Goal: Task Accomplishment & Management: Manage account settings

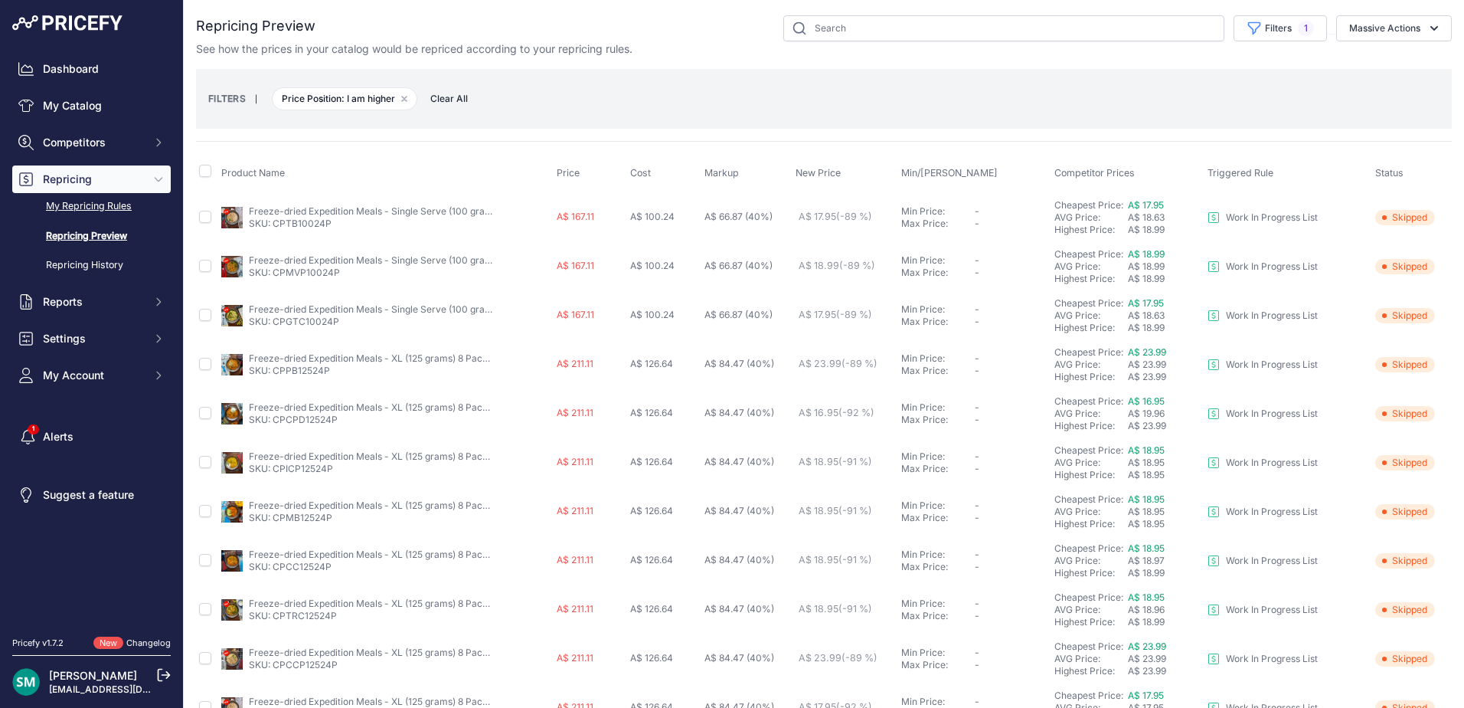
click at [79, 204] on link "My Repricing Rules" at bounding box center [91, 206] width 159 height 27
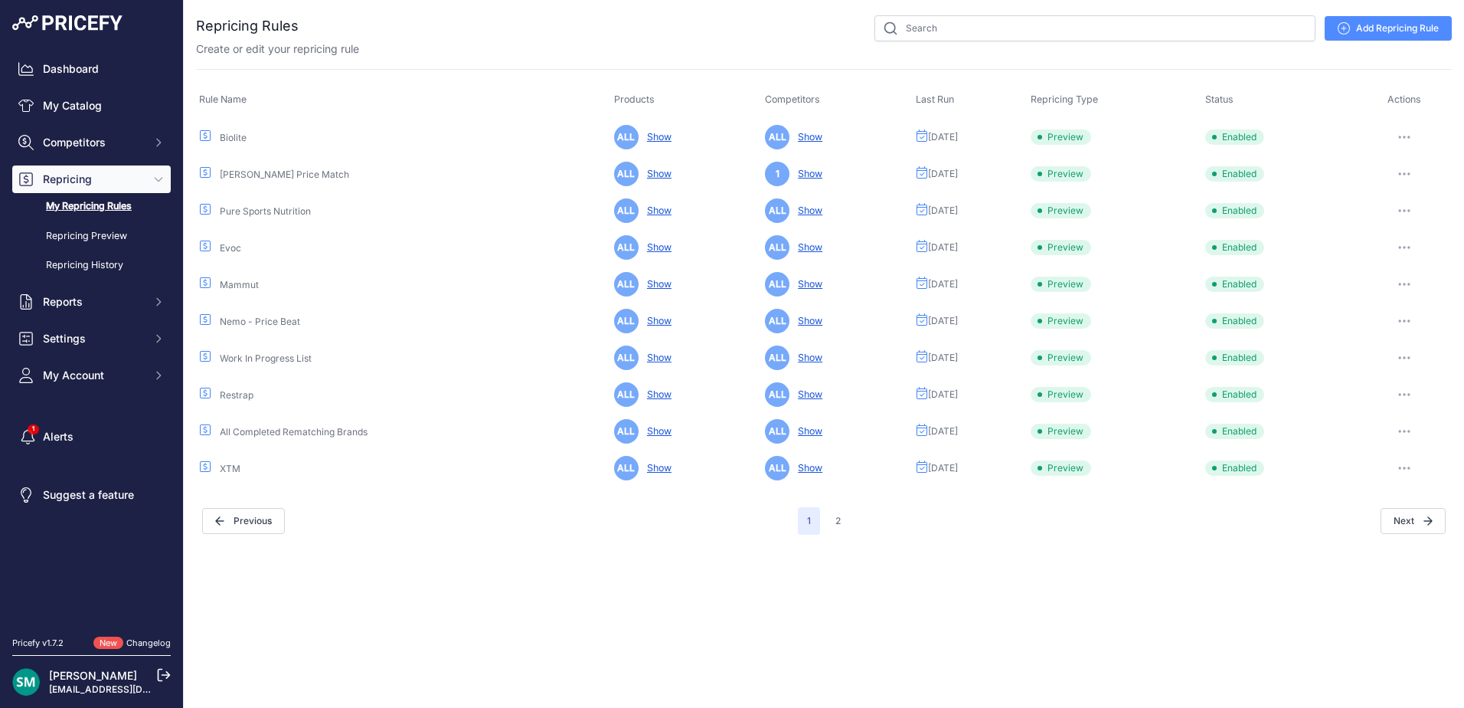
click at [1410, 133] on button "button" at bounding box center [1404, 136] width 31 height 21
click at [1406, 189] on button "Run Preview" at bounding box center [1400, 193] width 98 height 25
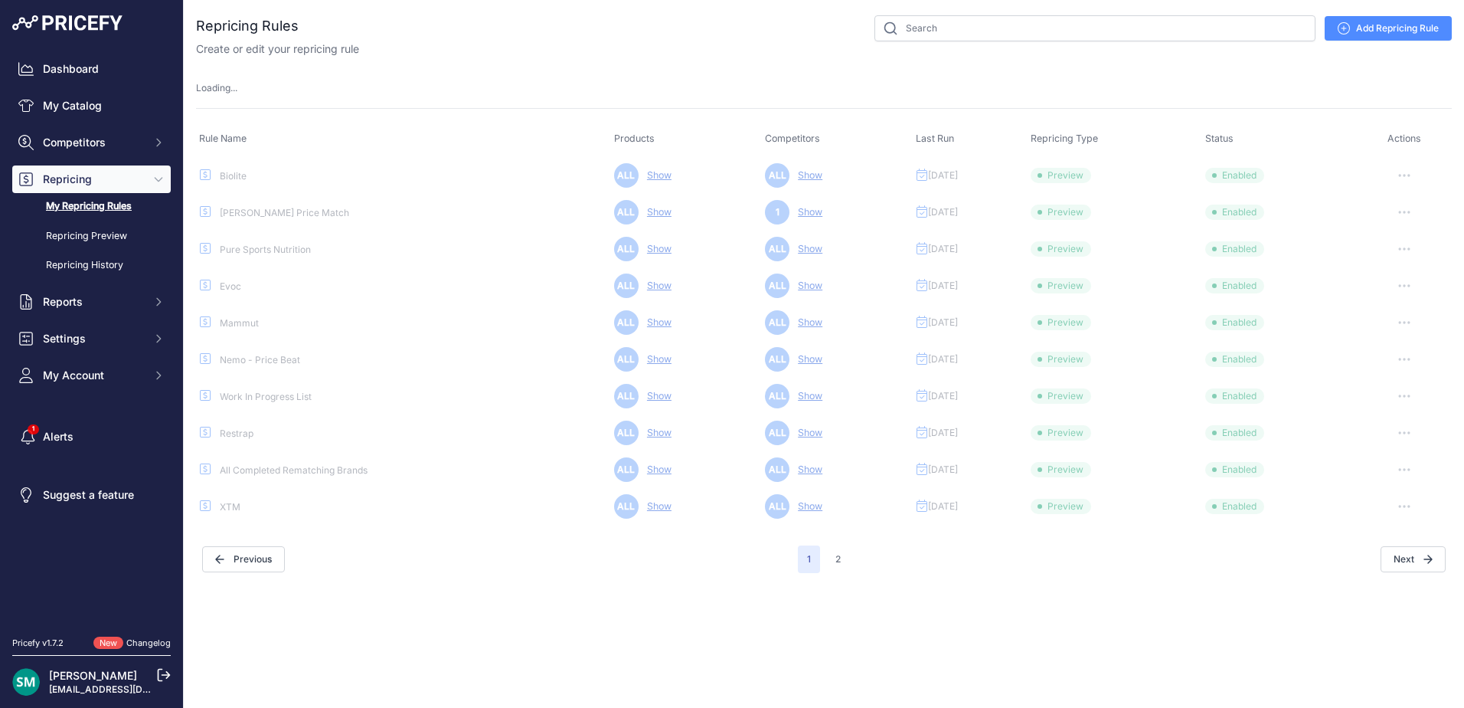
click at [1424, 26] on link "Add Repricing Rule" at bounding box center [1388, 28] width 127 height 25
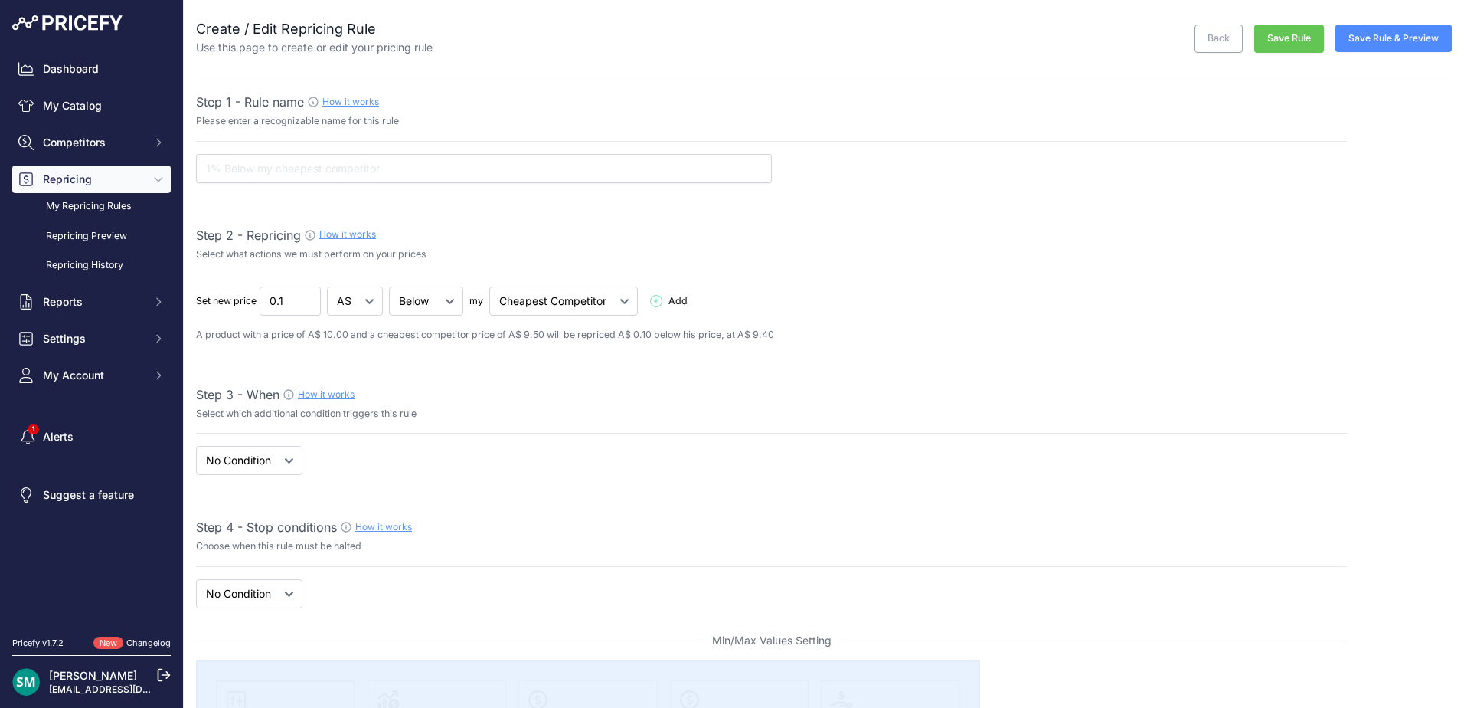
select select "7"
click at [618, 150] on div "Step 1 - Rule name How it works Please enter a recognizable name for this rule" at bounding box center [771, 138] width 1151 height 90
click at [616, 167] on input "text" at bounding box center [484, 168] width 576 height 29
type input "Life Straw"
click at [306, 306] on input "0.09" at bounding box center [290, 300] width 61 height 29
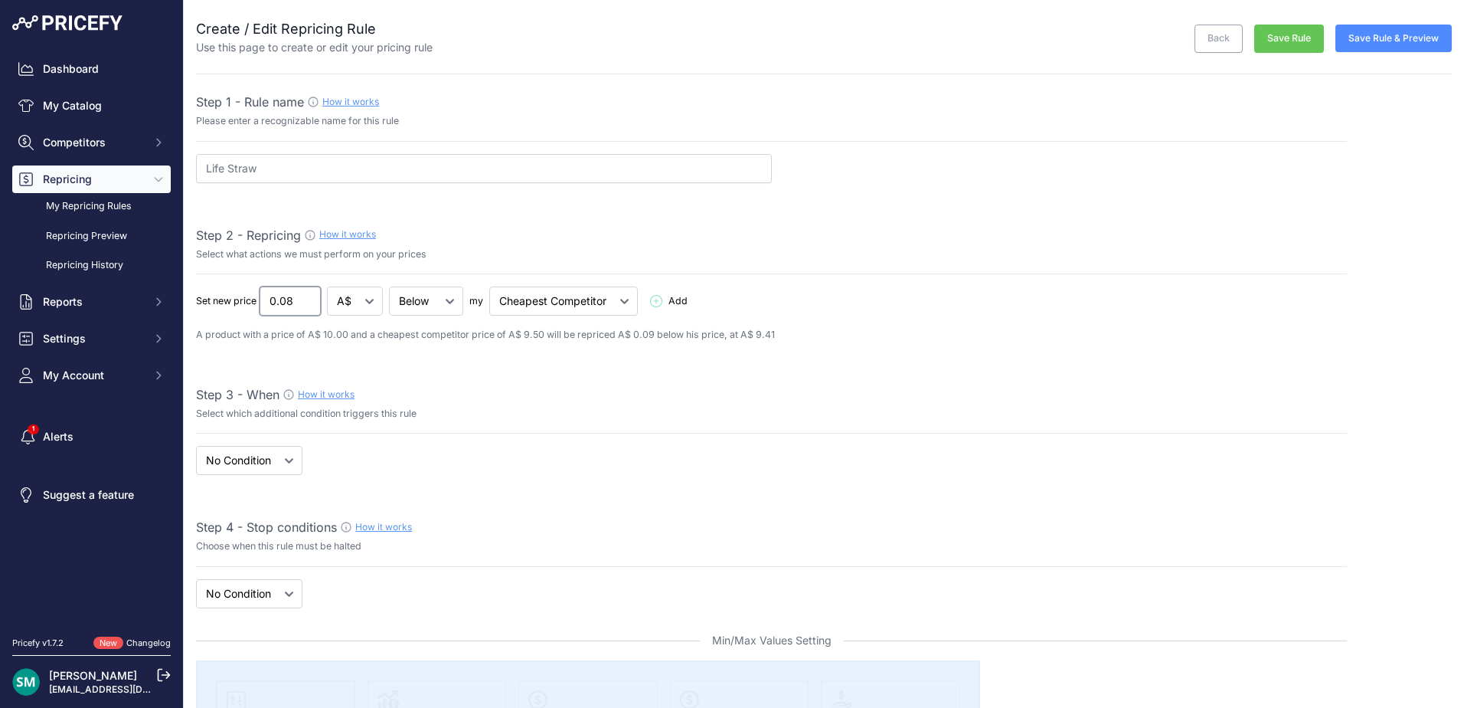
click at [306, 306] on input "0.08" at bounding box center [290, 300] width 61 height 29
click at [306, 306] on input "0.07" at bounding box center [290, 300] width 61 height 29
click at [306, 306] on input "0.06" at bounding box center [290, 300] width 61 height 29
click at [306, 306] on input "0.05" at bounding box center [290, 300] width 61 height 29
click at [306, 306] on input "0.04" at bounding box center [290, 300] width 61 height 29
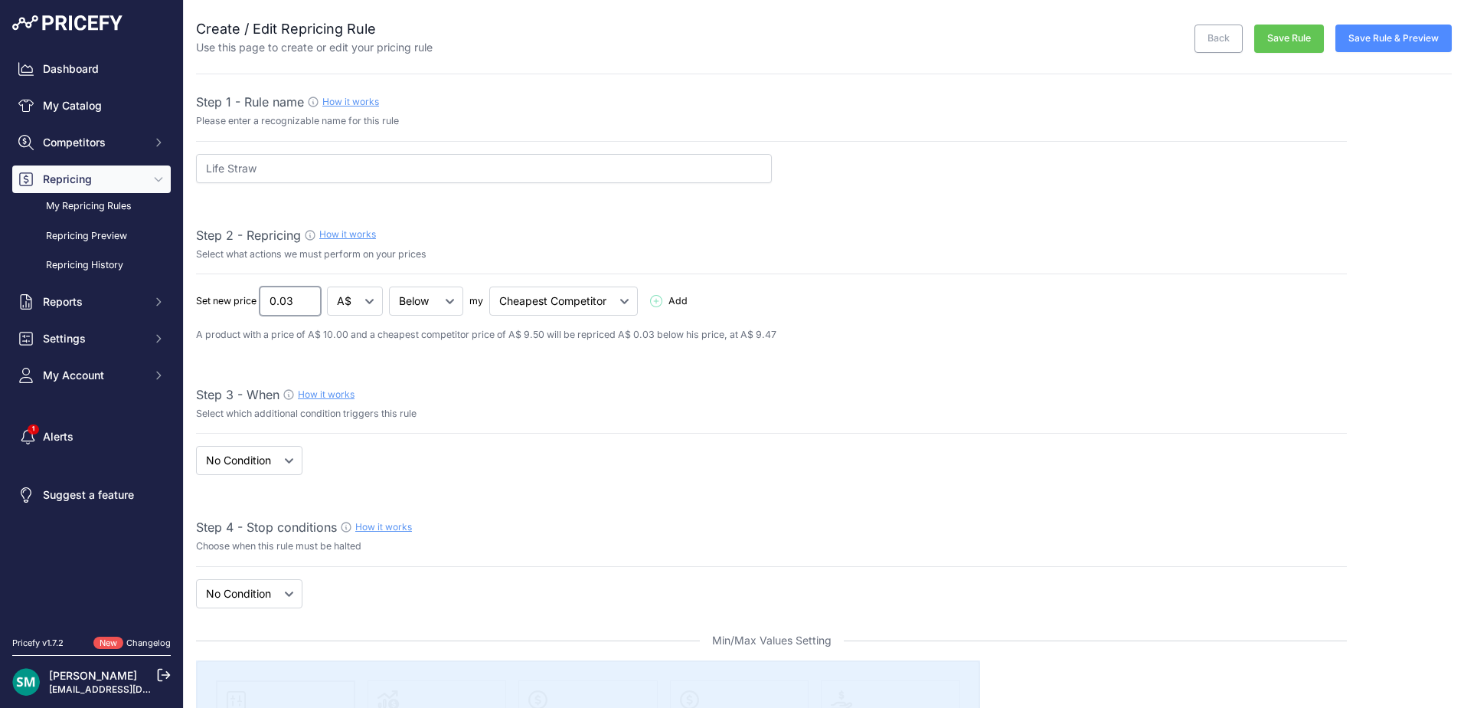
click at [306, 306] on input "0.03" at bounding box center [290, 300] width 61 height 29
click at [306, 306] on input "0.02" at bounding box center [290, 300] width 61 height 29
type input "0.01"
click at [306, 306] on input "0.01" at bounding box center [290, 300] width 61 height 29
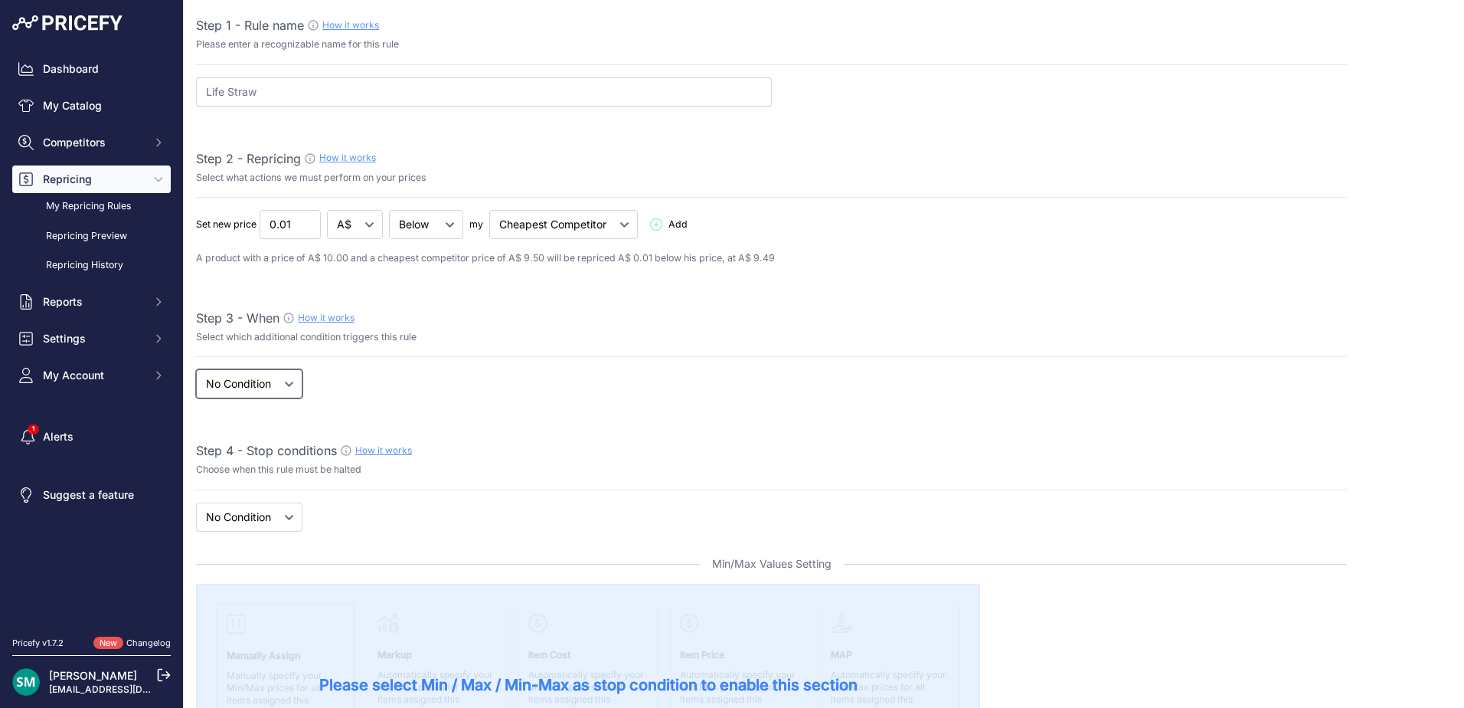
click at [226, 371] on select "When No Condition" at bounding box center [249, 383] width 106 height 29
select select "when"
click at [196, 369] on select "When No Condition" at bounding box center [249, 383] width 106 height 29
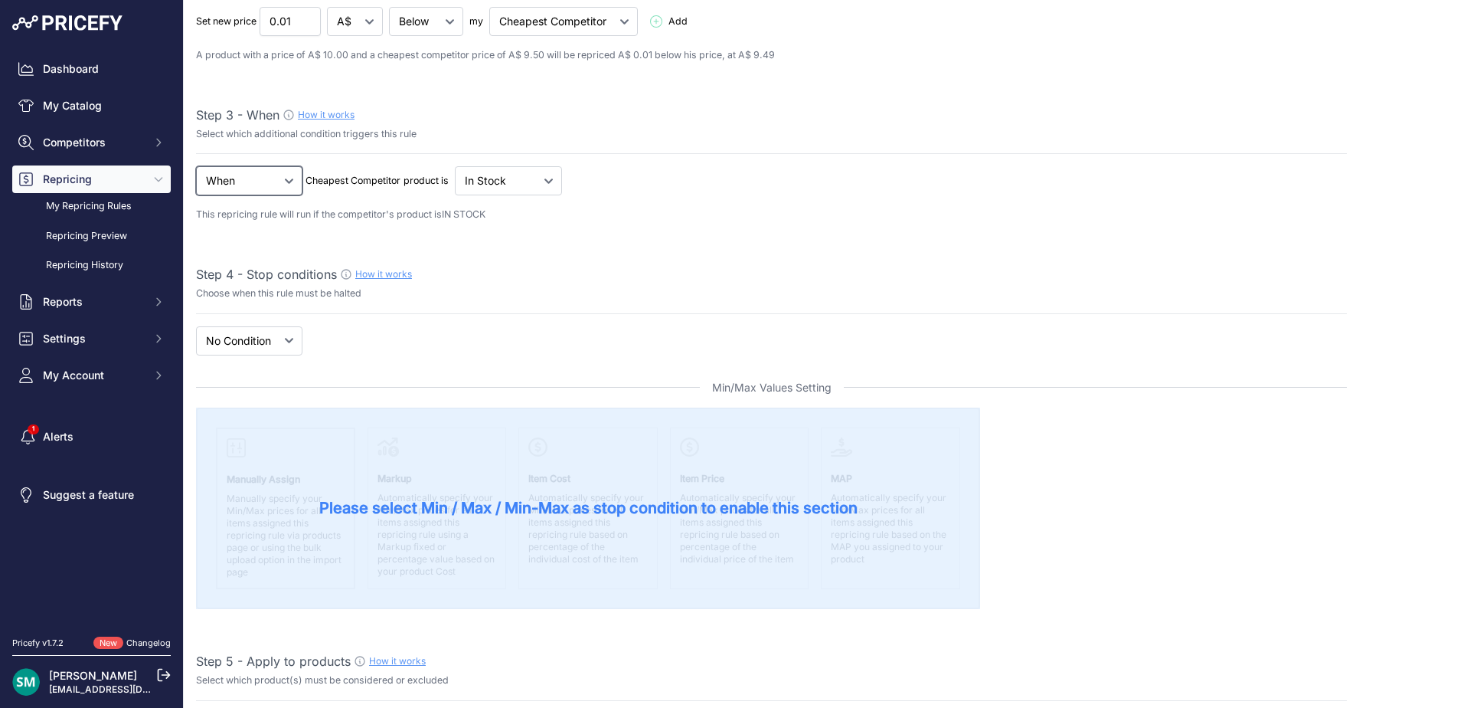
scroll to position [306, 0]
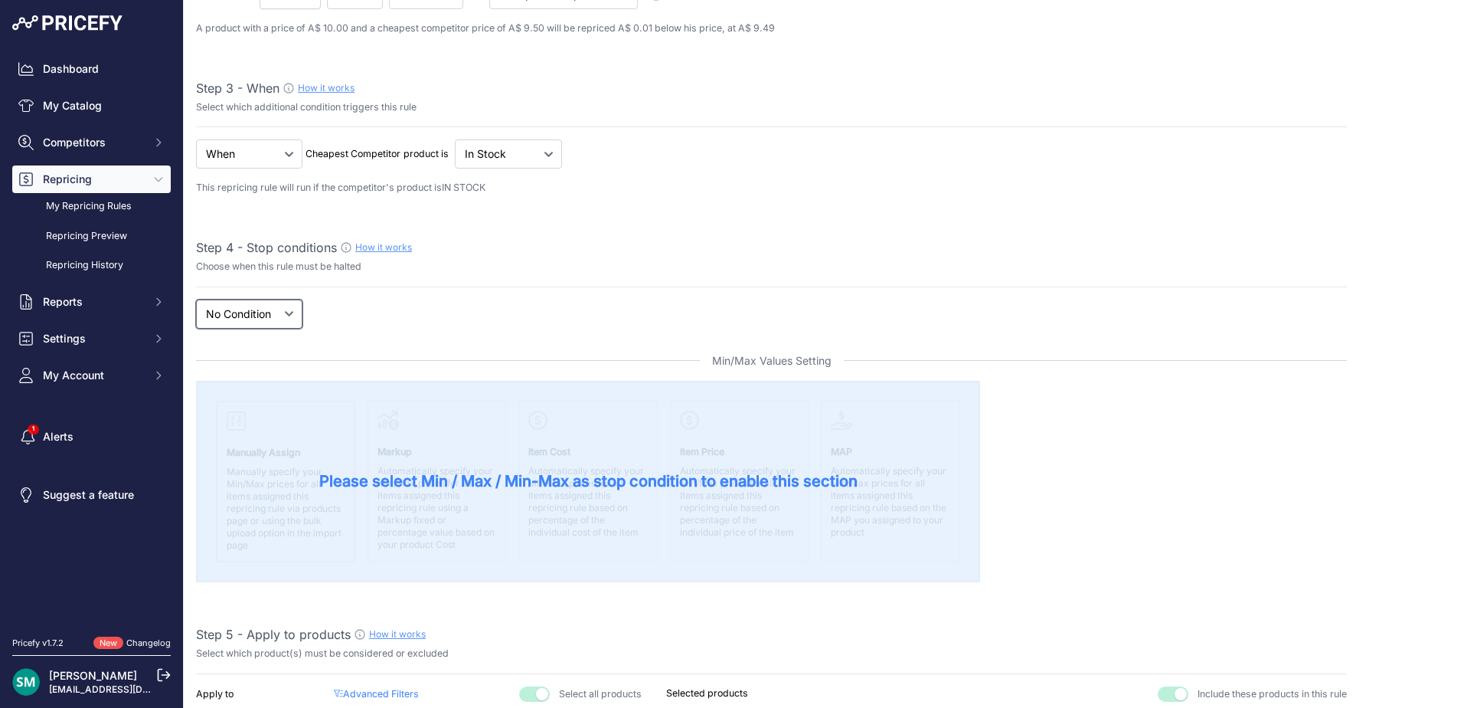
click at [269, 308] on select "New Price No Condition" at bounding box center [249, 313] width 106 height 29
select select "price"
click at [196, 299] on select "New Price No Condition" at bounding box center [249, 313] width 106 height 29
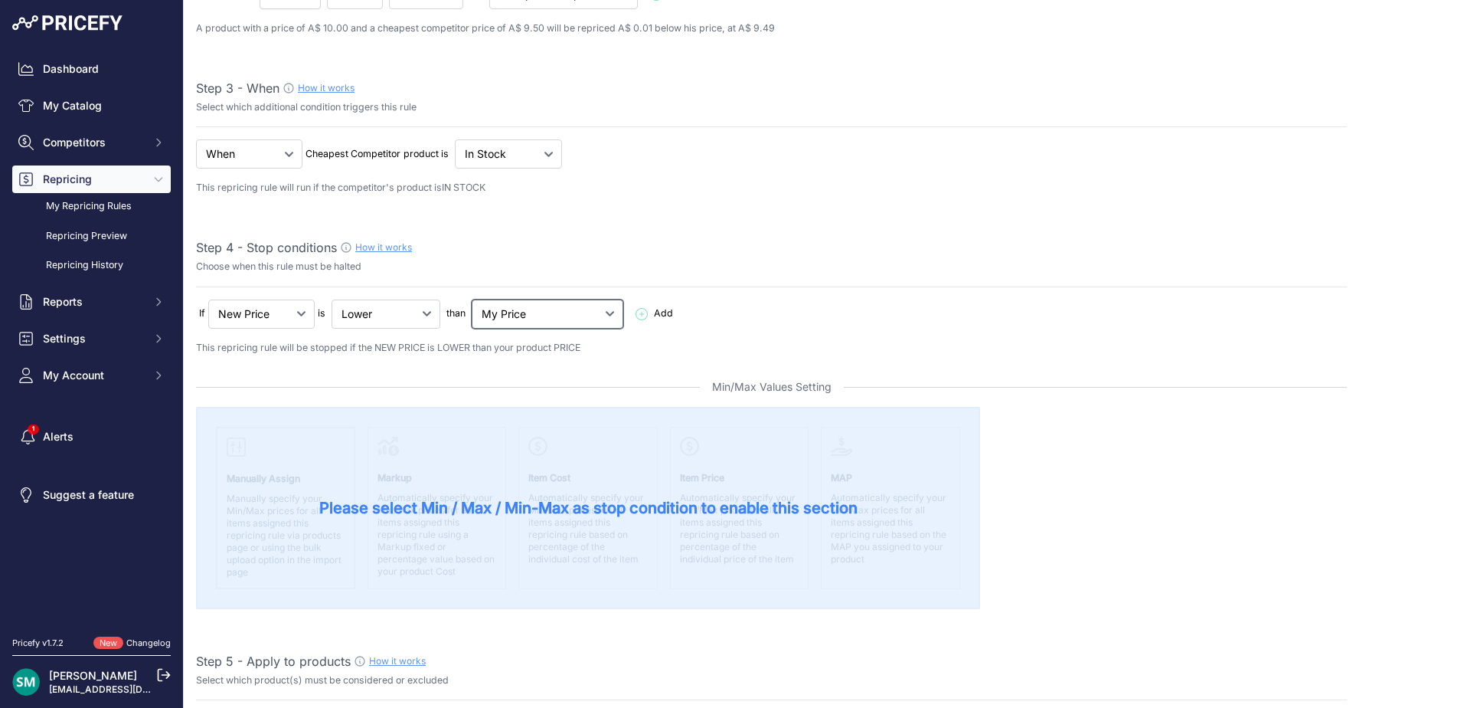
click at [534, 322] on select "My Price Min Price Max Price Min/Max Price My Cost" at bounding box center [548, 313] width 152 height 29
select select "my_cost"
click at [475, 299] on select "My Price Min Price Max Price Min/Max Price My Cost" at bounding box center [548, 313] width 152 height 29
click at [654, 318] on span "Add" at bounding box center [663, 313] width 19 height 15
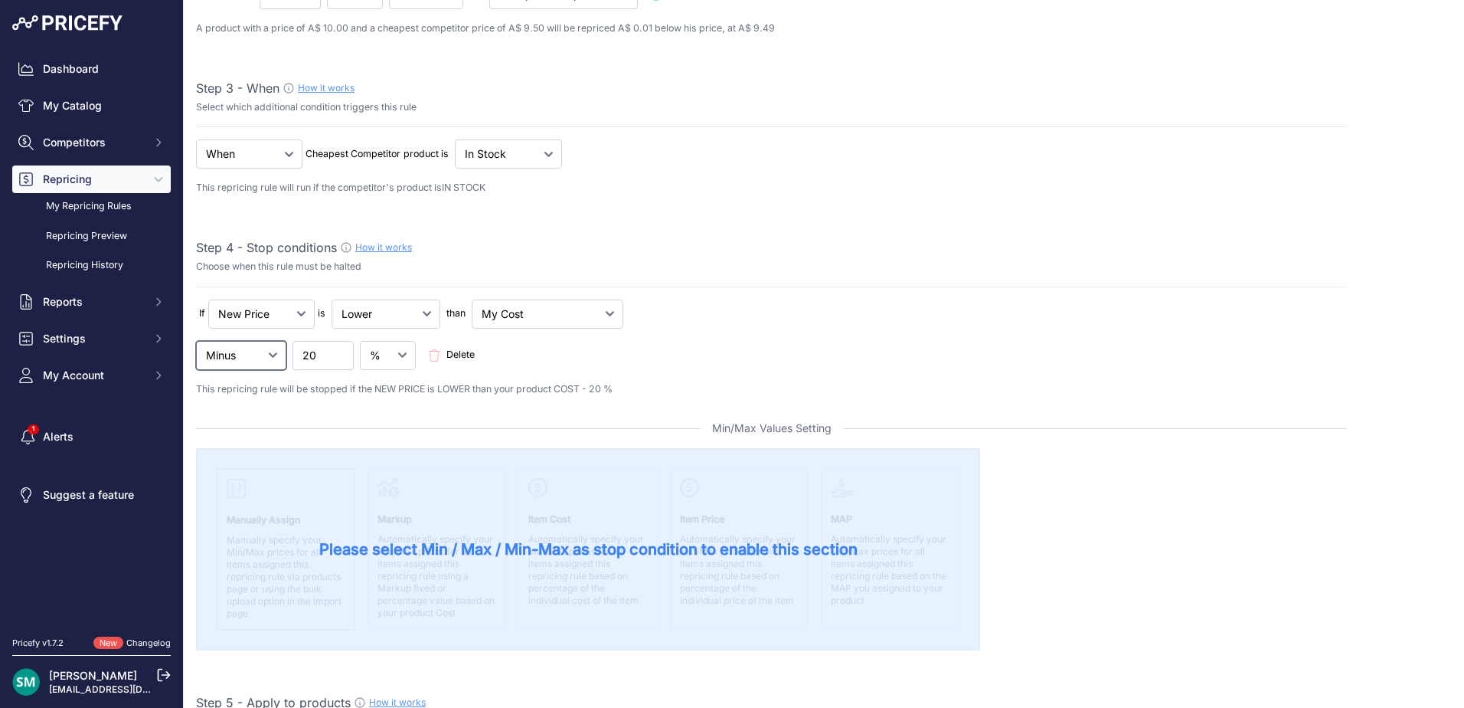
click at [276, 357] on select "Minus Plus Multiplied Divided" at bounding box center [241, 355] width 90 height 29
select select "plus"
click at [196, 341] on select "Minus Plus Multiplied Divided" at bounding box center [241, 355] width 90 height 29
click at [319, 362] on input "20" at bounding box center [323, 355] width 61 height 29
type input "2"
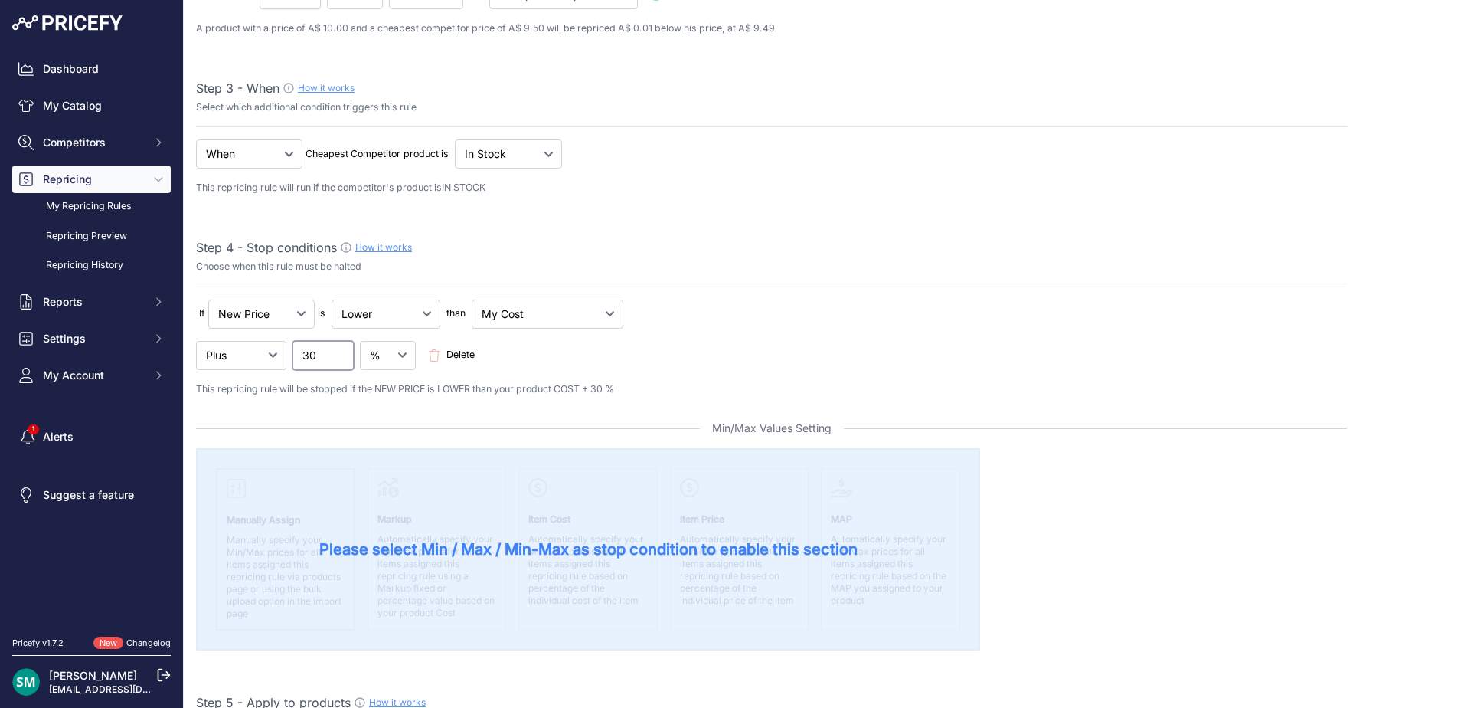
type input "30"
click at [0, 0] on div "Minus Plus Multiplied Divided 30 Delete" at bounding box center [0, 0] width 0 height 0
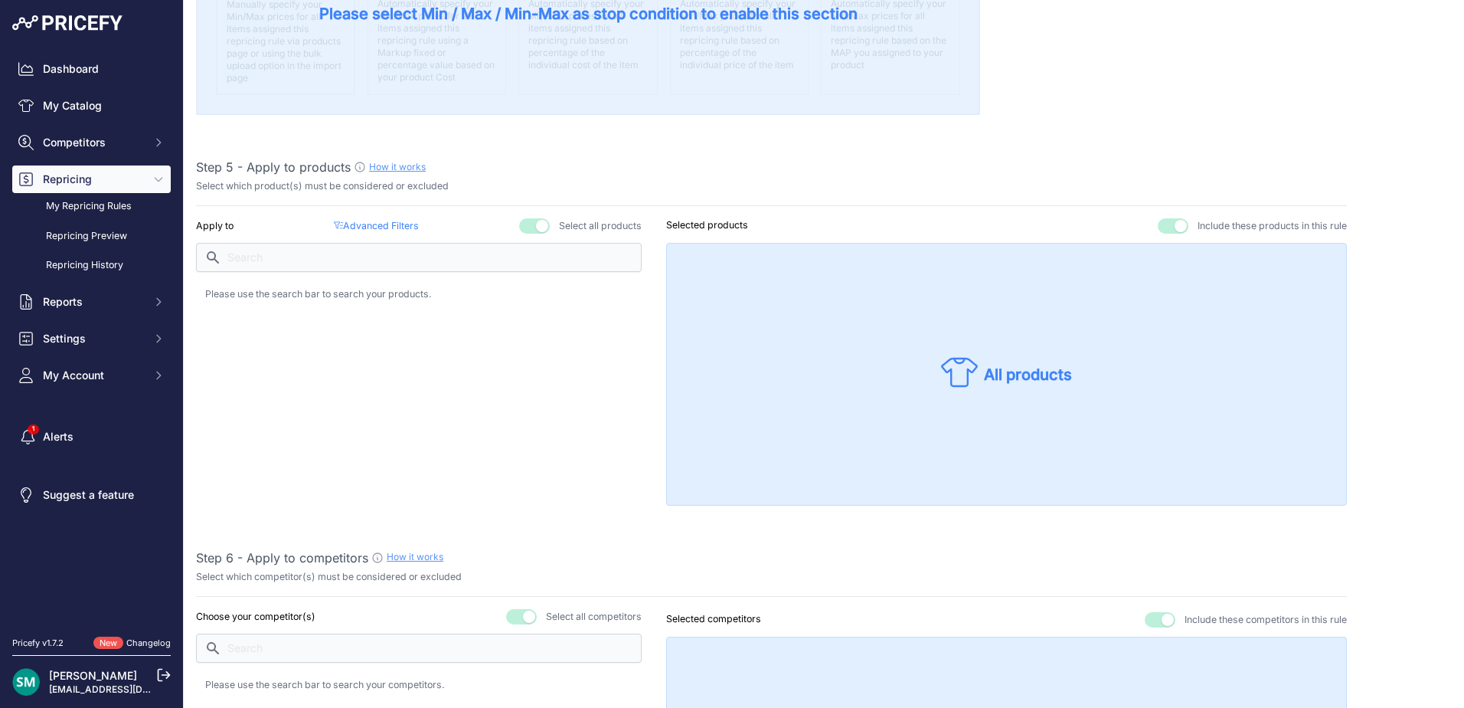
scroll to position [842, 0]
click at [409, 227] on p "Advanced Filters ( false )" at bounding box center [376, 225] width 85 height 15
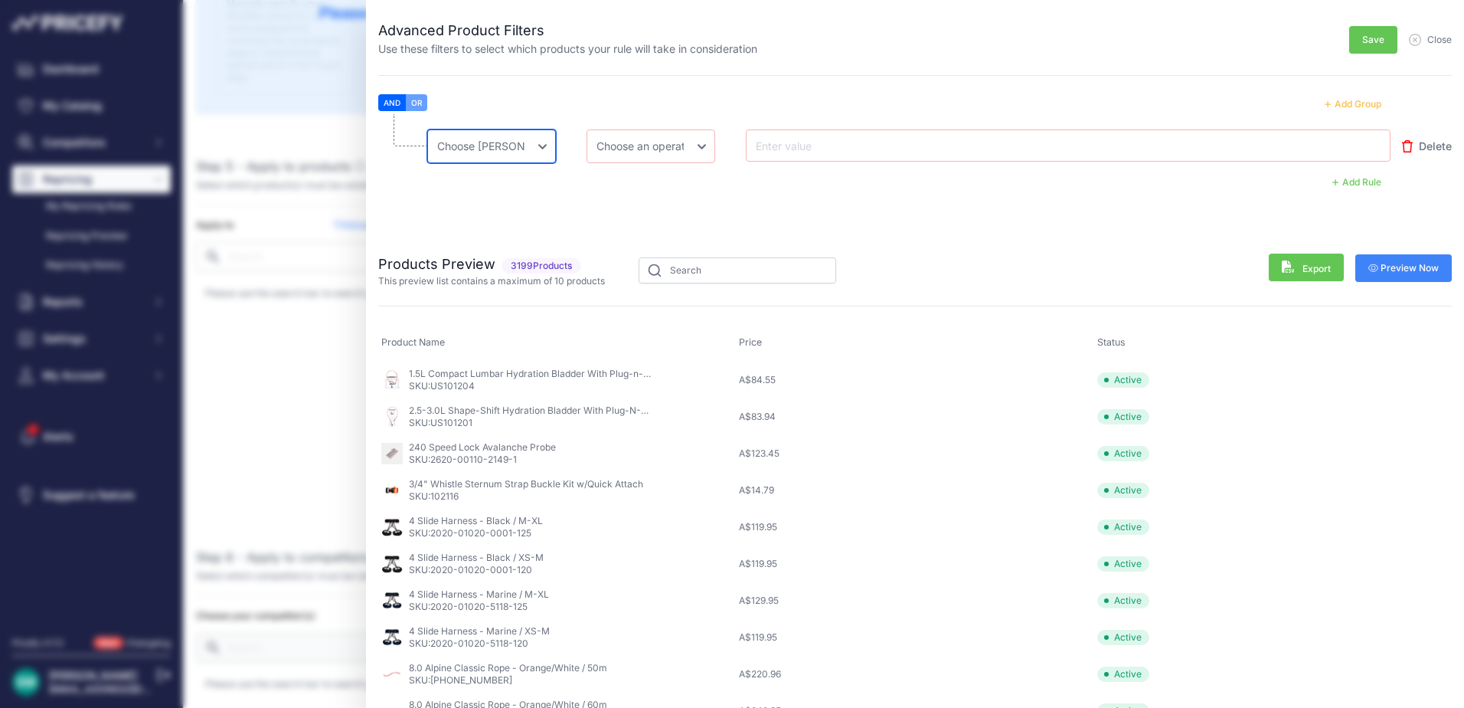
click at [555, 159] on select "Choose an field Name Price Cost MAP Brand Min Price Max Price SKU GTIN/EAN/ASIN…" at bounding box center [491, 146] width 129 height 34
select select "mp.brand"
click at [427, 129] on select "Choose an field Name Price Cost MAP Brand Min Price Max Price SKU GTIN/EAN/ASIN…" at bounding box center [491, 146] width 129 height 34
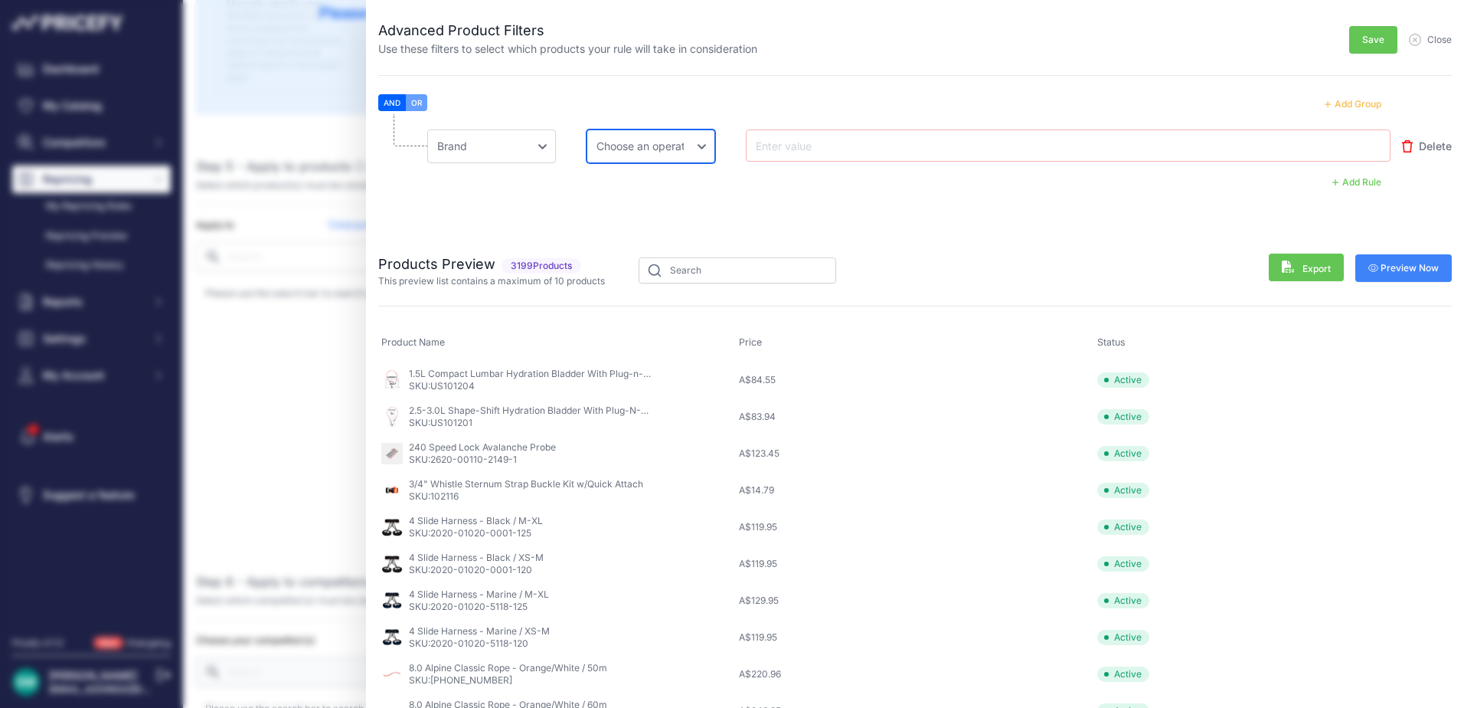
click at [623, 149] on select "Choose an operator Equal Not Equal In Not In Less Less or Equal Greater Greater…" at bounding box center [651, 146] width 129 height 34
select select "contains"
click at [587, 129] on select "Choose an operator Equal Not Equal In Not In Less Less or Equal Greater Greater…" at bounding box center [651, 146] width 129 height 34
click at [790, 141] on input "text" at bounding box center [814, 145] width 123 height 18
type input "Lifestraw"
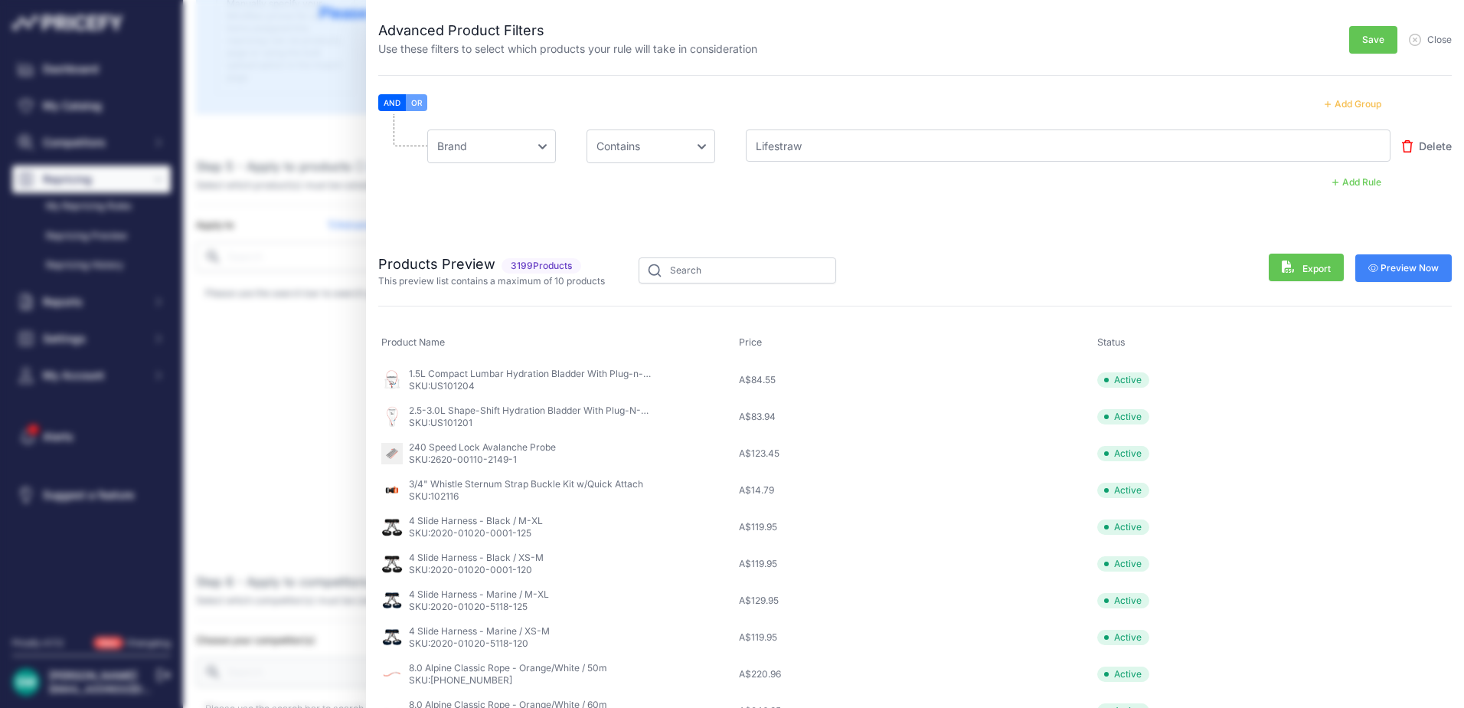
click at [910, 223] on li "Choose an field Name Price Cost MAP Brand Min Price Max Price SKU GTIN/EAN/ASIN…" at bounding box center [915, 171] width 1074 height 115
click at [1351, 57] on div "Advanced Product Filters Use these filters to select which products your rule w…" at bounding box center [915, 354] width 1098 height 708
click at [1375, 34] on button "Save" at bounding box center [1373, 40] width 48 height 28
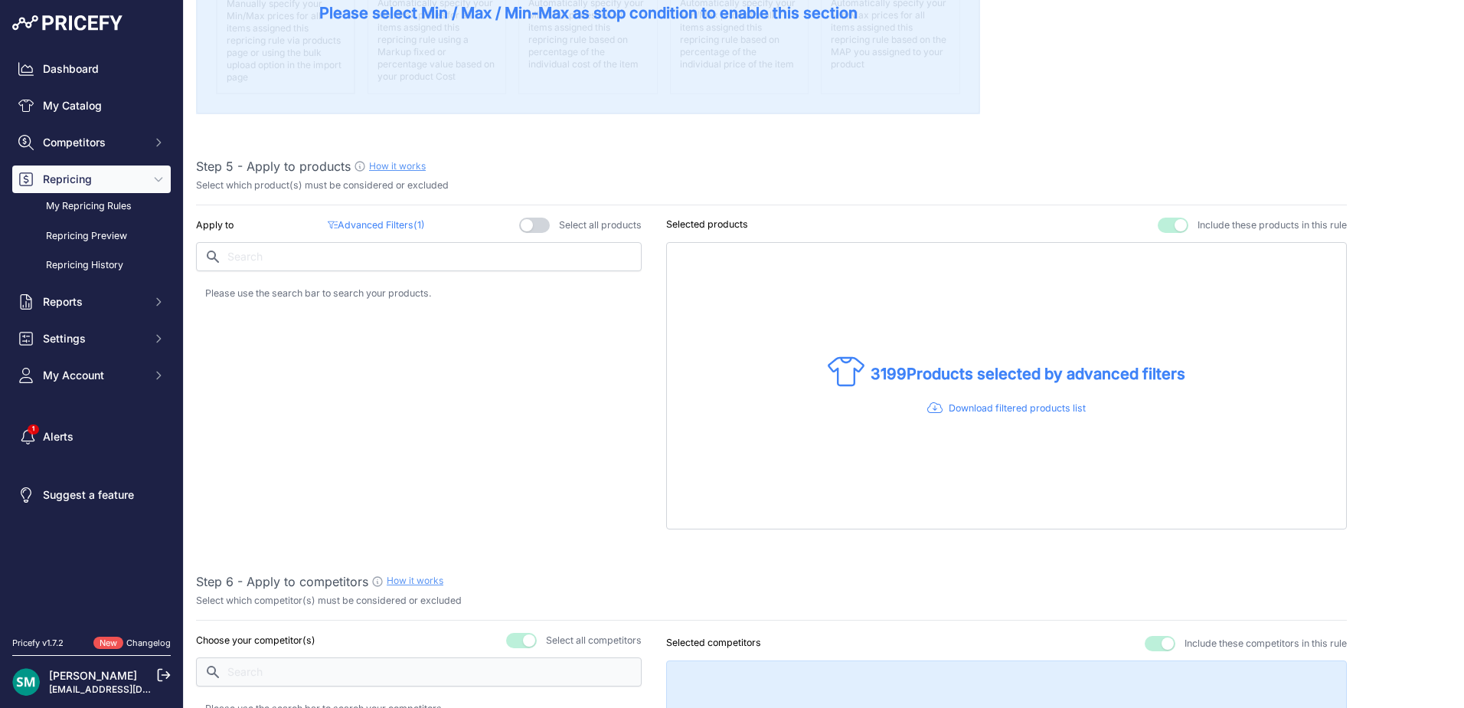
click at [375, 227] on p "Advanced Filters ( 1 )" at bounding box center [376, 225] width 96 height 15
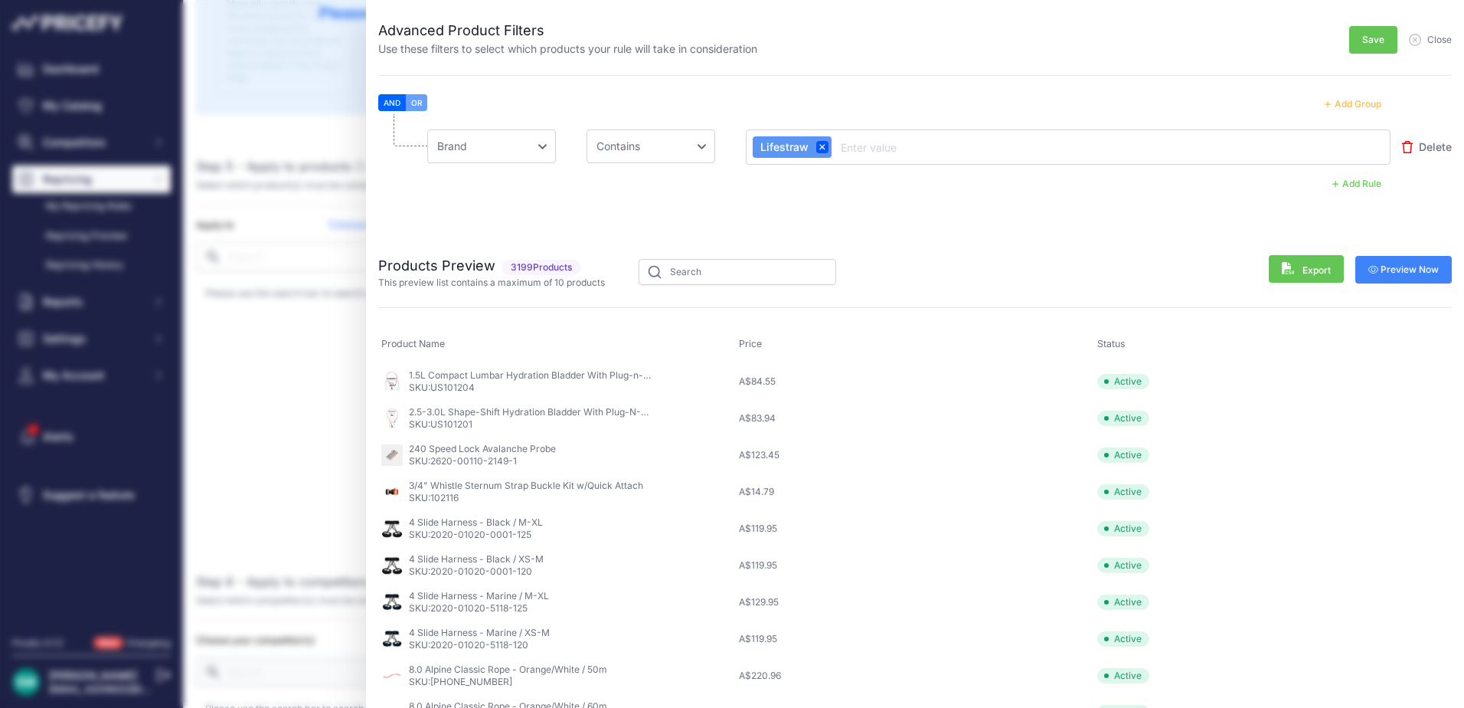
click at [1415, 290] on div "Products Preview 3199 Products This preview list contains a maximum of 10 produ…" at bounding box center [915, 480] width 1074 height 500
click at [1414, 280] on button "Preview Now" at bounding box center [1403, 270] width 97 height 28
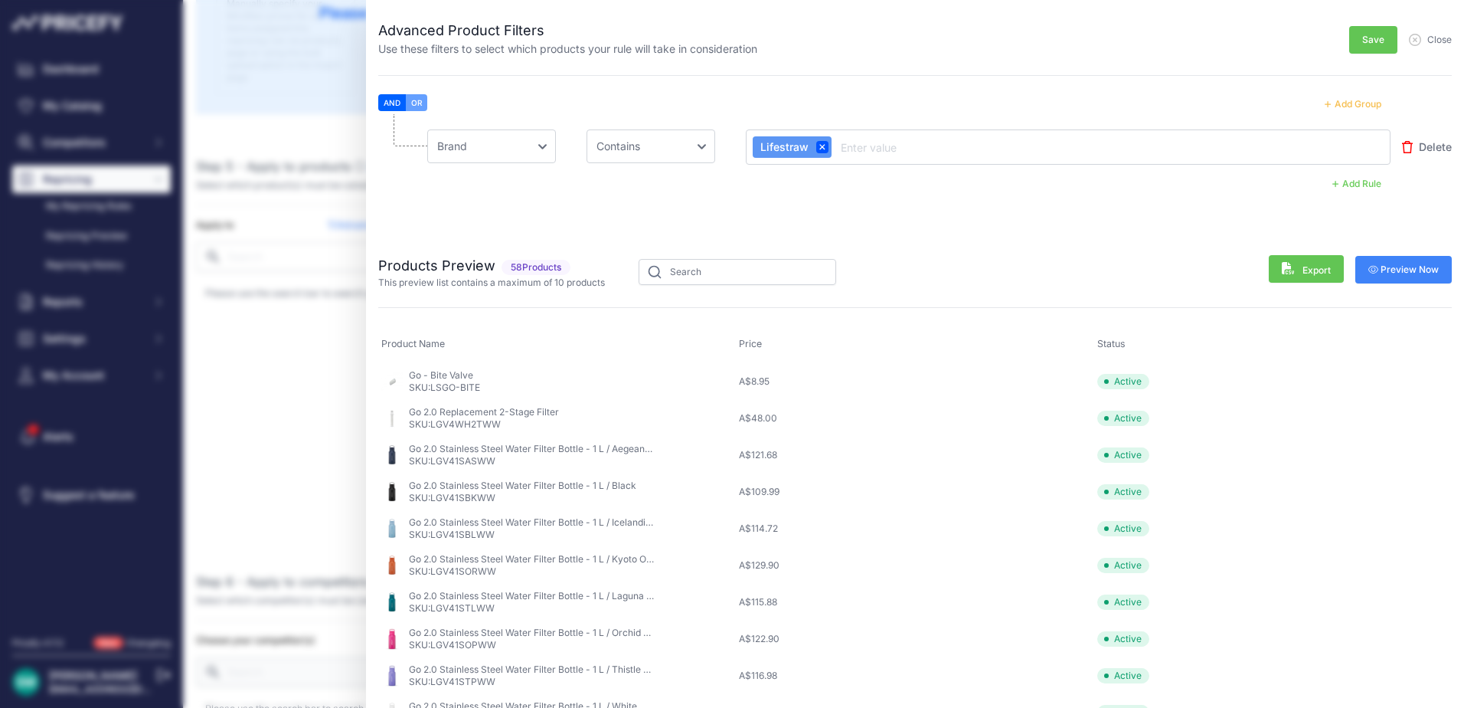
click at [1362, 40] on span "Save" at bounding box center [1373, 40] width 22 height 12
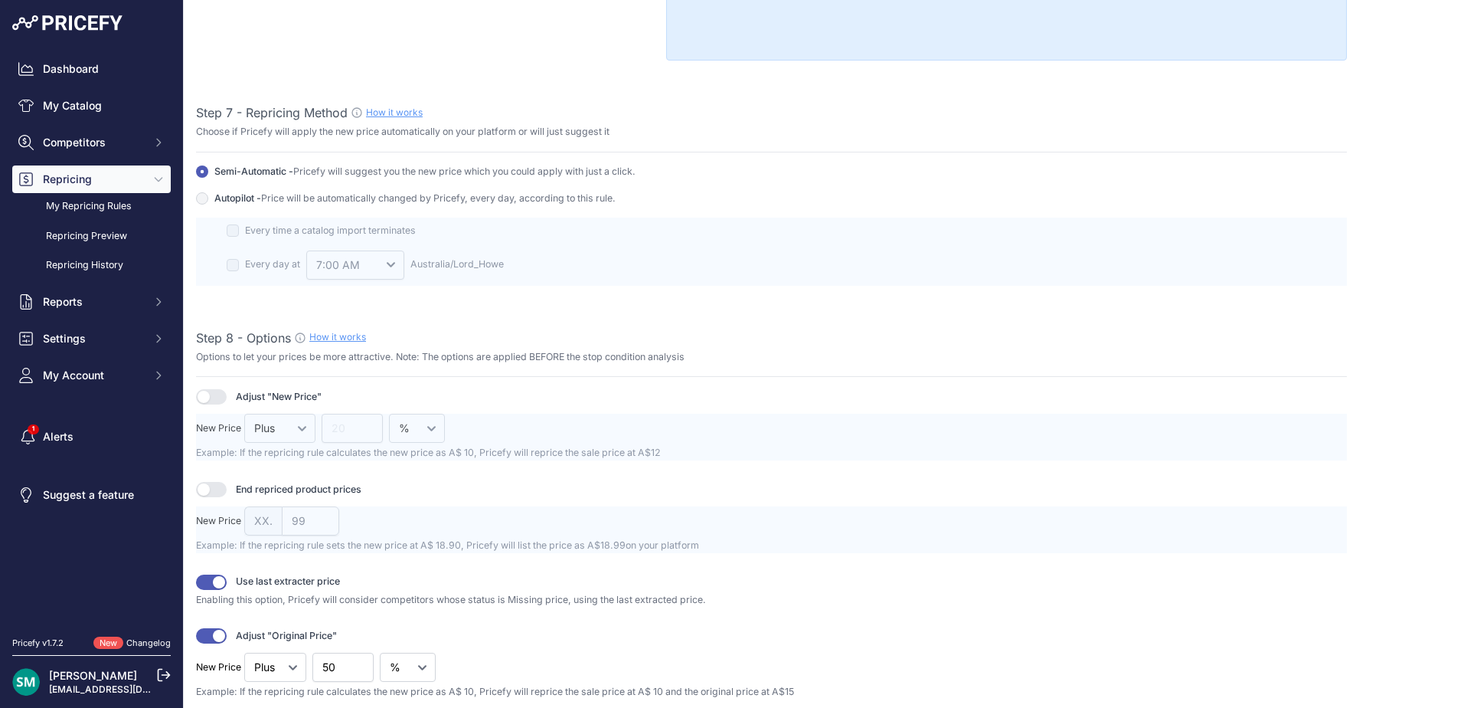
scroll to position [1914, 0]
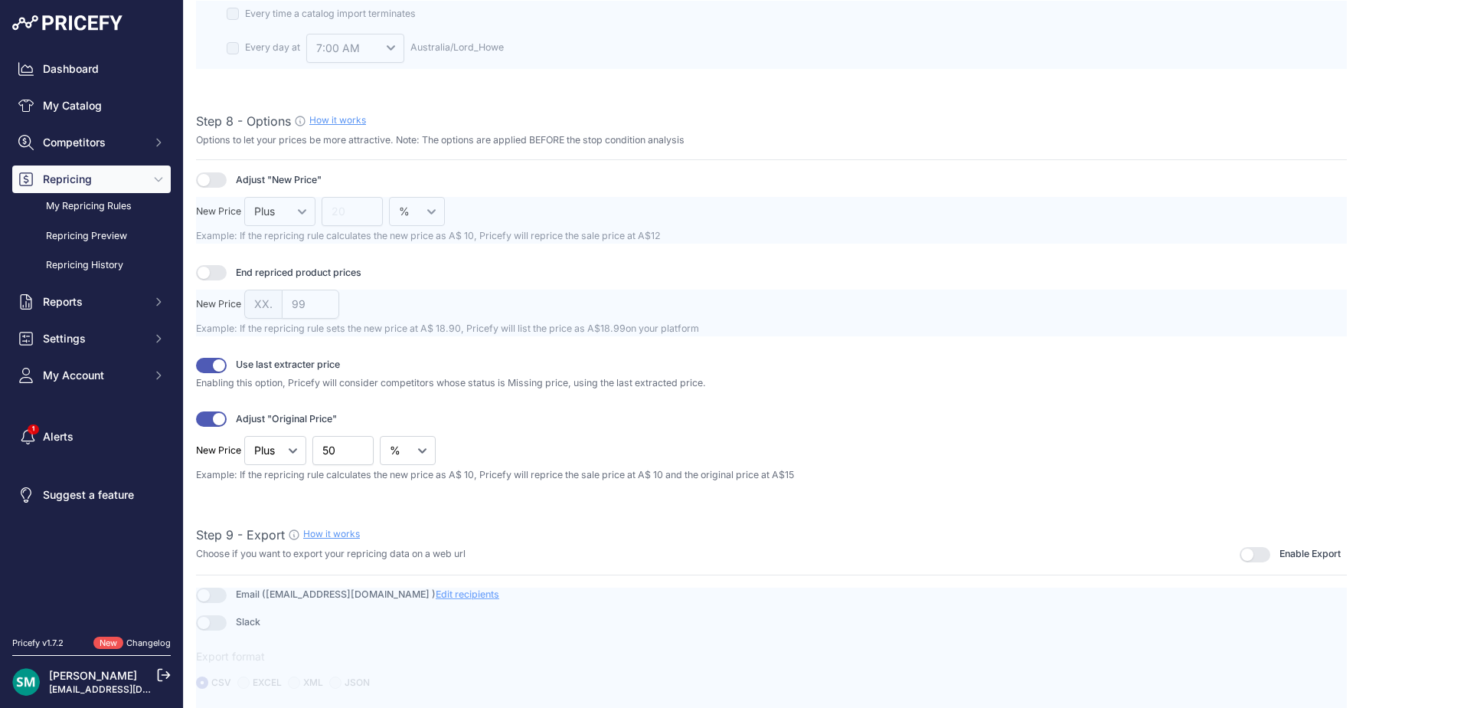
click at [216, 371] on button "button" at bounding box center [211, 365] width 31 height 15
click at [217, 423] on button "button" at bounding box center [211, 418] width 31 height 15
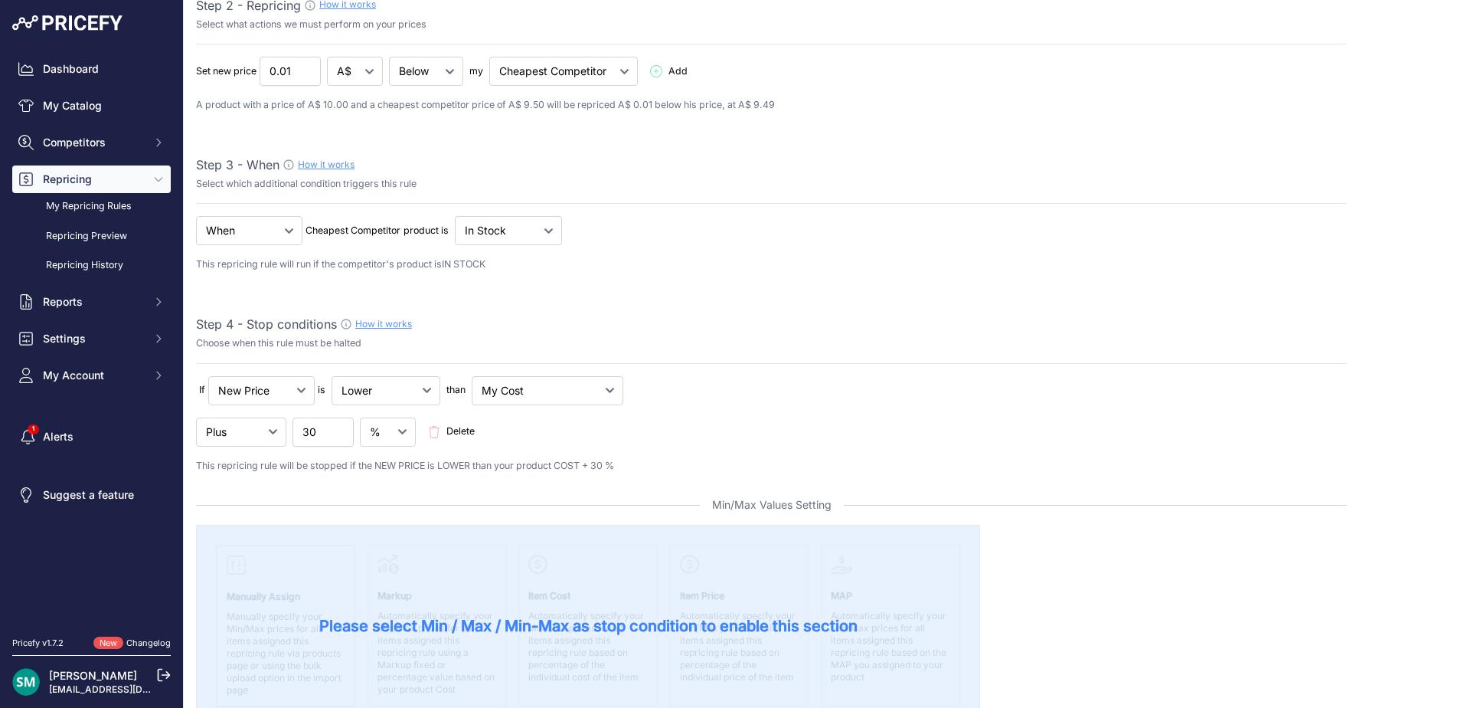
scroll to position [0, 0]
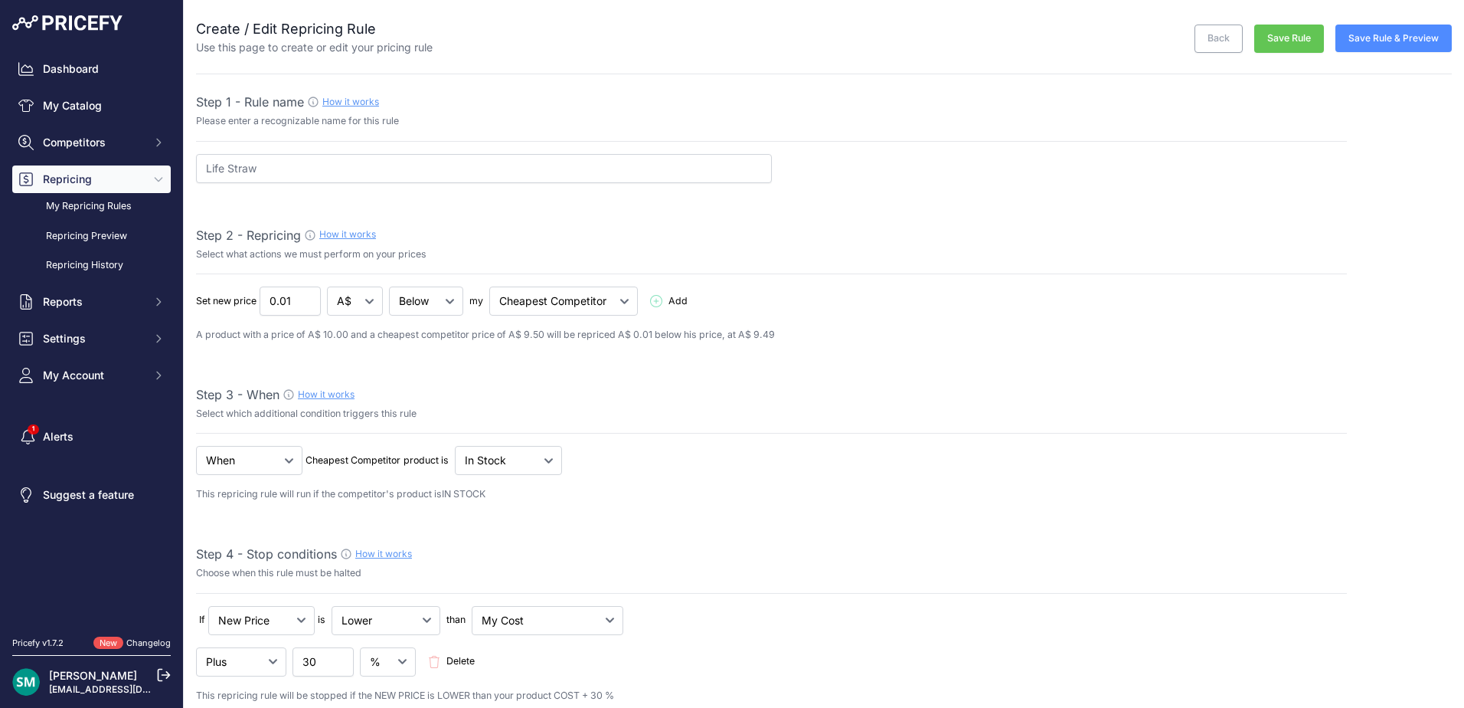
click at [1438, 31] on button "Save Rule & Preview" at bounding box center [1393, 39] width 116 height 28
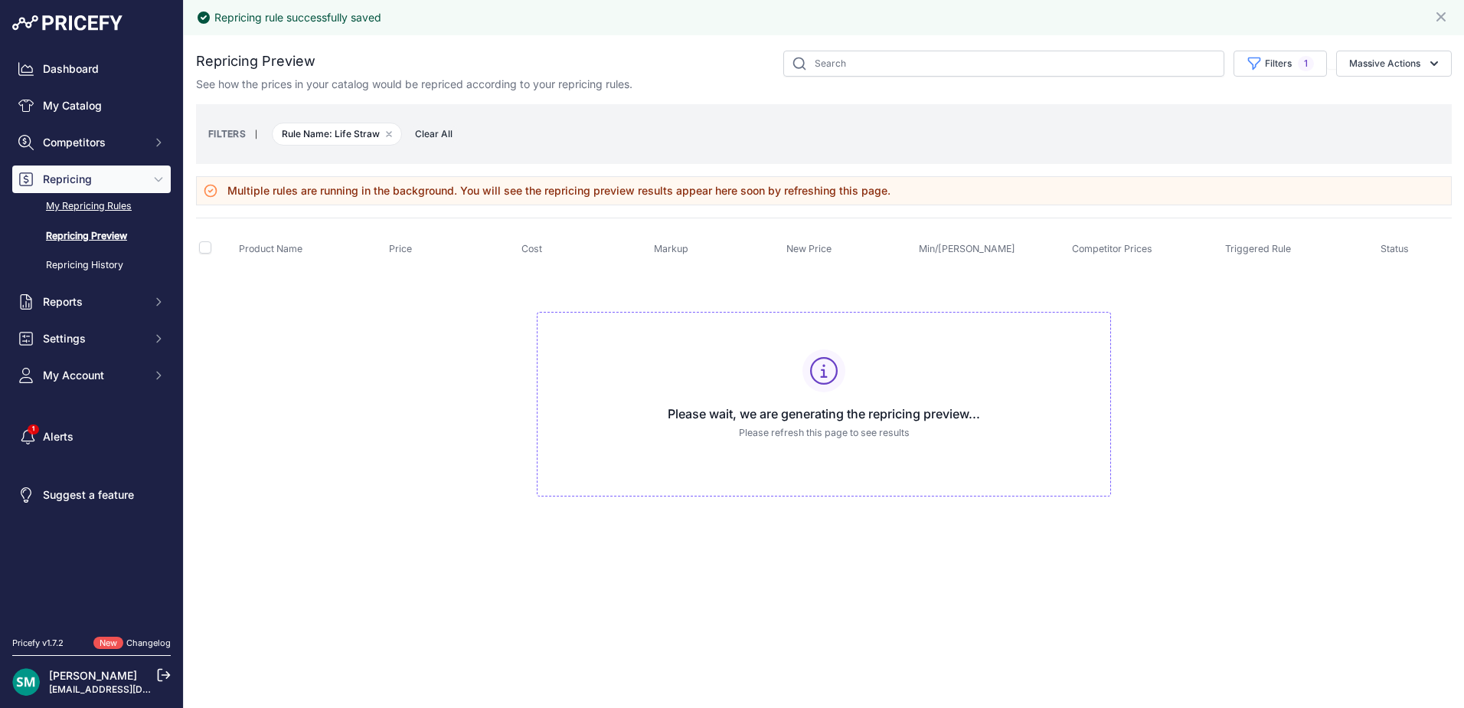
click at [83, 210] on link "My Repricing Rules" at bounding box center [91, 206] width 159 height 27
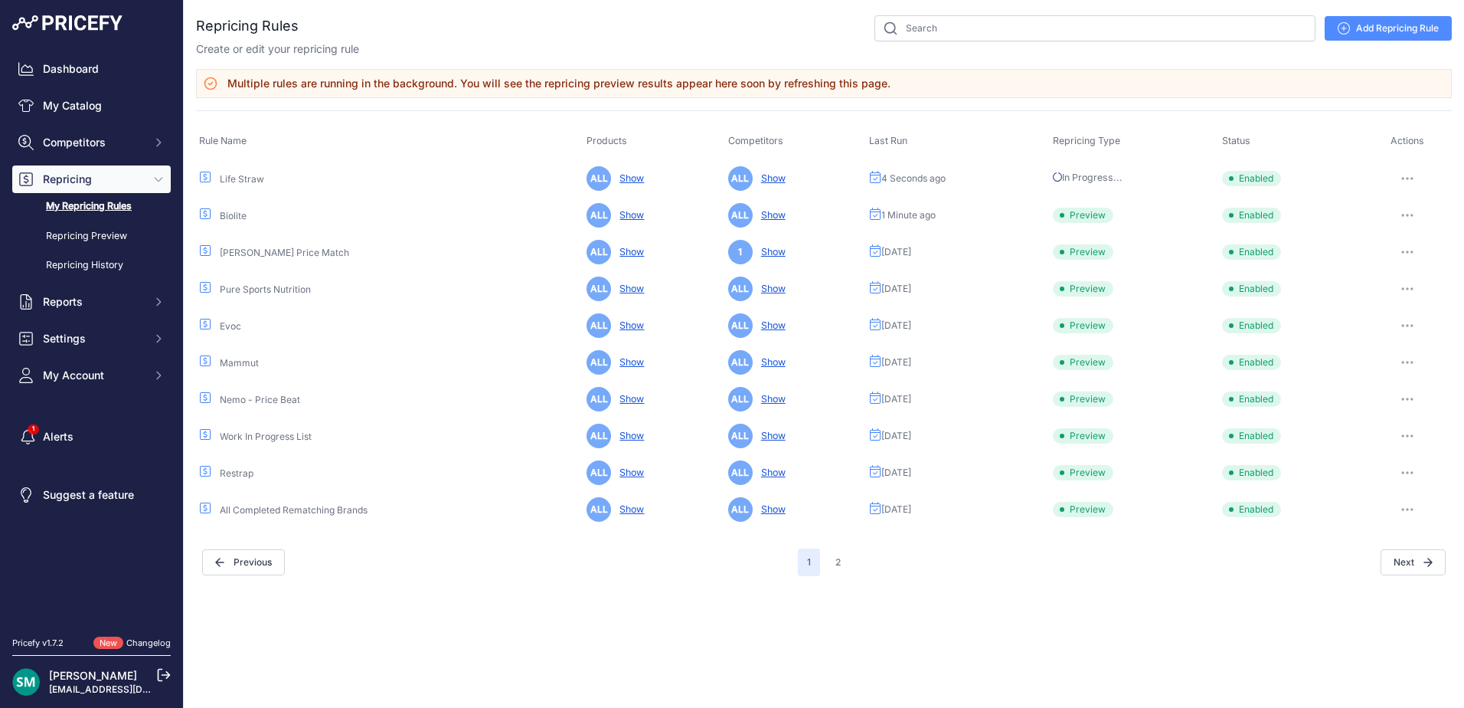
click at [1411, 290] on button "button" at bounding box center [1407, 288] width 31 height 21
click at [0, 0] on button "Run Preview" at bounding box center [0, 0] width 0 height 0
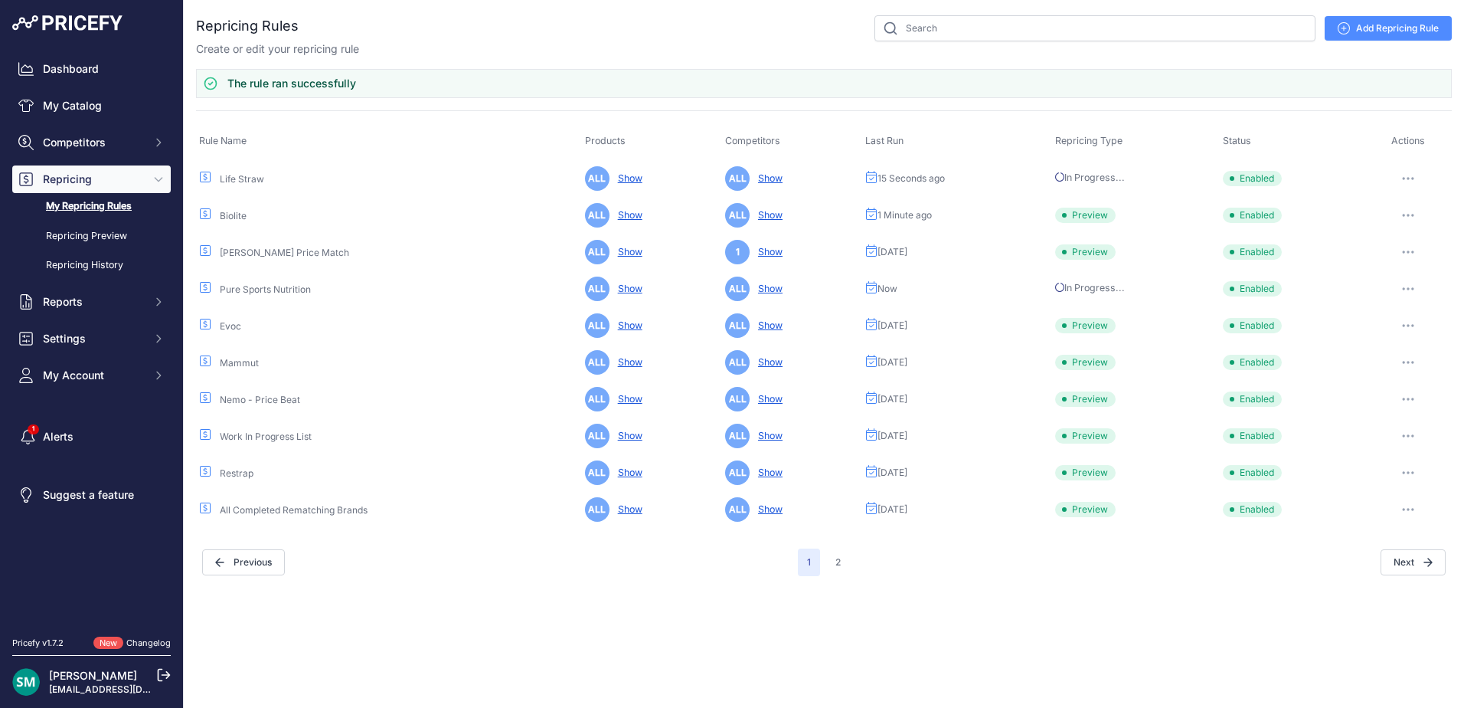
click at [1404, 322] on button "button" at bounding box center [1408, 325] width 31 height 21
click at [0, 0] on button "Run Preview" at bounding box center [0, 0] width 0 height 0
click at [1408, 362] on icon "button" at bounding box center [1408, 362] width 2 height 2
click at [0, 0] on button "Run Preview" at bounding box center [0, 0] width 0 height 0
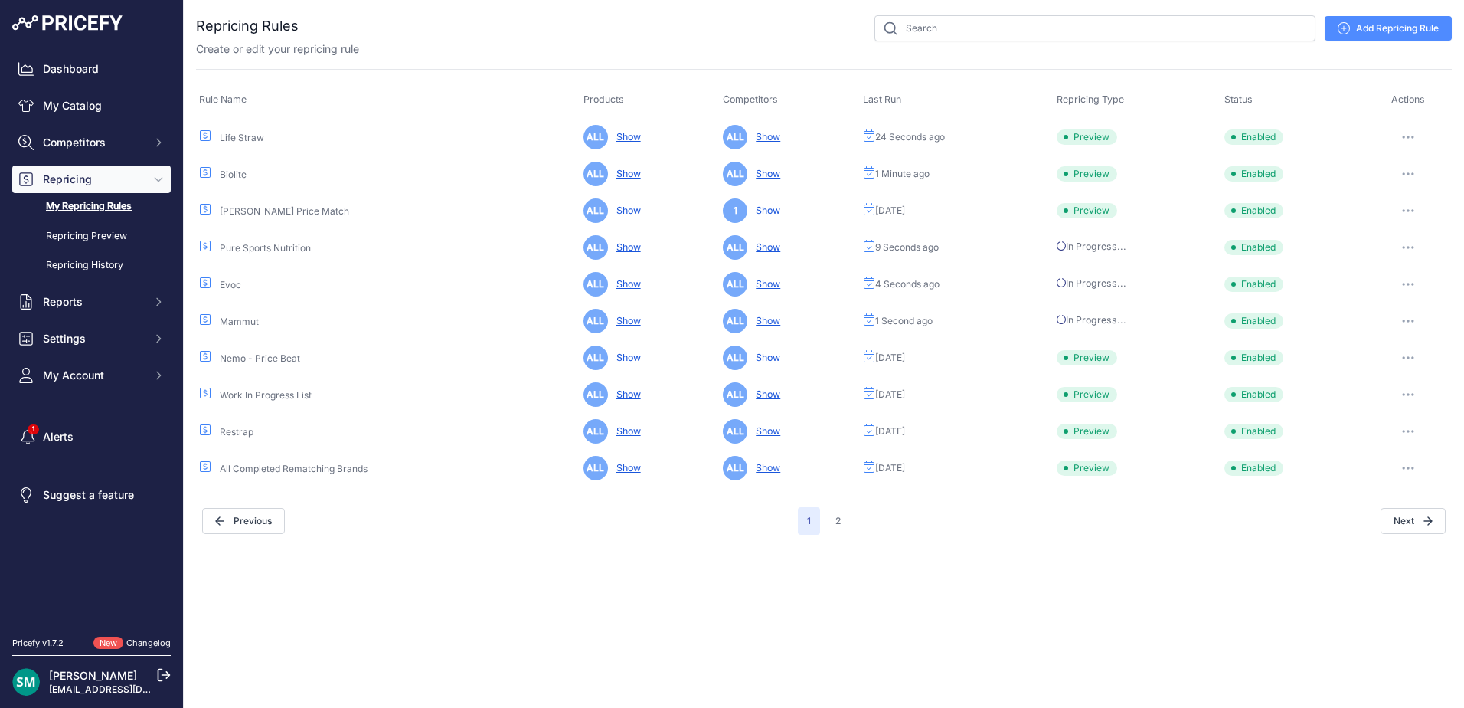
click at [1404, 396] on tbody "Life Straw ALL Show ALL Show 24 Seconds ago Preview Enabled Edit Run Preview" at bounding box center [824, 302] width 1256 height 368
click at [1397, 356] on button "button" at bounding box center [1408, 357] width 31 height 21
click at [0, 0] on button "Run Preview" at bounding box center [0, 0] width 0 height 0
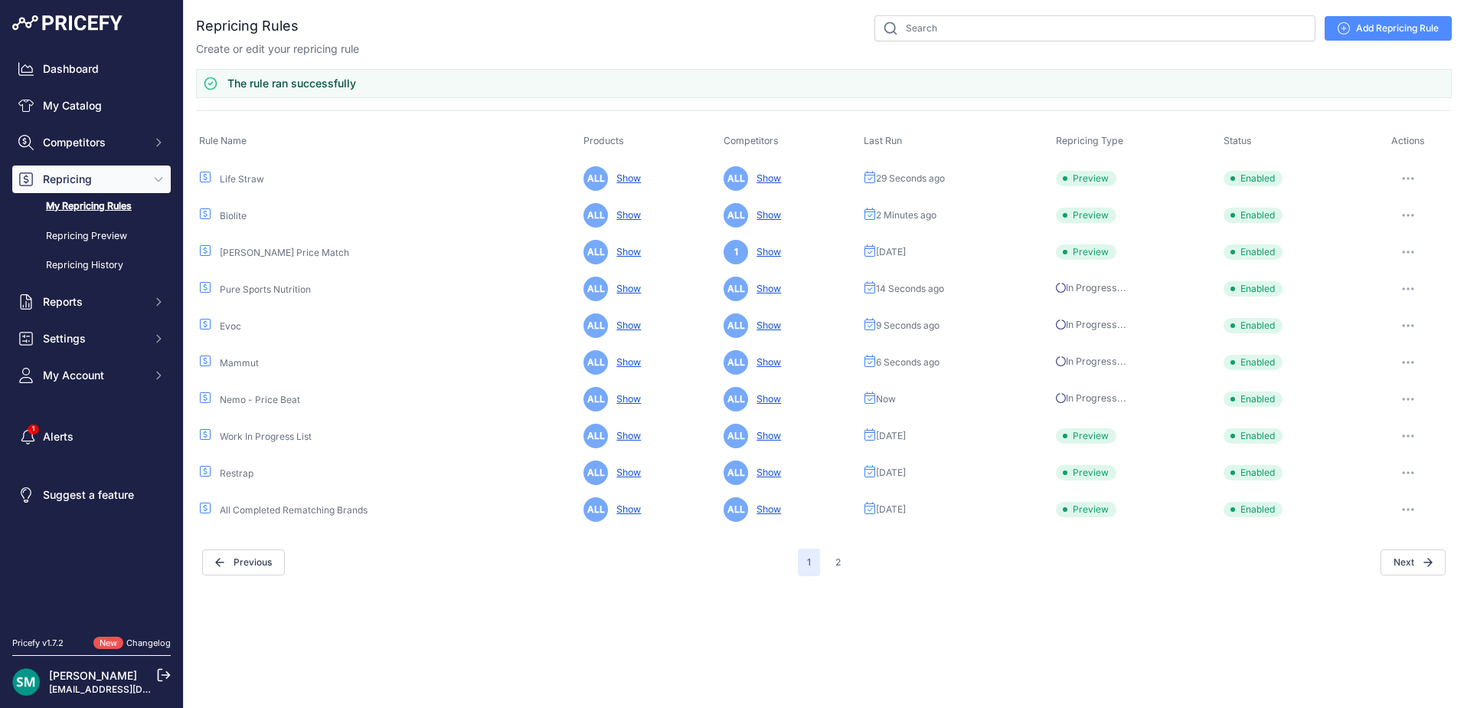
click at [1408, 475] on button "button" at bounding box center [1408, 472] width 31 height 21
click at [0, 0] on button "Run Preview" at bounding box center [0, 0] width 0 height 0
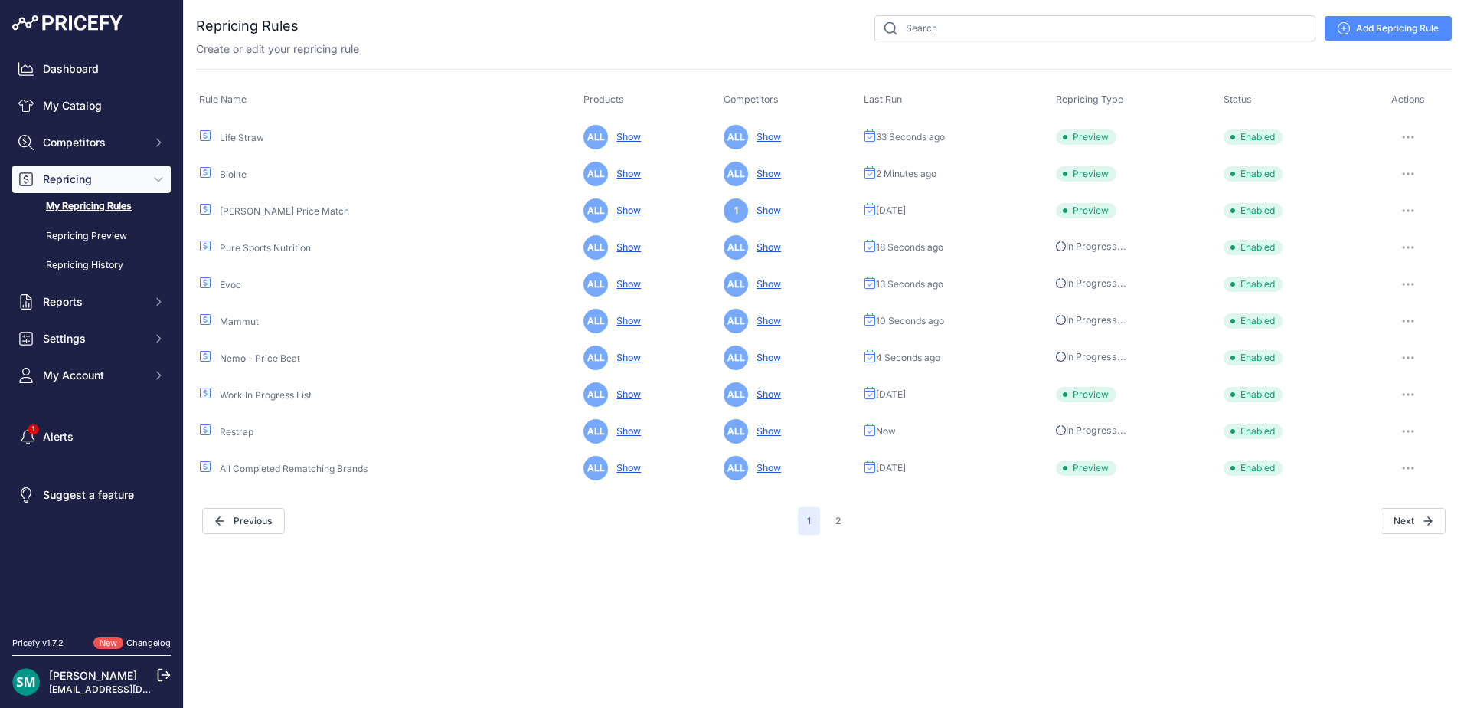
click at [1407, 467] on icon "button" at bounding box center [1408, 467] width 12 height 3
click at [0, 0] on button "Run Preview" at bounding box center [0, 0] width 0 height 0
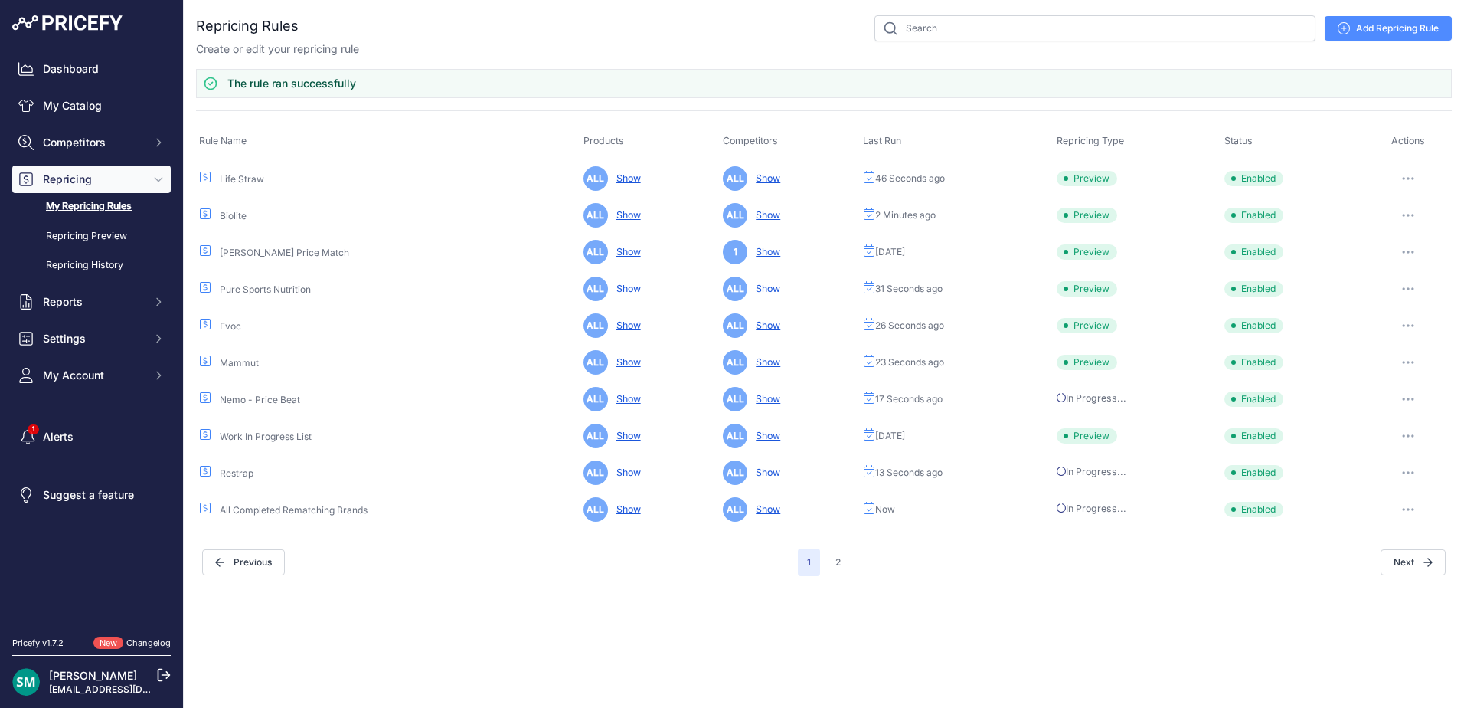
click at [1404, 440] on button "button" at bounding box center [1408, 435] width 31 height 21
click at [0, 0] on button "Run Preview" at bounding box center [0, 0] width 0 height 0
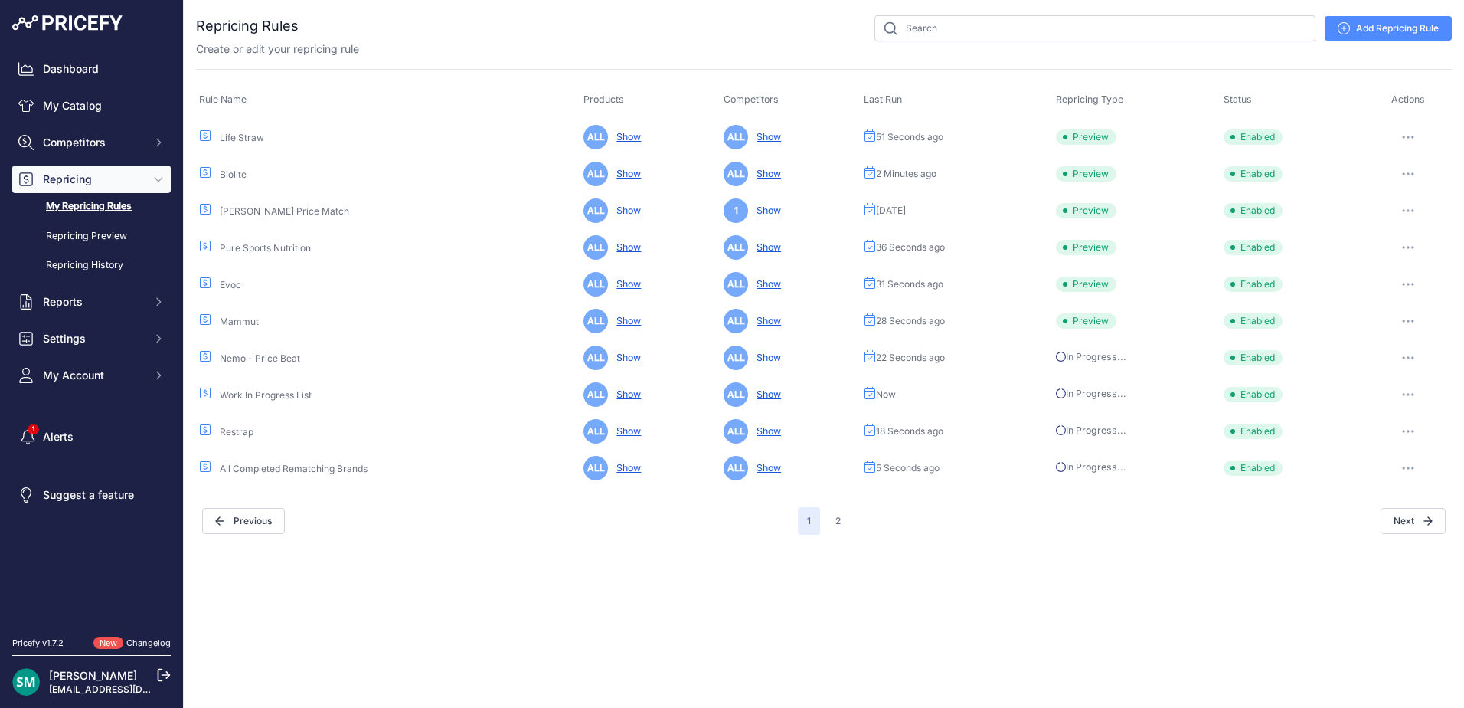
click at [1094, 137] on span "Preview" at bounding box center [1086, 136] width 60 height 15
click at [60, 240] on link "Repricing Preview" at bounding box center [91, 236] width 159 height 27
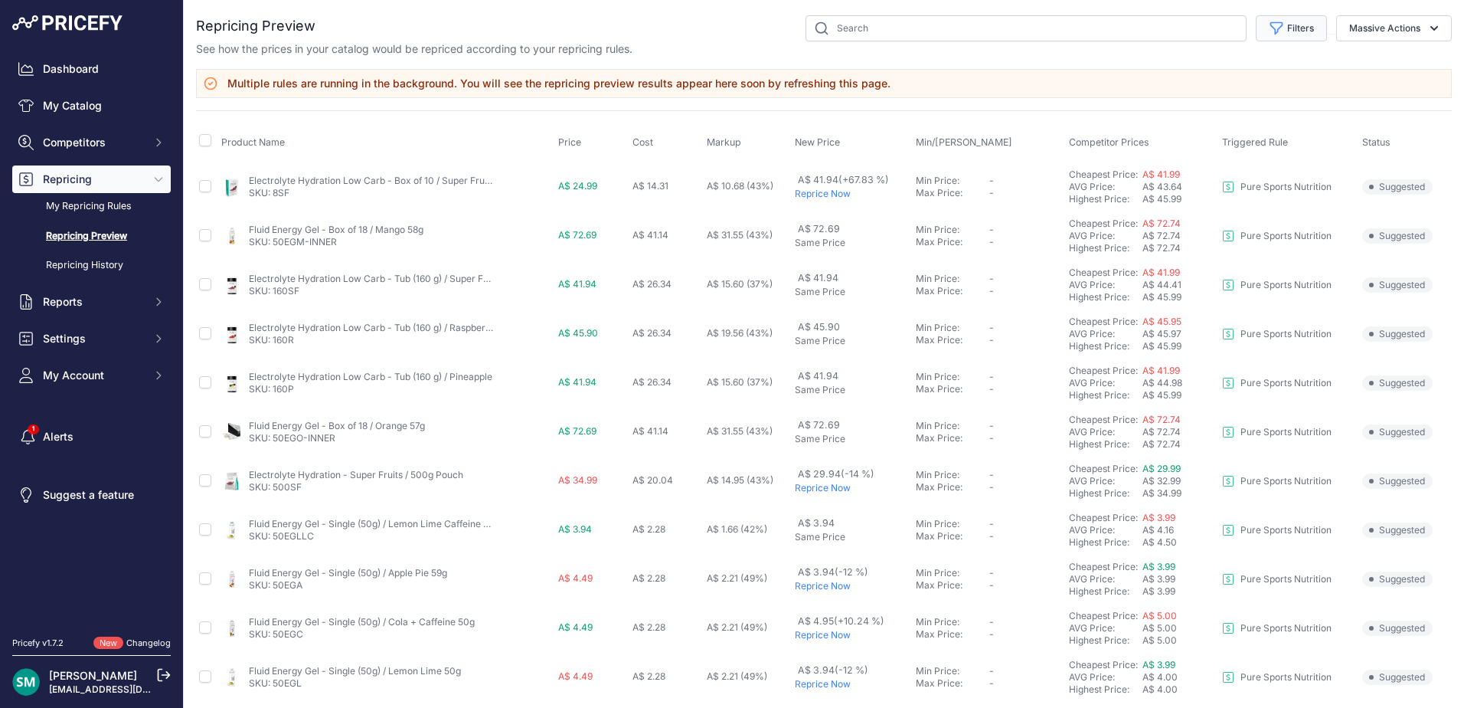
click at [1286, 25] on button "Filters" at bounding box center [1291, 28] width 71 height 26
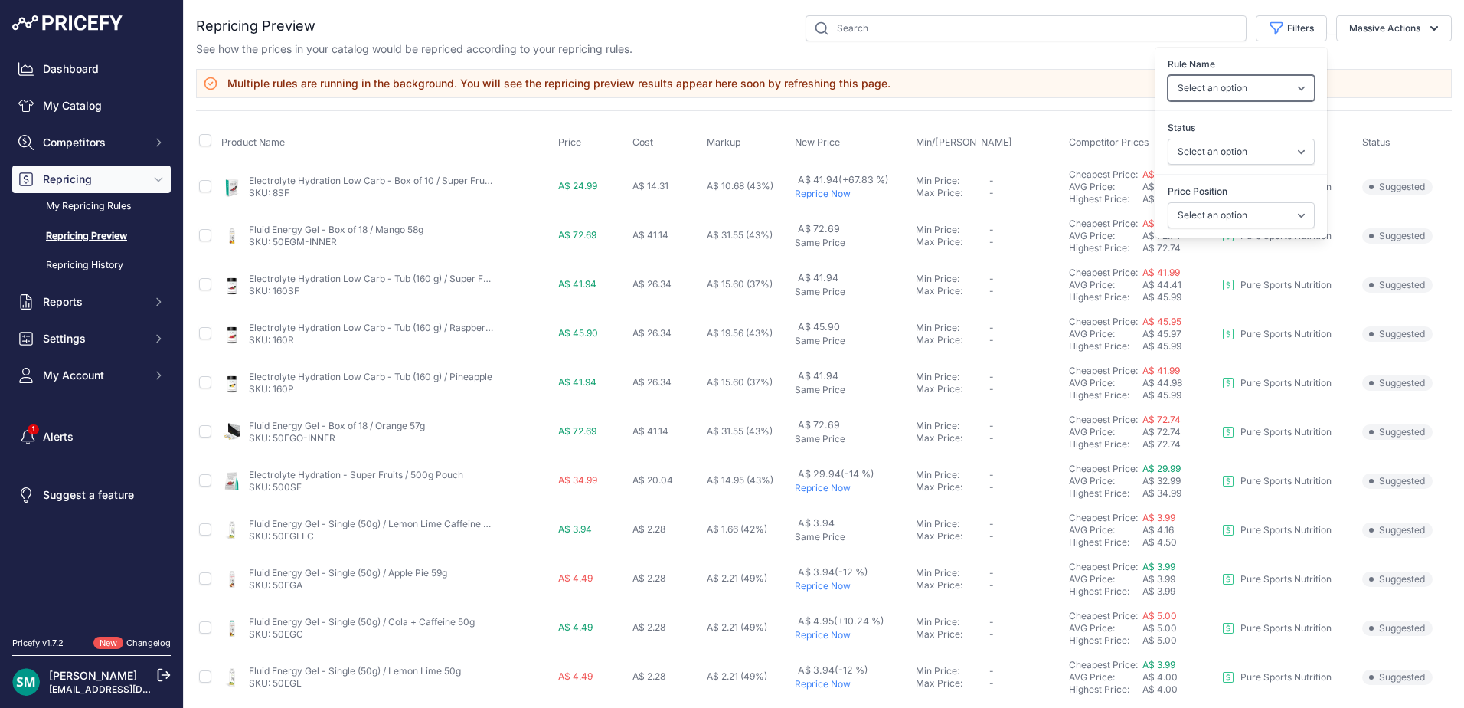
click at [1291, 80] on select "Select an option Orca Abus Black Diamond XTM All Completed Rematching Brands Re…" at bounding box center [1241, 88] width 147 height 26
select select "9561"
click at [1168, 75] on select "Select an option Orca Abus Black Diamond XTM All Completed Rematching Brands Re…" at bounding box center [1241, 88] width 147 height 26
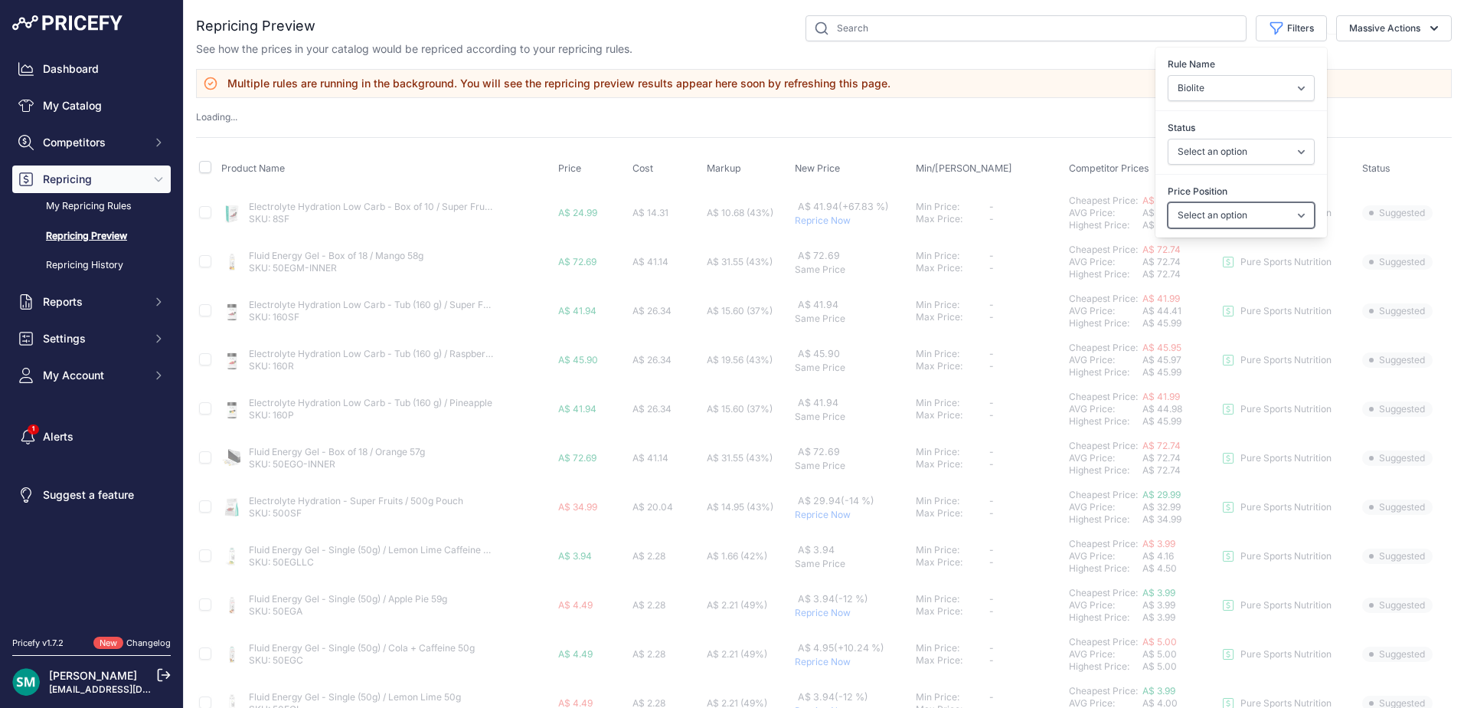
click at [1243, 211] on select "Select an option I am higher Same price I am lower" at bounding box center [1241, 215] width 147 height 26
select select "1"
click at [1168, 202] on select "Select an option I am higher Same price I am lower" at bounding box center [1241, 215] width 147 height 26
select select
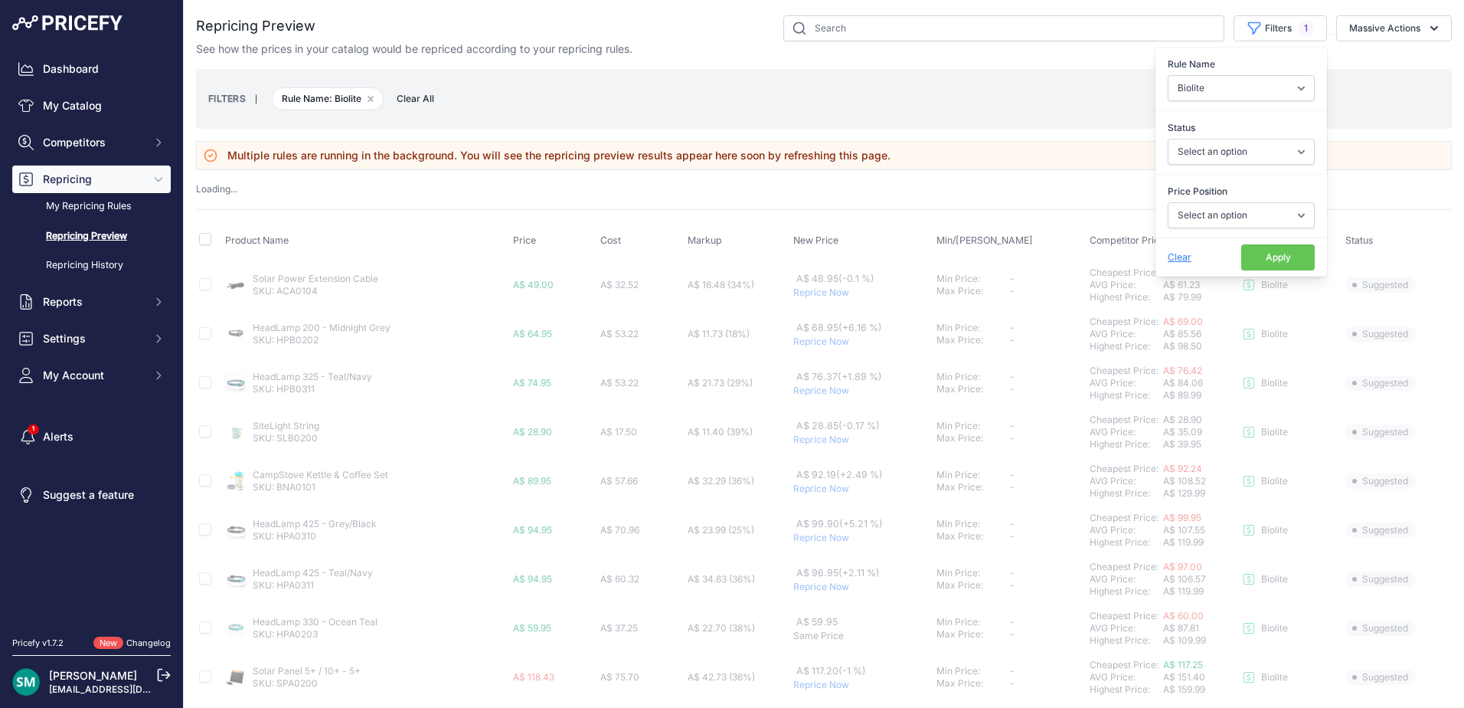
click at [1286, 265] on button "Apply" at bounding box center [1278, 257] width 74 height 26
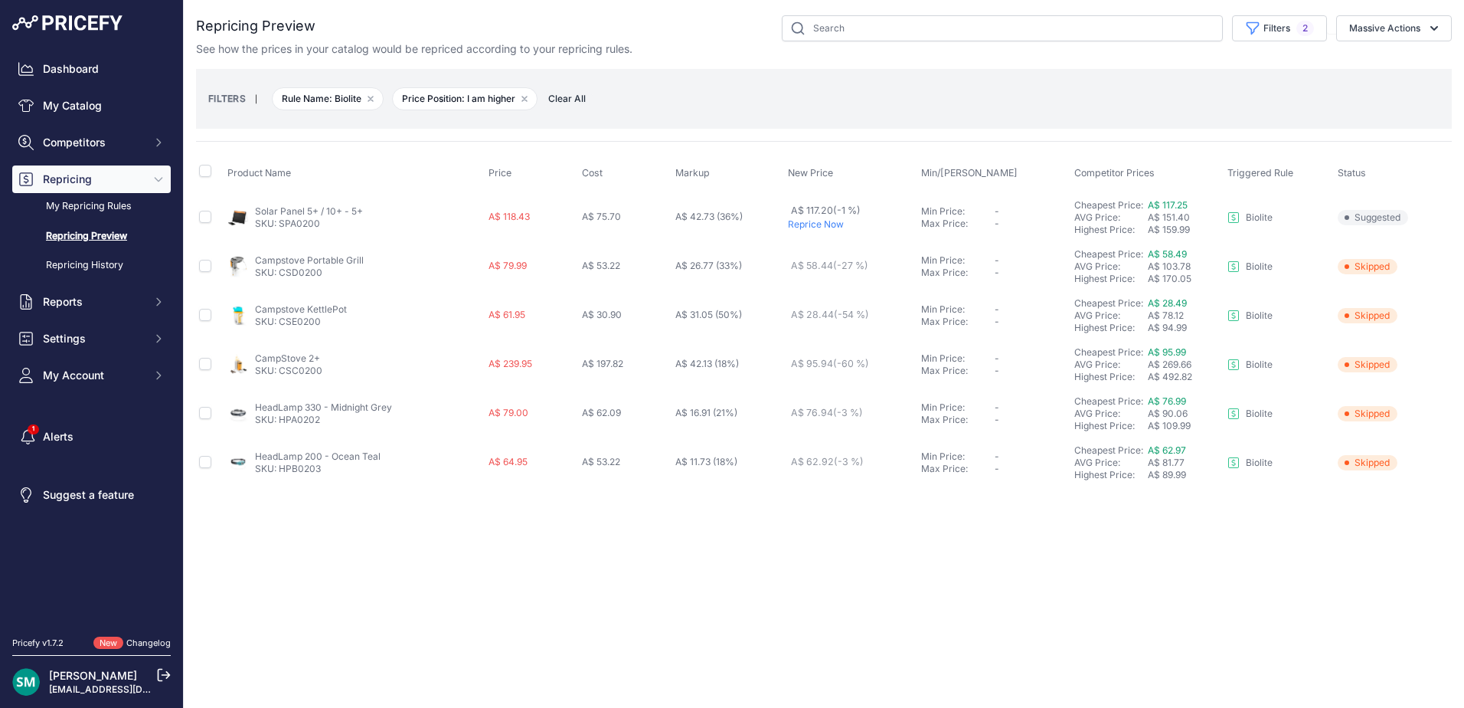
click at [840, 225] on p "Reprice Now" at bounding box center [851, 224] width 127 height 12
click at [1292, 37] on button "Filters 2" at bounding box center [1279, 28] width 95 height 26
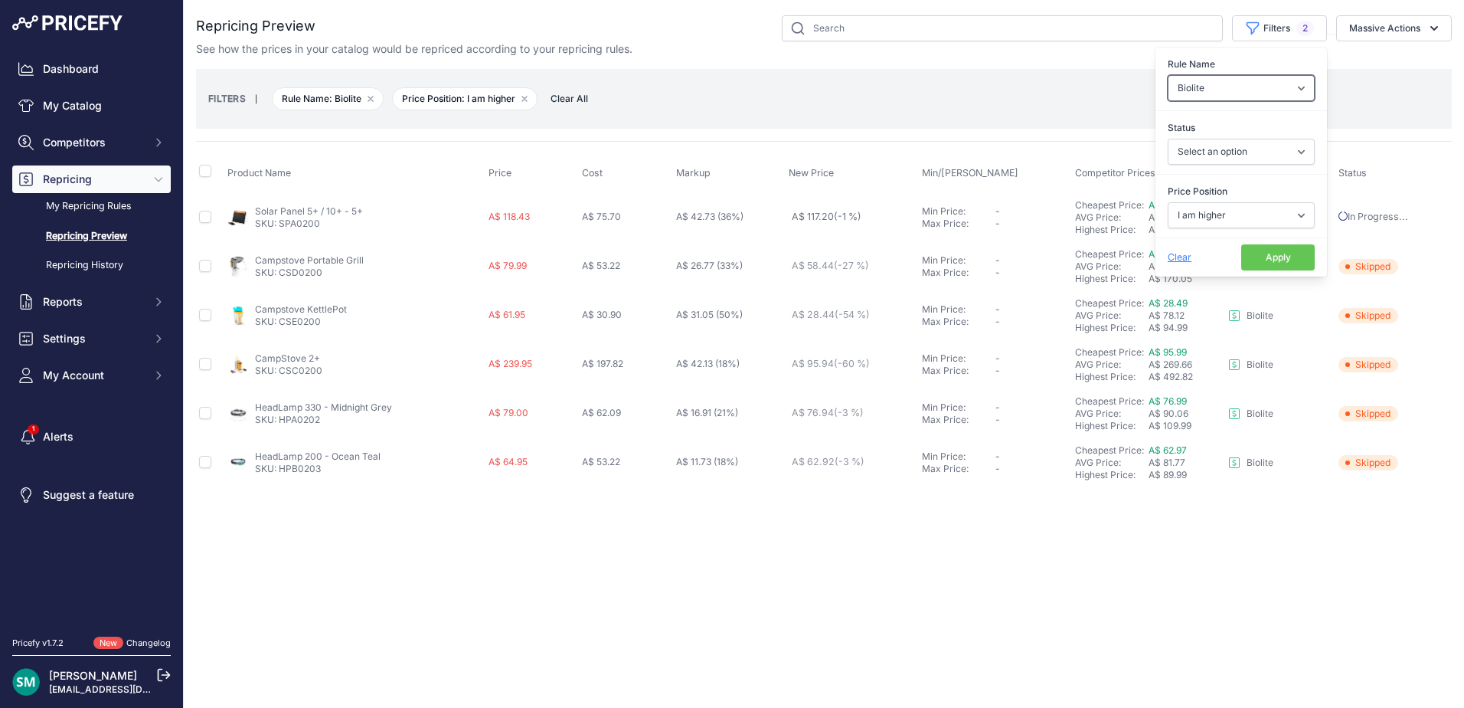
click at [1291, 86] on select "Select an option Orca Abus Black Diamond XTM All Completed Rematching Brands Re…" at bounding box center [1241, 88] width 147 height 26
select select "9563"
click at [1168, 75] on select "Select an option Orca Abus Black Diamond XTM All Completed Rematching Brands Re…" at bounding box center [1241, 88] width 147 height 26
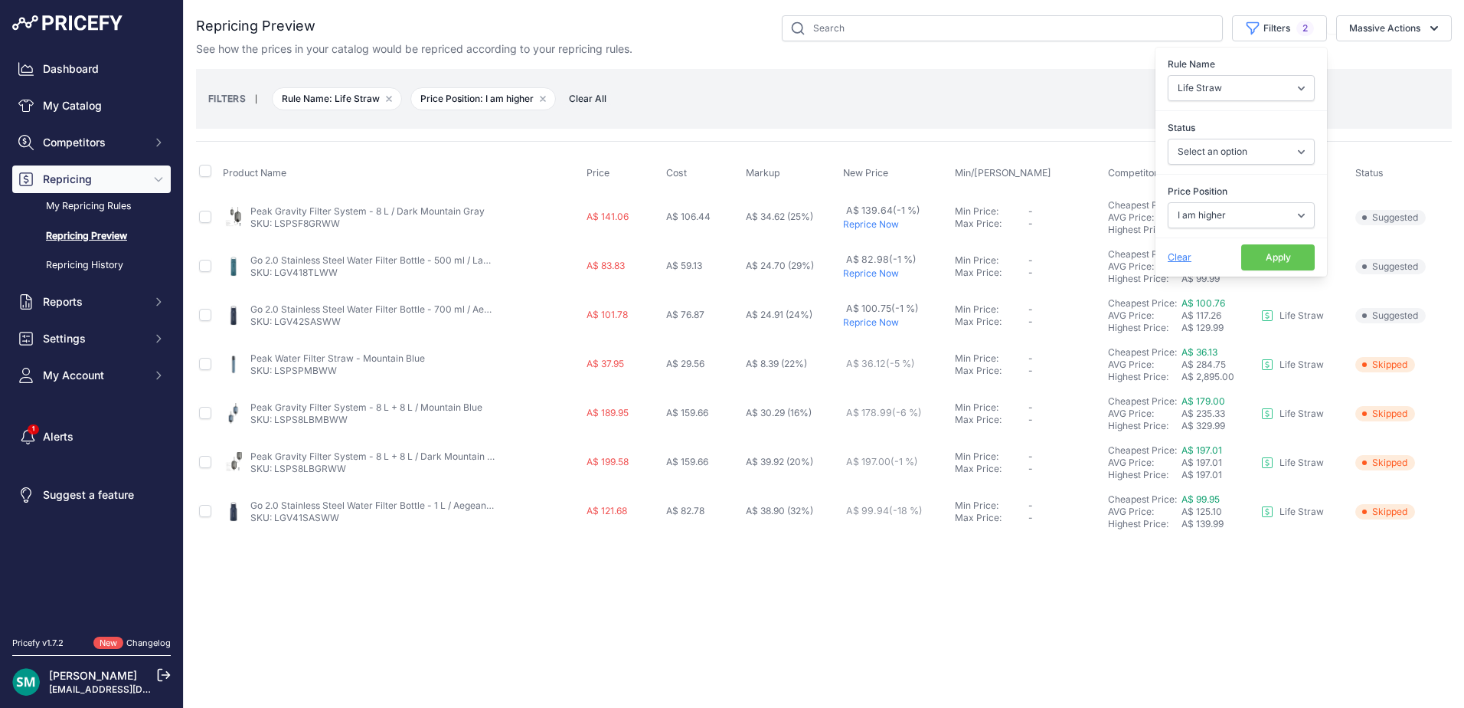
click at [1274, 260] on button "Apply" at bounding box center [1278, 257] width 74 height 26
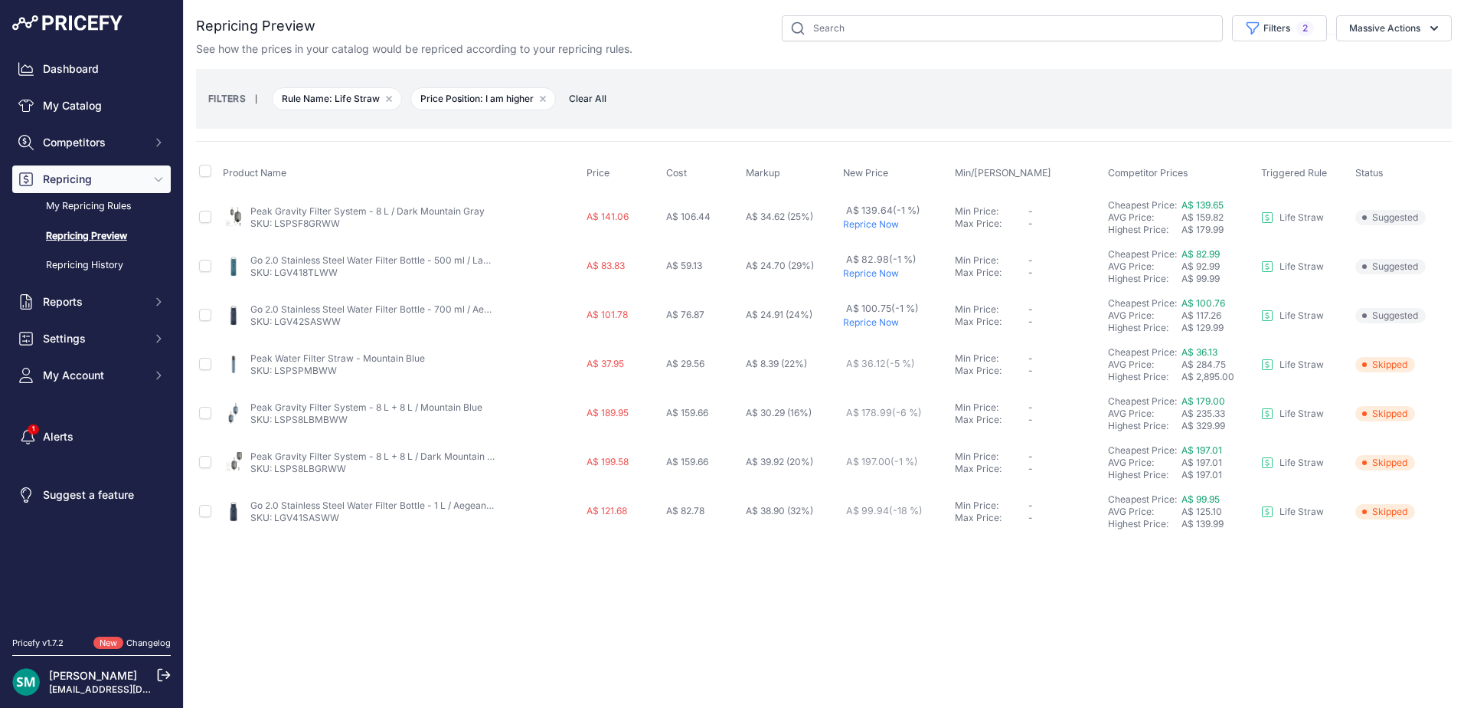
click at [871, 226] on p "Reprice Now" at bounding box center [896, 224] width 106 height 12
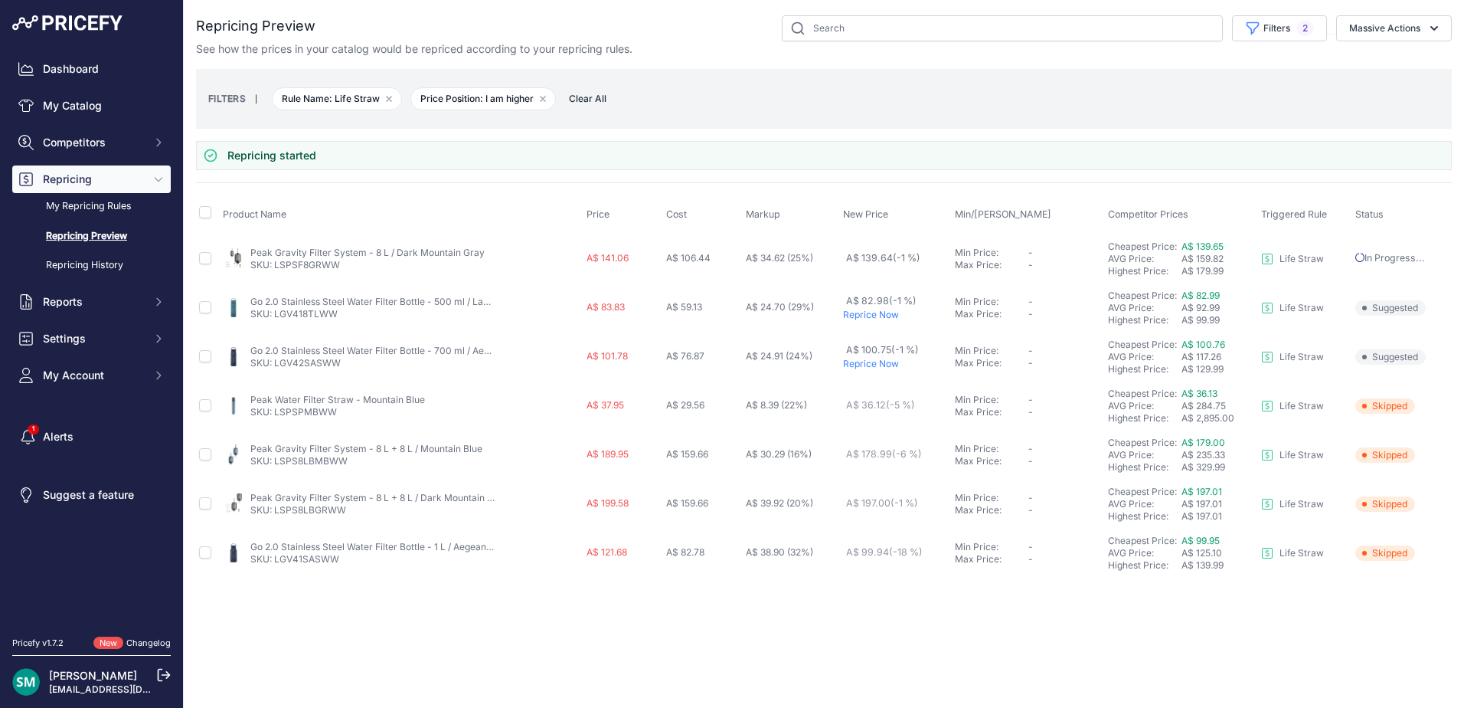
click at [880, 315] on p "Reprice Now" at bounding box center [896, 315] width 106 height 12
click at [889, 362] on p "Reprice Now" at bounding box center [896, 364] width 106 height 12
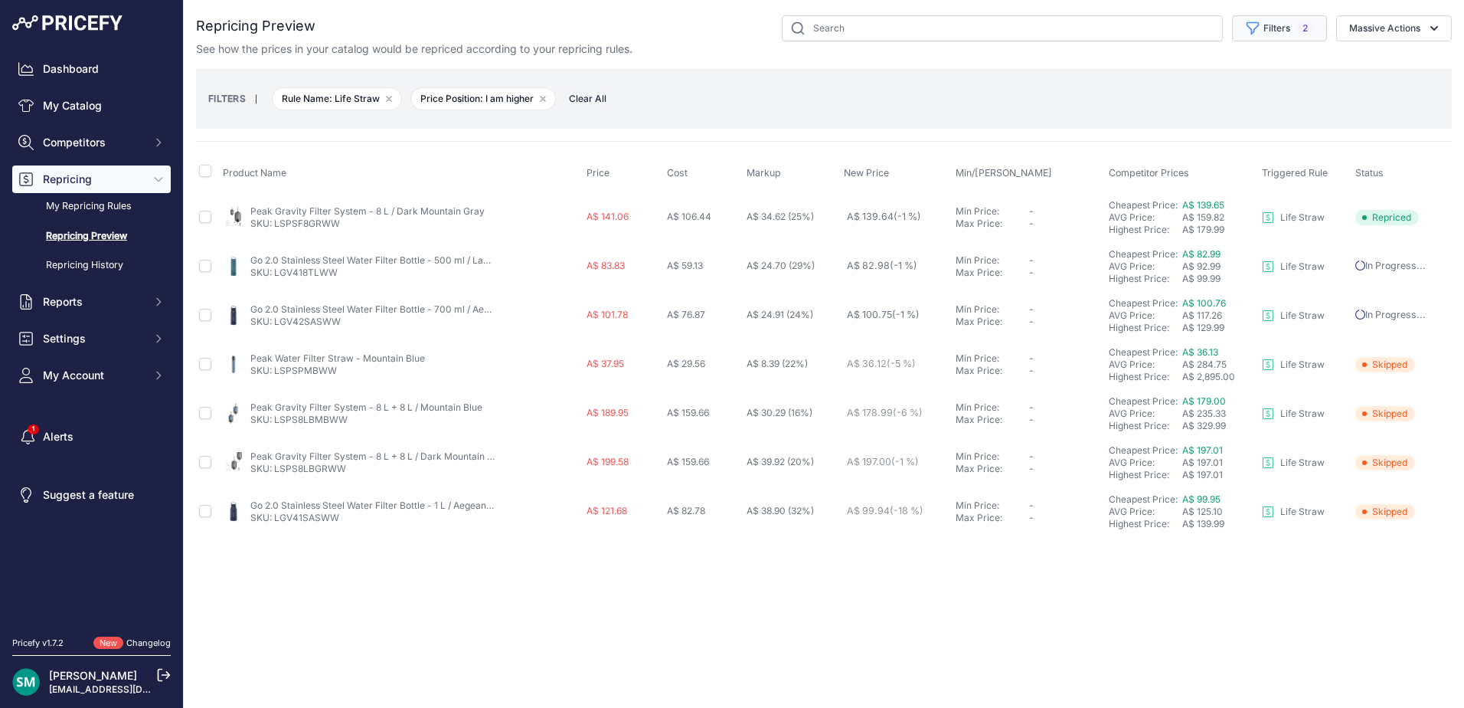
click at [1292, 38] on button "Filters 2" at bounding box center [1279, 28] width 95 height 26
click at [1275, 90] on select "Select an option Orca Abus Black Diamond XTM All Completed Rematching Brands Re…" at bounding box center [1241, 88] width 147 height 26
select select "9279"
click at [1168, 75] on select "Select an option Orca Abus Black Diamond XTM All Completed Rematching Brands Re…" at bounding box center [1241, 88] width 147 height 26
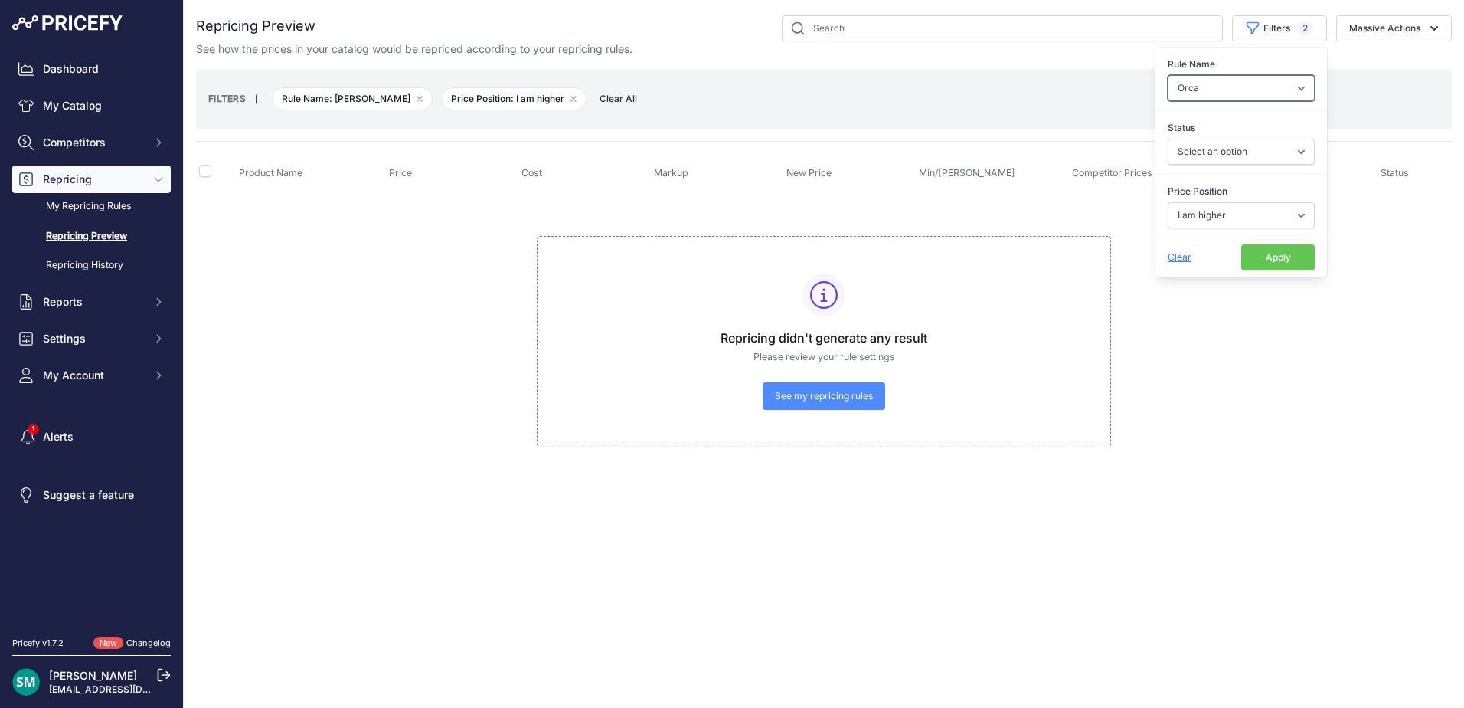
click at [1260, 80] on select "Select an option Orca Abus Black Diamond XTM All Completed Rematching Brands Re…" at bounding box center [1241, 88] width 147 height 26
select select "9286"
click at [1168, 75] on select "Select an option Orca Abus Black Diamond XTM All Completed Rematching Brands Re…" at bounding box center [1241, 88] width 147 height 26
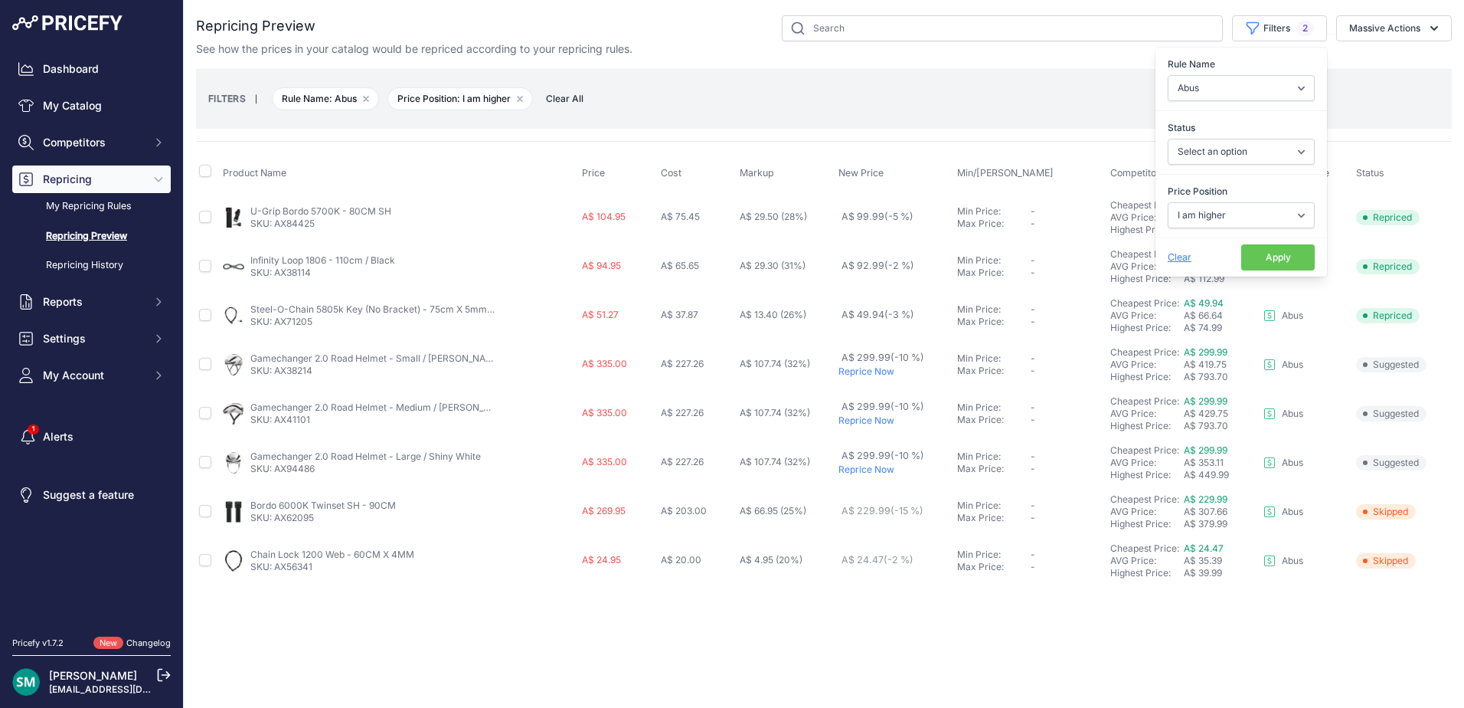
click at [1250, 266] on button "Apply" at bounding box center [1278, 257] width 74 height 26
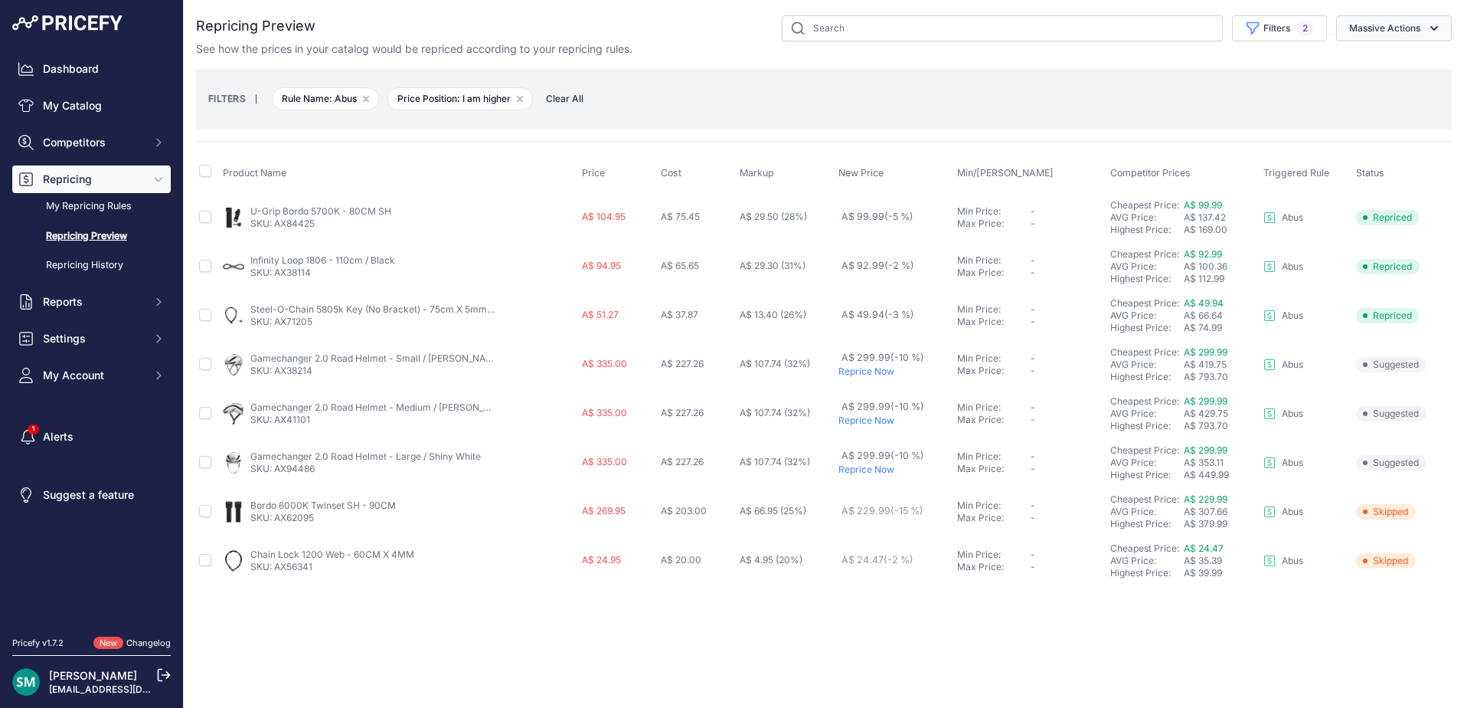
click at [1377, 20] on button "Massive Actions" at bounding box center [1394, 28] width 116 height 26
click at [1295, 38] on button "Filters 2" at bounding box center [1279, 28] width 95 height 26
click at [1280, 100] on select "Select an option Orca Abus Black Diamond XTM All Completed Rematching Brands Re…" at bounding box center [1241, 88] width 147 height 26
select select "9302"
click at [1168, 75] on select "Select an option Orca Abus Black Diamond XTM All Completed Rematching Brands Re…" at bounding box center [1241, 88] width 147 height 26
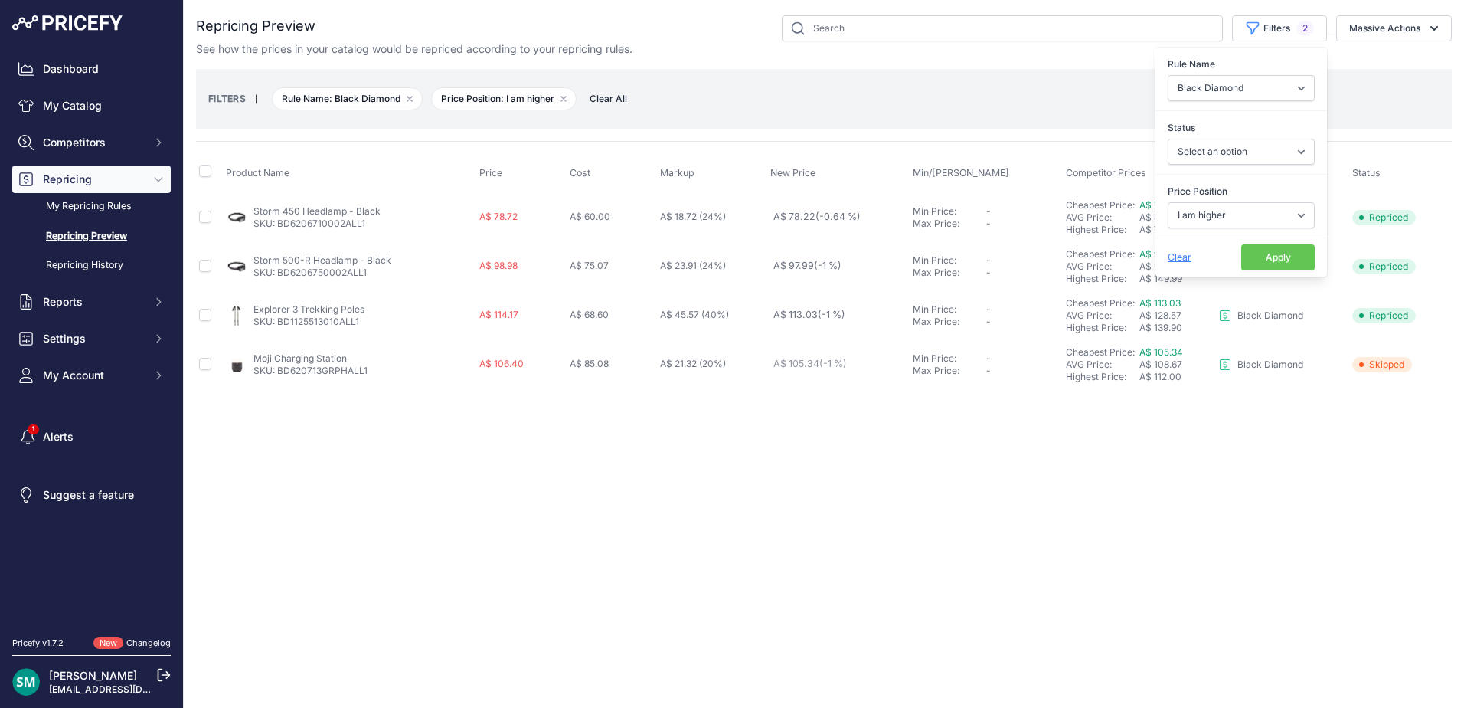
click at [1296, 267] on button "Apply" at bounding box center [1278, 257] width 74 height 26
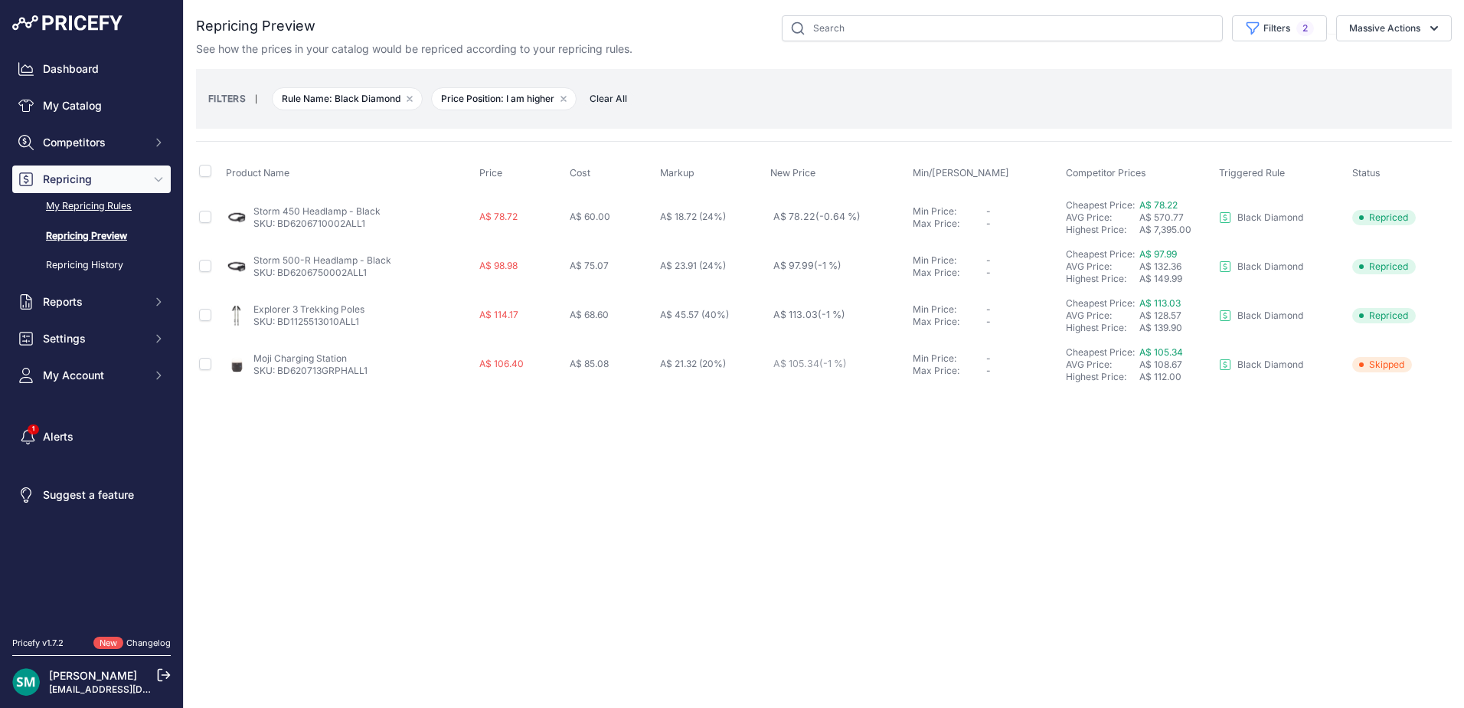
click at [87, 209] on link "My Repricing Rules" at bounding box center [91, 206] width 159 height 27
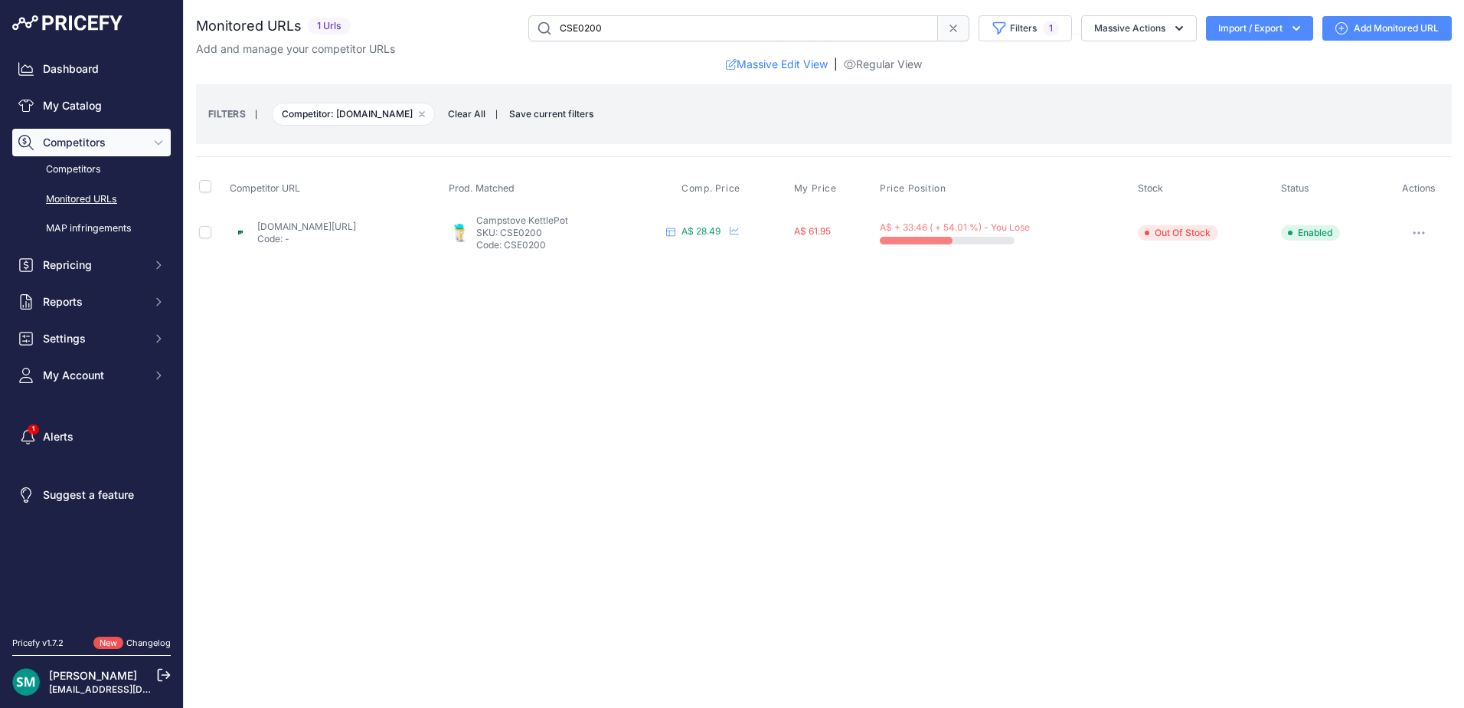
click at [1415, 233] on icon "button" at bounding box center [1415, 233] width 2 height 2
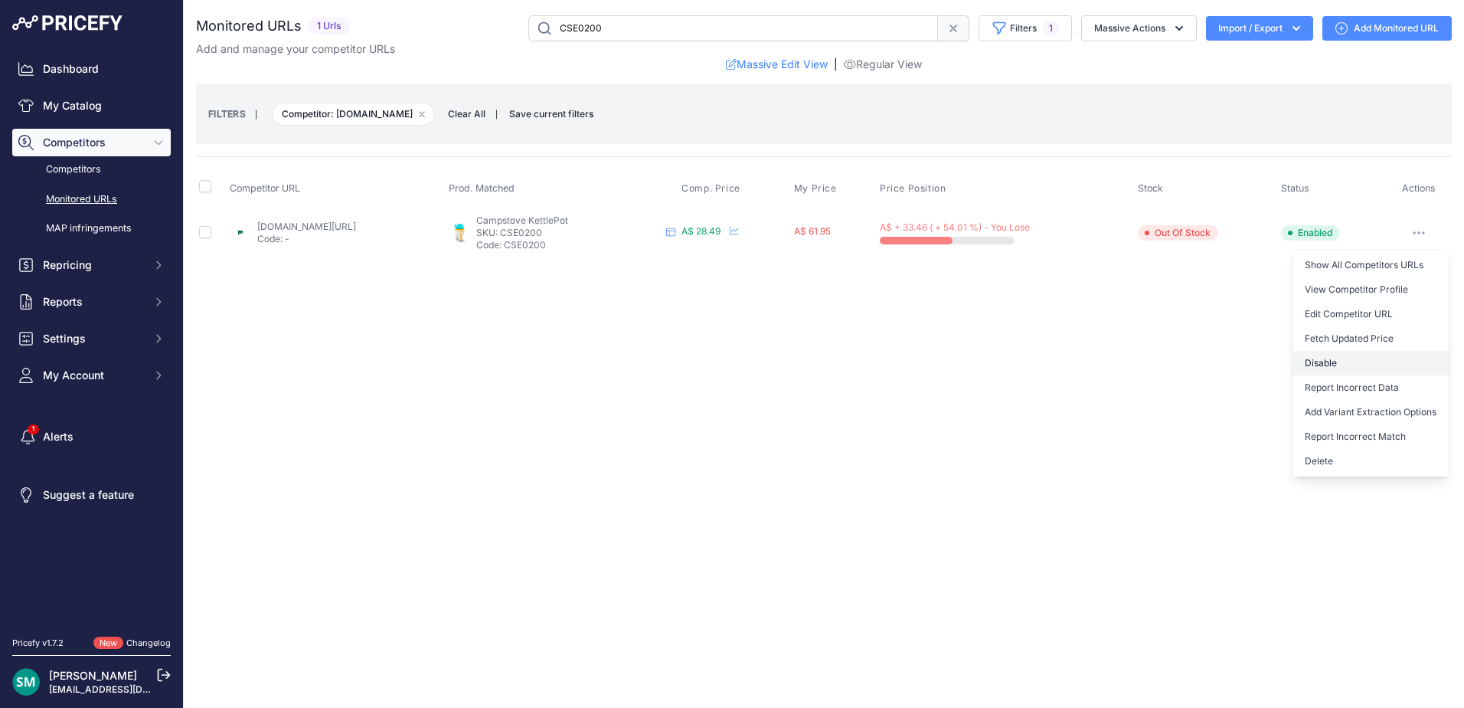
click at [1406, 358] on button "Disable" at bounding box center [1371, 363] width 156 height 25
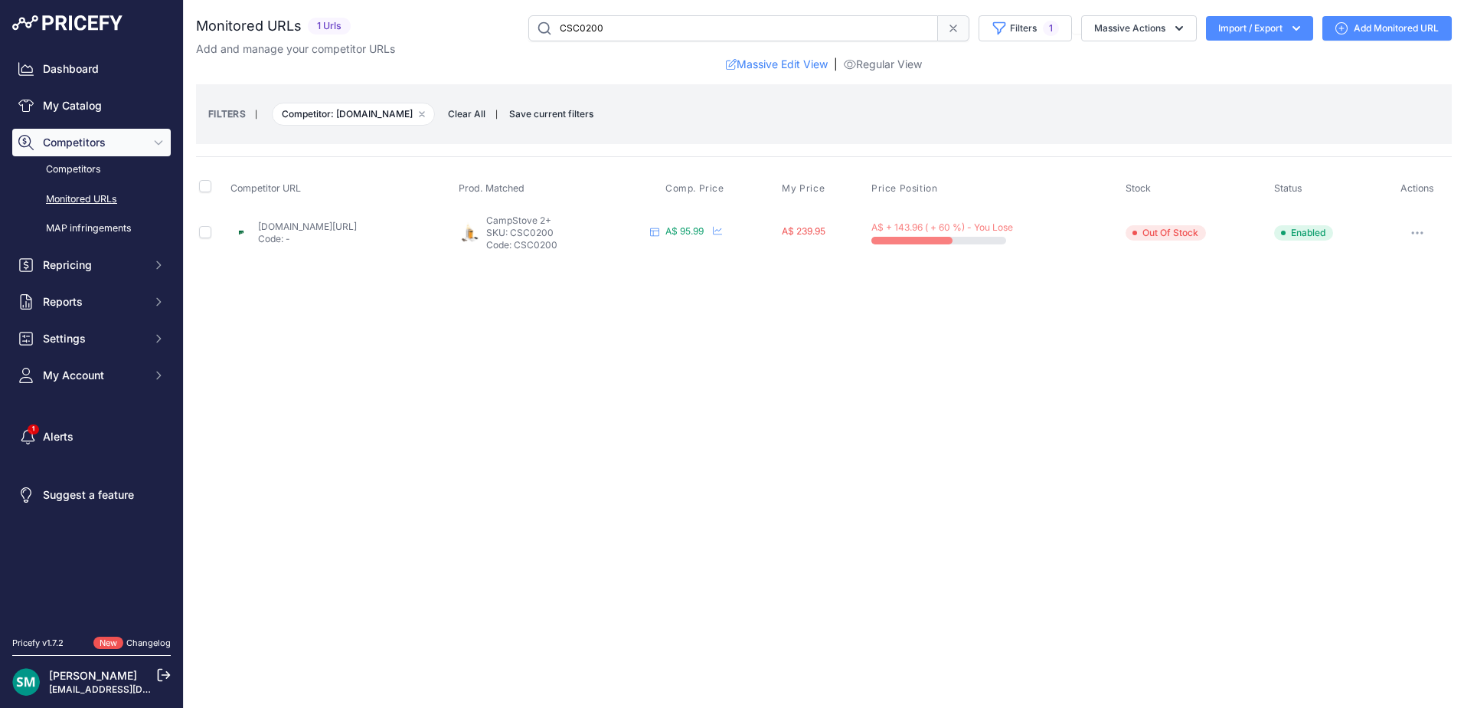
drag, startPoint x: 0, startPoint y: 0, endPoint x: 348, endPoint y: 227, distance: 415.0
click at [1424, 237] on button "button" at bounding box center [1417, 232] width 31 height 21
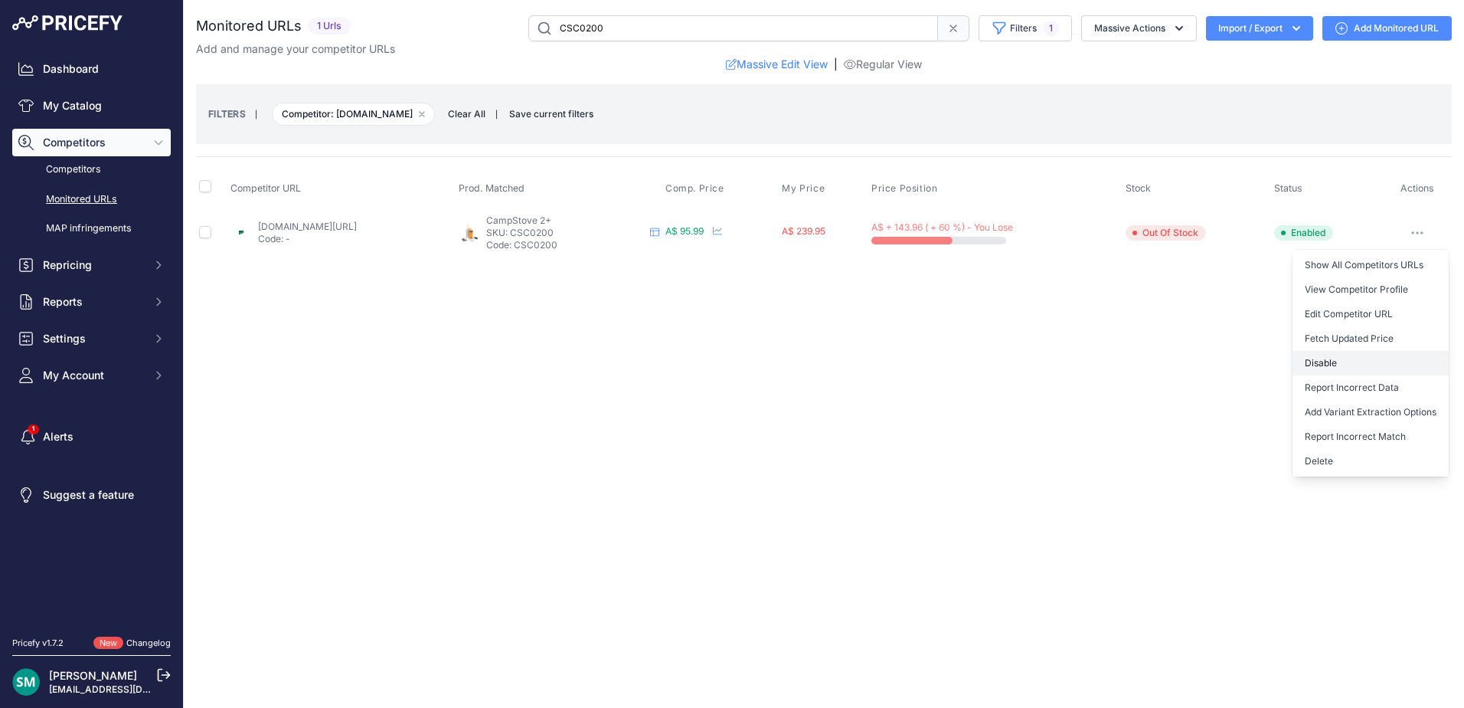
click at [1423, 363] on button "Disable" at bounding box center [1371, 363] width 156 height 25
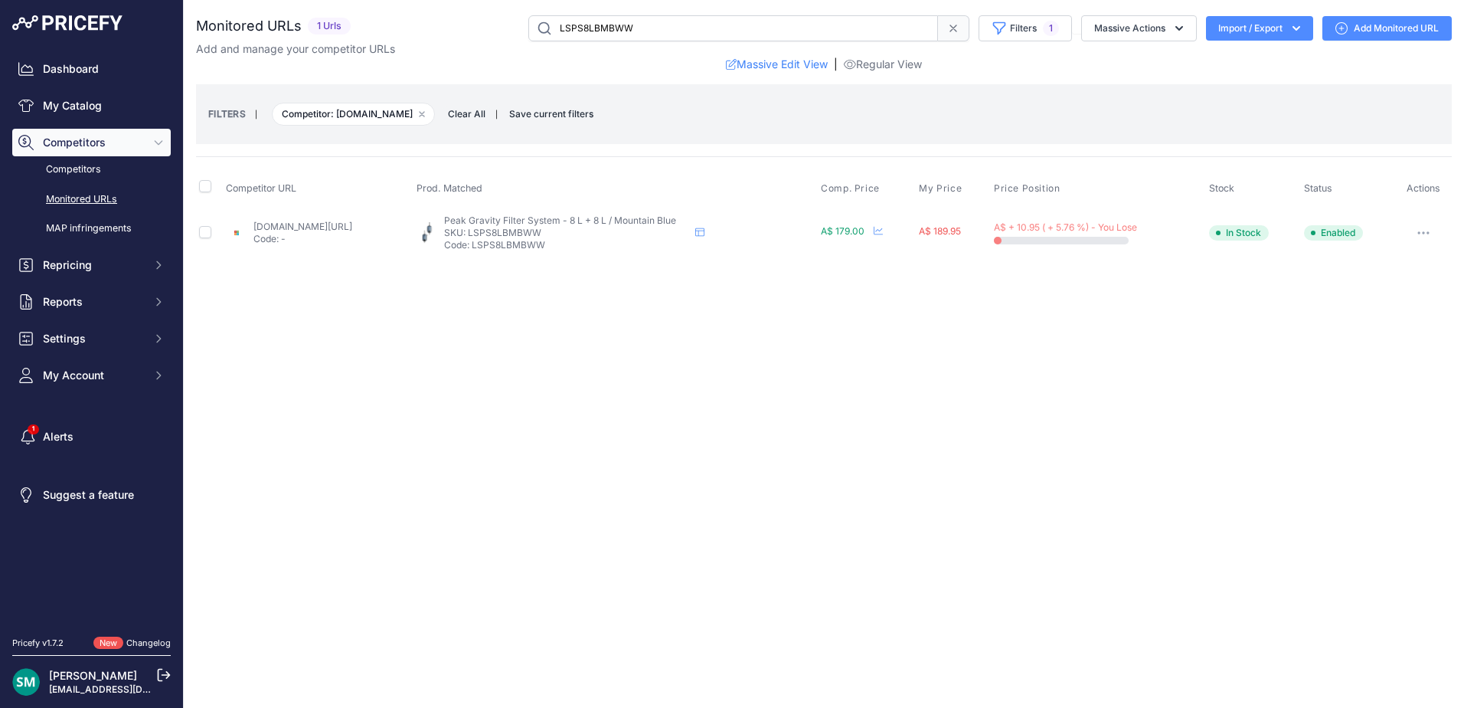
click at [1418, 231] on button "button" at bounding box center [1423, 232] width 31 height 21
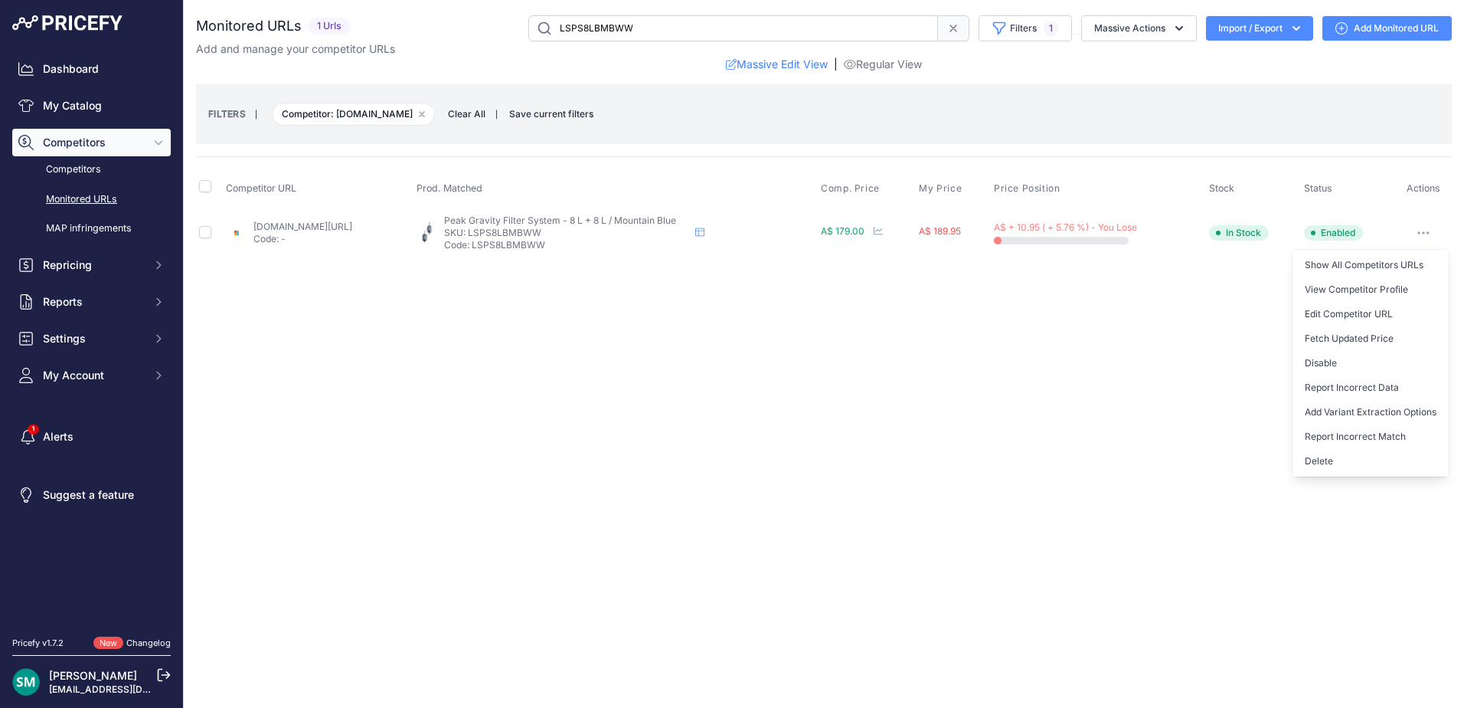
click at [1355, 459] on button "Delete" at bounding box center [1371, 461] width 156 height 25
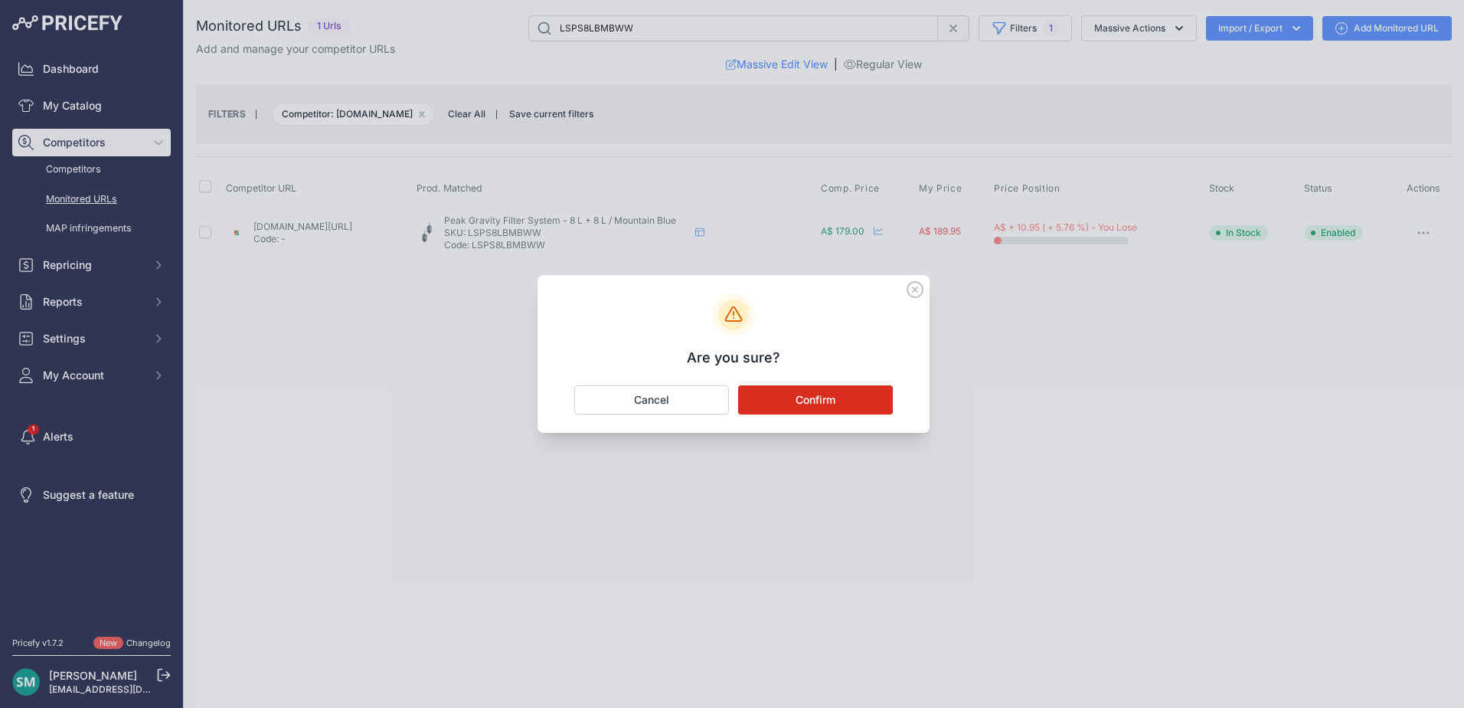
click at [838, 397] on button "Confirm" at bounding box center [815, 399] width 155 height 29
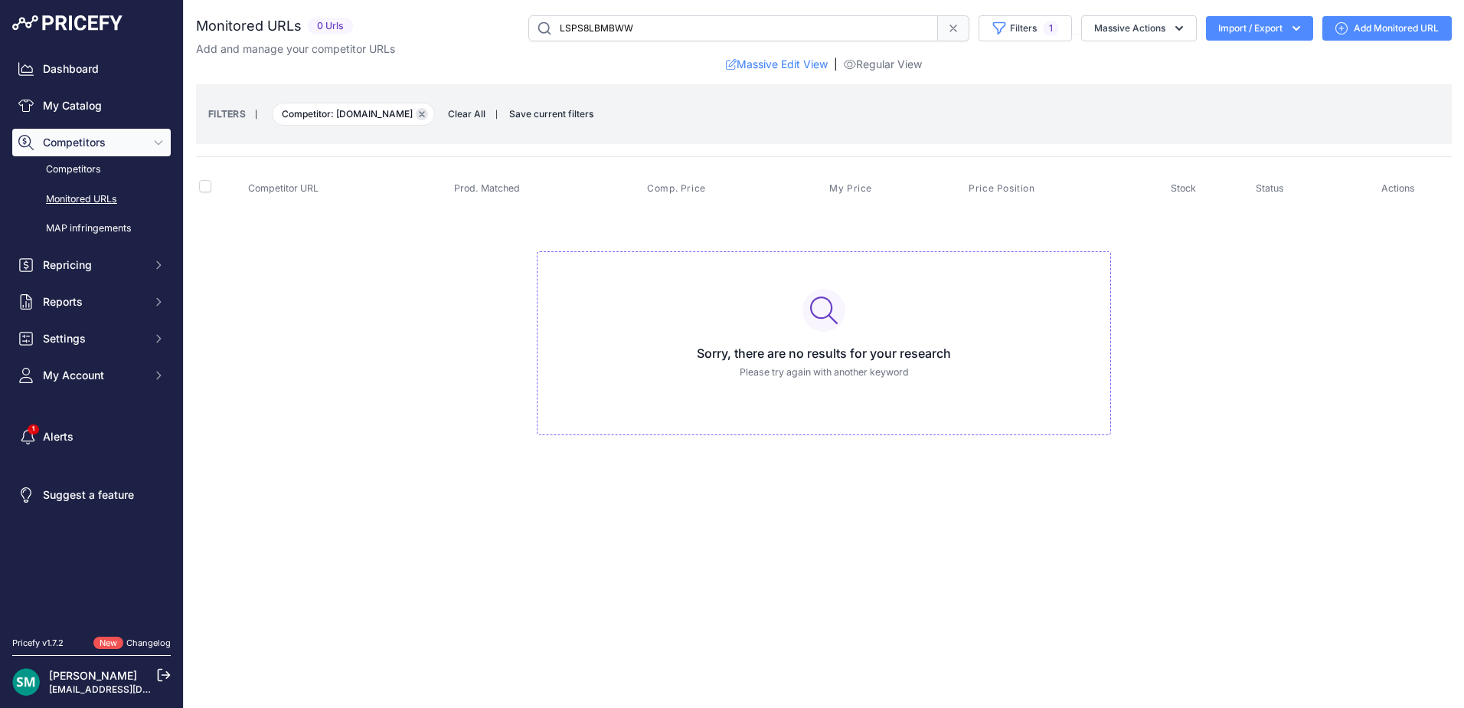
click at [425, 114] on icon "button" at bounding box center [422, 114] width 6 height 6
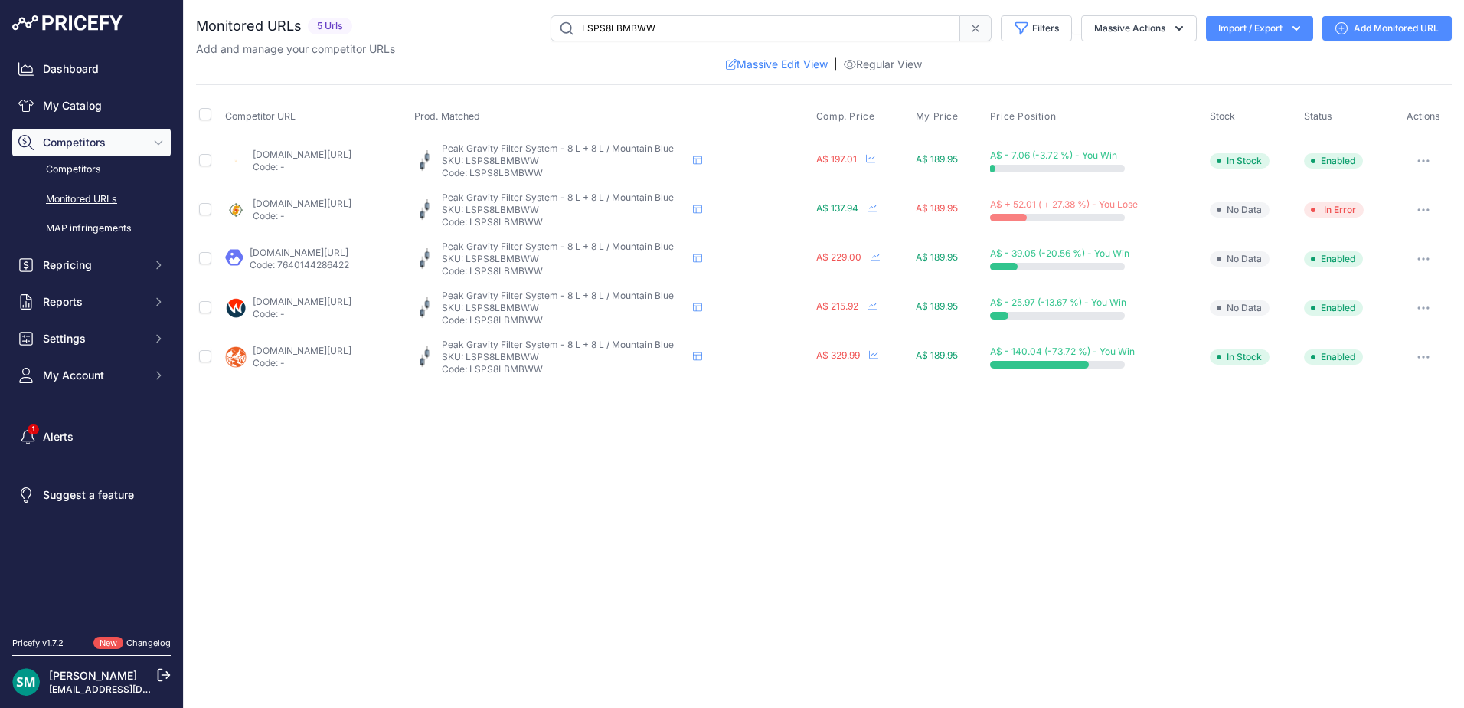
click at [1424, 208] on icon "button" at bounding box center [1423, 209] width 12 height 3
drag, startPoint x: 1390, startPoint y: 379, endPoint x: 1375, endPoint y: 391, distance: 18.5
click at [1390, 379] on button "Delete" at bounding box center [1371, 389] width 156 height 25
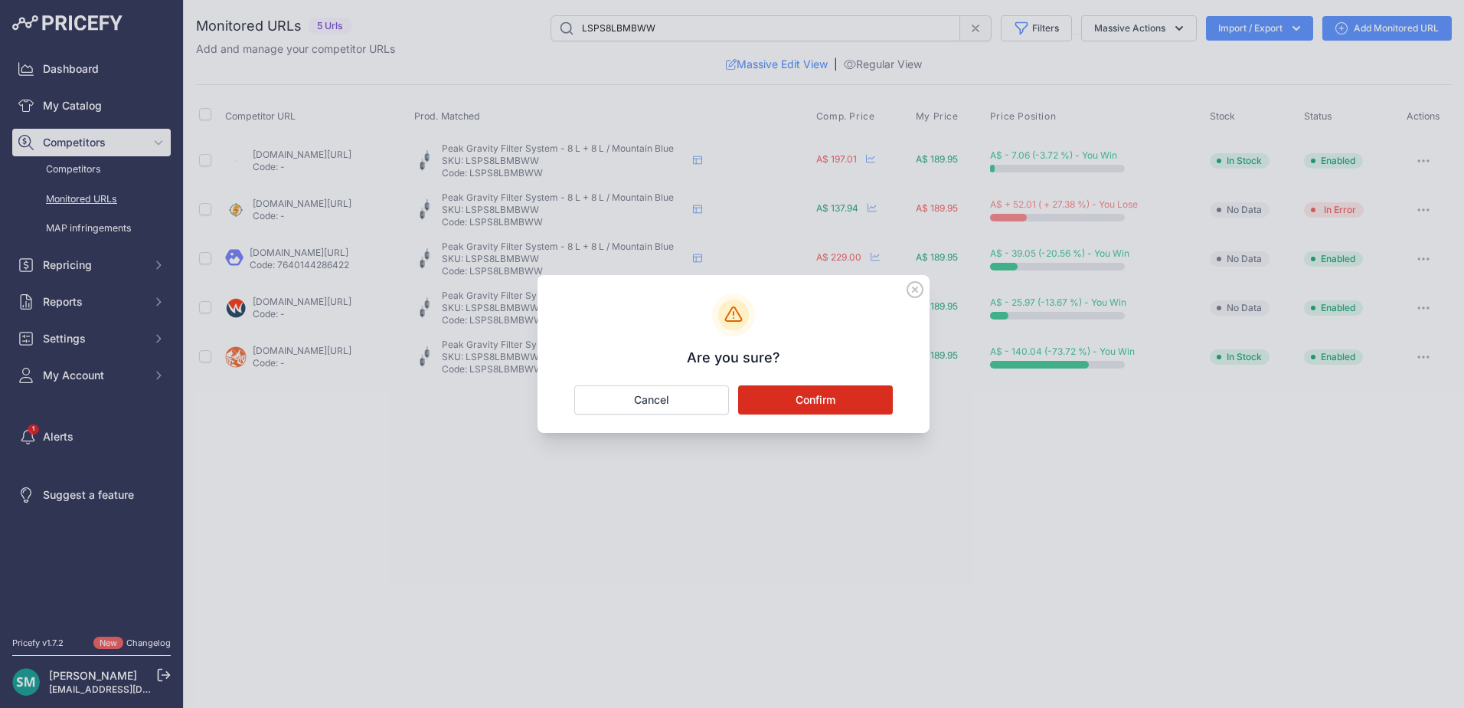
drag, startPoint x: 868, startPoint y: 404, endPoint x: 878, endPoint y: 437, distance: 35.1
click at [867, 404] on button "Confirm" at bounding box center [815, 399] width 155 height 29
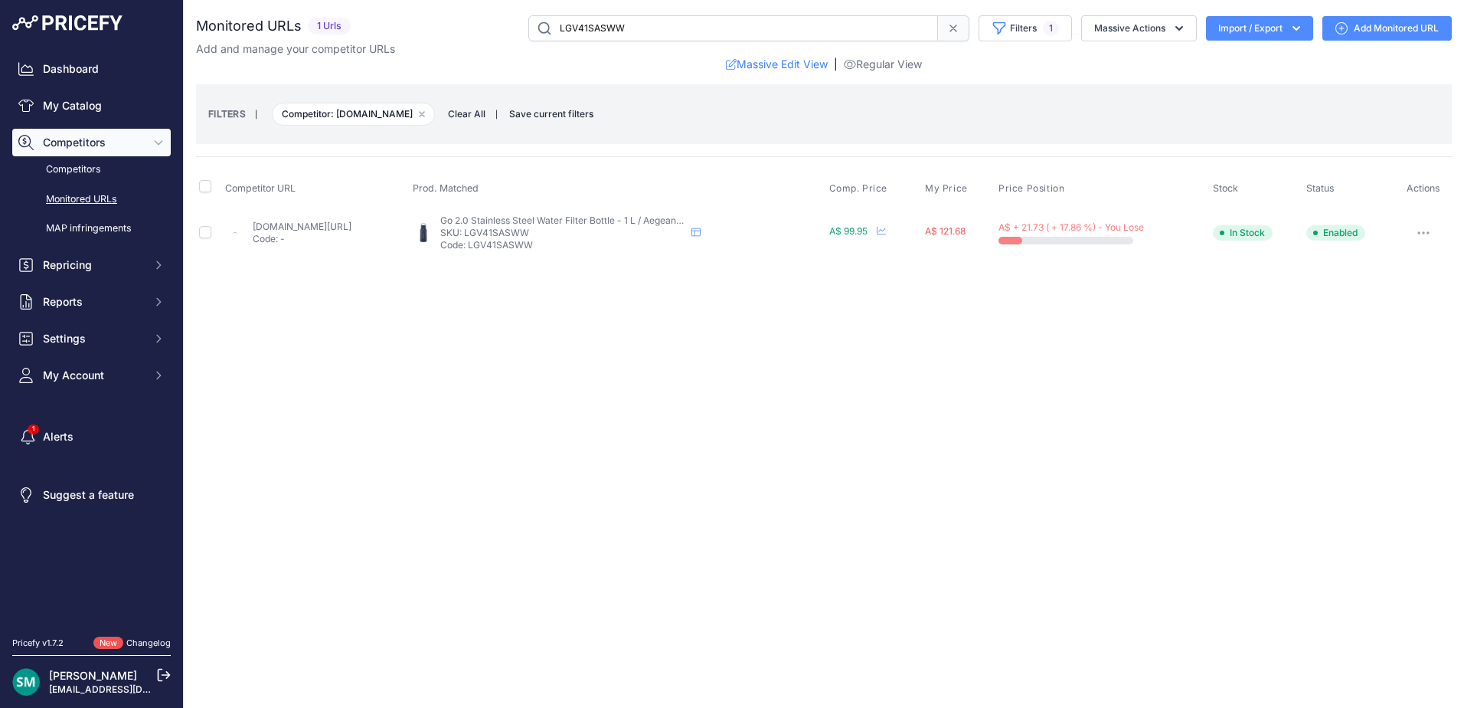
click at [1427, 234] on icon "button" at bounding box center [1423, 232] width 12 height 3
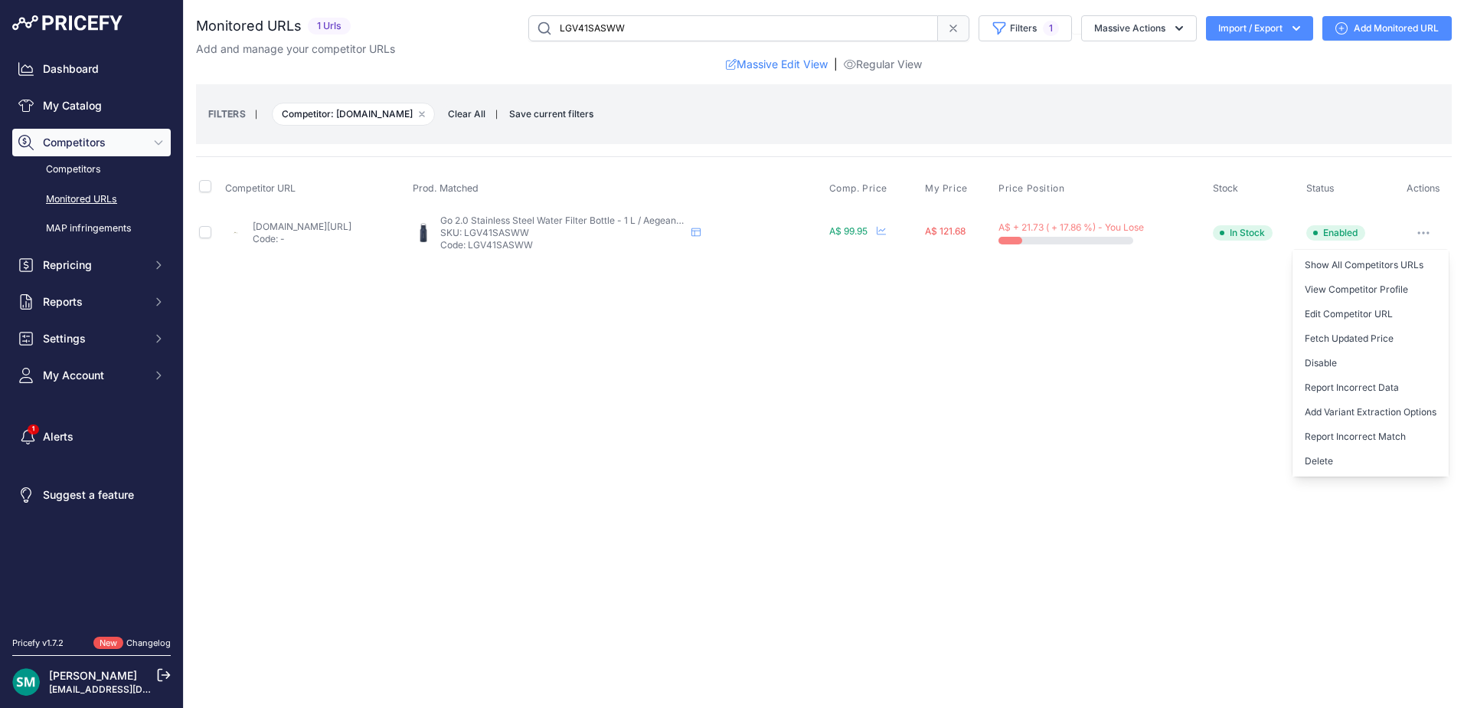
click at [1406, 459] on button "Delete" at bounding box center [1371, 461] width 156 height 25
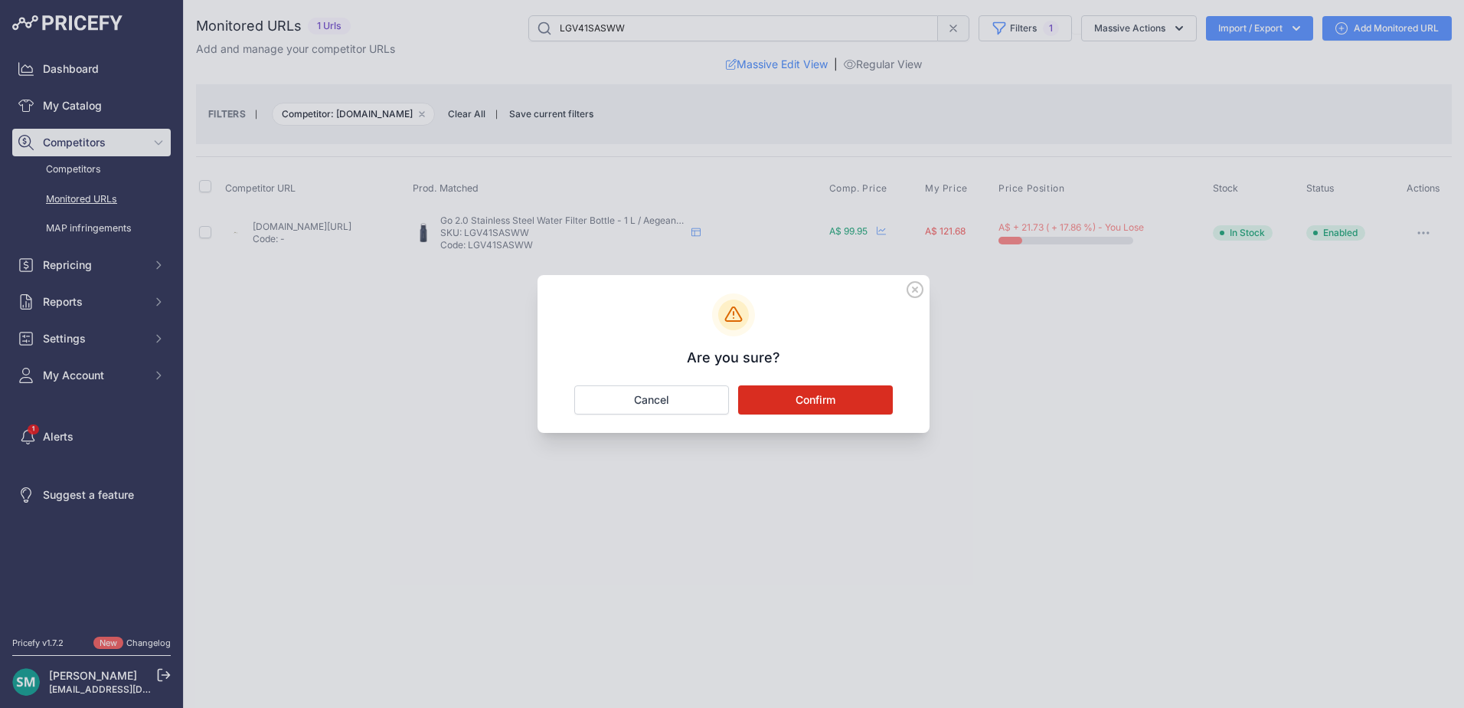
click at [867, 394] on button "Confirm" at bounding box center [815, 399] width 155 height 29
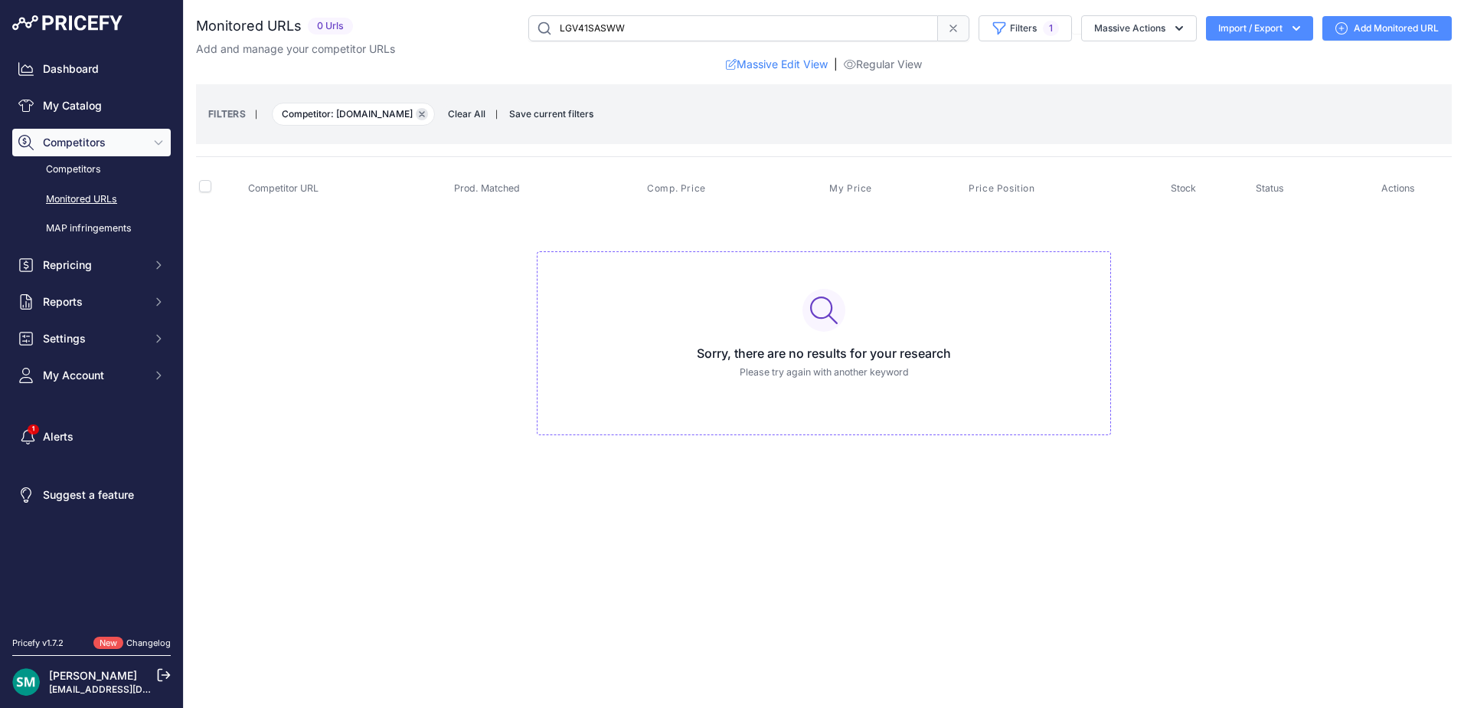
click at [420, 115] on icon "button" at bounding box center [422, 114] width 5 height 5
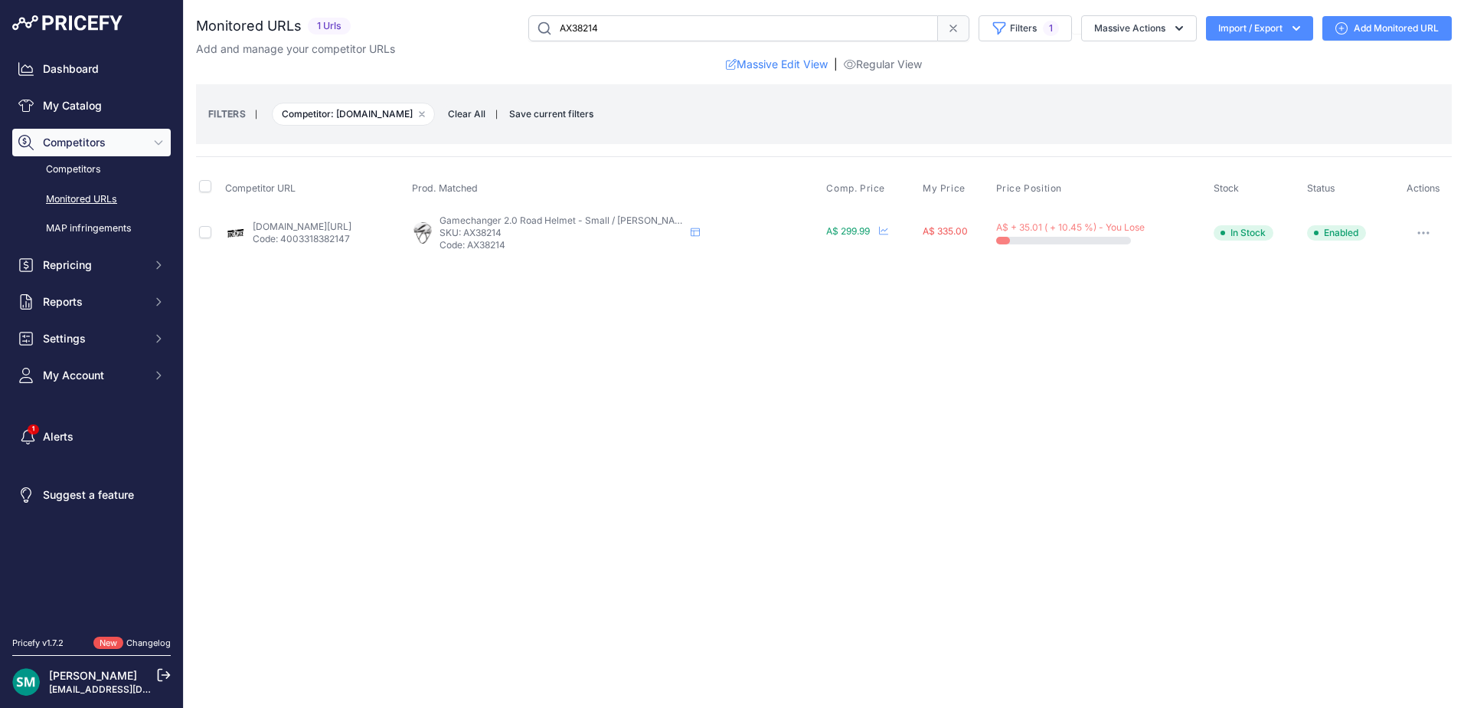
click at [1420, 230] on button "button" at bounding box center [1423, 232] width 31 height 21
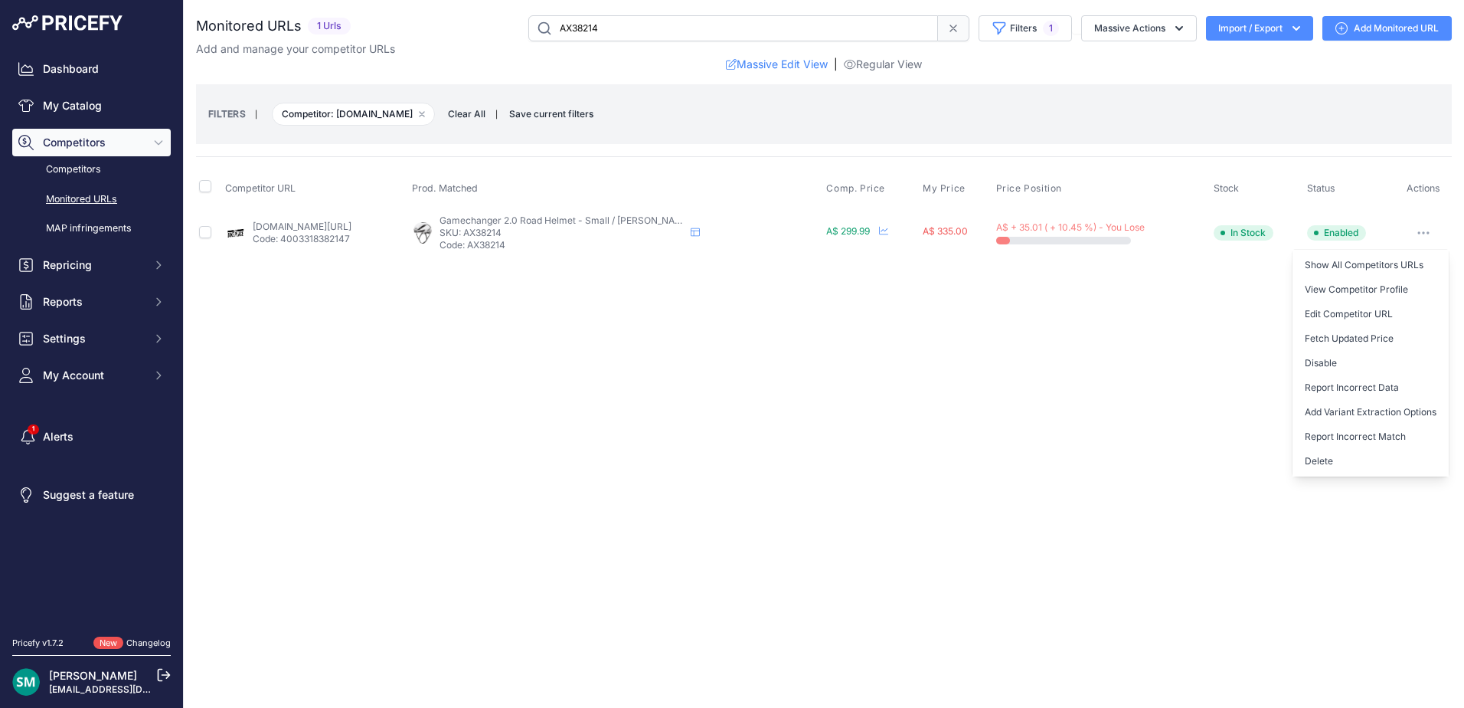
click at [1340, 463] on button "Delete" at bounding box center [1371, 461] width 156 height 25
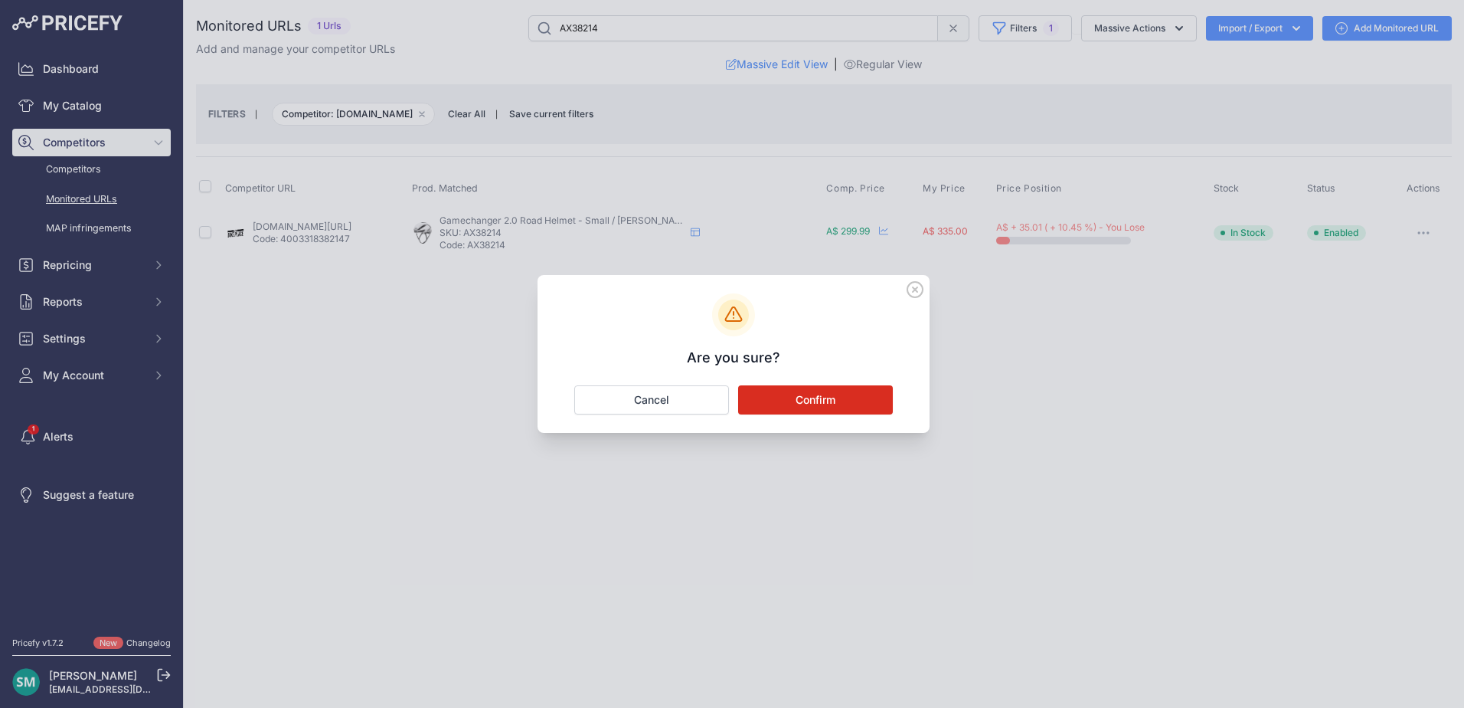
click at [880, 404] on button "Confirm" at bounding box center [815, 399] width 155 height 29
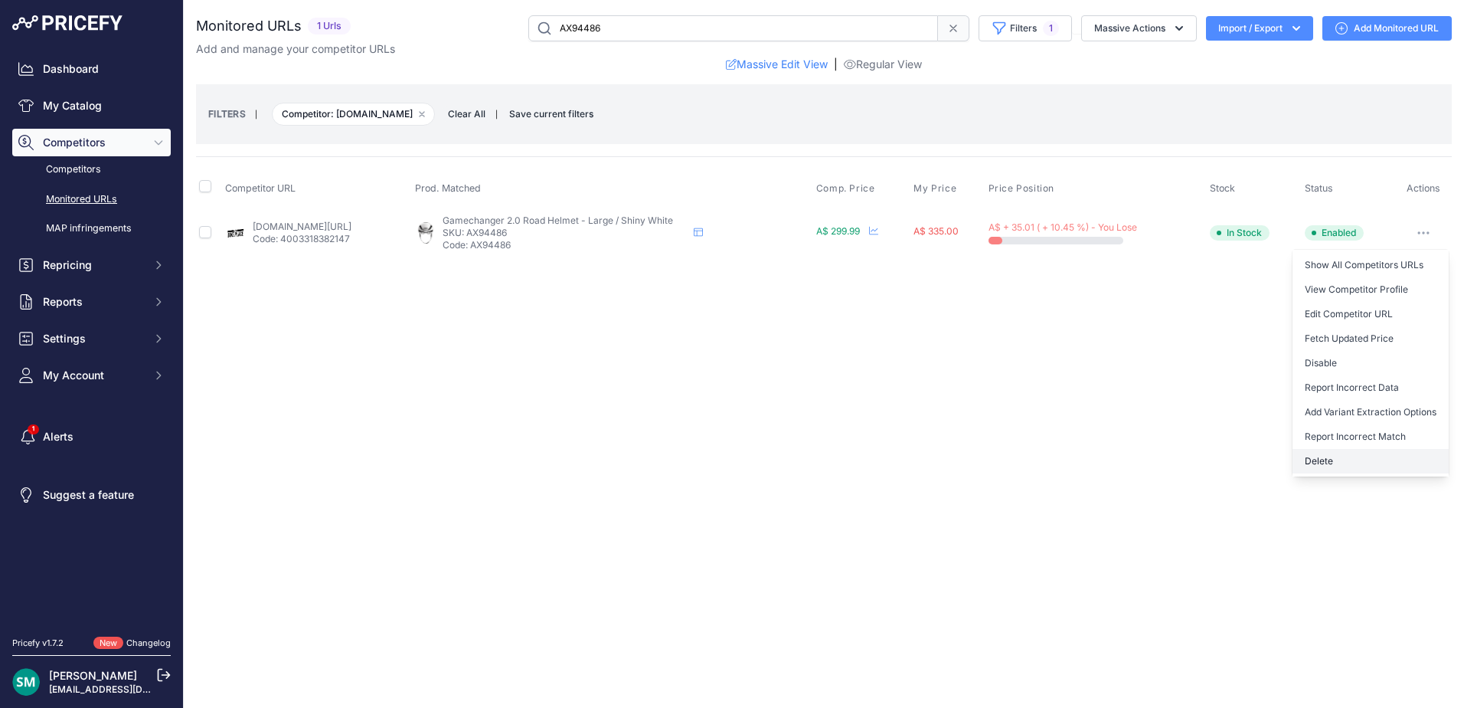
click at [1377, 458] on button "Delete" at bounding box center [1371, 461] width 156 height 25
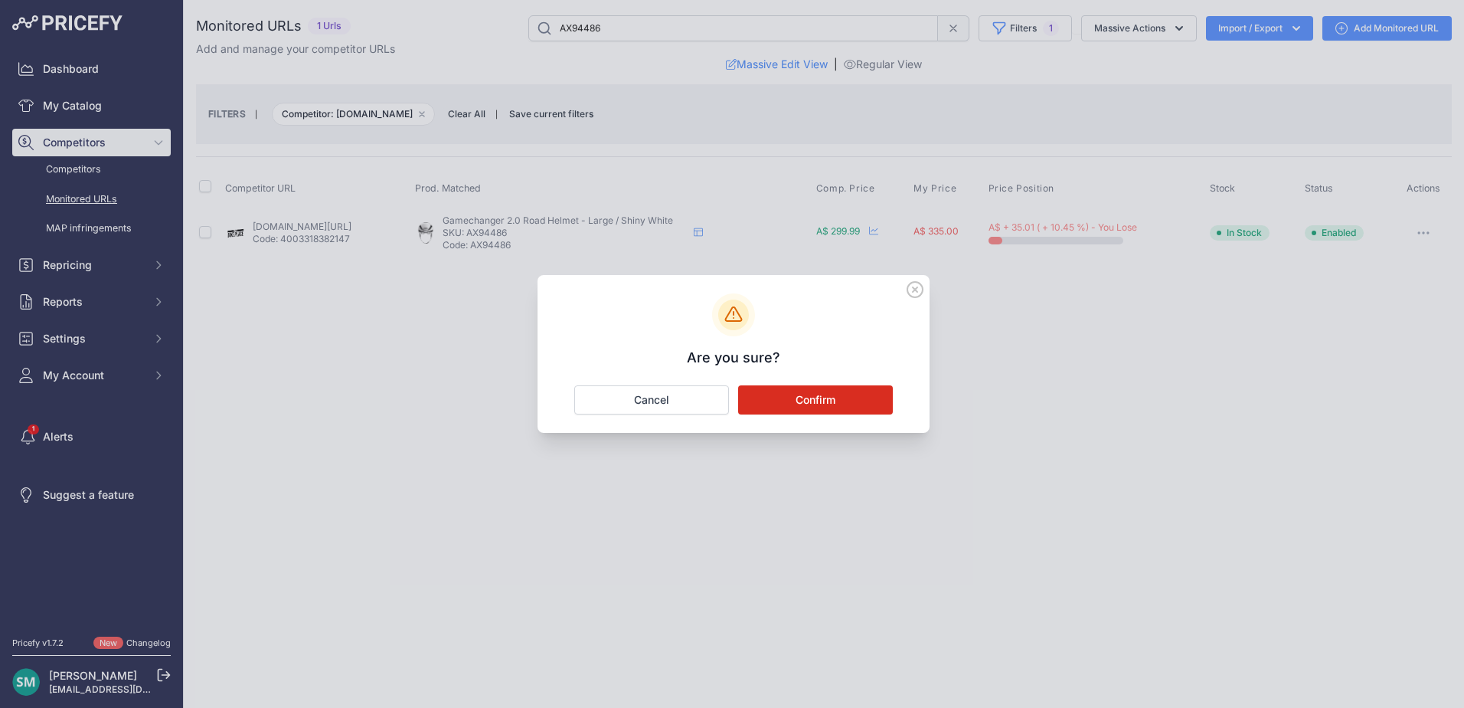
click at [891, 391] on button "Confirm" at bounding box center [815, 399] width 155 height 29
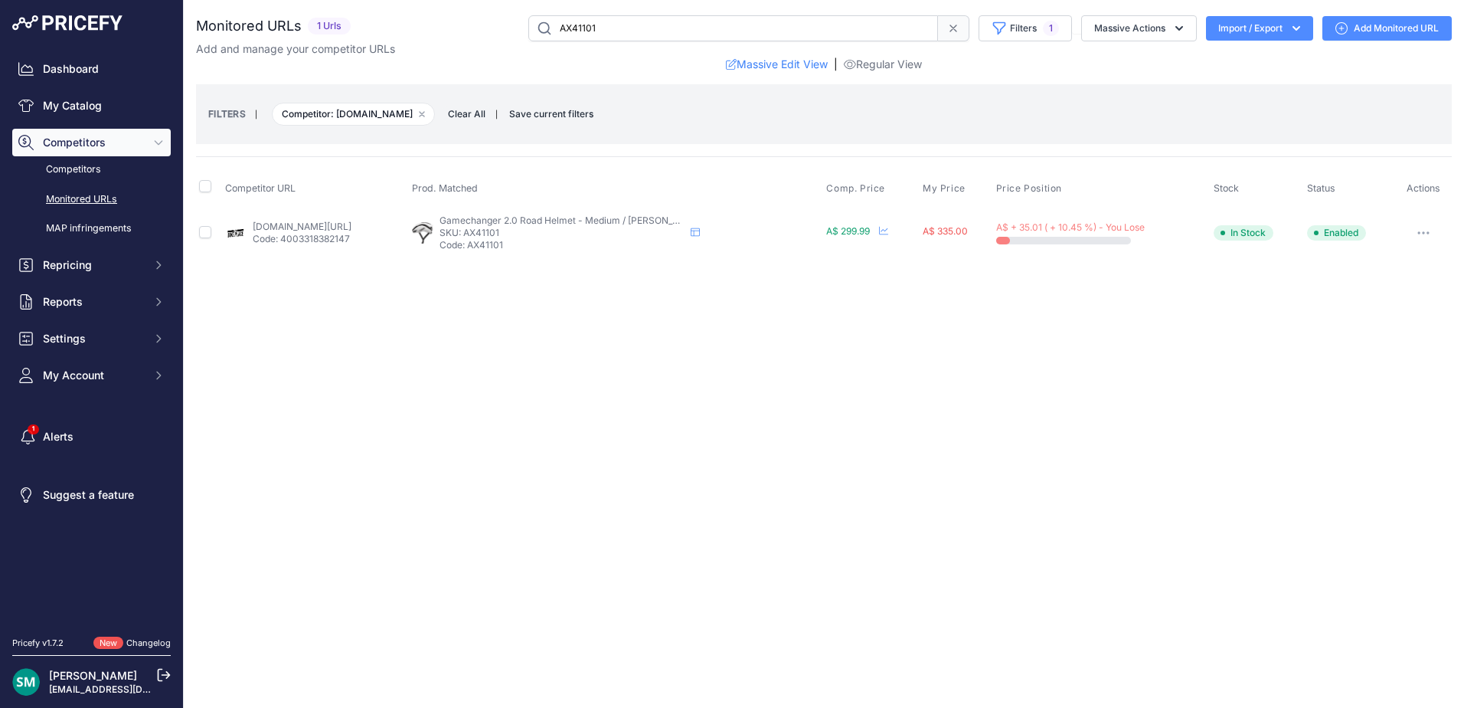
click at [1437, 225] on button "button" at bounding box center [1423, 232] width 31 height 21
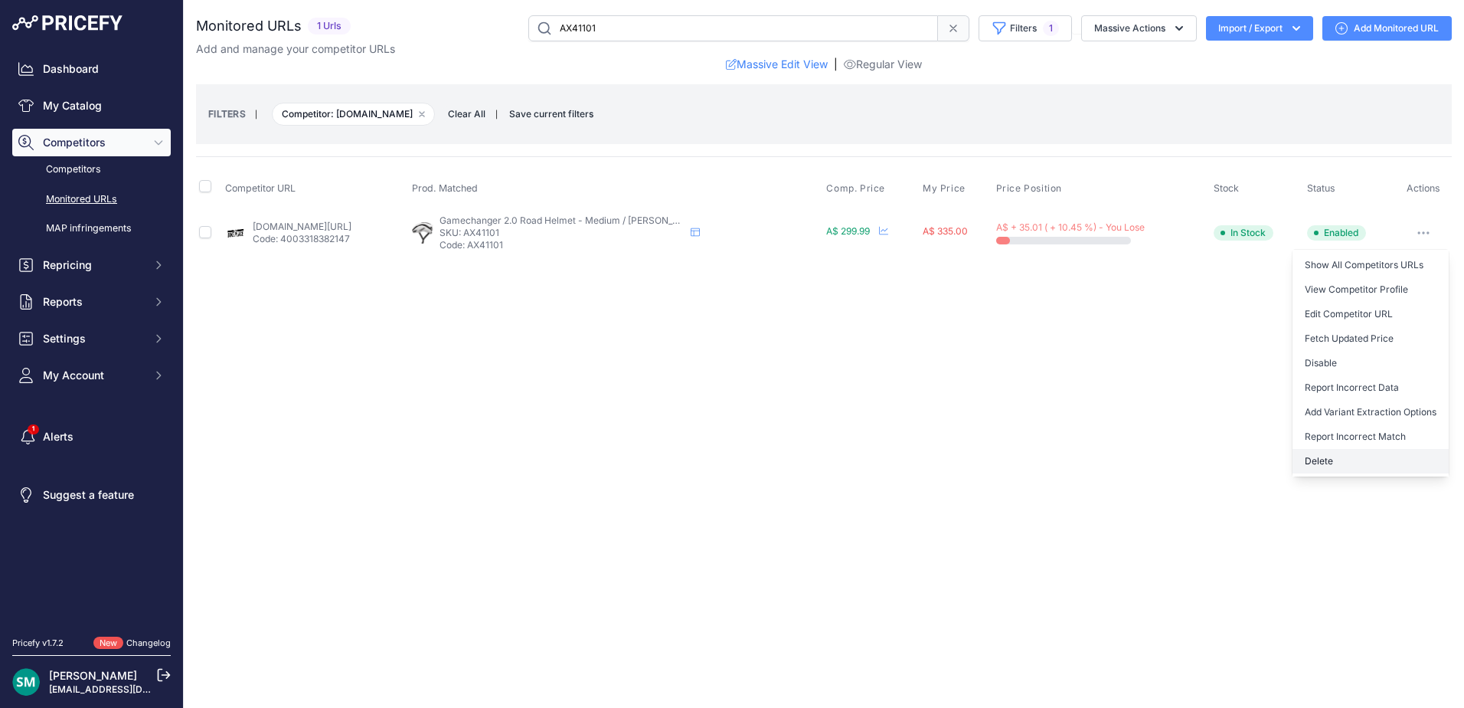
click at [1328, 466] on button "Delete" at bounding box center [1371, 461] width 156 height 25
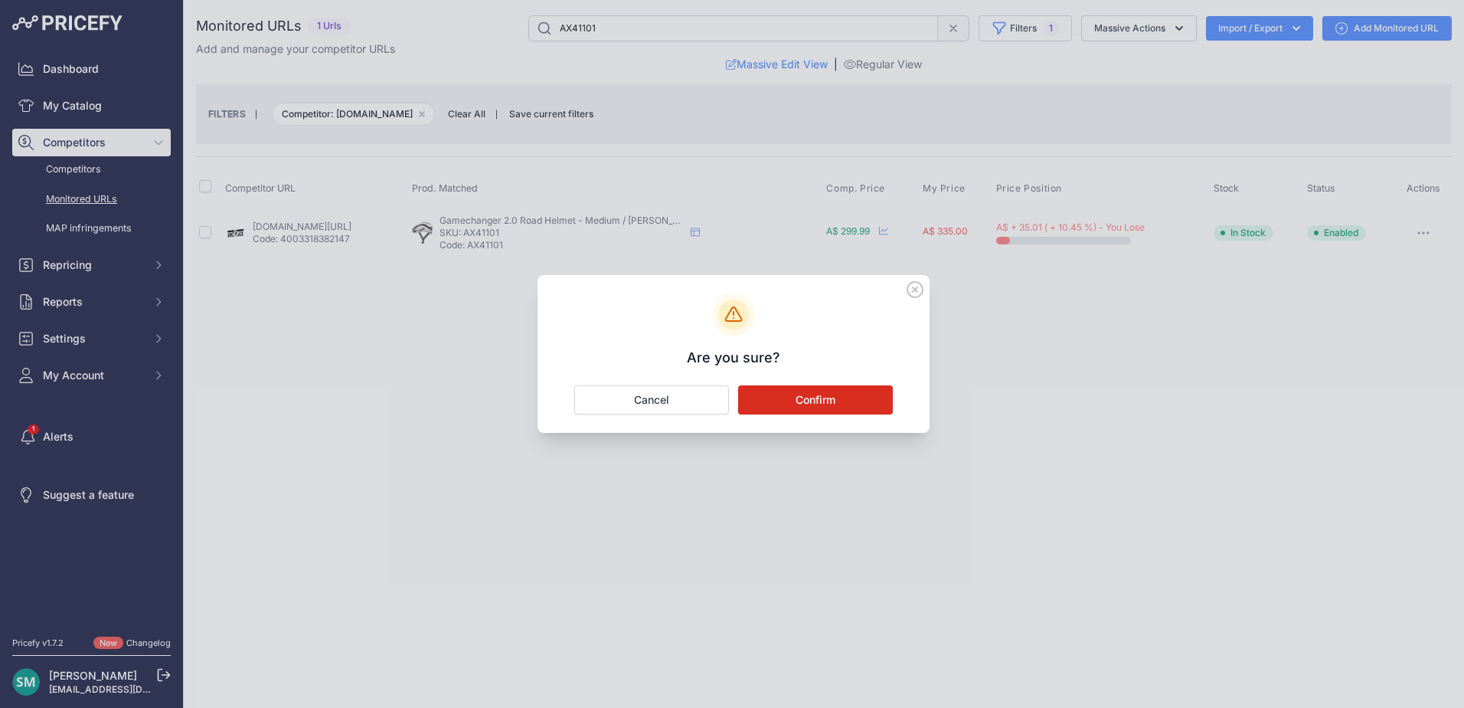
click at [871, 401] on button "Confirm" at bounding box center [815, 399] width 155 height 29
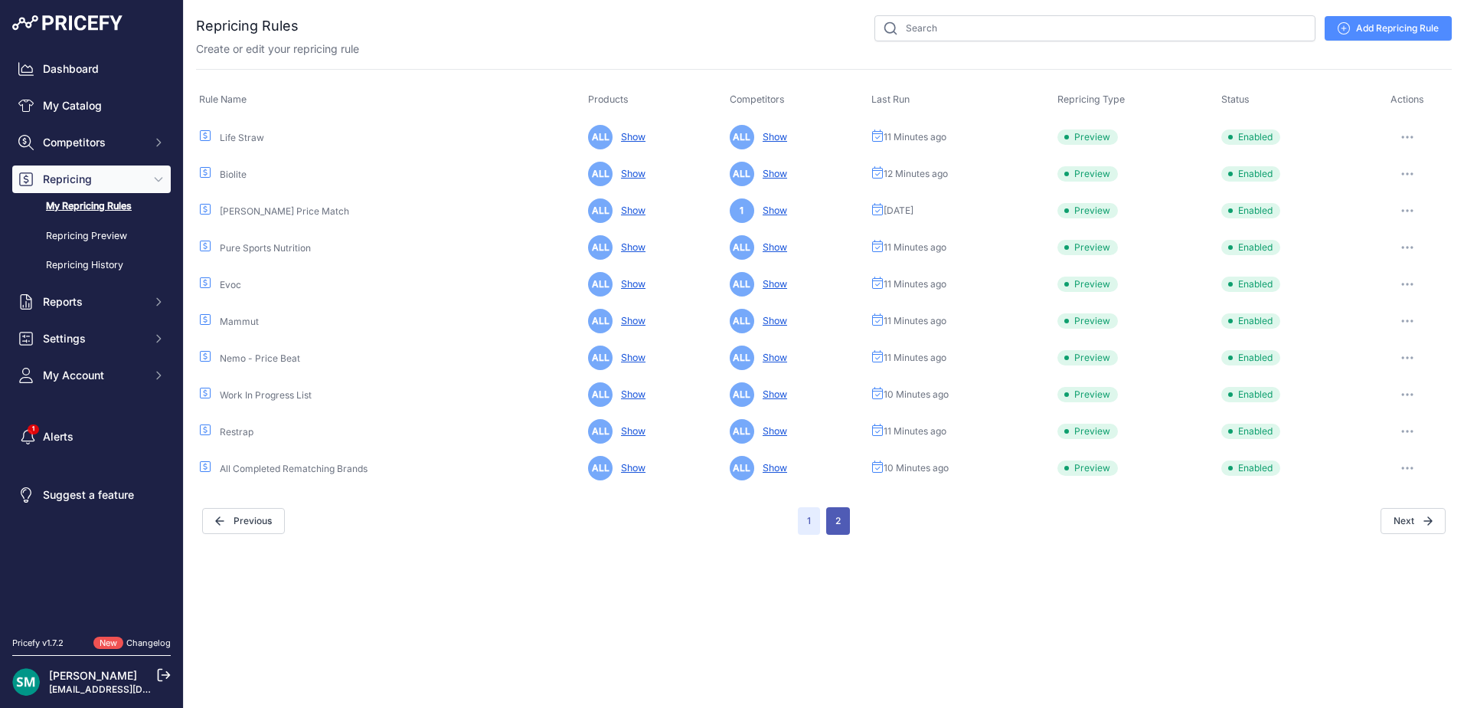
click at [828, 518] on button "2" at bounding box center [838, 521] width 24 height 28
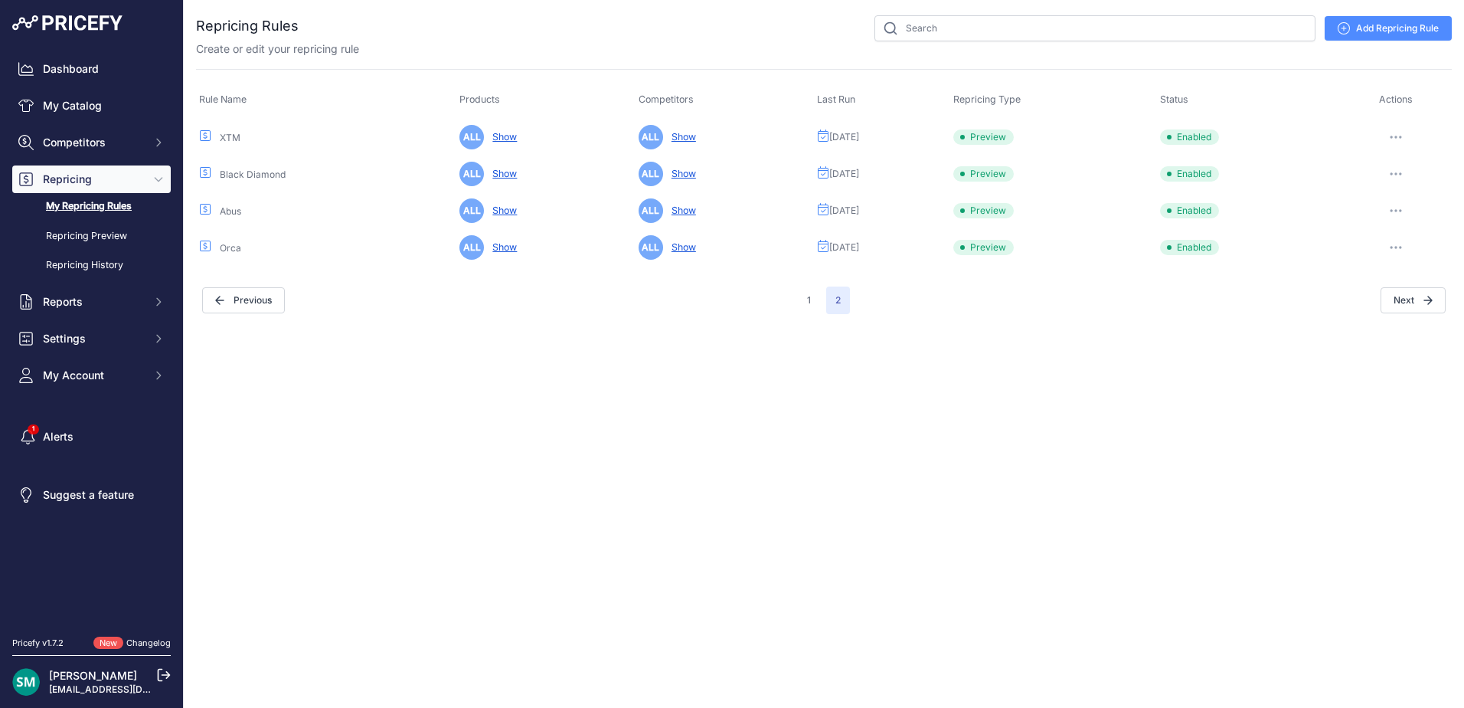
click at [1401, 137] on icon "button" at bounding box center [1396, 137] width 12 height 3
click at [1401, 190] on button "Run Preview" at bounding box center [1400, 193] width 98 height 25
click at [1396, 175] on icon "button" at bounding box center [1396, 173] width 12 height 3
click at [1407, 228] on button "Run Preview" at bounding box center [1400, 230] width 98 height 25
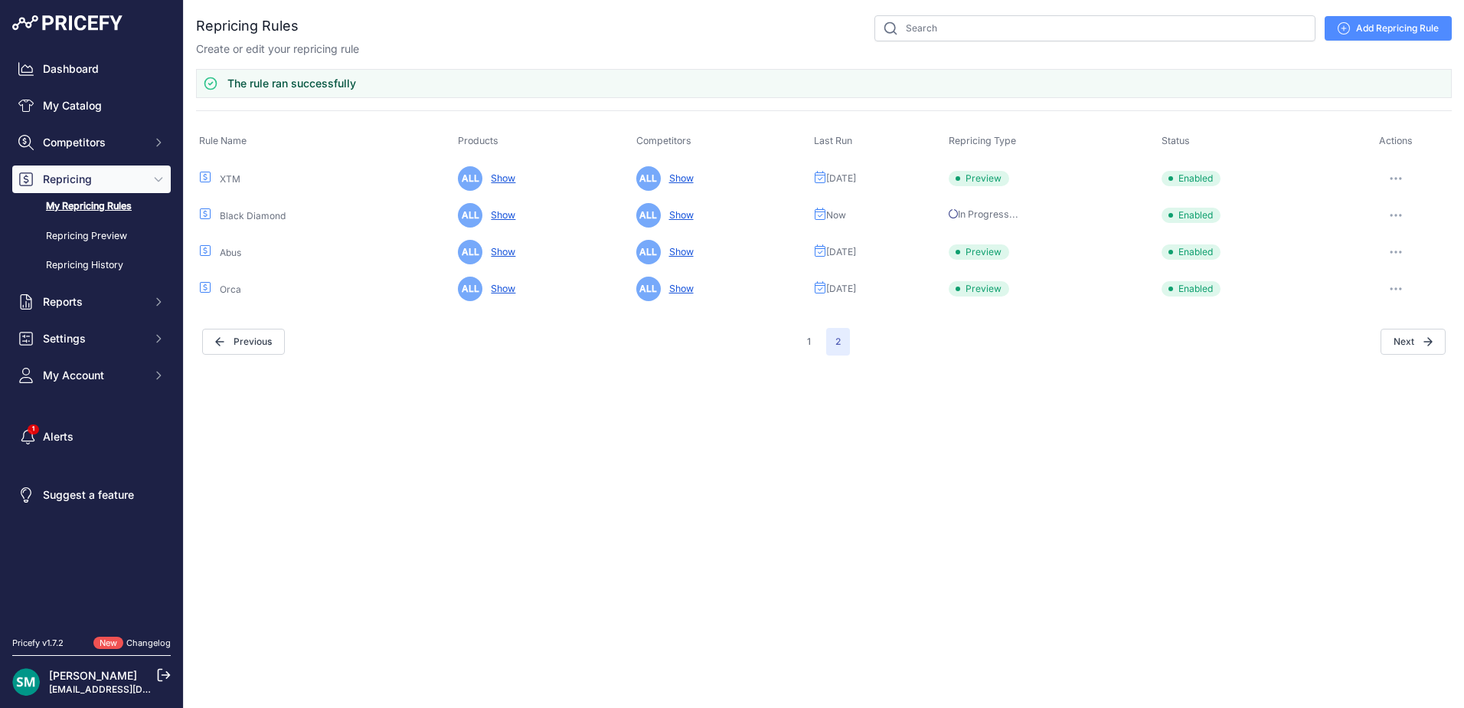
click at [1399, 253] on button "button" at bounding box center [1396, 251] width 31 height 21
click at [0, 0] on button "Run Preview" at bounding box center [0, 0] width 0 height 0
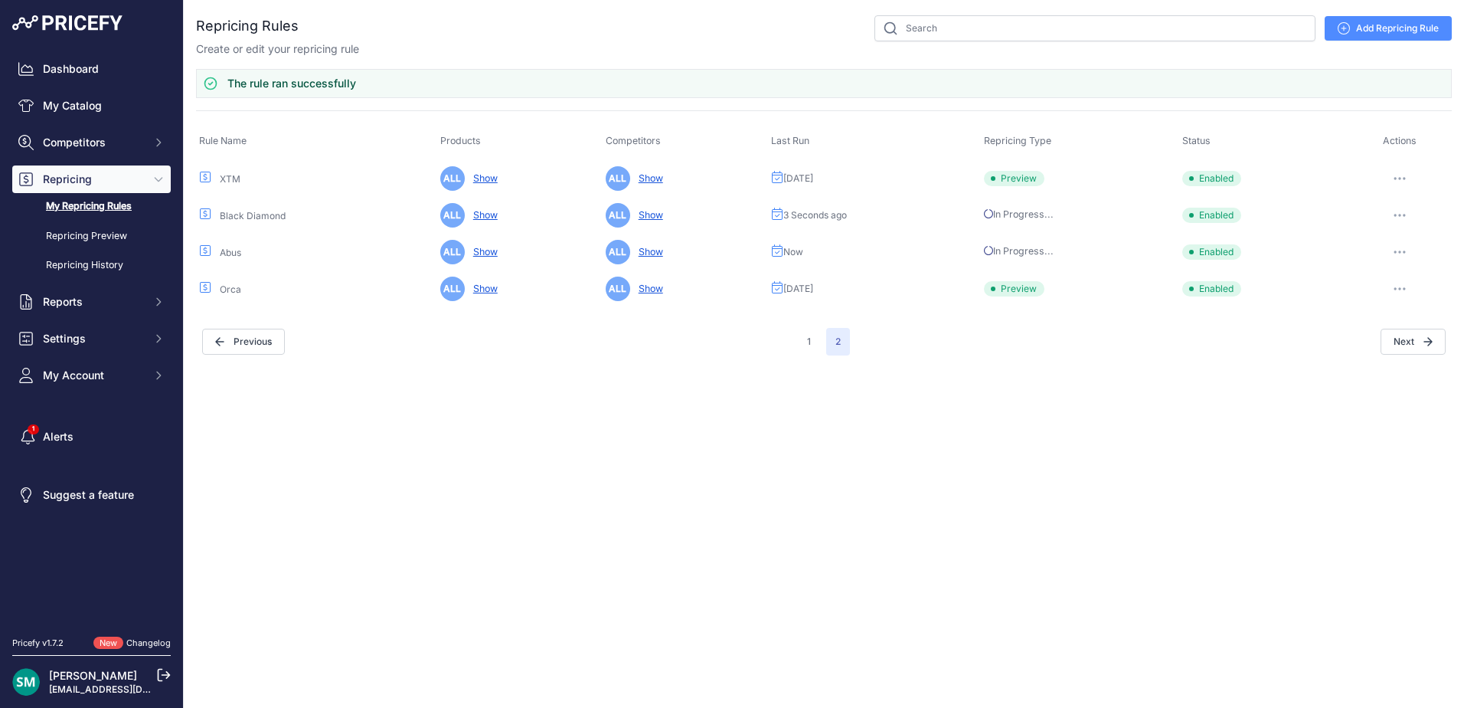
click at [1400, 290] on button "button" at bounding box center [1399, 288] width 31 height 21
click at [0, 0] on button "Run Preview" at bounding box center [0, 0] width 0 height 0
click at [812, 346] on button "1" at bounding box center [809, 342] width 22 height 28
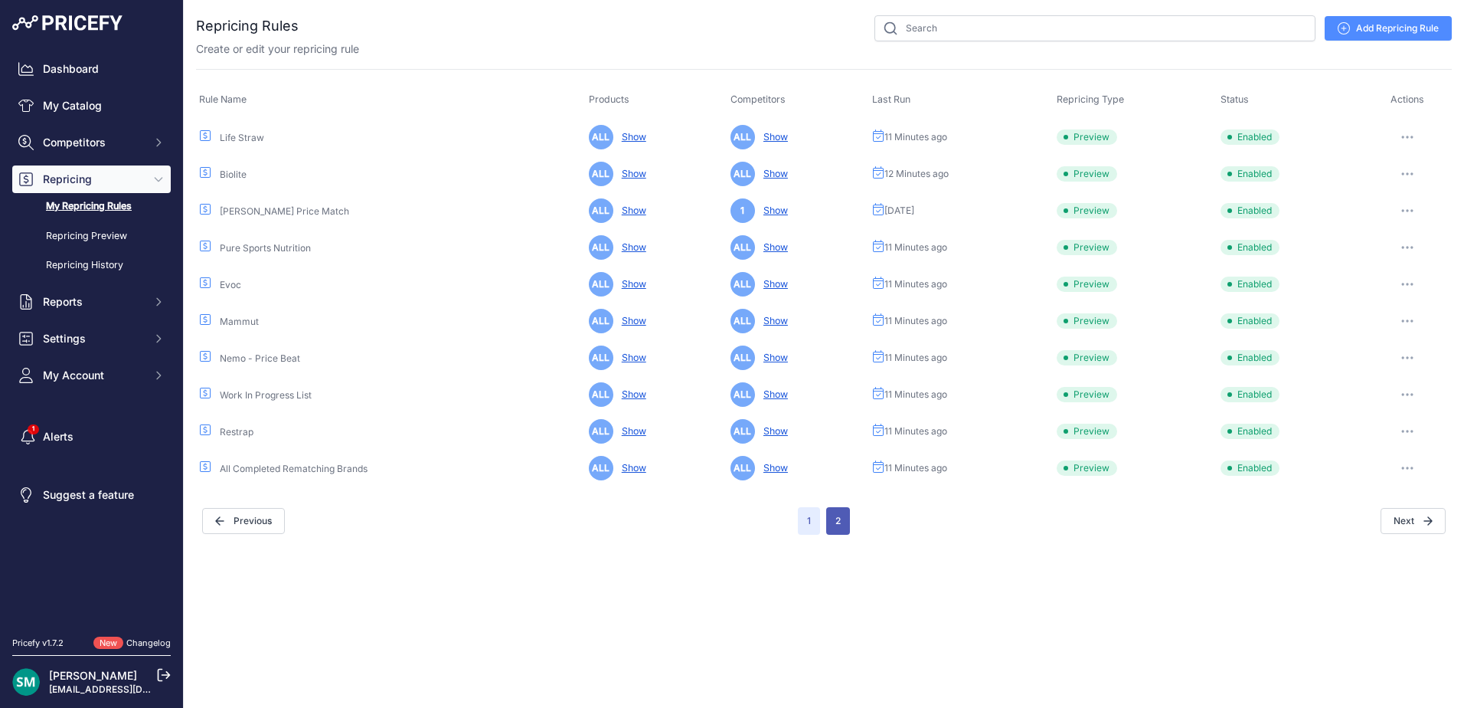
click at [840, 523] on button "2" at bounding box center [838, 521] width 24 height 28
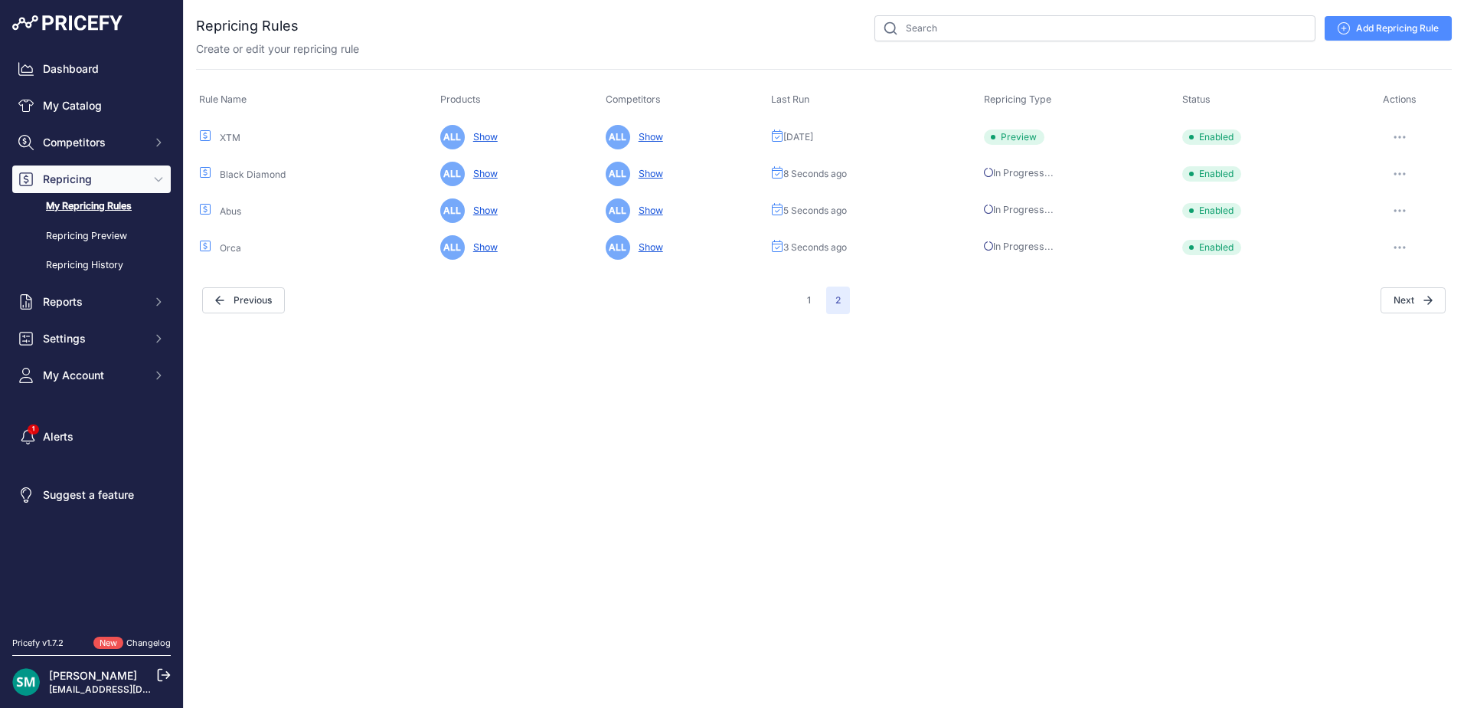
click at [1395, 136] on icon "button" at bounding box center [1400, 137] width 12 height 3
click at [1397, 184] on button "Run Preview" at bounding box center [1400, 193] width 98 height 25
click at [1401, 139] on button "button" at bounding box center [1399, 136] width 31 height 21
click at [1405, 198] on button "Run Preview" at bounding box center [1400, 193] width 98 height 25
click at [816, 306] on button "1" at bounding box center [809, 300] width 22 height 28
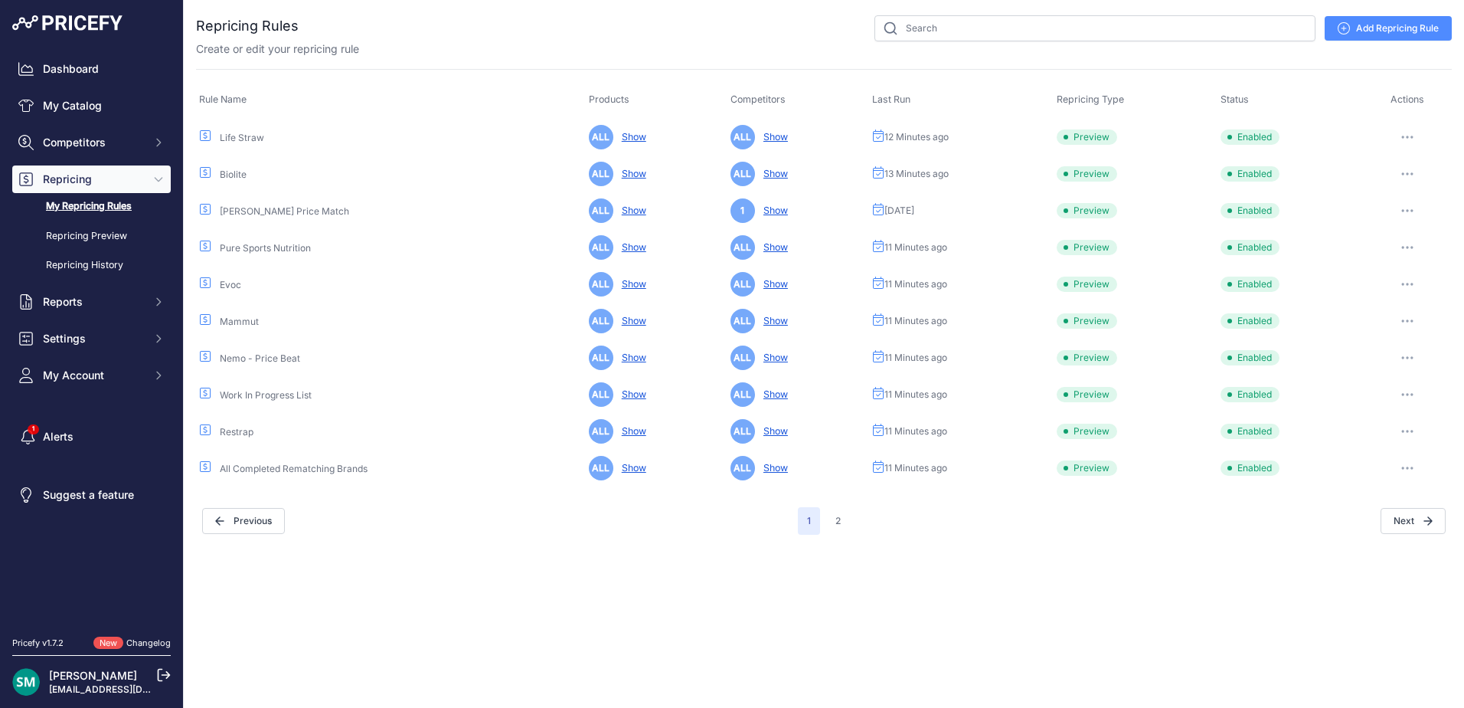
click at [1411, 210] on icon "button" at bounding box center [1412, 211] width 2 height 2
click at [0, 0] on button "Run Preview" at bounding box center [0, 0] width 0 height 0
click at [112, 199] on link "My Repricing Rules" at bounding box center [91, 206] width 159 height 27
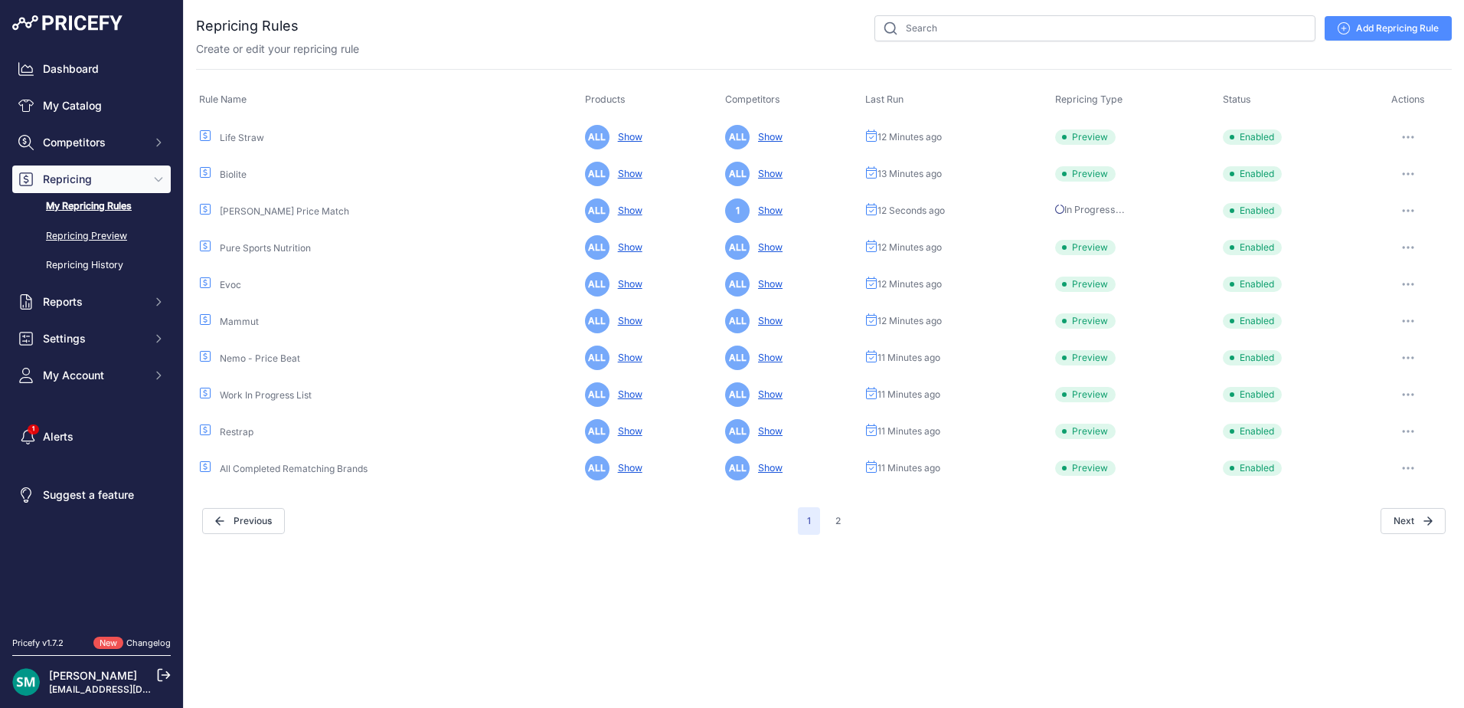
click at [93, 237] on link "Repricing Preview" at bounding box center [91, 236] width 159 height 27
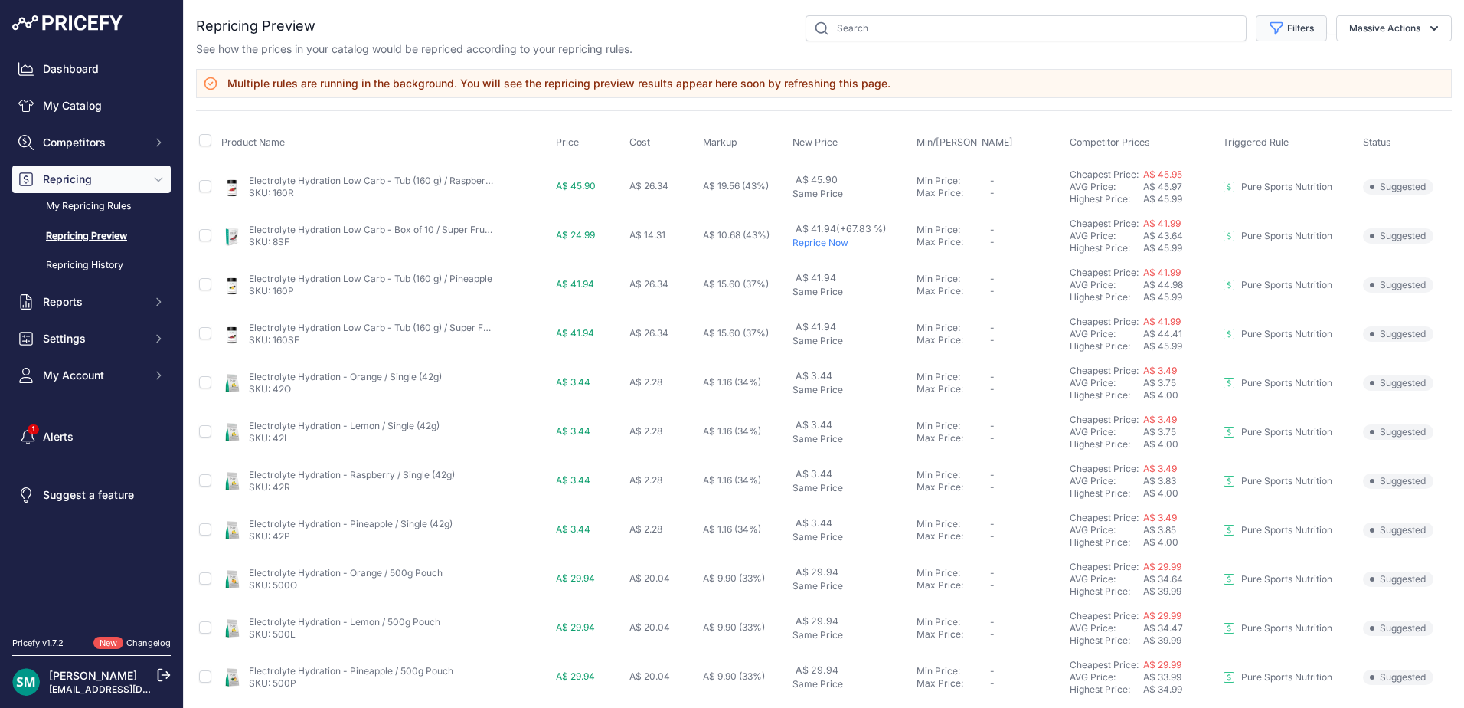
click at [1290, 33] on button "Filters" at bounding box center [1291, 28] width 71 height 26
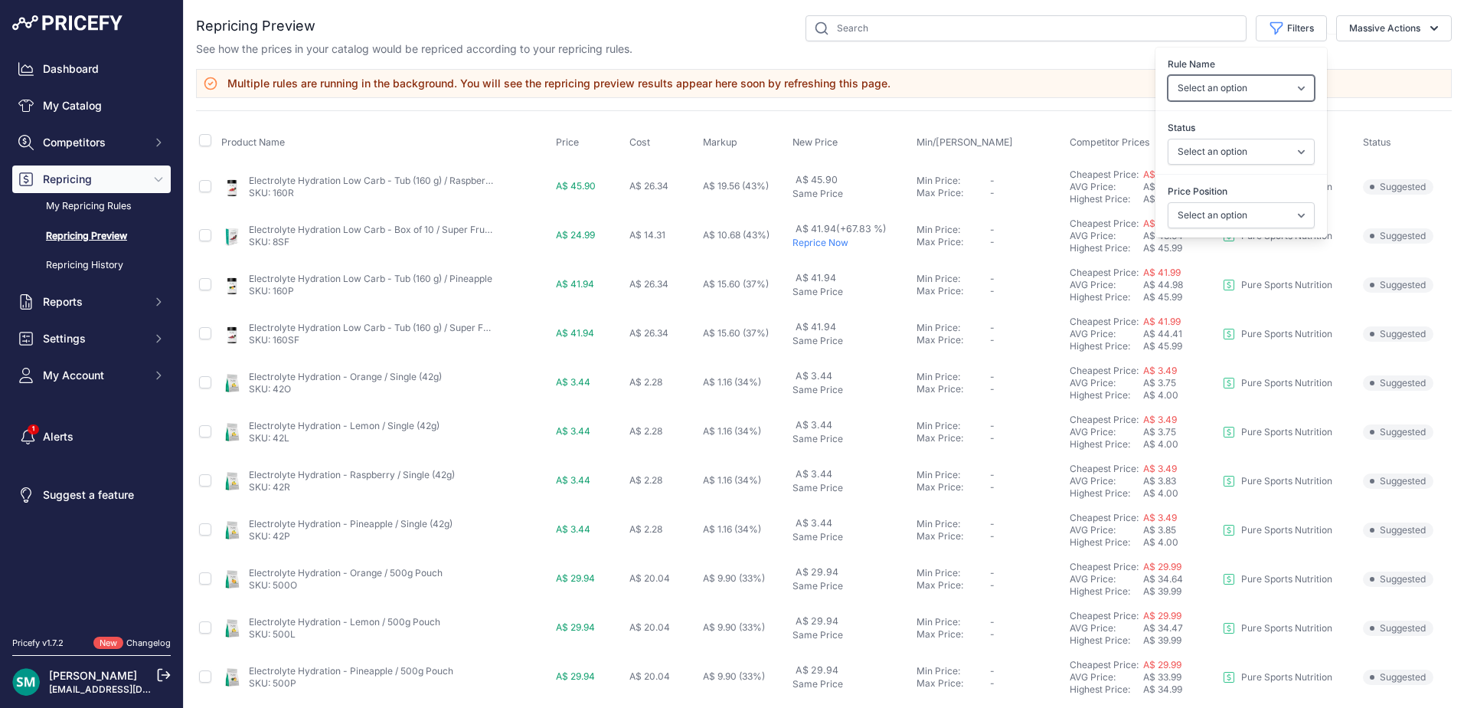
click at [1293, 87] on select "Select an option Orca Abus Black Diamond XTM All Completed Rematching Brands Re…" at bounding box center [1241, 88] width 147 height 26
select select "9333"
click at [1168, 75] on select "Select an option Orca Abus Black Diamond XTM All Completed Rematching Brands Re…" at bounding box center [1241, 88] width 147 height 26
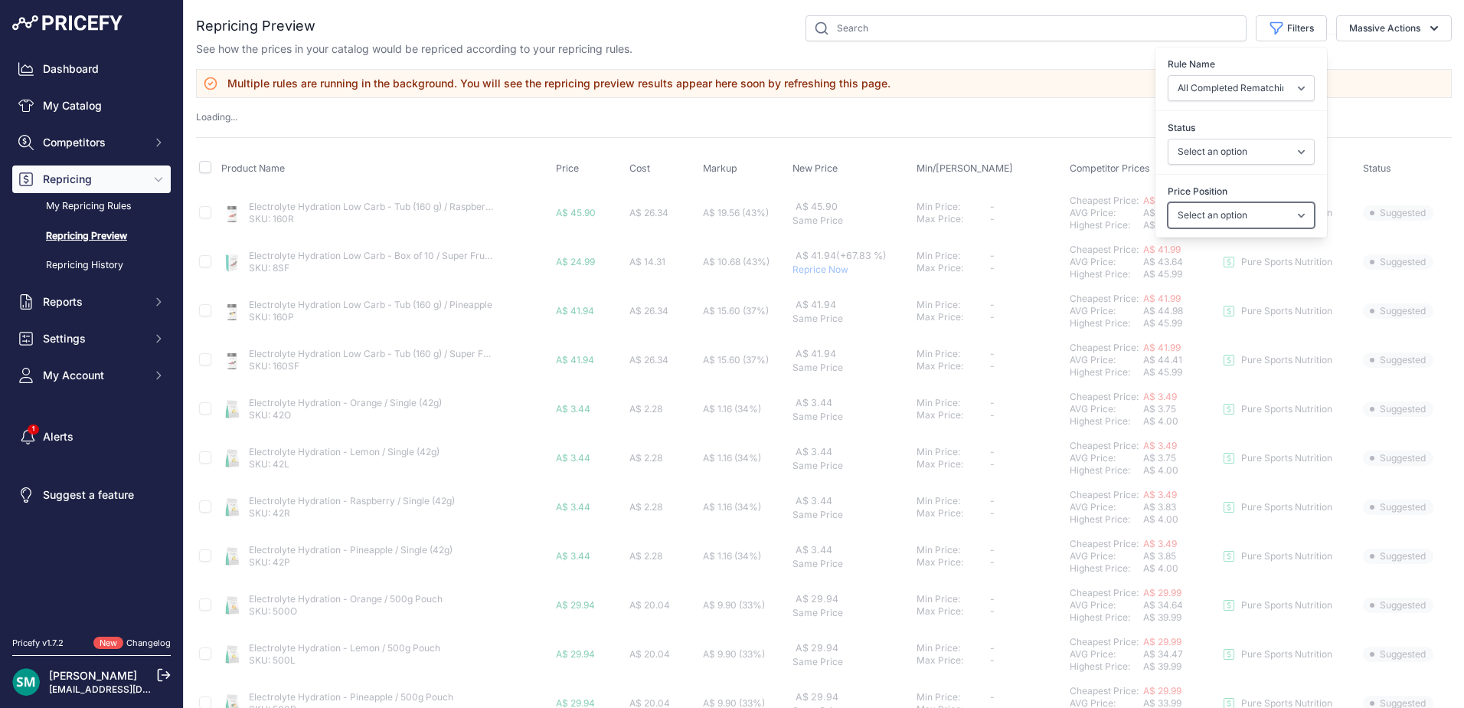
click at [1277, 224] on select "Select an option I am higher Same price I am lower" at bounding box center [1241, 215] width 147 height 26
select select "1"
click at [1168, 202] on select "Select an option I am higher Same price I am lower" at bounding box center [1241, 215] width 147 height 26
select select
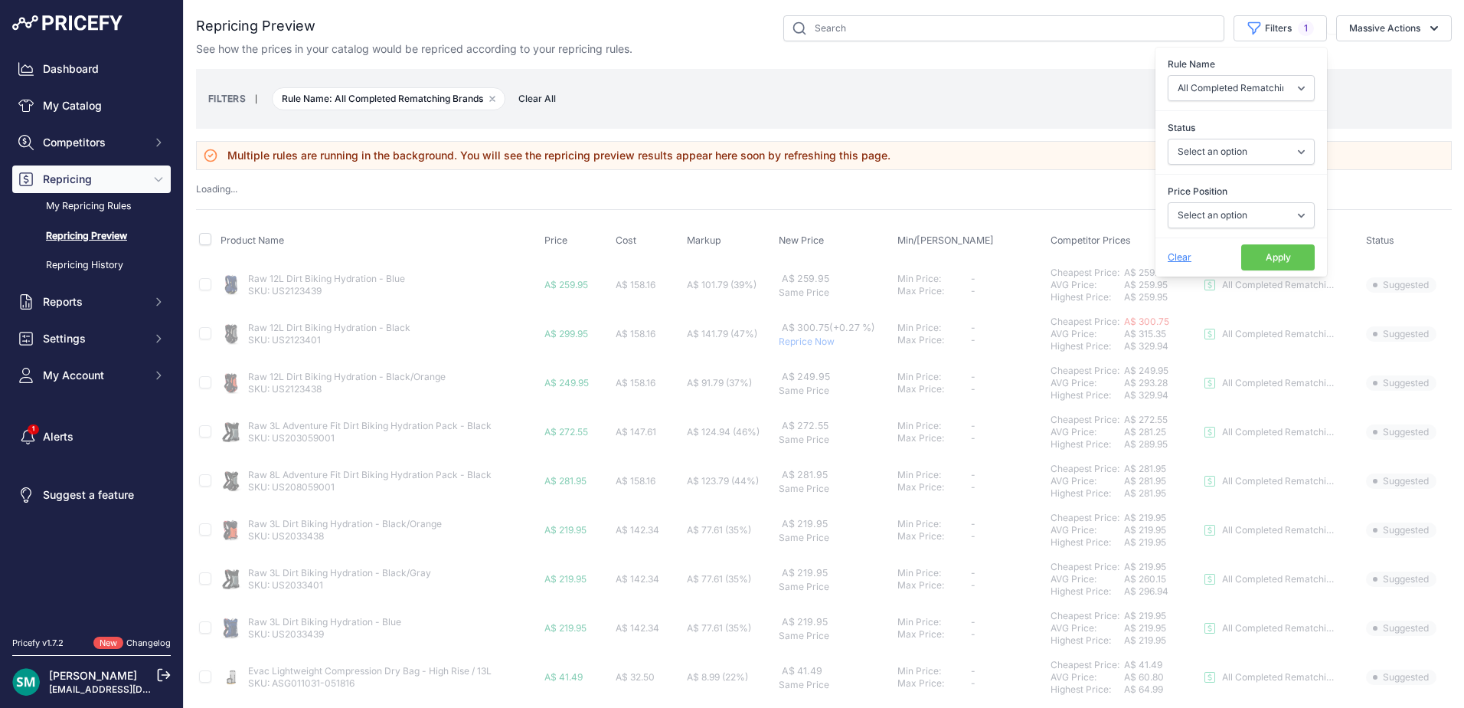
click at [1264, 254] on button "Apply" at bounding box center [1278, 257] width 74 height 26
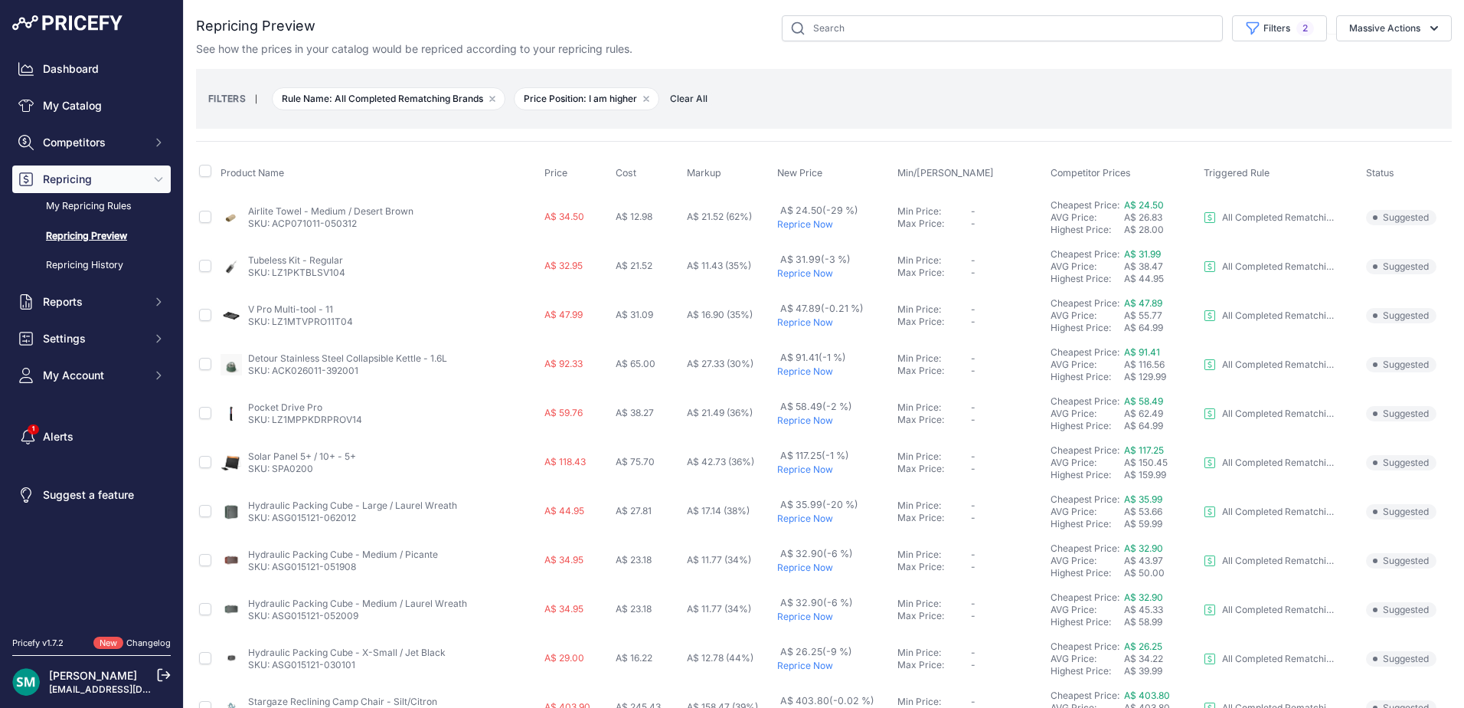
click at [802, 227] on p "Reprice Now" at bounding box center [834, 224] width 114 height 12
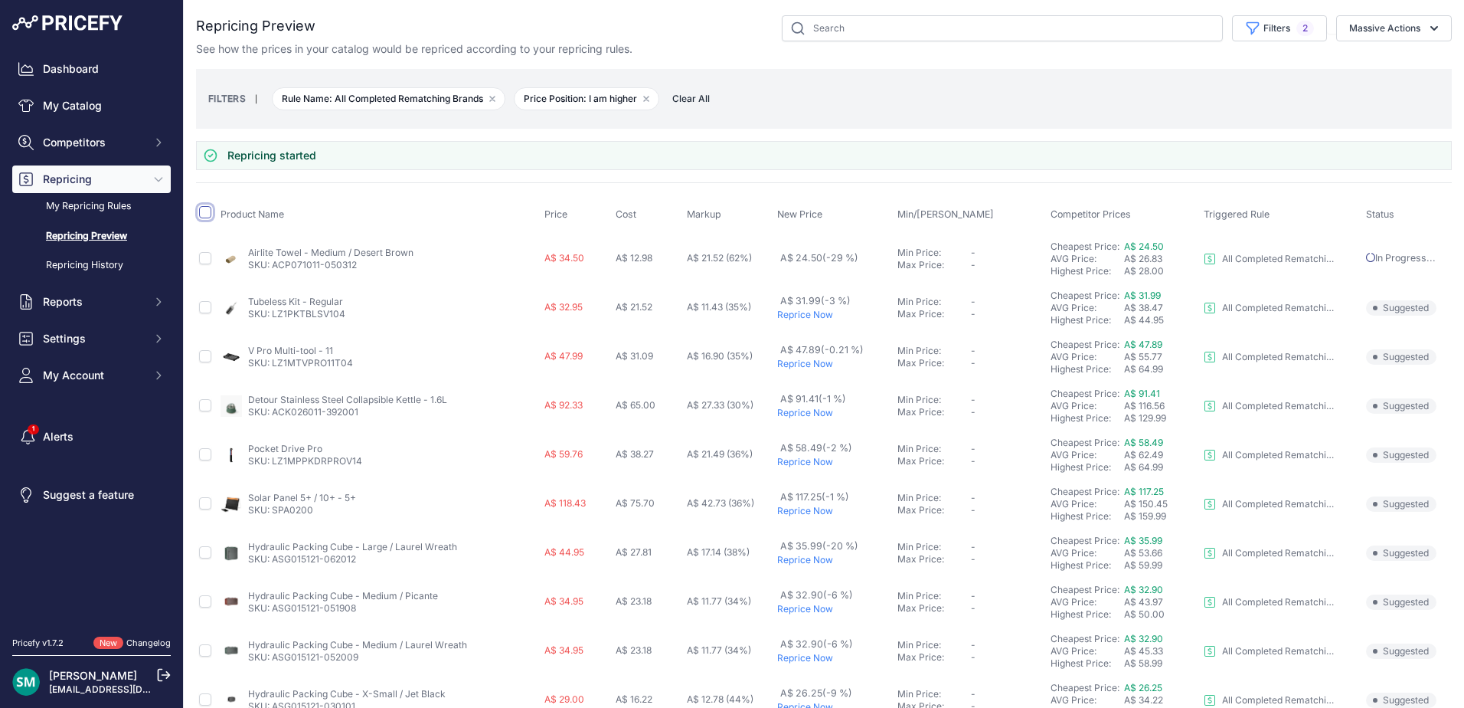
drag, startPoint x: 201, startPoint y: 209, endPoint x: 270, endPoint y: 230, distance: 72.0
click at [201, 209] on input "checkbox" at bounding box center [205, 212] width 12 height 12
checkbox input "true"
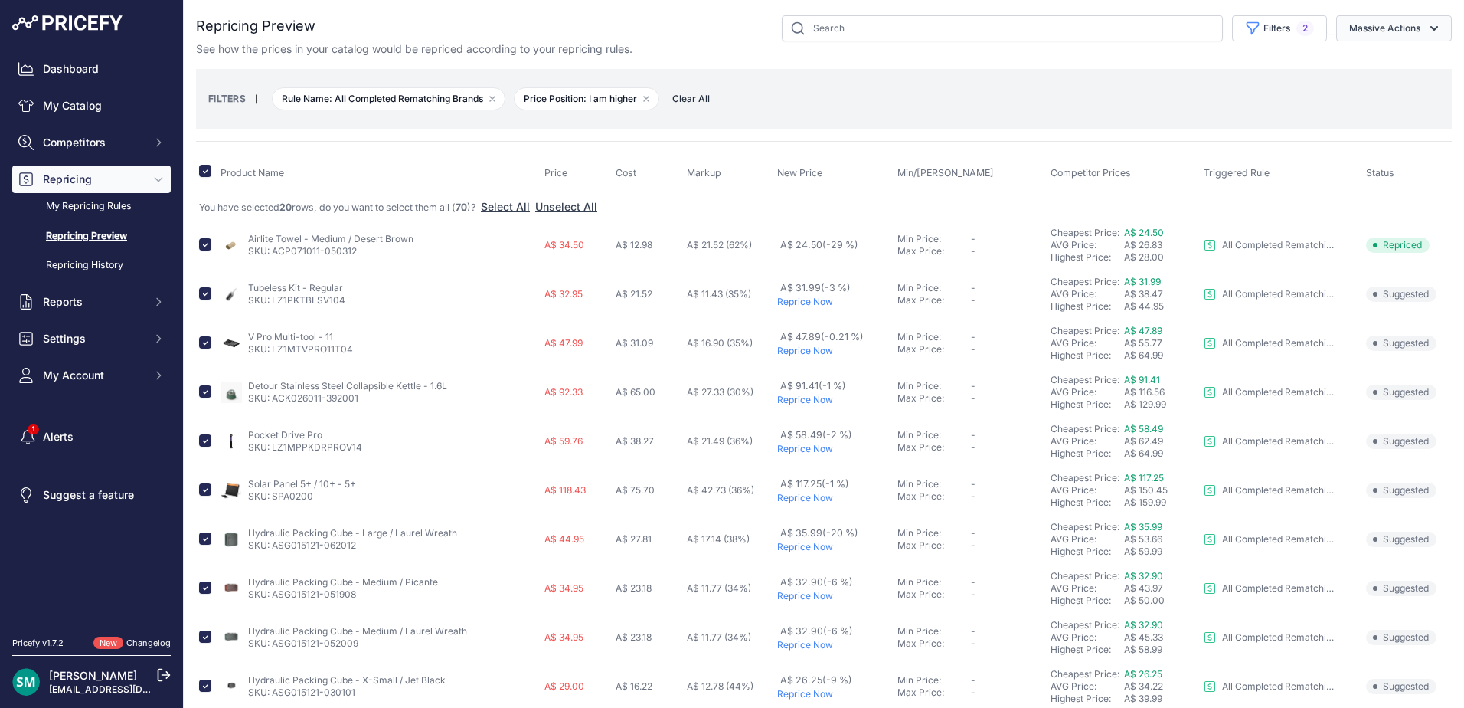
click at [1378, 28] on button "Massive Actions" at bounding box center [1394, 28] width 116 height 26
click at [1389, 60] on span "Reprice Now" at bounding box center [1374, 63] width 64 height 13
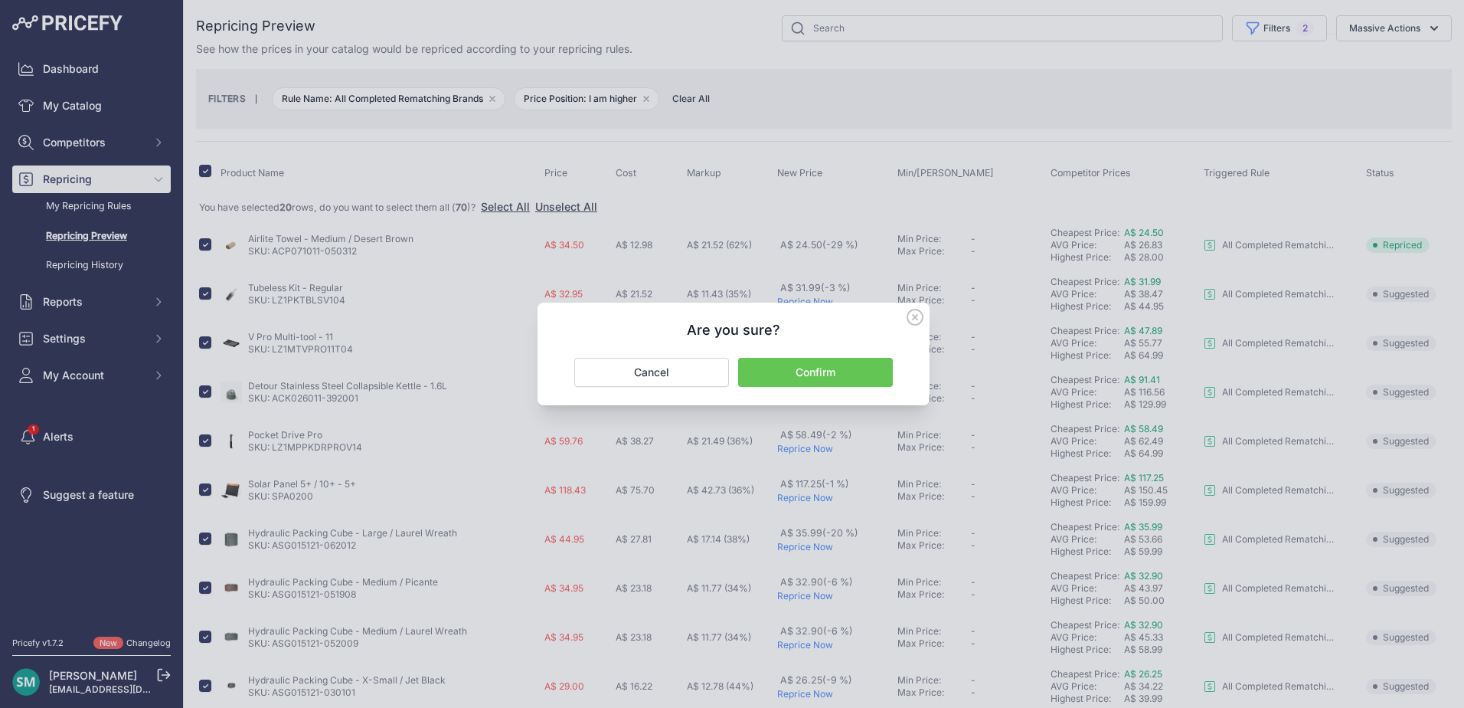
click at [857, 369] on button "Confirm" at bounding box center [815, 372] width 155 height 29
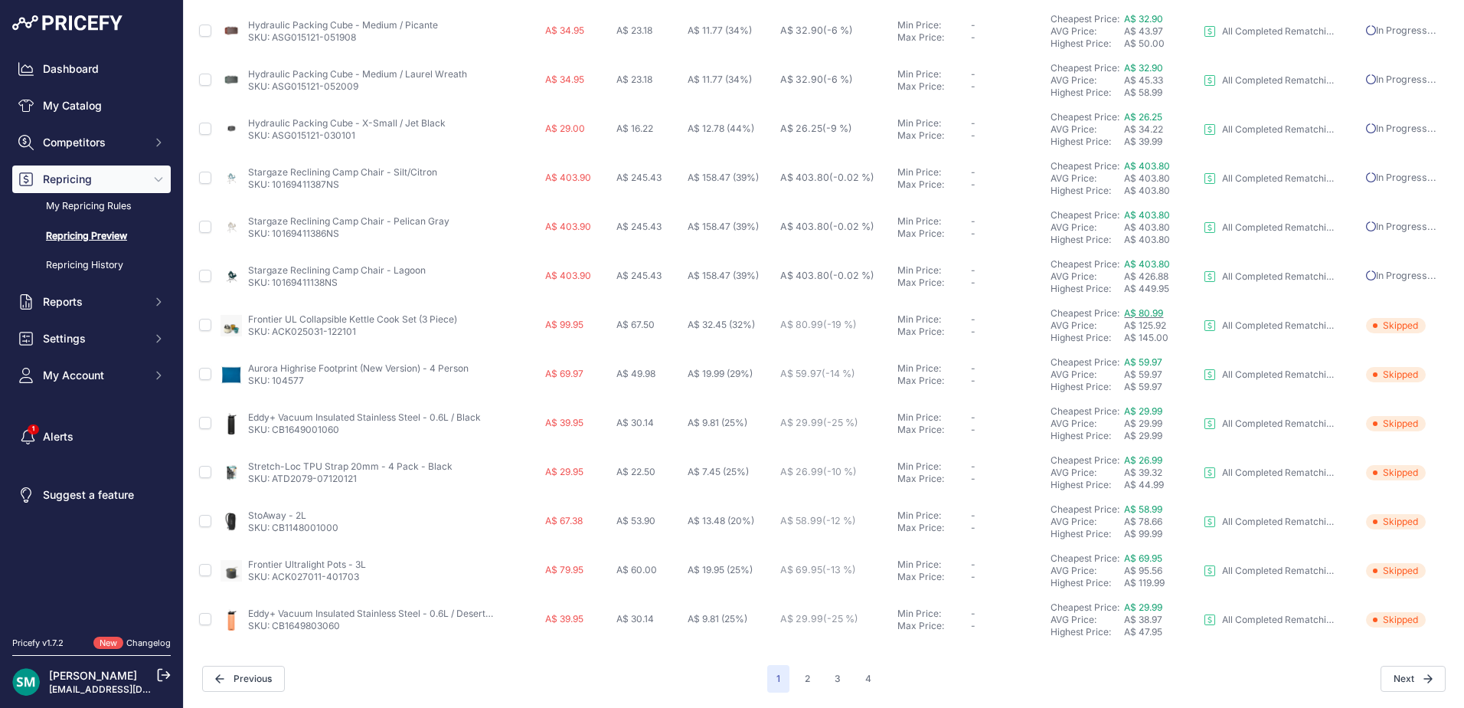
scroll to position [529, 0]
click at [800, 681] on button "2" at bounding box center [808, 679] width 24 height 28
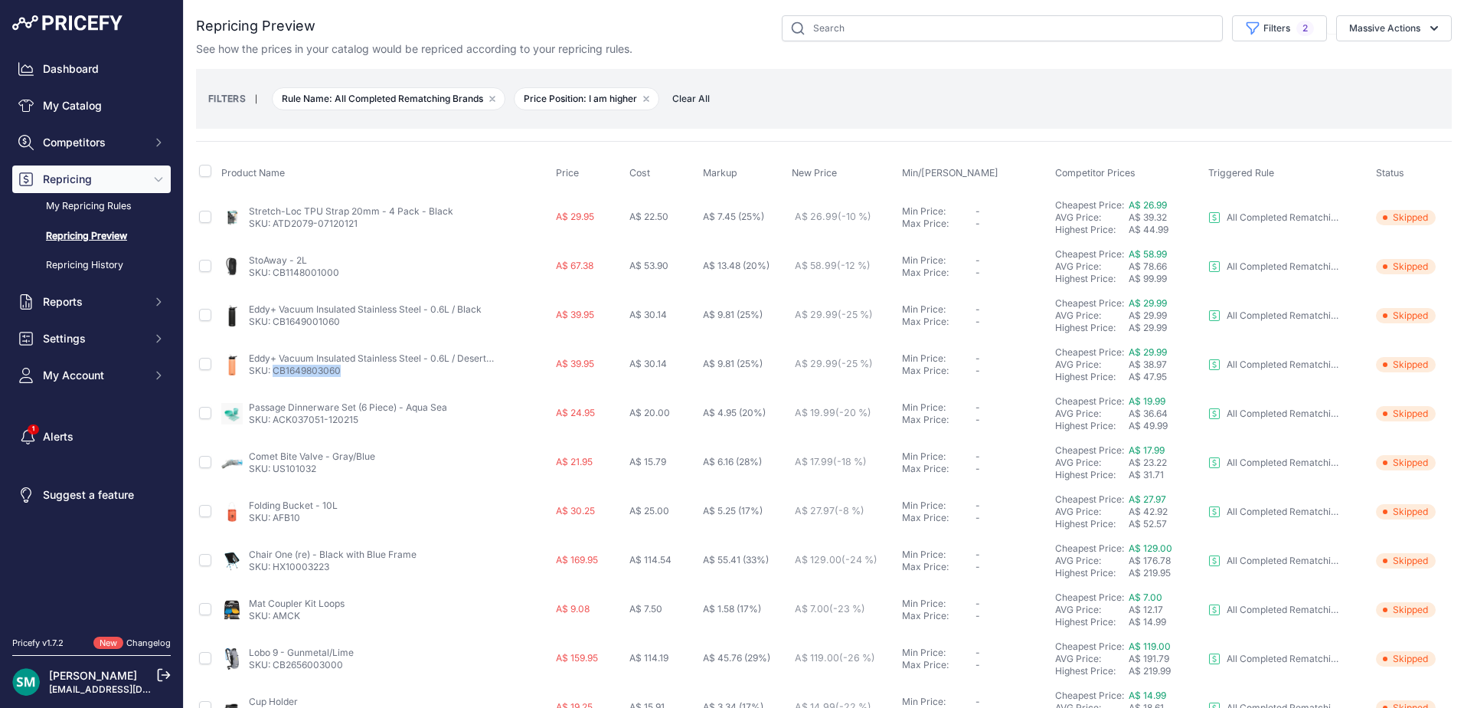
drag, startPoint x: 353, startPoint y: 371, endPoint x: 276, endPoint y: 374, distance: 77.4
click at [276, 374] on p "SKU: CB1649803060" at bounding box center [371, 371] width 245 height 12
copy link "CB1649803060"
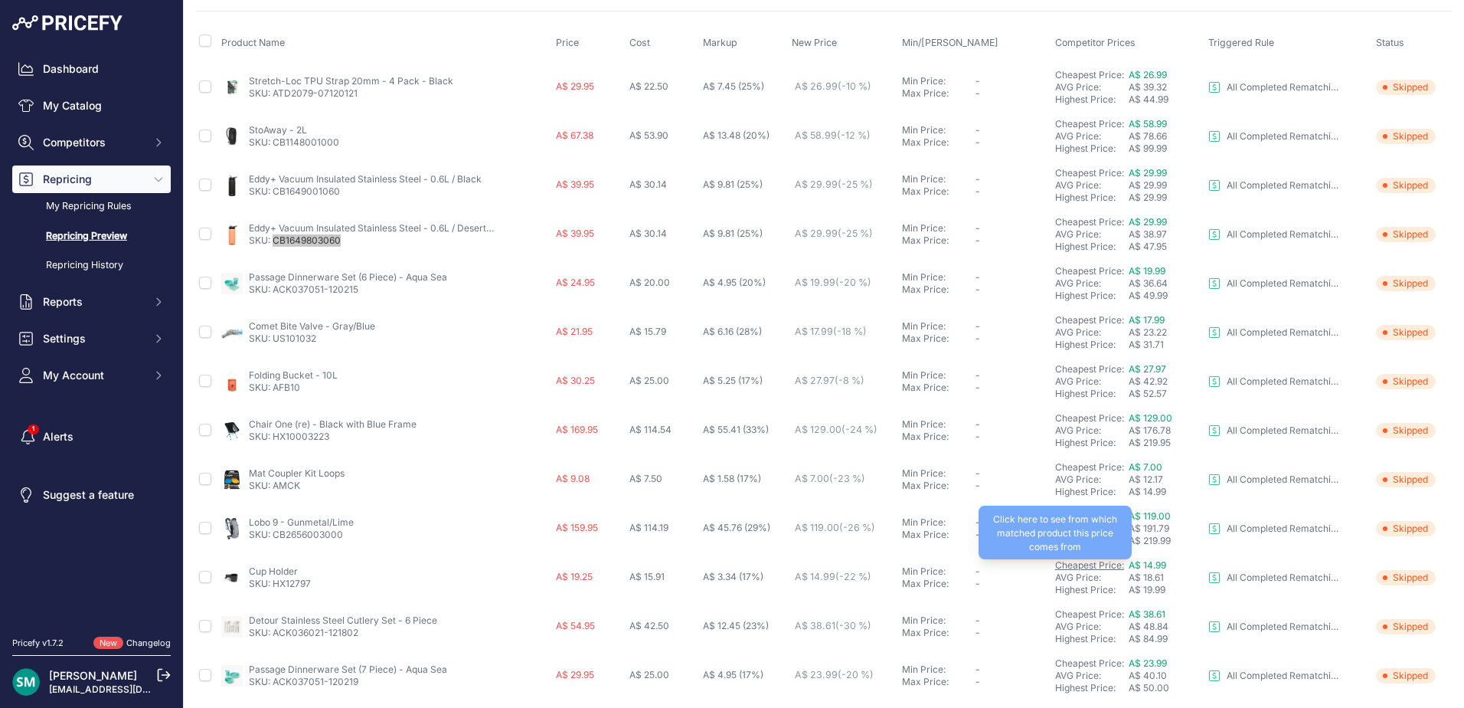
scroll to position [153, 0]
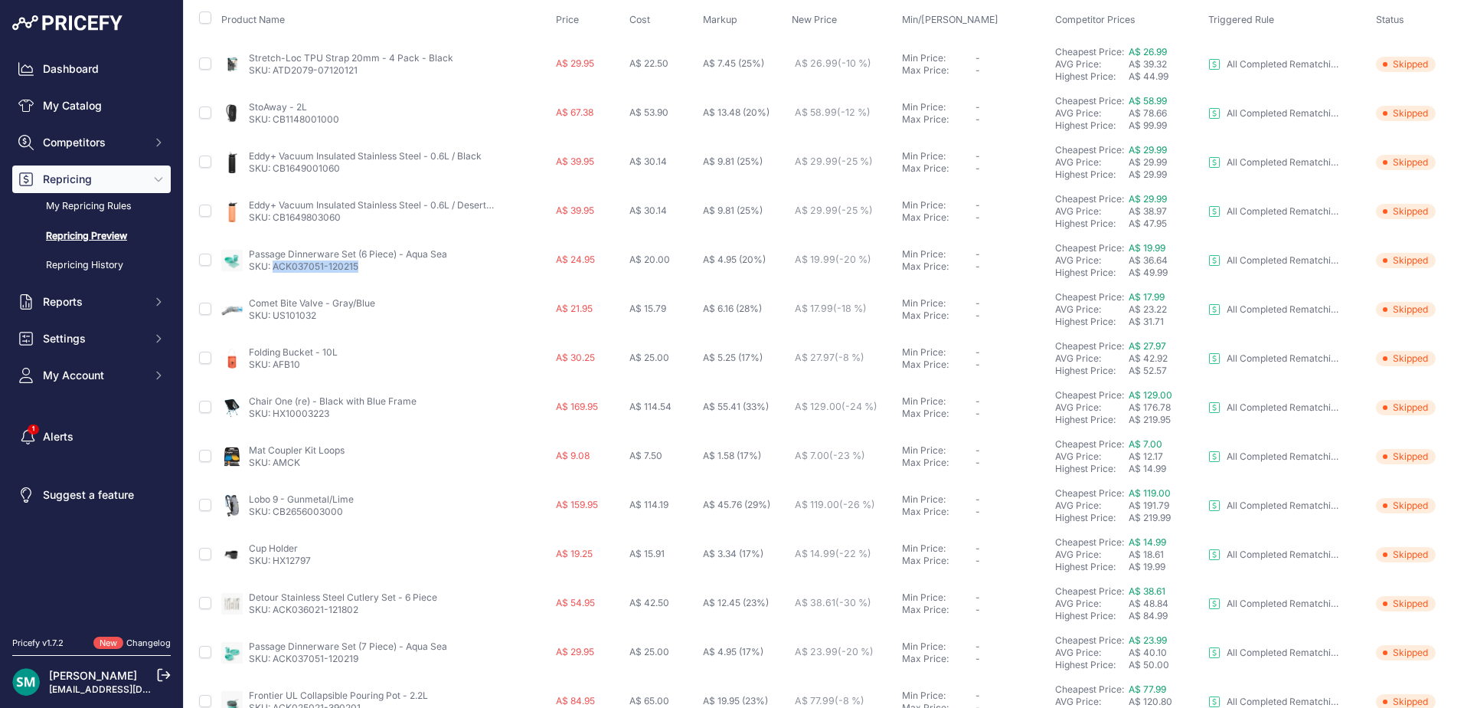
drag, startPoint x: 366, startPoint y: 271, endPoint x: 272, endPoint y: 274, distance: 94.2
click at [272, 274] on td "Passage Dinnerware Set (6 Piece) - Aqua Sea SKU: ACK037051-120215" at bounding box center [385, 260] width 335 height 49
copy link "ACK037051-120215"
drag, startPoint x: 322, startPoint y: 319, endPoint x: 276, endPoint y: 329, distance: 47.8
click at [276, 329] on td "Comet Bite Valve - Gray/Blue SKU: US101032" at bounding box center [385, 309] width 335 height 49
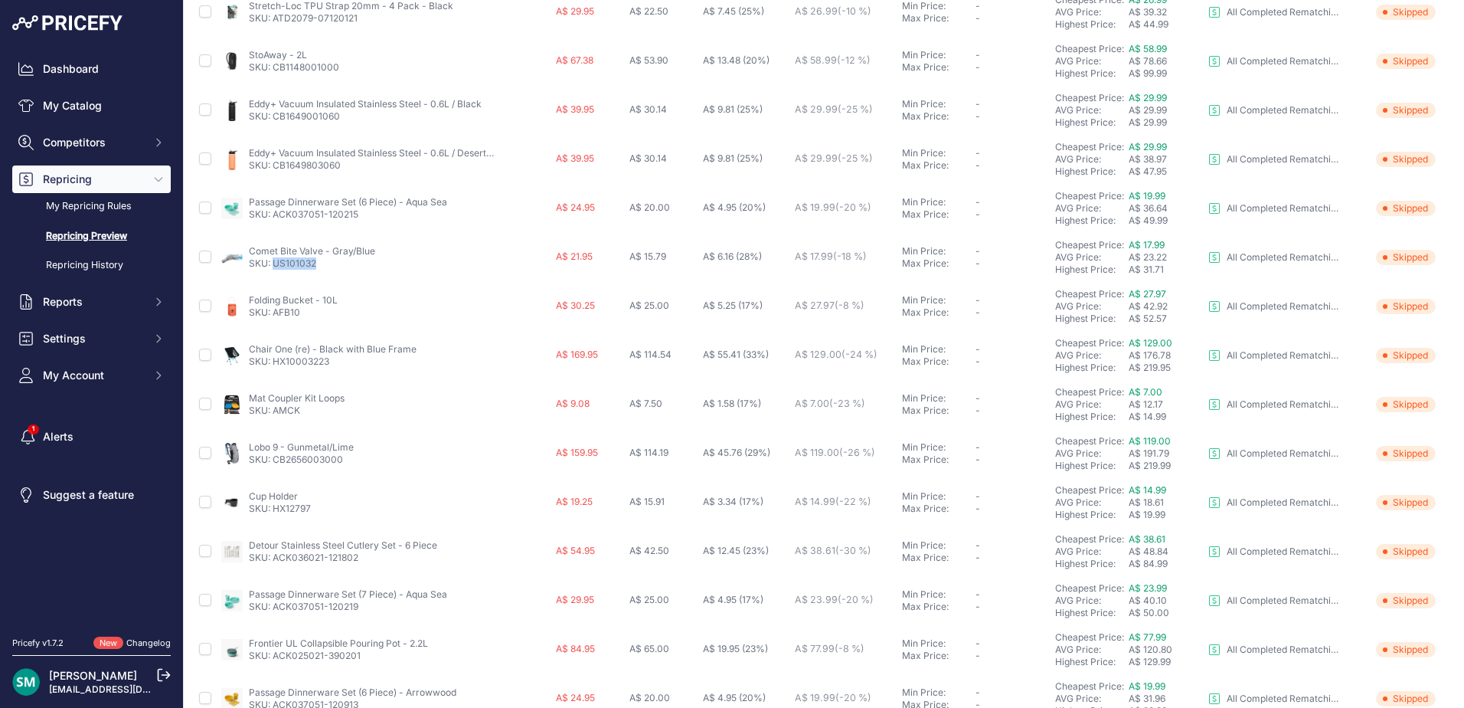
scroll to position [230, 0]
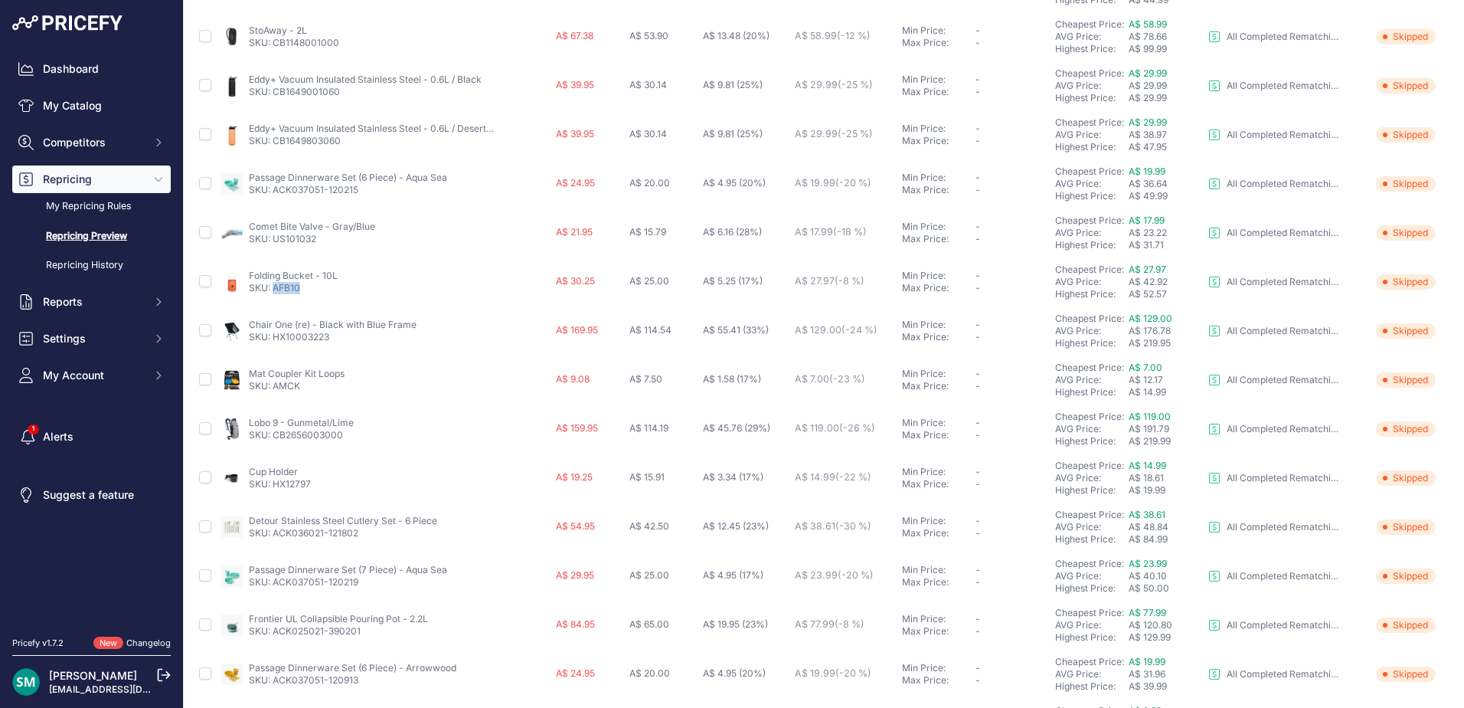
drag, startPoint x: 300, startPoint y: 293, endPoint x: 276, endPoint y: 296, distance: 24.8
click at [276, 296] on td "Folding Bucket - 10L SKU: AFB10" at bounding box center [385, 281] width 335 height 49
copy link "AFB10"
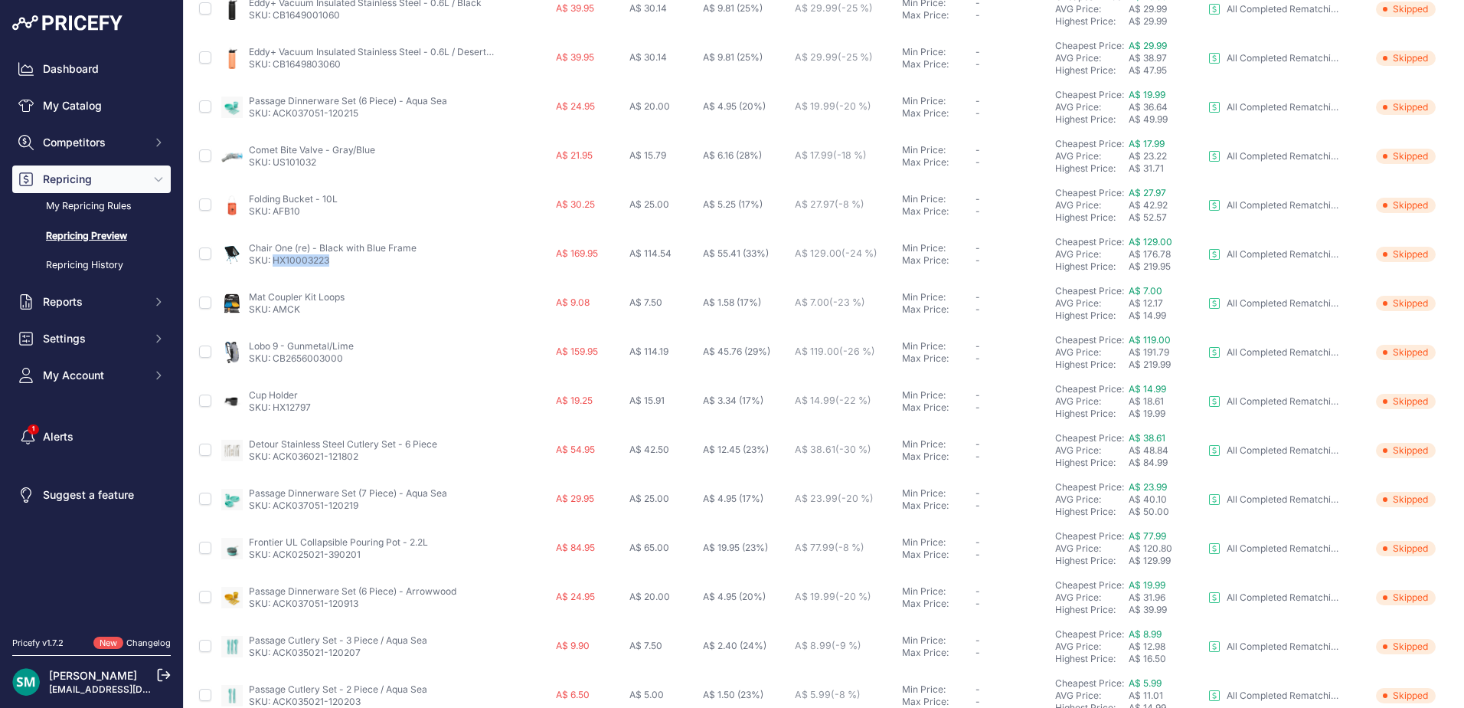
drag, startPoint x: 343, startPoint y: 268, endPoint x: 272, endPoint y: 264, distance: 71.3
click at [272, 264] on td "Chair One (re) - Black with Blue Frame SKU: HX10003223" at bounding box center [385, 254] width 335 height 49
copy link "HX10003223"
drag, startPoint x: 302, startPoint y: 314, endPoint x: 273, endPoint y: 317, distance: 29.3
click at [273, 317] on td "Mat Coupler Kit Loops SKU: AMCK" at bounding box center [385, 303] width 335 height 49
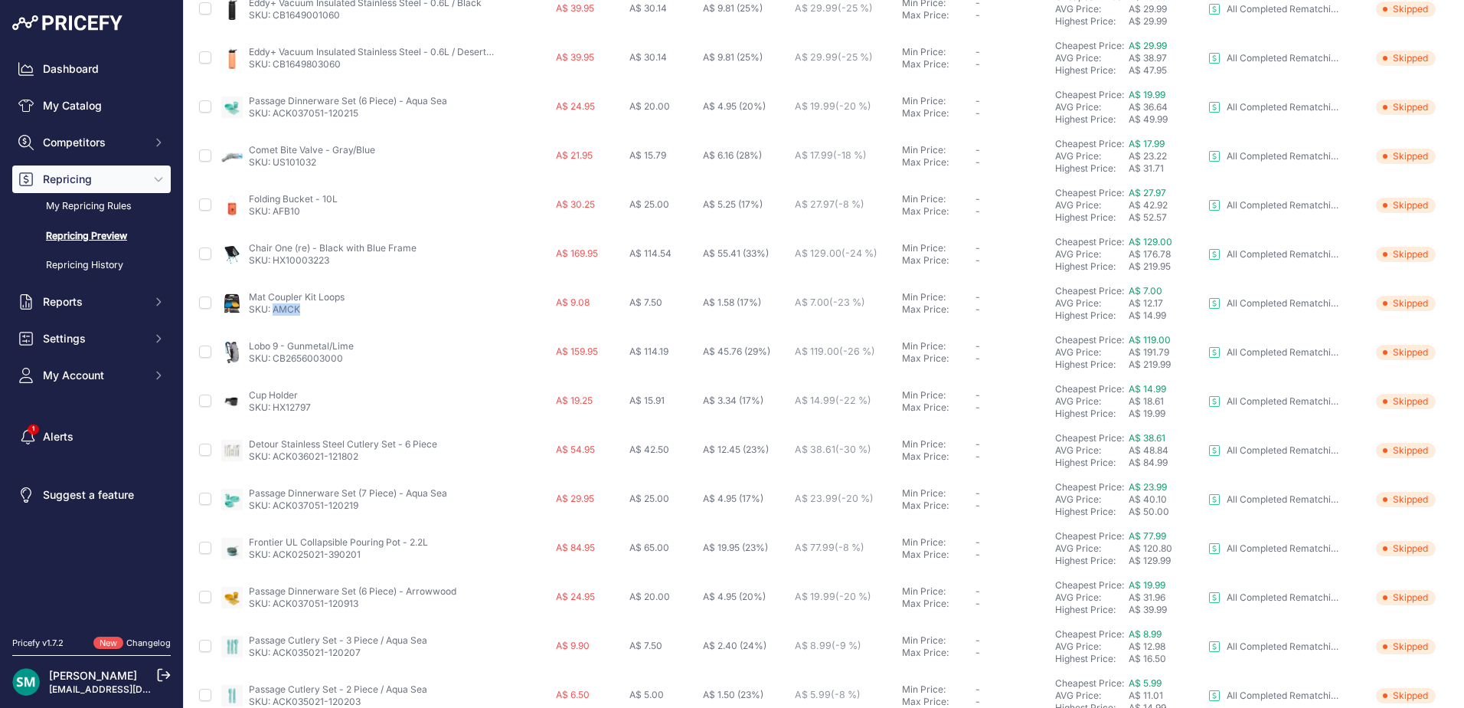
copy link "AMCK"
drag, startPoint x: 348, startPoint y: 356, endPoint x: 276, endPoint y: 367, distance: 72.8
click at [276, 367] on td "Lobo 9 - Gunmetal/Lime SKU: CB2656003000" at bounding box center [385, 352] width 335 height 49
copy link "CB2656003000"
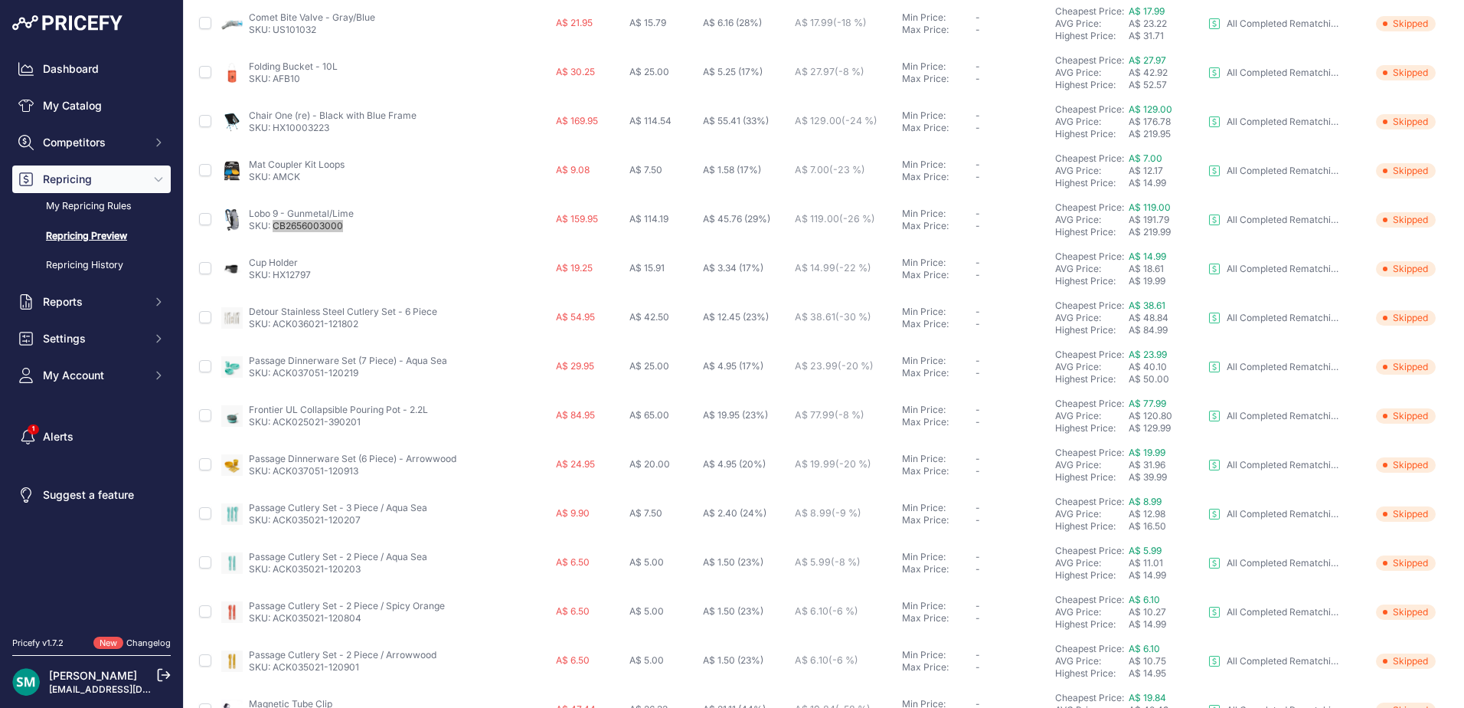
scroll to position [459, 0]
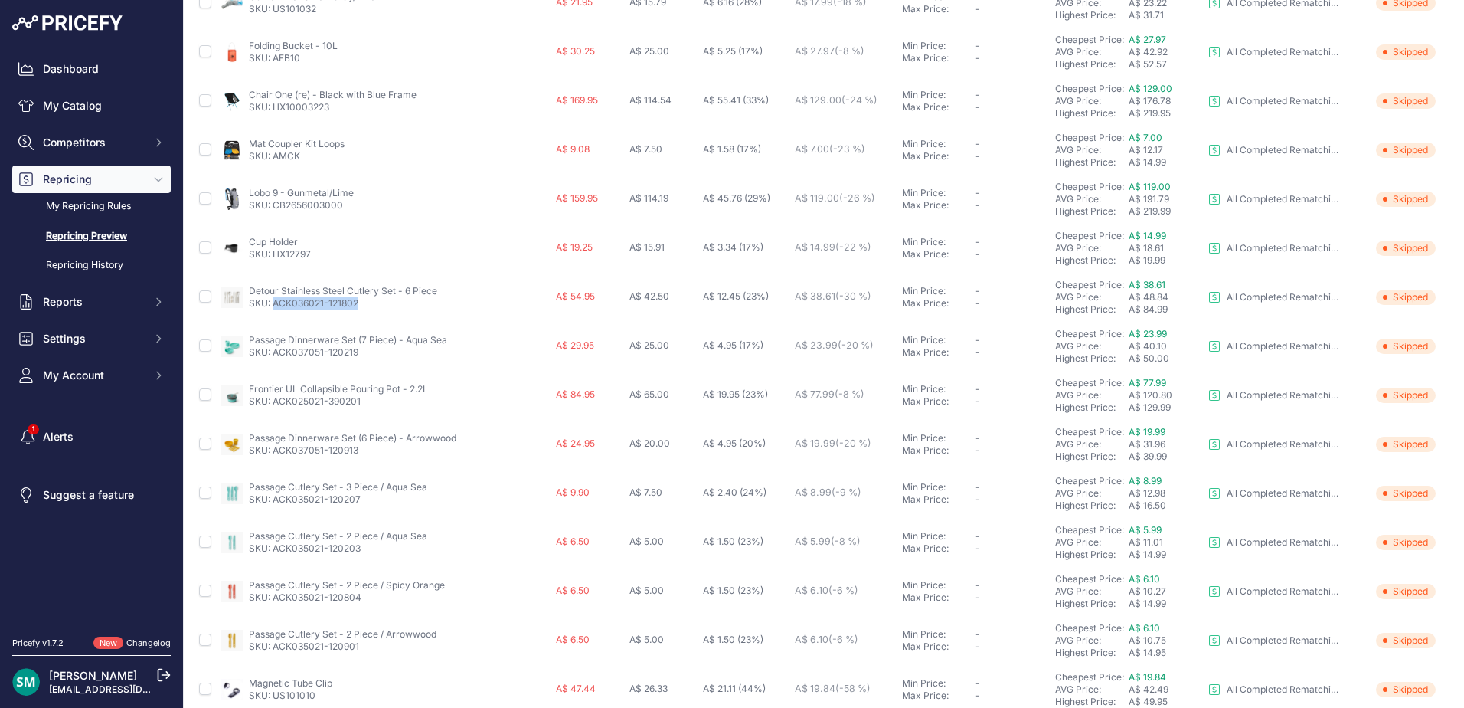
drag, startPoint x: 361, startPoint y: 307, endPoint x: 273, endPoint y: 306, distance: 88.8
click at [273, 306] on p "SKU: ACK036021-121802" at bounding box center [343, 303] width 188 height 12
copy link "ACK036021-121802"
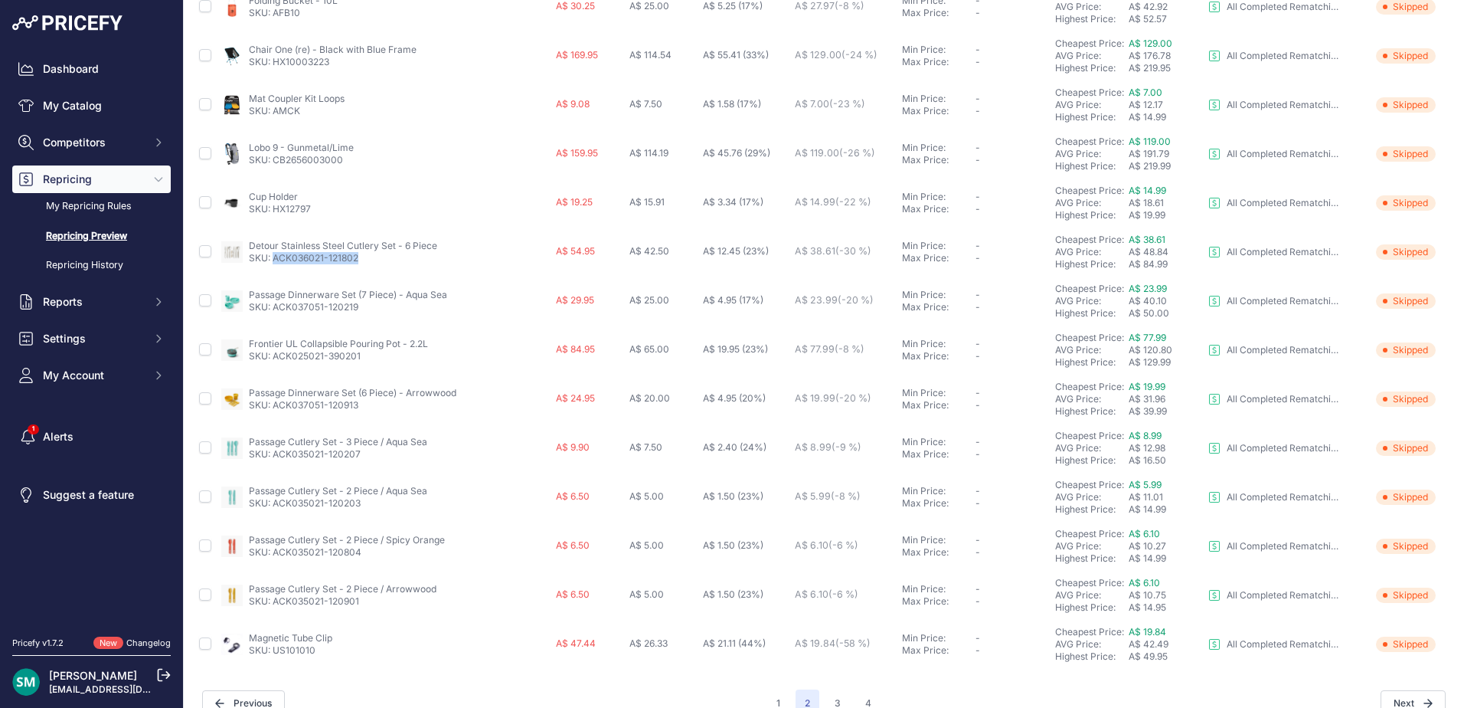
scroll to position [529, 0]
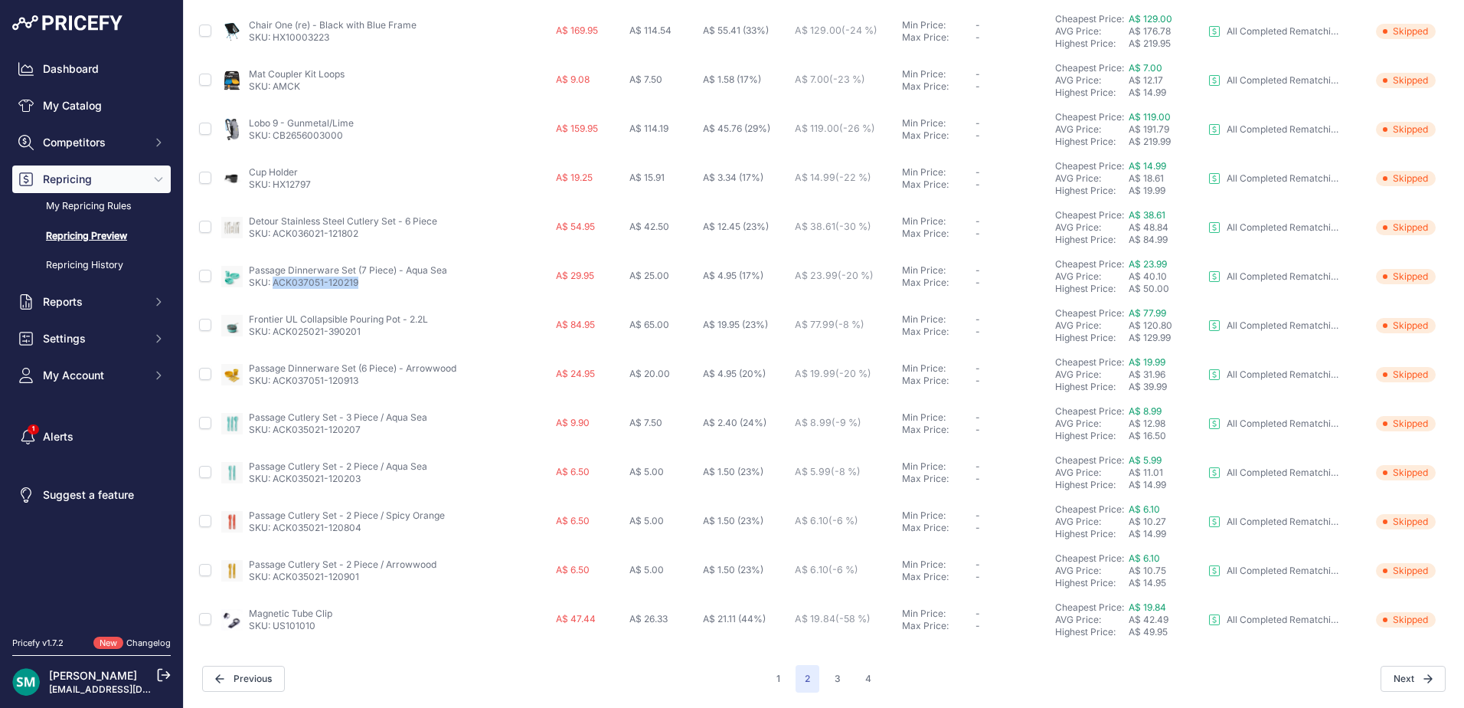
drag, startPoint x: 375, startPoint y: 288, endPoint x: 272, endPoint y: 288, distance: 103.4
click at [272, 288] on p "SKU: ACK037051-120219" at bounding box center [348, 282] width 198 height 12
copy link "ACK037051-120219"
drag, startPoint x: 368, startPoint y: 333, endPoint x: 274, endPoint y: 345, distance: 94.1
click at [274, 345] on td "Frontier UL Collapsible Pouring Pot - 2.2L SKU: ACK025021-390201" at bounding box center [385, 325] width 335 height 49
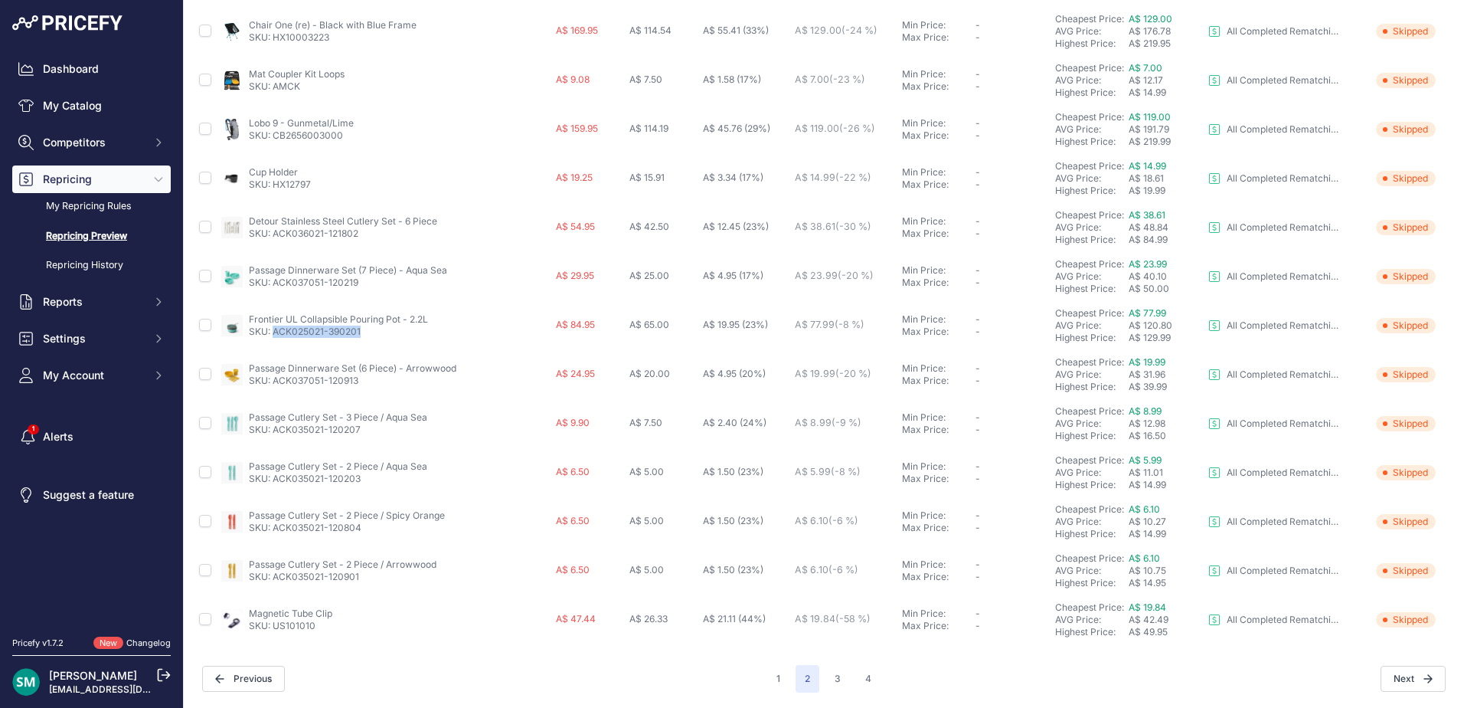
copy link "ACK025021-390201"
drag, startPoint x: 363, startPoint y: 432, endPoint x: 274, endPoint y: 438, distance: 89.0
click at [274, 438] on td "Passage Cutlery Set - 3 Piece / Aqua Sea SKU: ACK035021-120207" at bounding box center [385, 423] width 335 height 49
copy link "ACK035021-120207"
drag, startPoint x: 378, startPoint y: 484, endPoint x: 275, endPoint y: 489, distance: 103.5
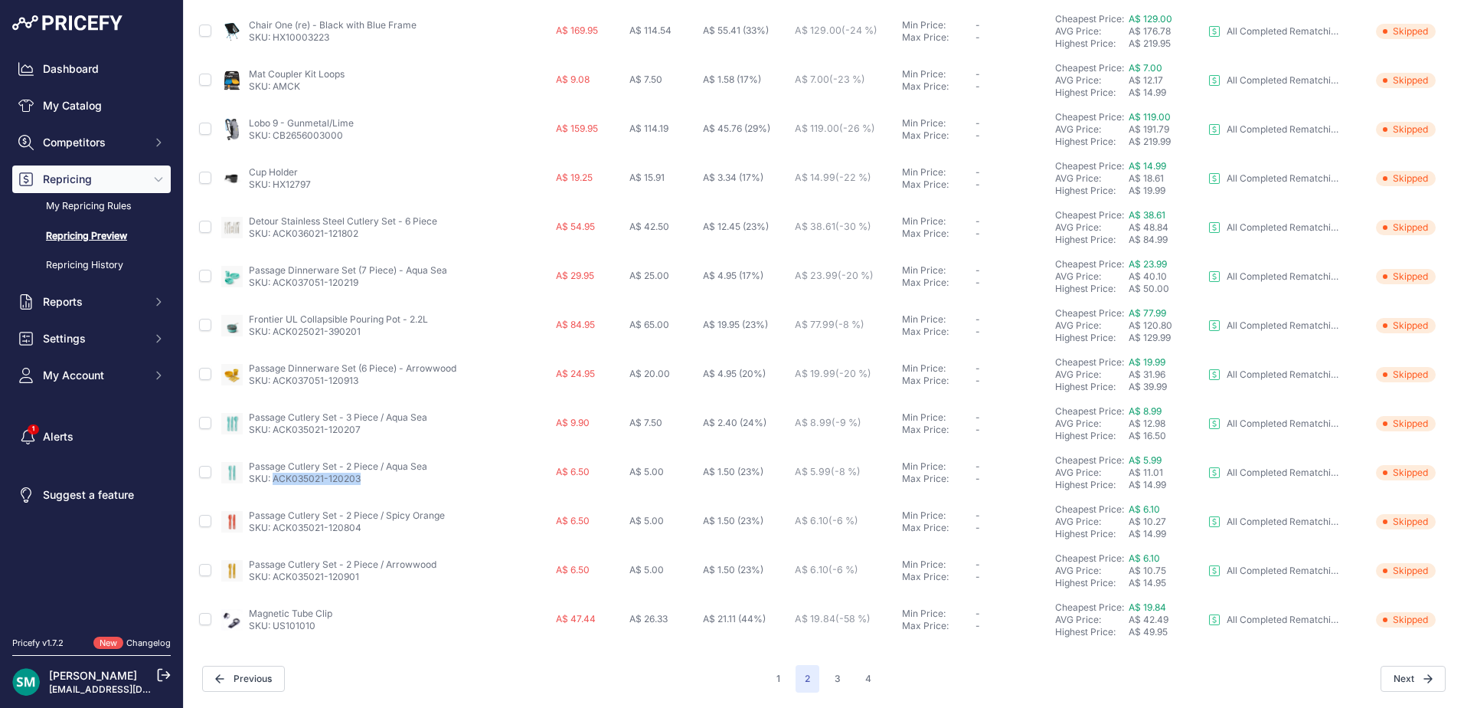
click at [275, 489] on td "Passage Cutlery Set - 2 Piece / Aqua Sea SKU: ACK035021-120203" at bounding box center [385, 472] width 335 height 49
click at [842, 680] on button "3" at bounding box center [837, 679] width 25 height 28
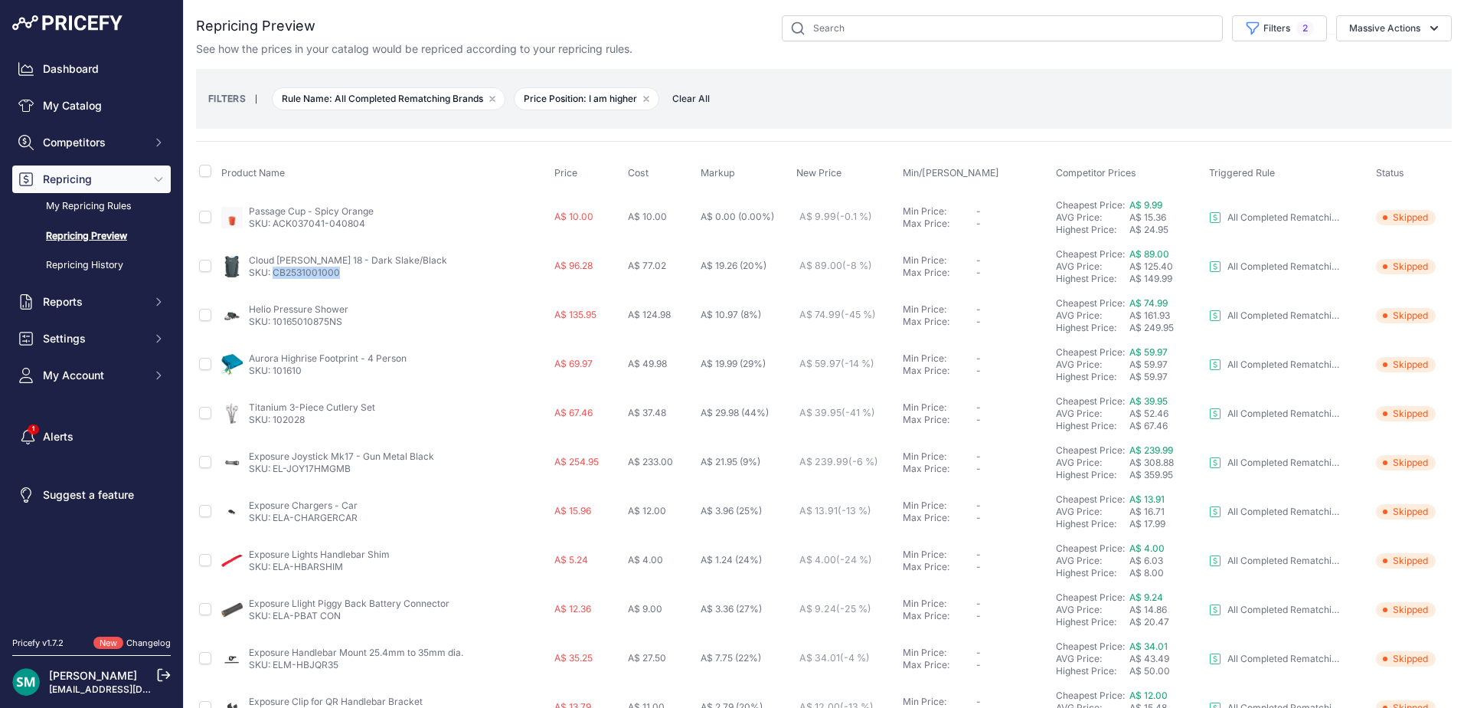
drag, startPoint x: 320, startPoint y: 274, endPoint x: 276, endPoint y: 280, distance: 44.8
click at [276, 280] on td "Cloud Walker 18 - Dark Slake/Black SKU: CB2531001000" at bounding box center [384, 266] width 333 height 49
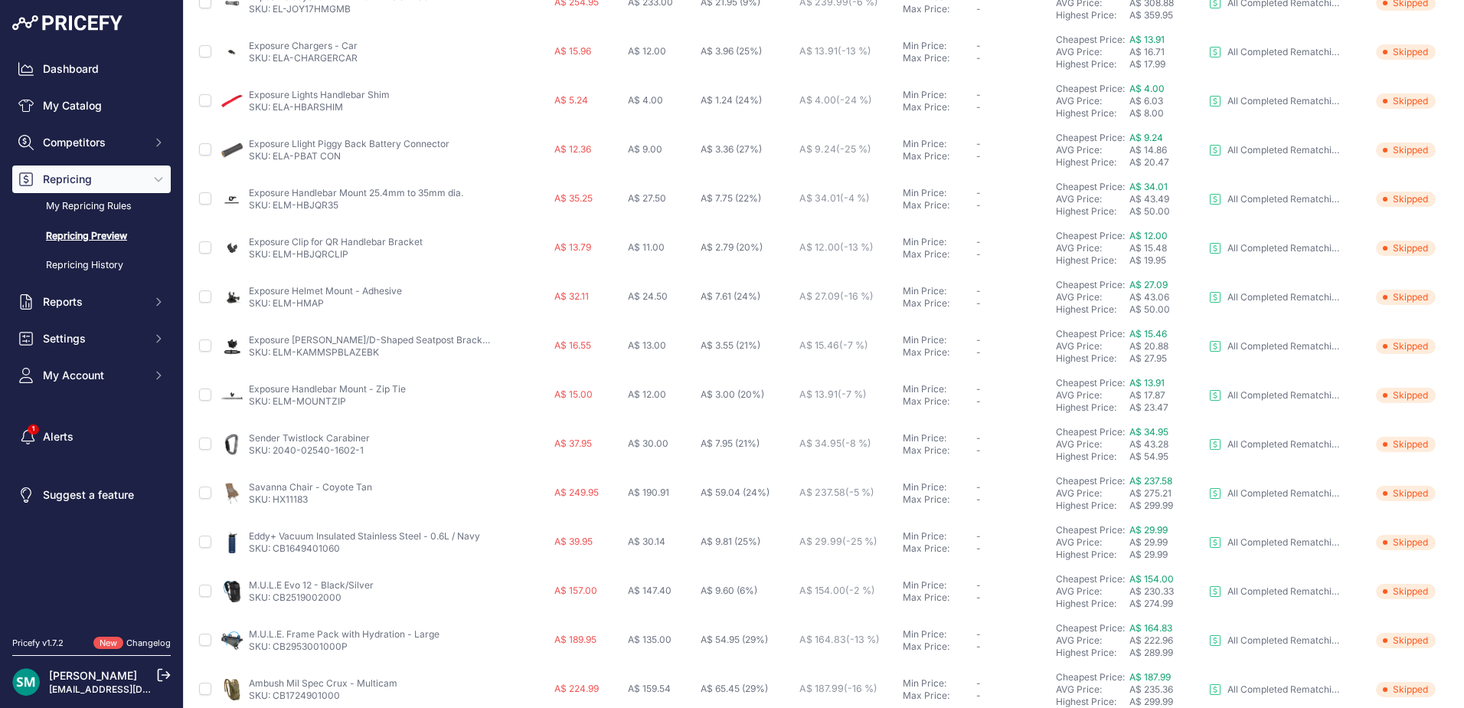
scroll to position [529, 0]
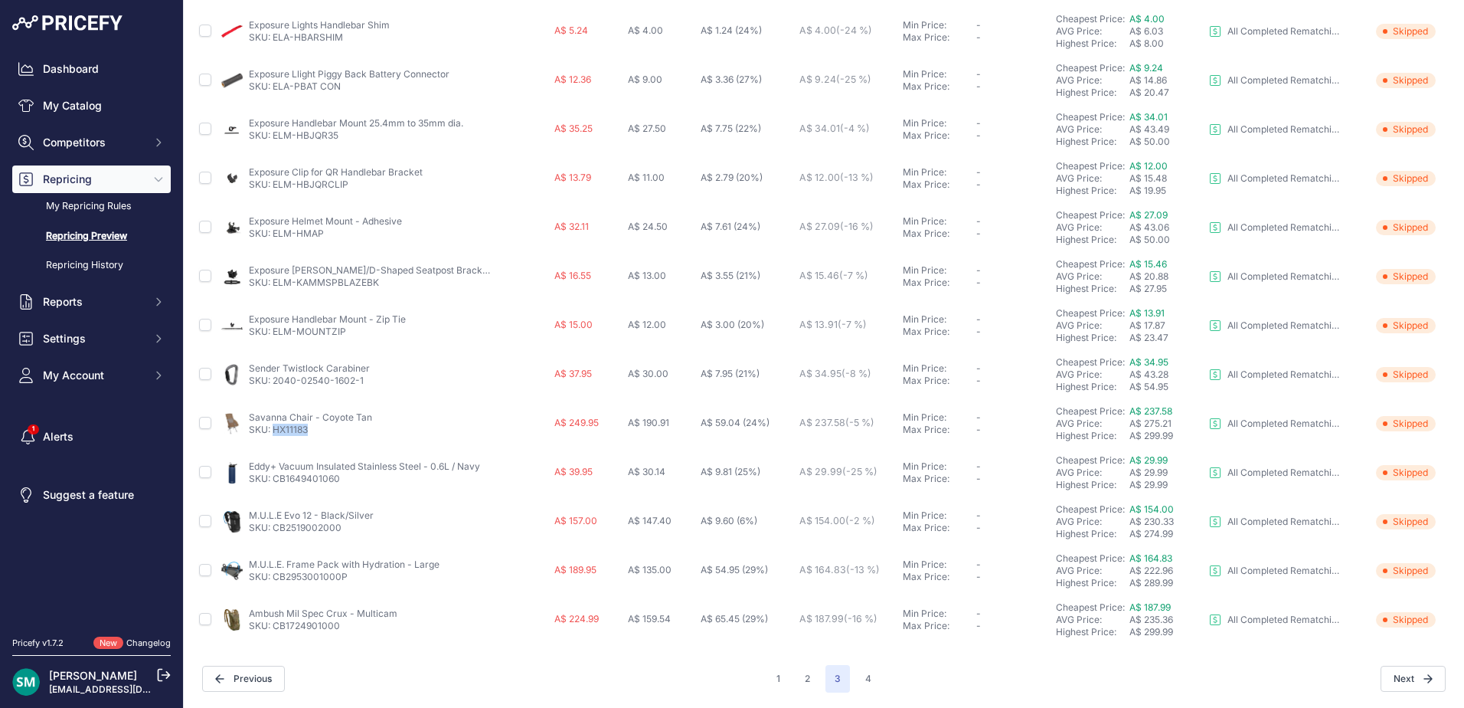
drag, startPoint x: 326, startPoint y: 430, endPoint x: 276, endPoint y: 439, distance: 51.2
click at [276, 439] on td "Savanna Chair - Coyote Tan SKU: HX11183" at bounding box center [384, 423] width 333 height 49
drag, startPoint x: 343, startPoint y: 531, endPoint x: 274, endPoint y: 541, distance: 69.6
click at [274, 541] on td "M.U.L.E Evo 12 - Black/Silver SKU: CB2519002000" at bounding box center [384, 521] width 333 height 49
drag, startPoint x: 360, startPoint y: 580, endPoint x: 275, endPoint y: 592, distance: 85.9
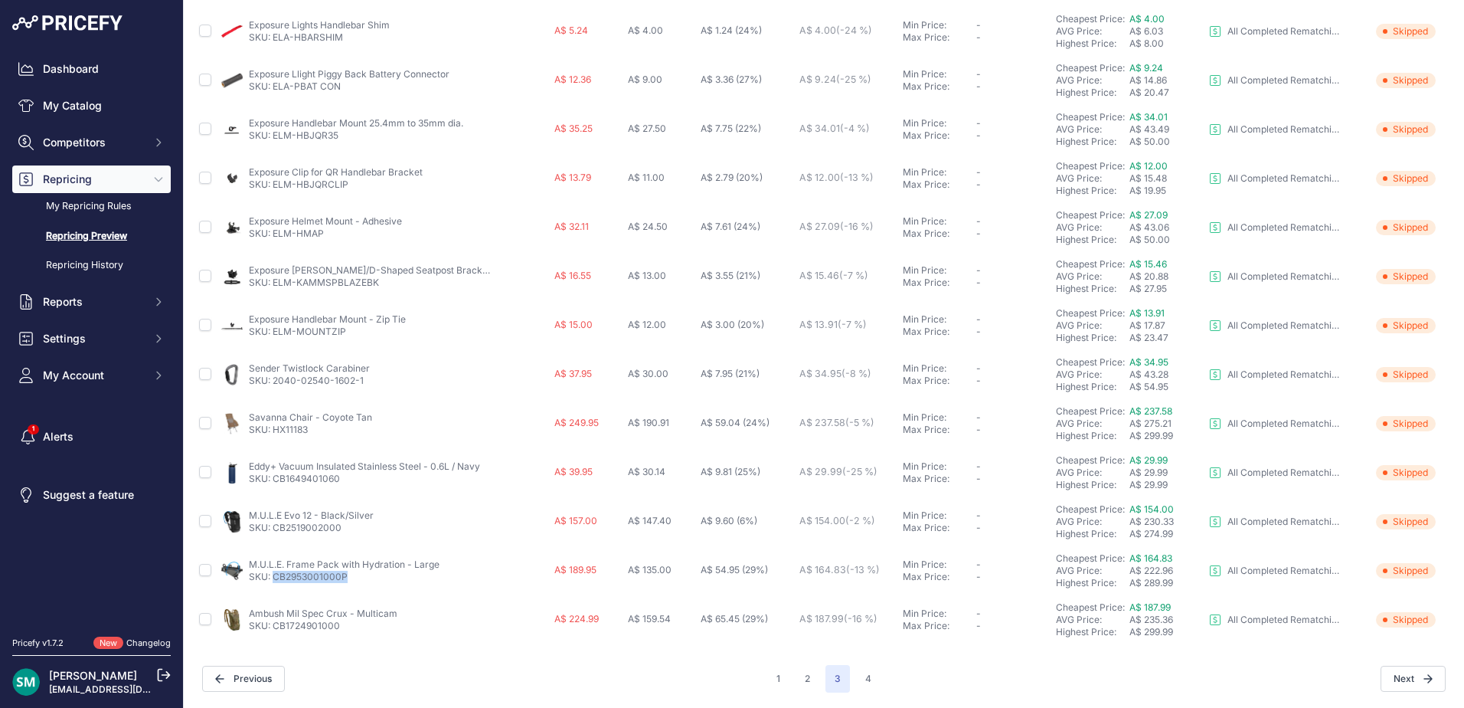
click at [275, 592] on td "M.U.L.E. Frame Pack with Hydration - Large SKU: CB2953001000P" at bounding box center [384, 570] width 333 height 49
click at [883, 678] on div "Next" at bounding box center [1163, 678] width 565 height 26
click at [868, 678] on button "4" at bounding box center [868, 679] width 25 height 28
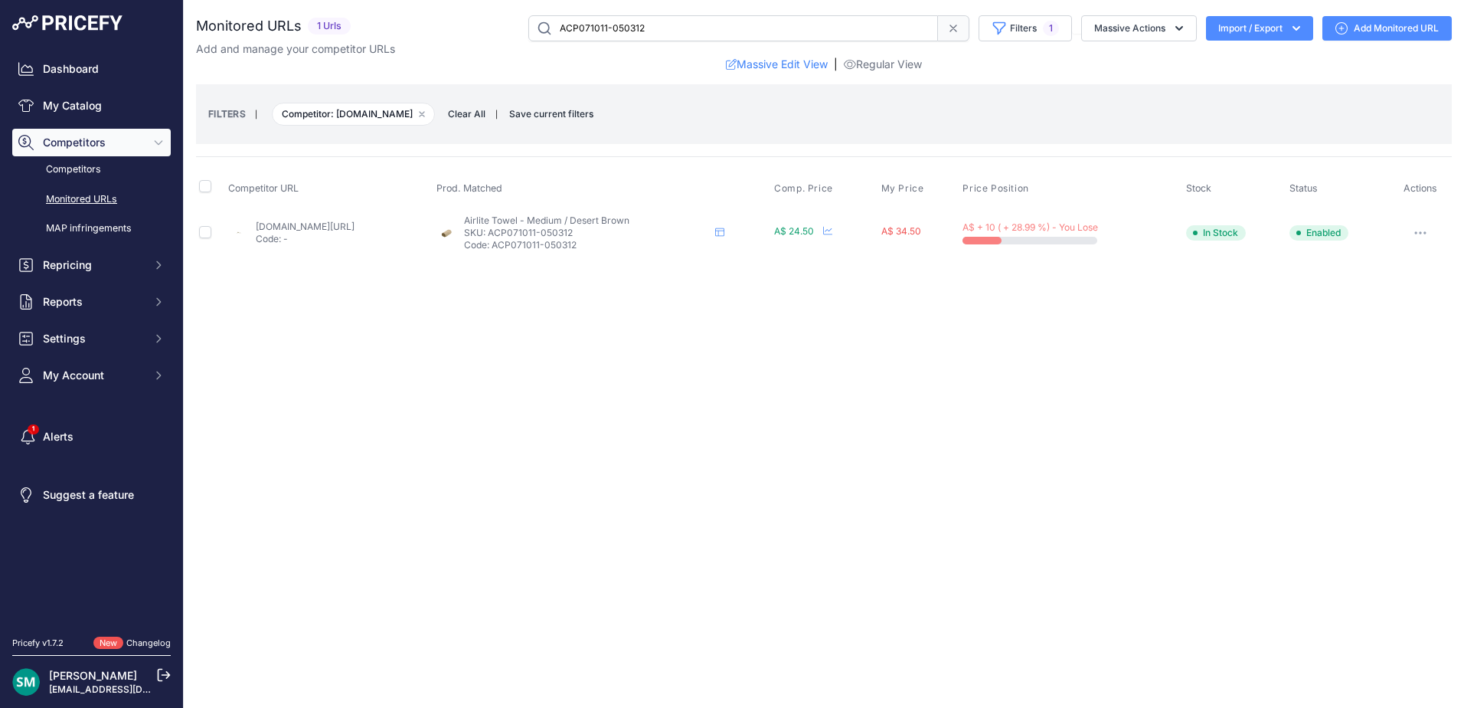
drag, startPoint x: 646, startPoint y: 231, endPoint x: 561, endPoint y: 237, distance: 84.5
click at [561, 237] on p "SKU: ACP071011-050312" at bounding box center [586, 233] width 245 height 12
copy p "ACP071011-050312"
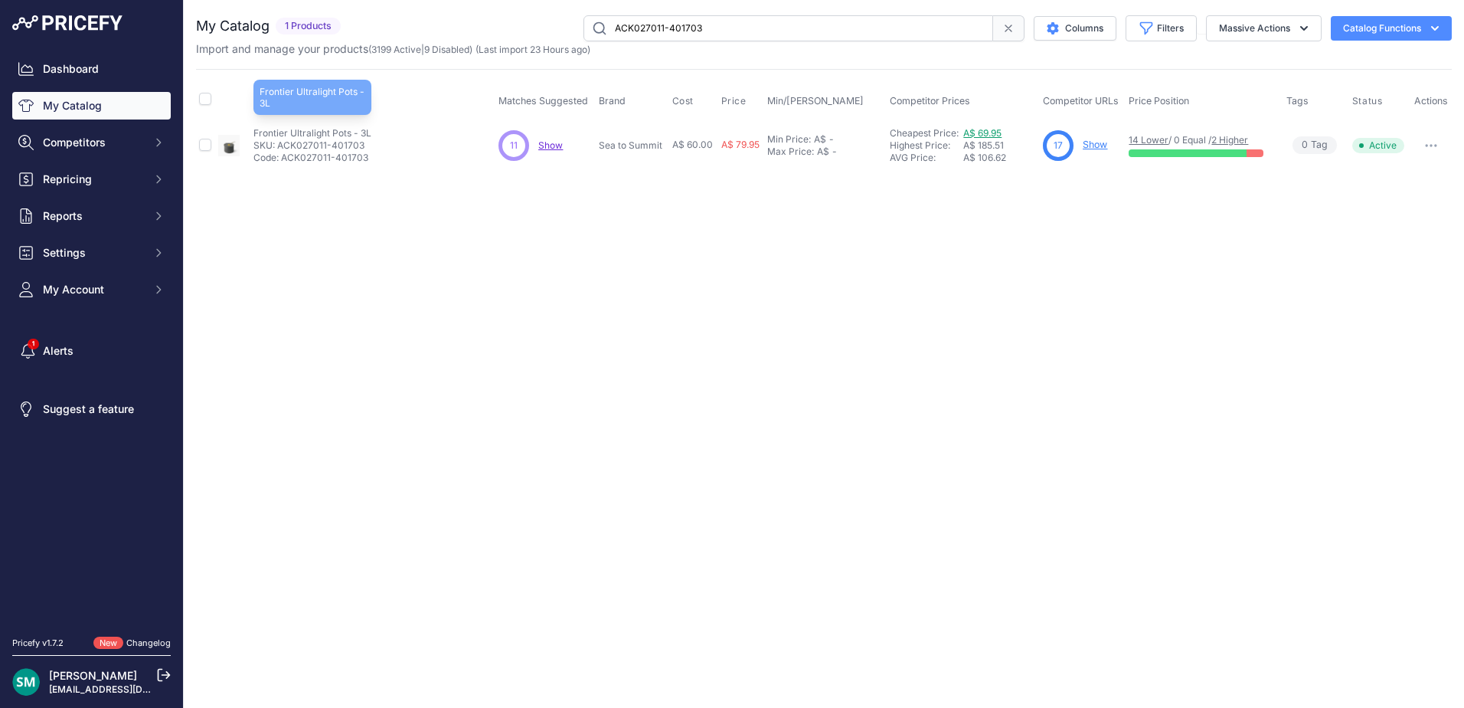
drag, startPoint x: 0, startPoint y: 0, endPoint x: 990, endPoint y: 134, distance: 999.2
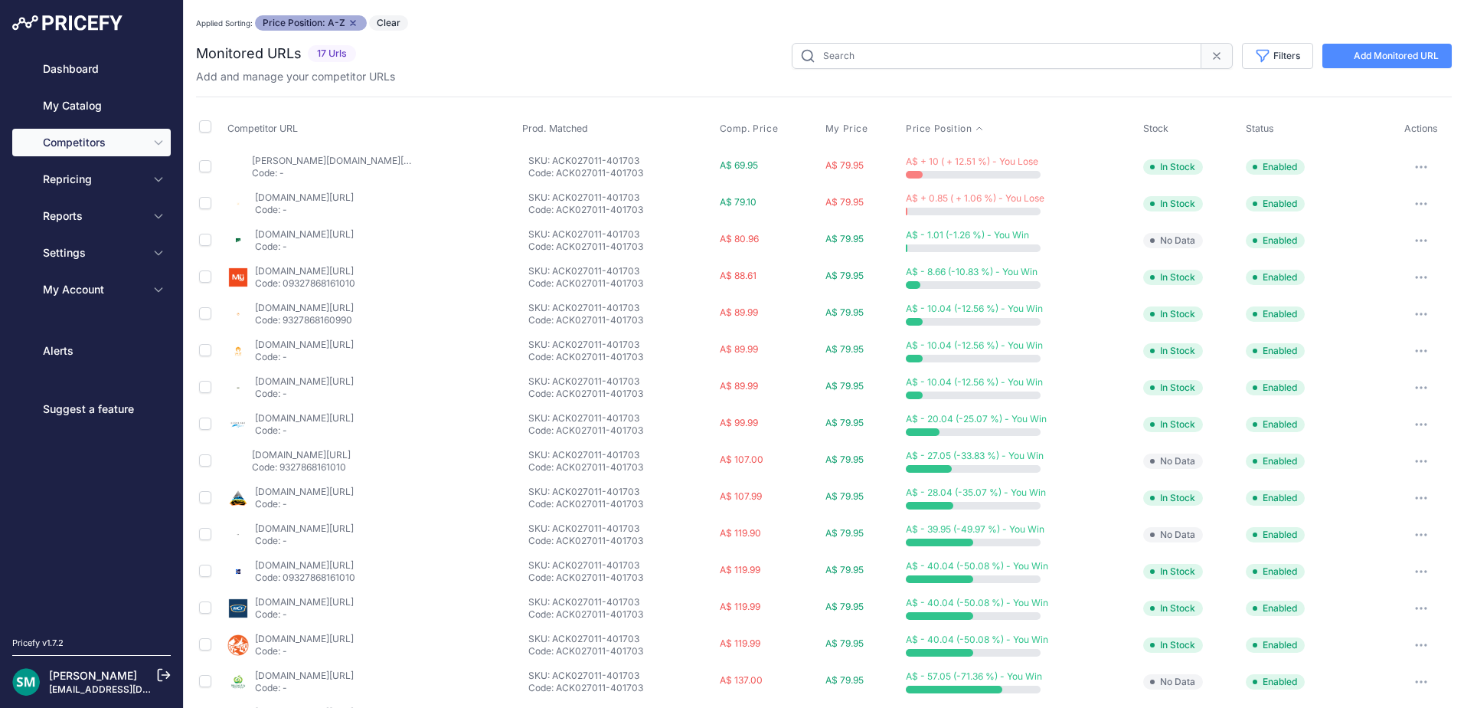
type input "ACK027011-401703"
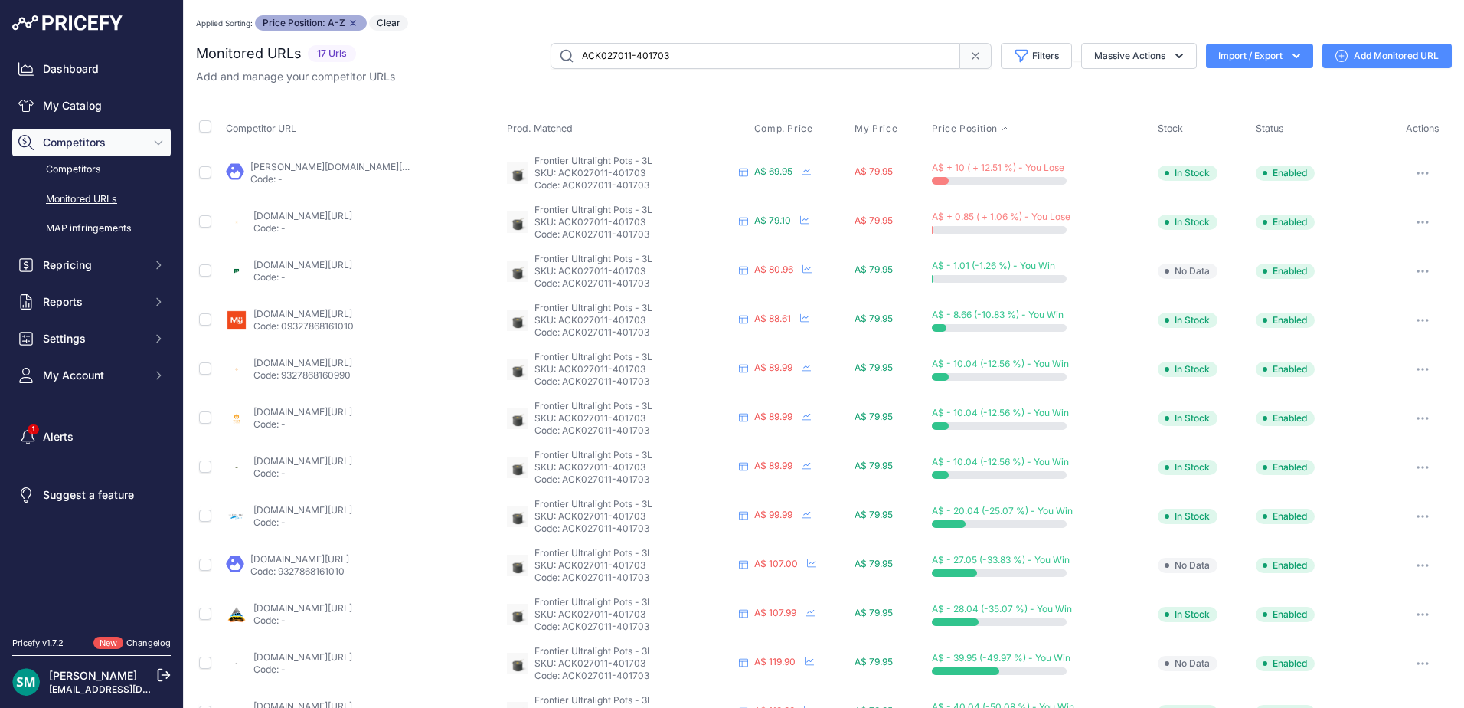
click at [1417, 172] on icon "button" at bounding box center [1423, 173] width 12 height 3
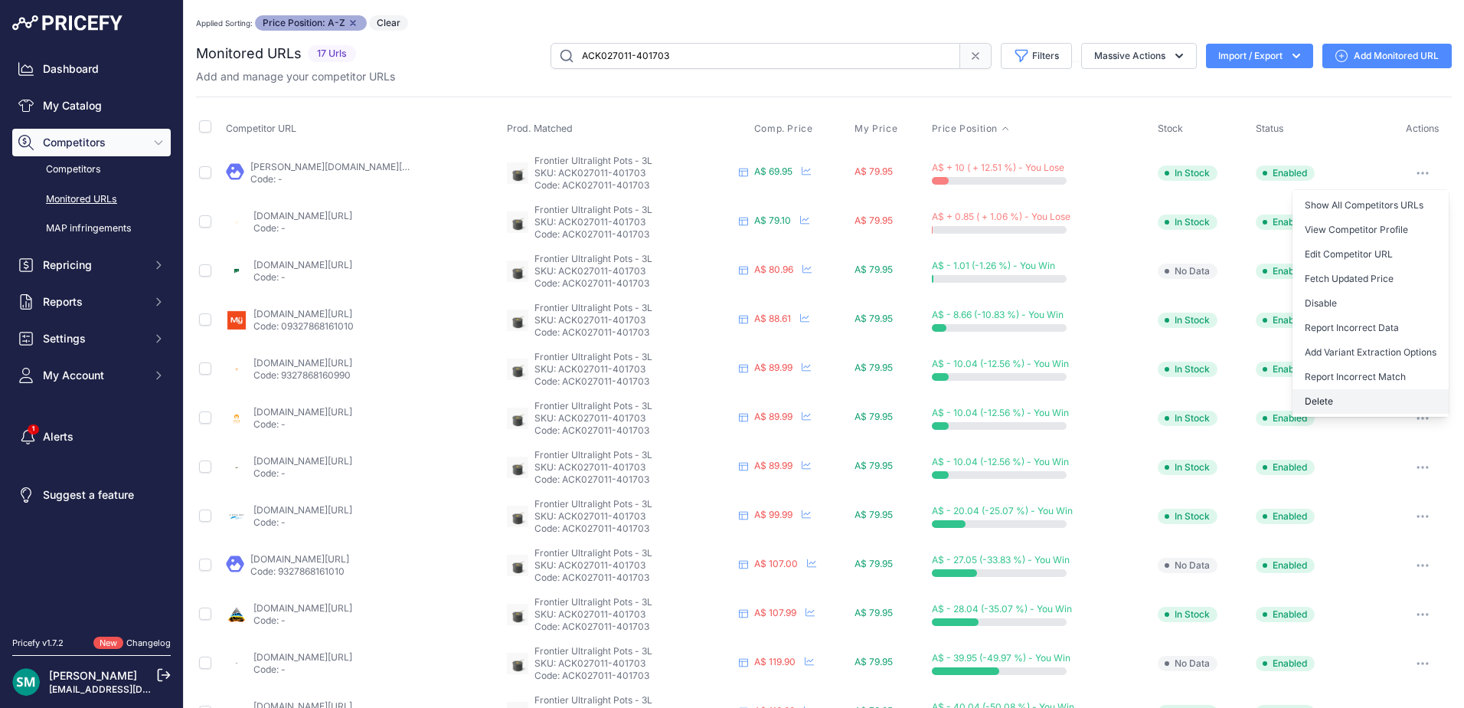
click at [1374, 399] on button "Delete" at bounding box center [1371, 401] width 156 height 25
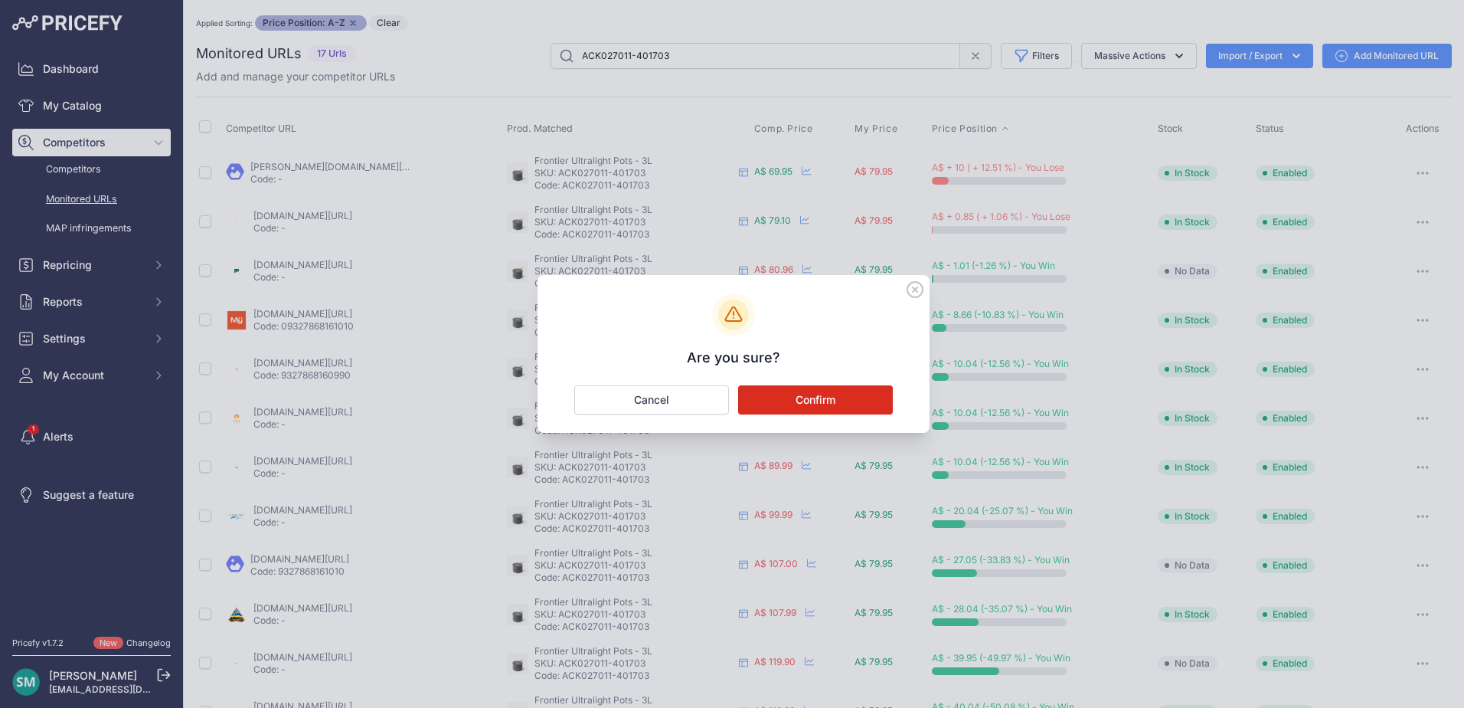
click at [835, 387] on button "Confirm" at bounding box center [815, 399] width 155 height 29
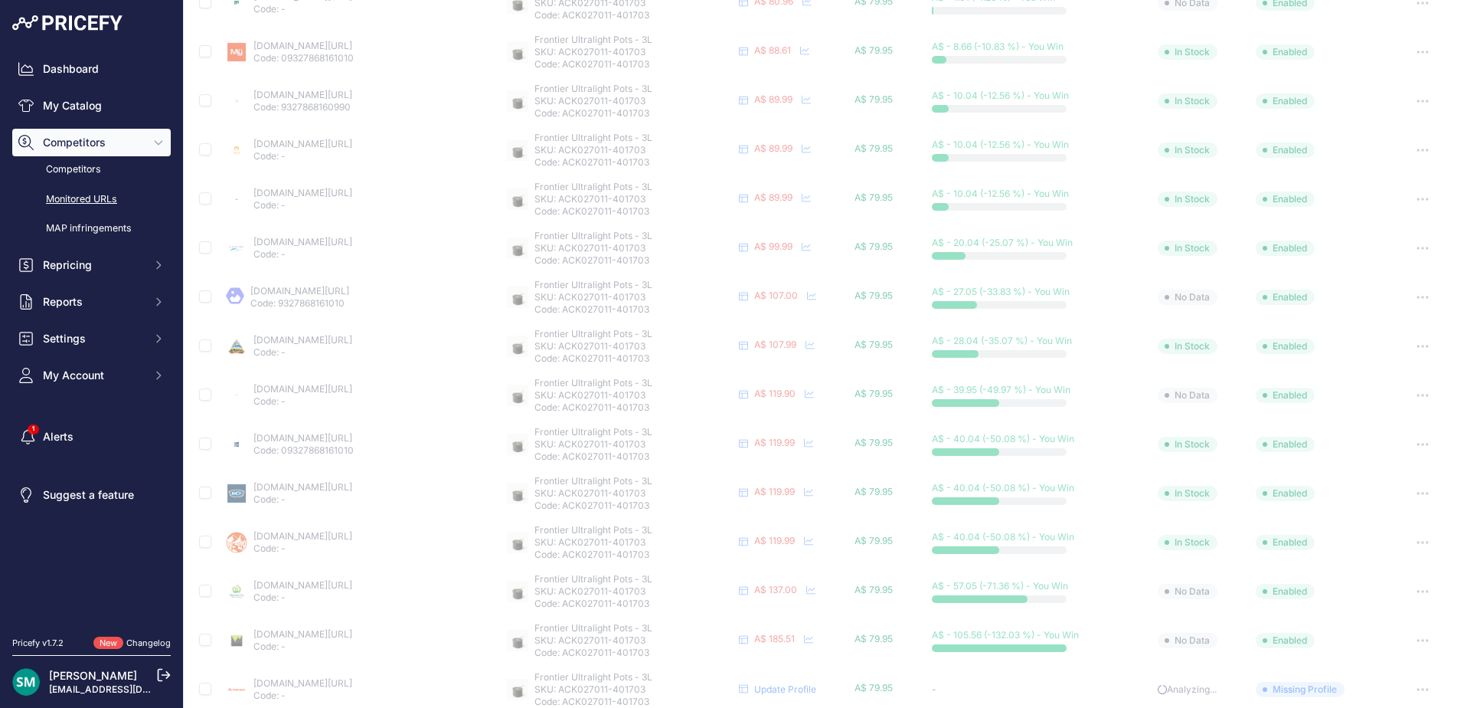
scroll to position [328, 0]
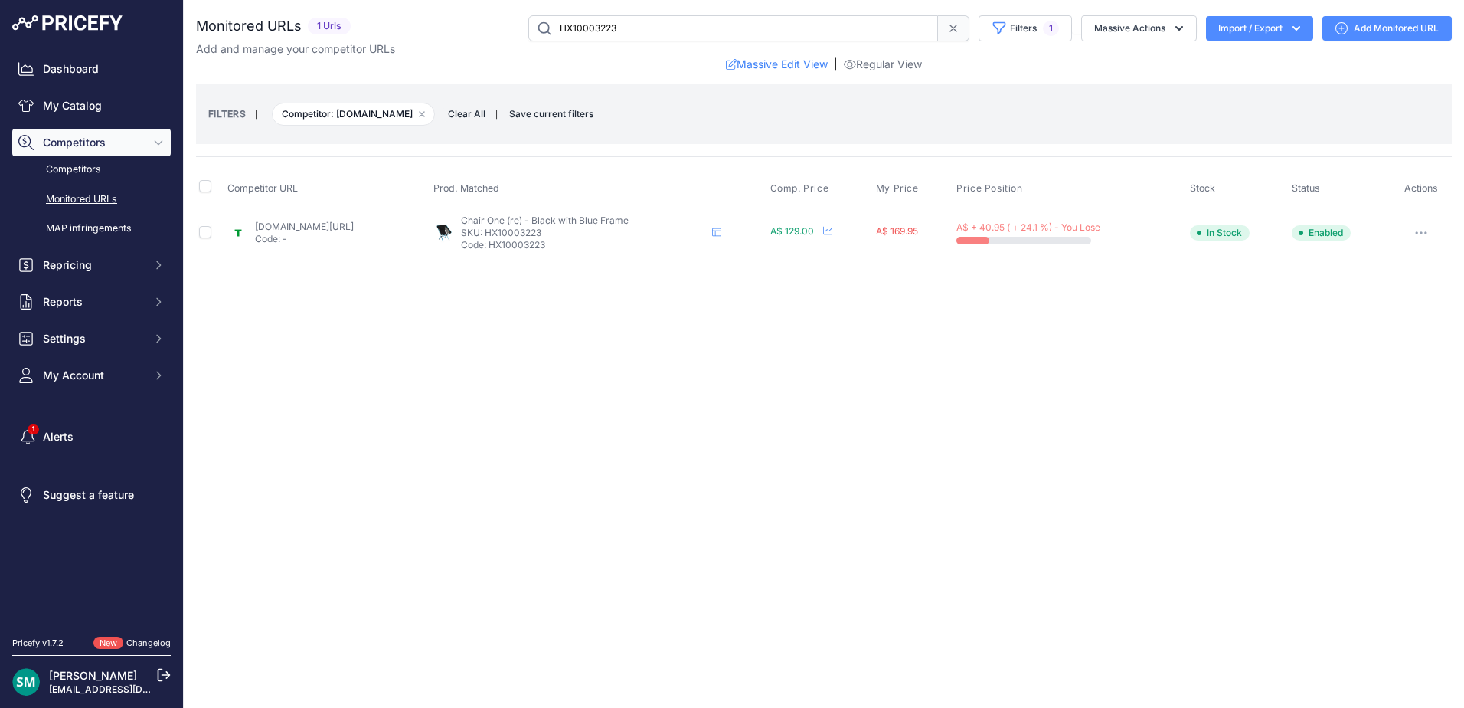
click at [1417, 236] on button "button" at bounding box center [1421, 232] width 31 height 21
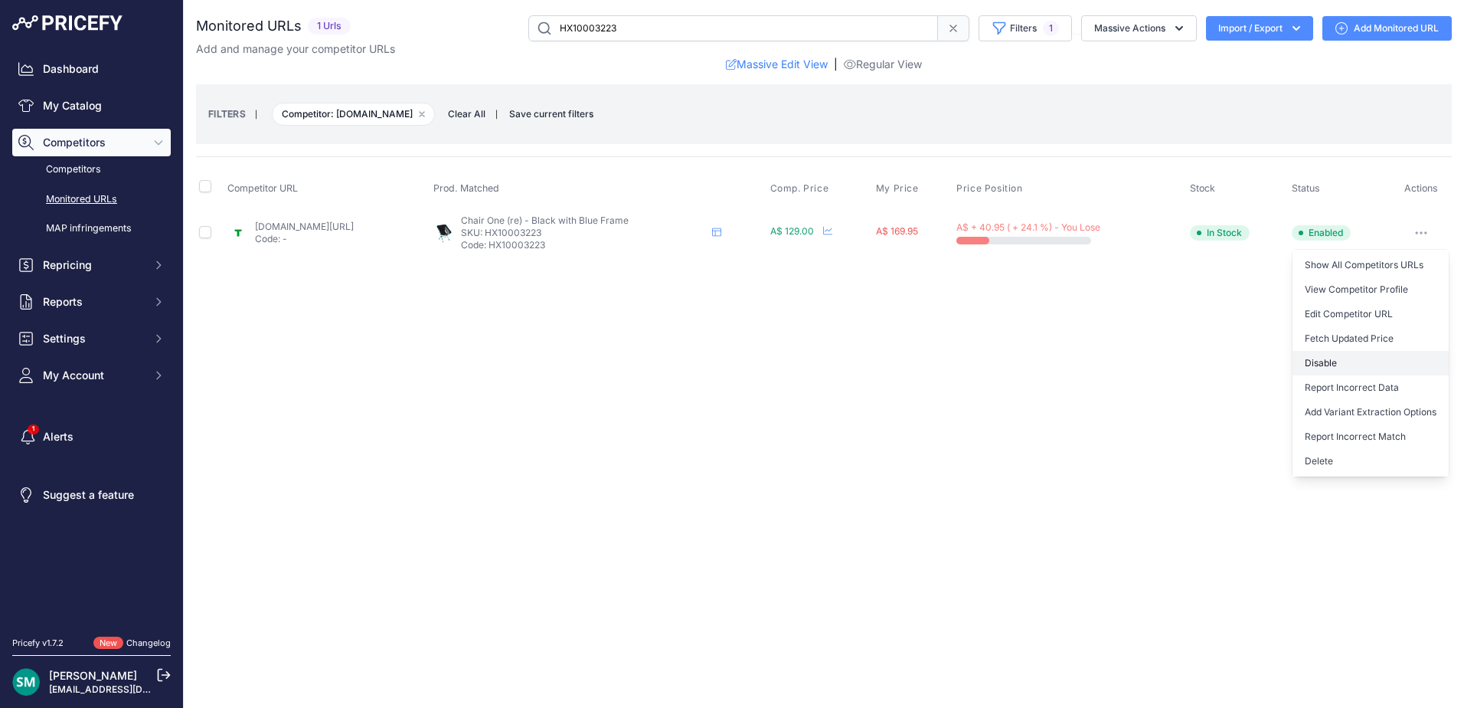
click at [1378, 361] on button "Disable" at bounding box center [1371, 363] width 156 height 25
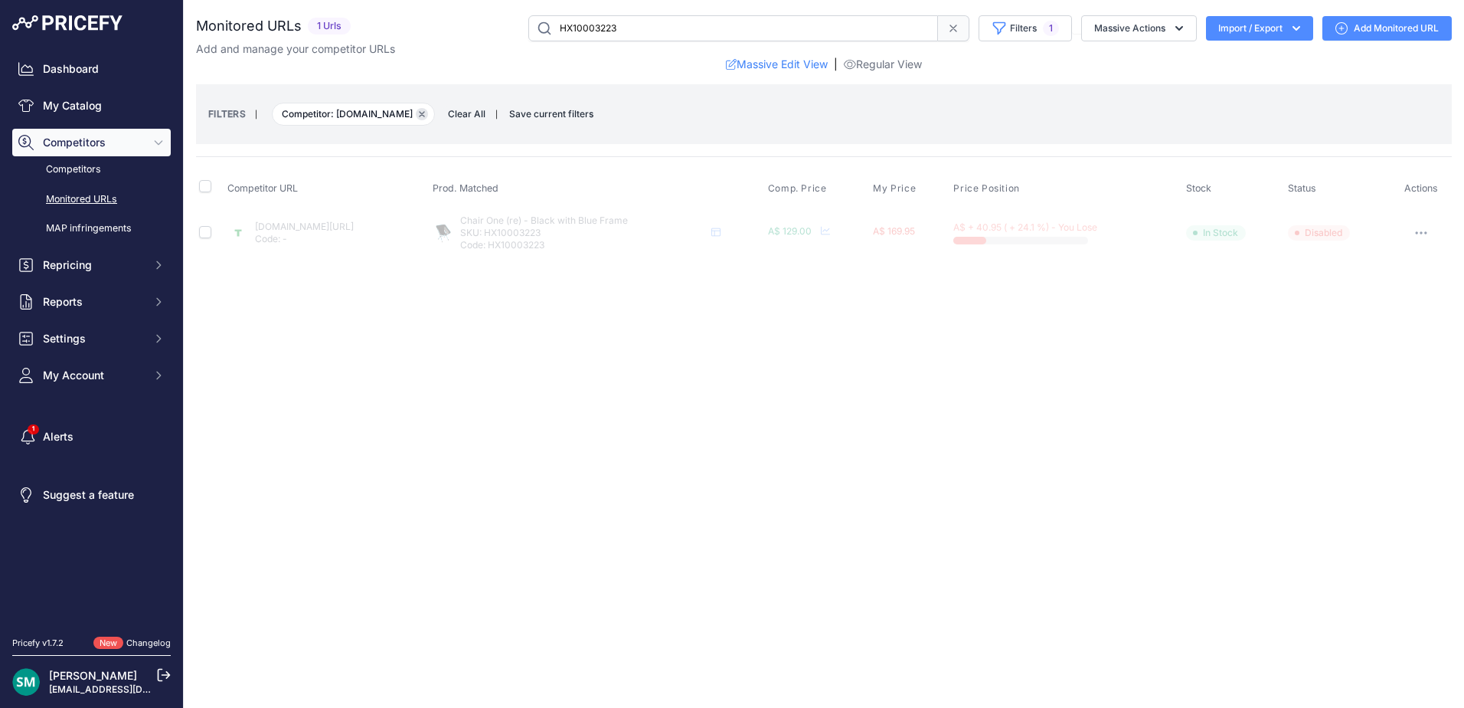
click at [422, 114] on icon "button" at bounding box center [422, 114] width 6 height 6
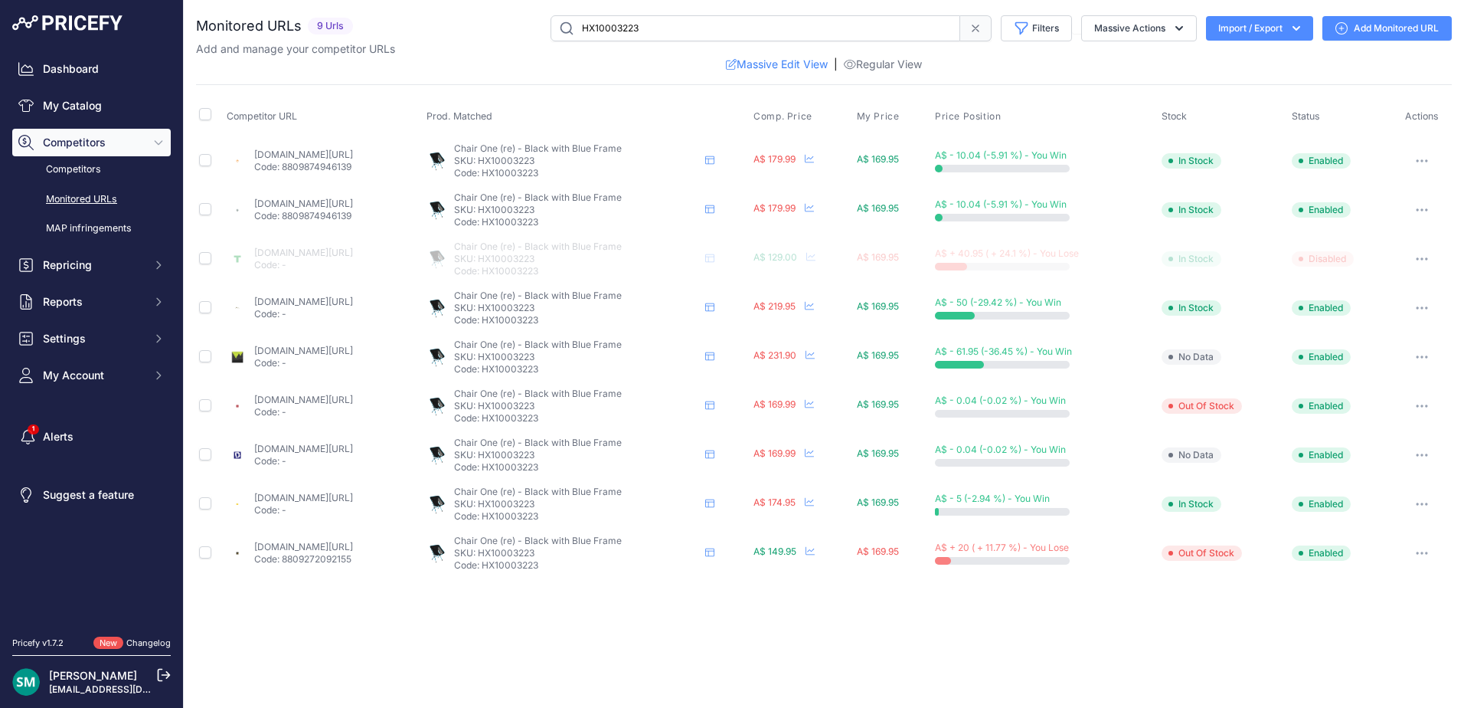
click at [1422, 258] on icon "button" at bounding box center [1422, 258] width 12 height 3
click at [1370, 420] on button "Delete" at bounding box center [1377, 413] width 143 height 25
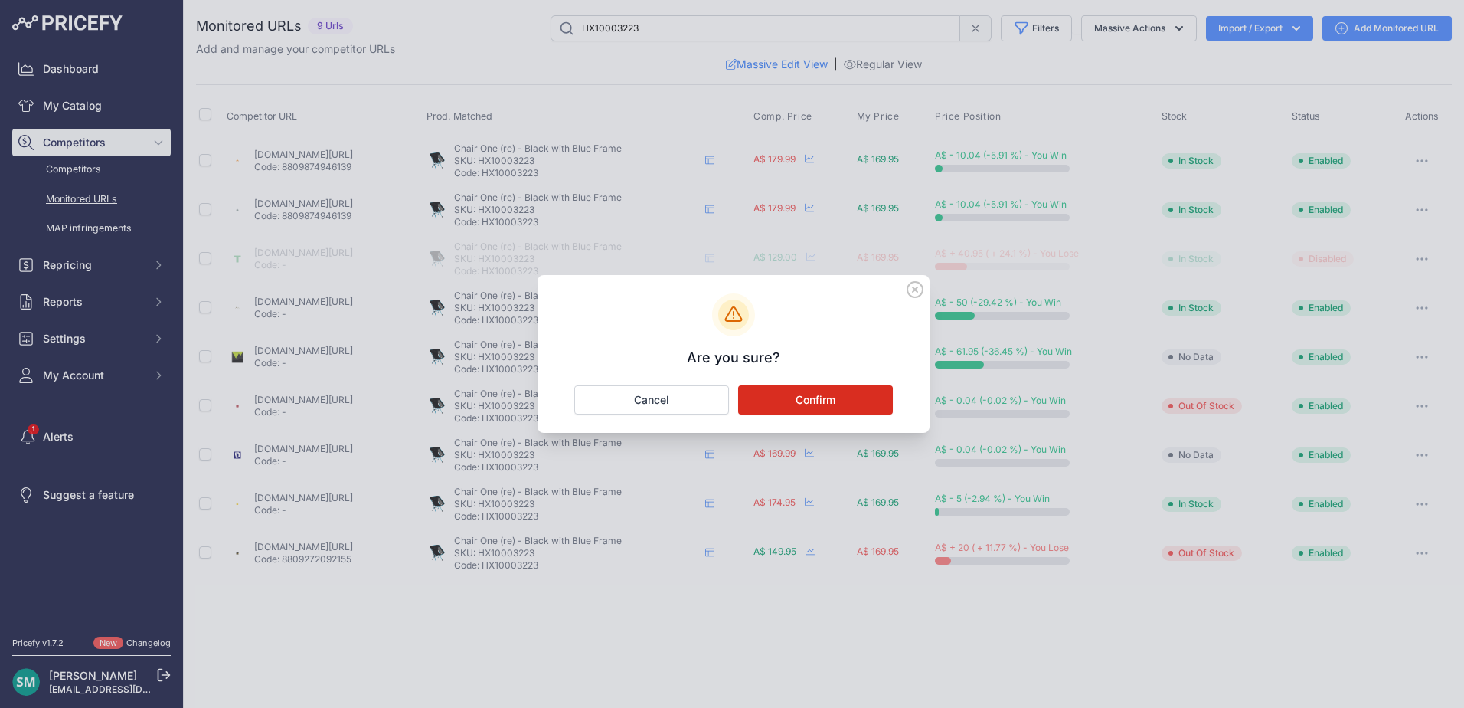
click at [868, 397] on button "Confirm" at bounding box center [815, 399] width 155 height 29
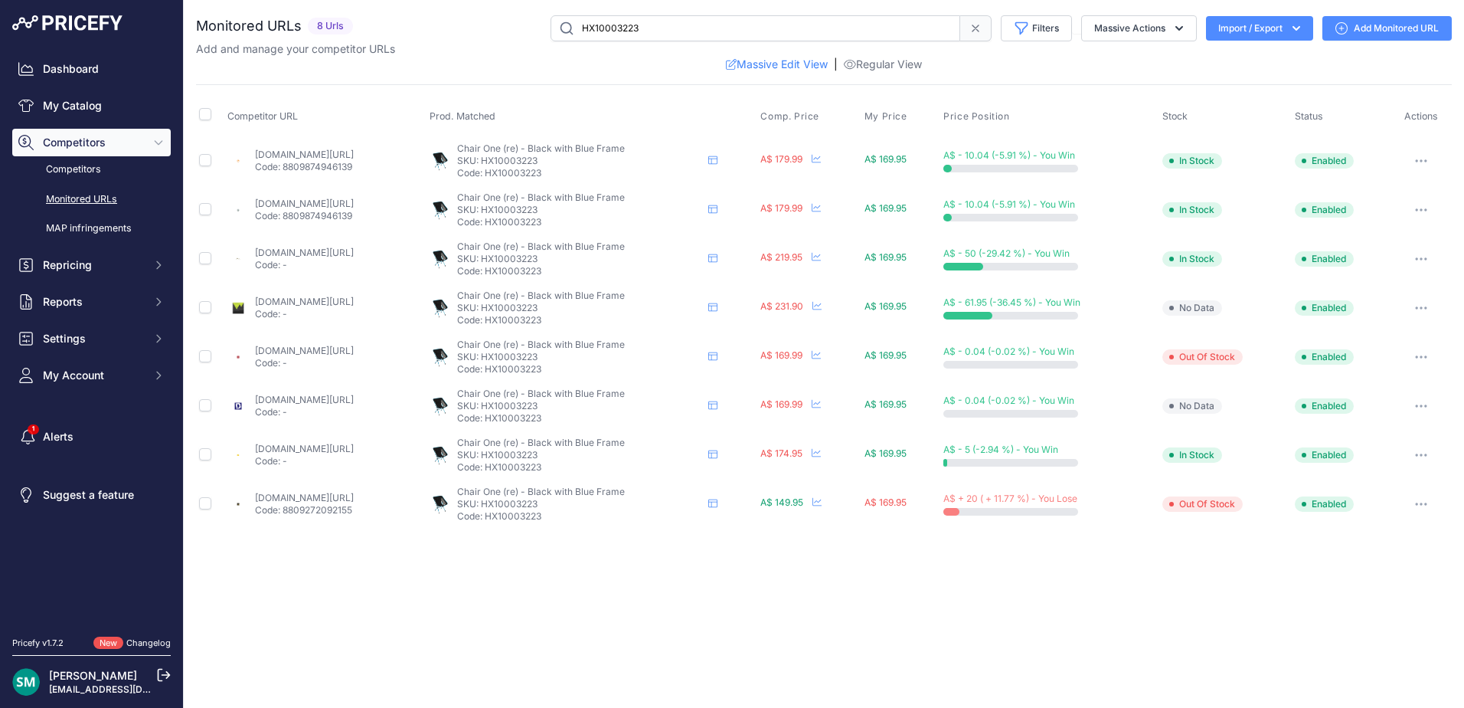
click at [1427, 509] on button "button" at bounding box center [1421, 503] width 31 height 21
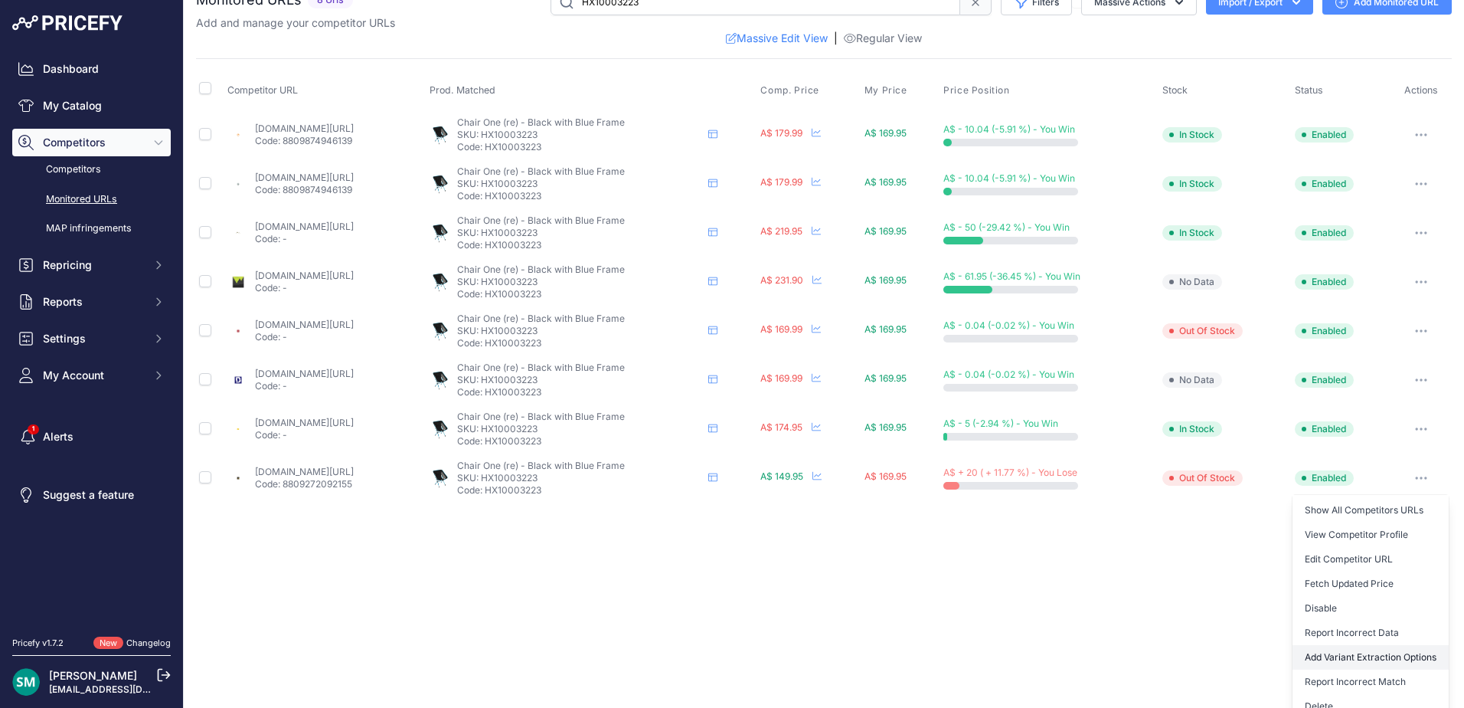
scroll to position [40, 0]
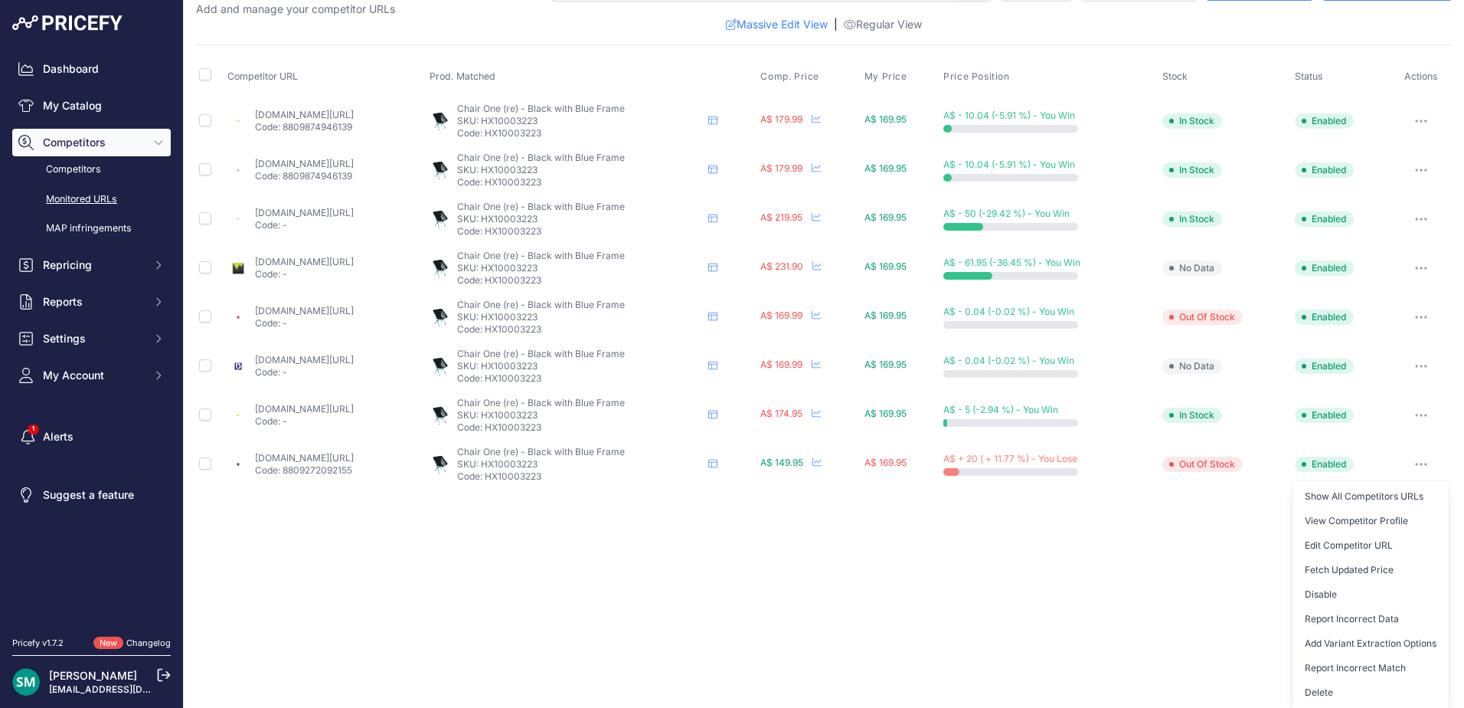
click at [1342, 684] on button "Delete" at bounding box center [1371, 692] width 156 height 25
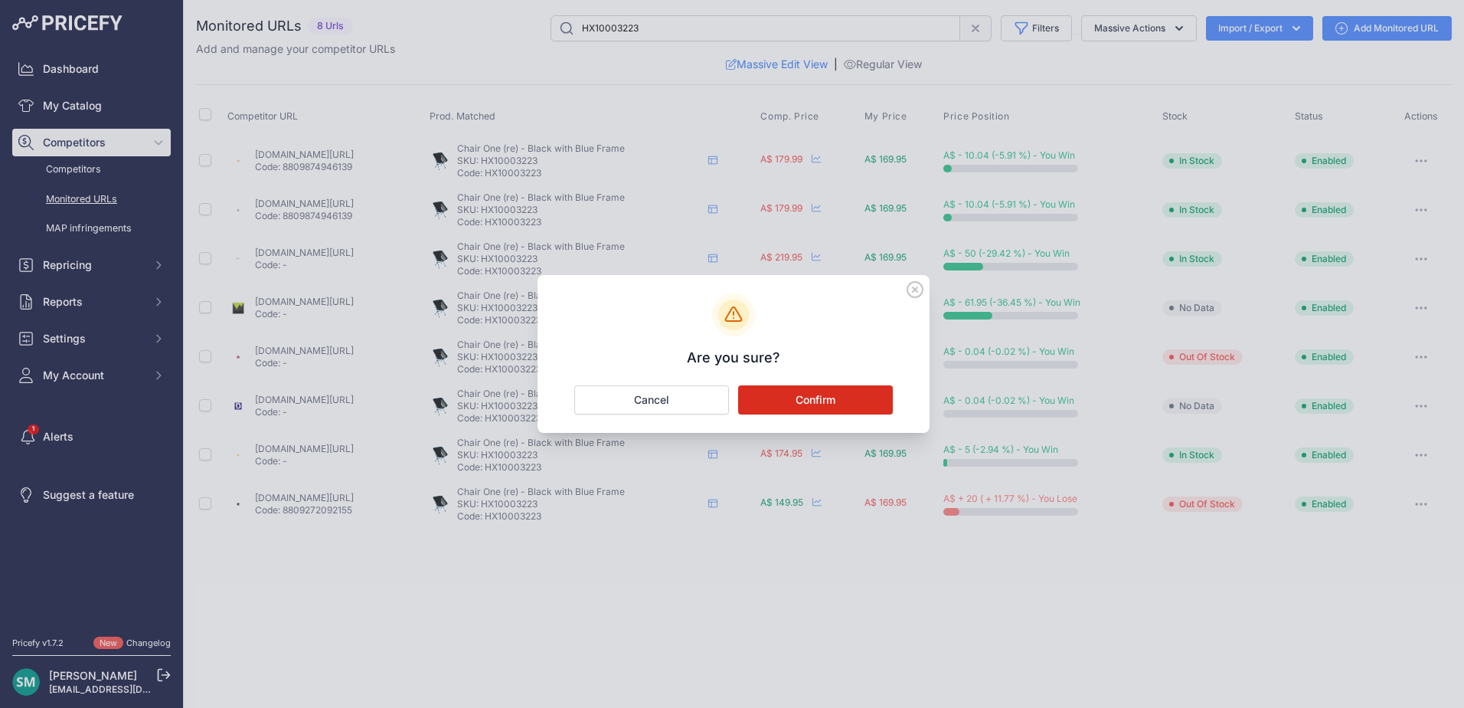
click at [794, 401] on button "Confirm" at bounding box center [815, 399] width 155 height 29
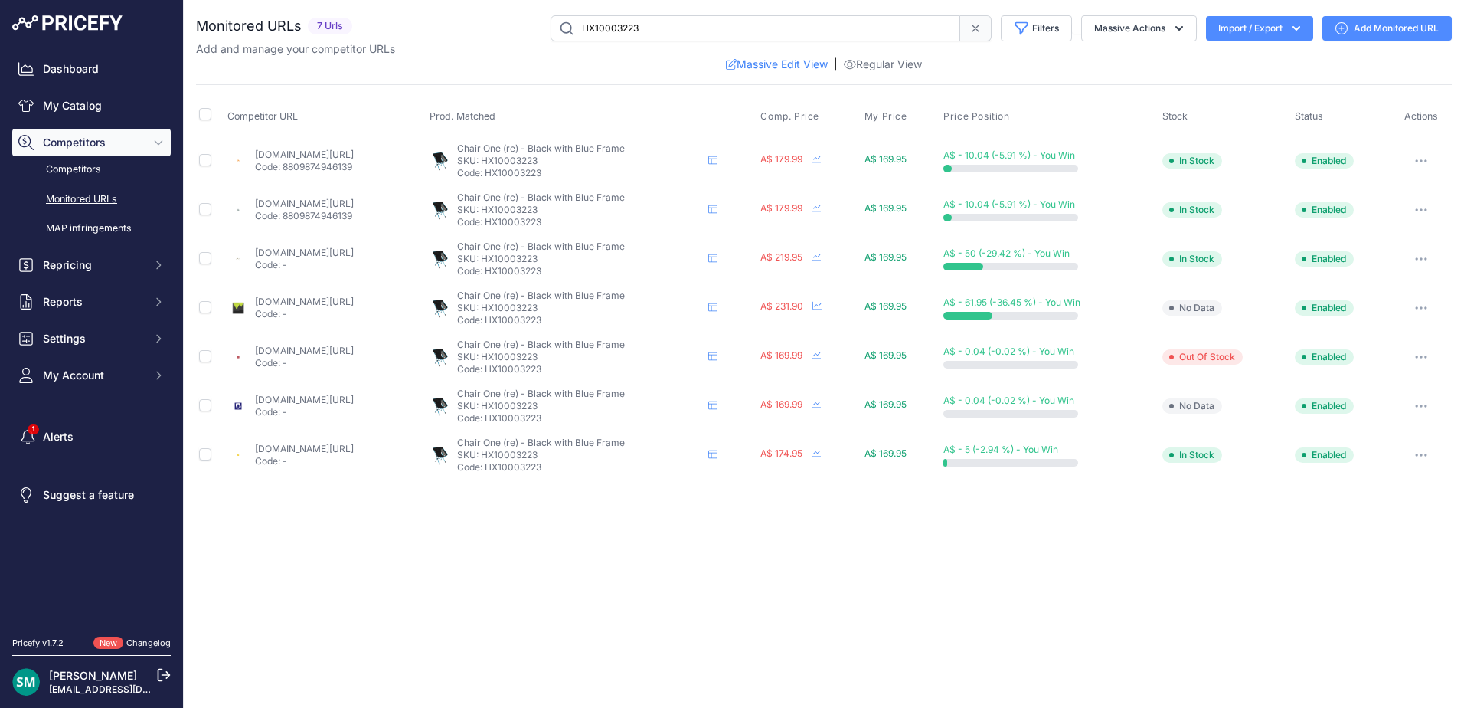
drag, startPoint x: 1411, startPoint y: 453, endPoint x: 1407, endPoint y: 469, distance: 15.6
click at [1411, 453] on button "button" at bounding box center [1421, 454] width 31 height 21
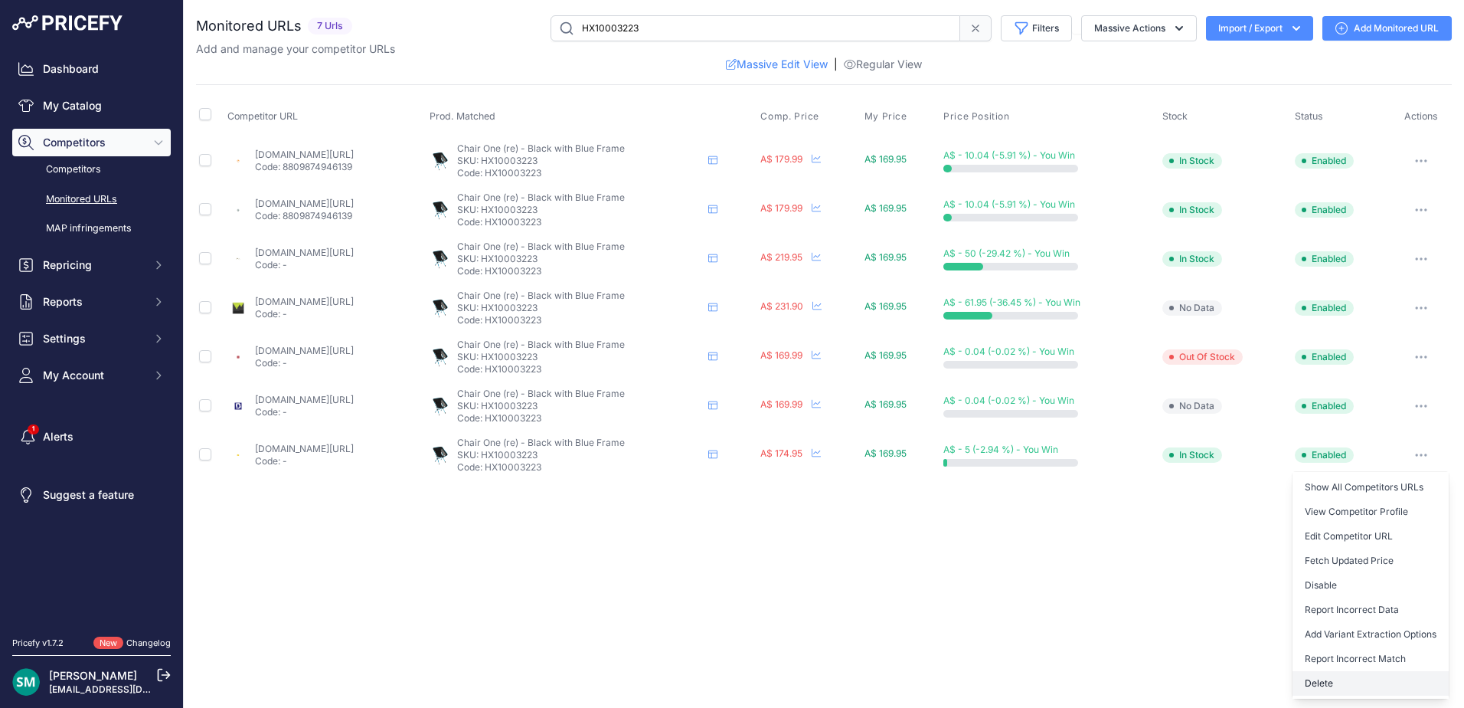
click at [1339, 673] on button "Delete" at bounding box center [1371, 683] width 156 height 25
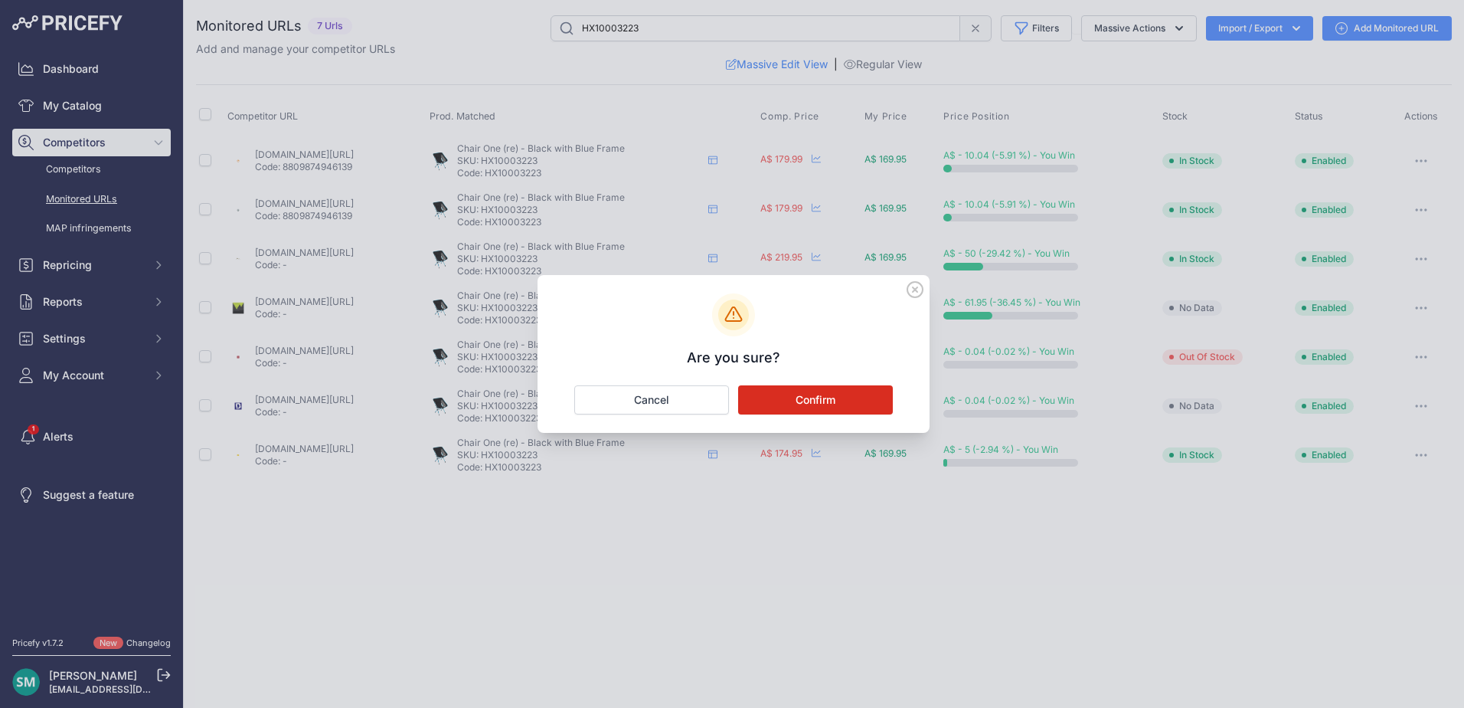
click at [828, 399] on button "Confirm" at bounding box center [815, 399] width 155 height 29
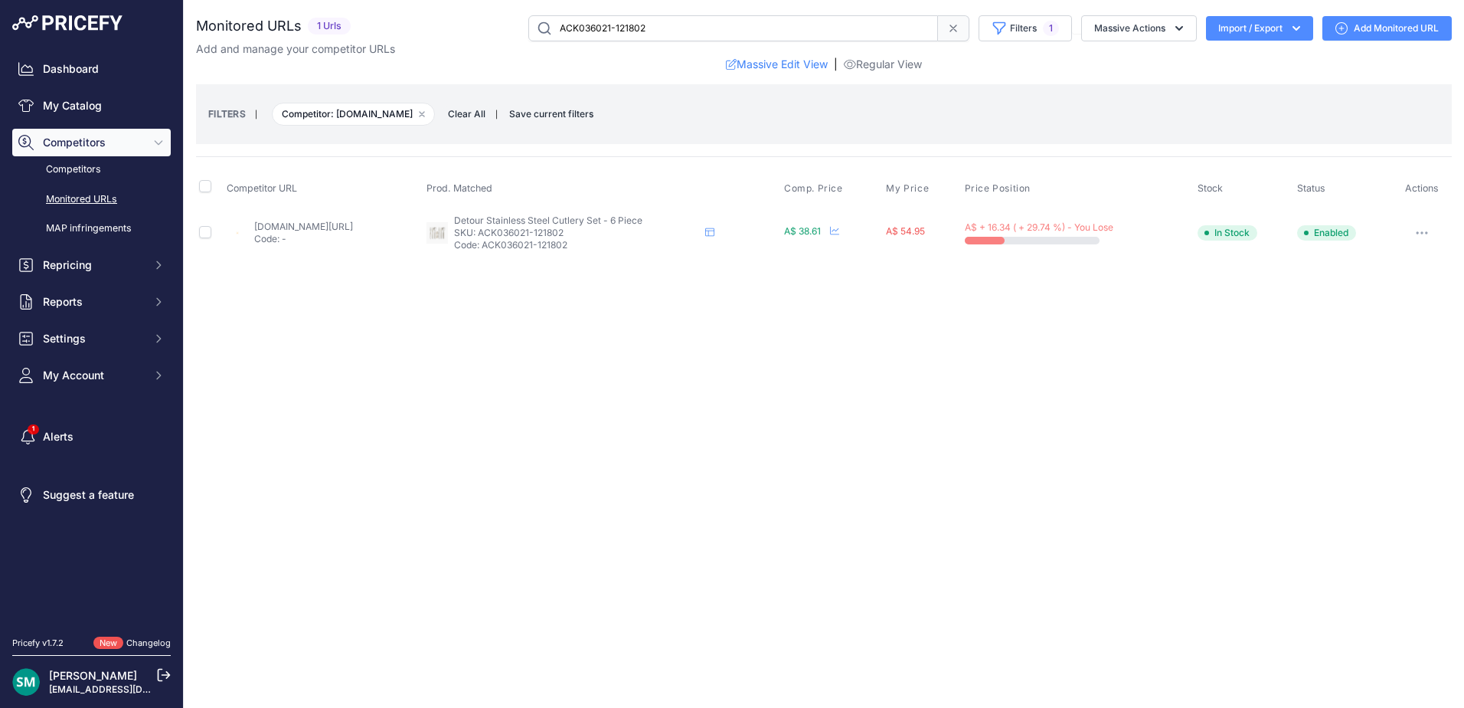
click at [1417, 232] on icon "button" at bounding box center [1422, 232] width 12 height 3
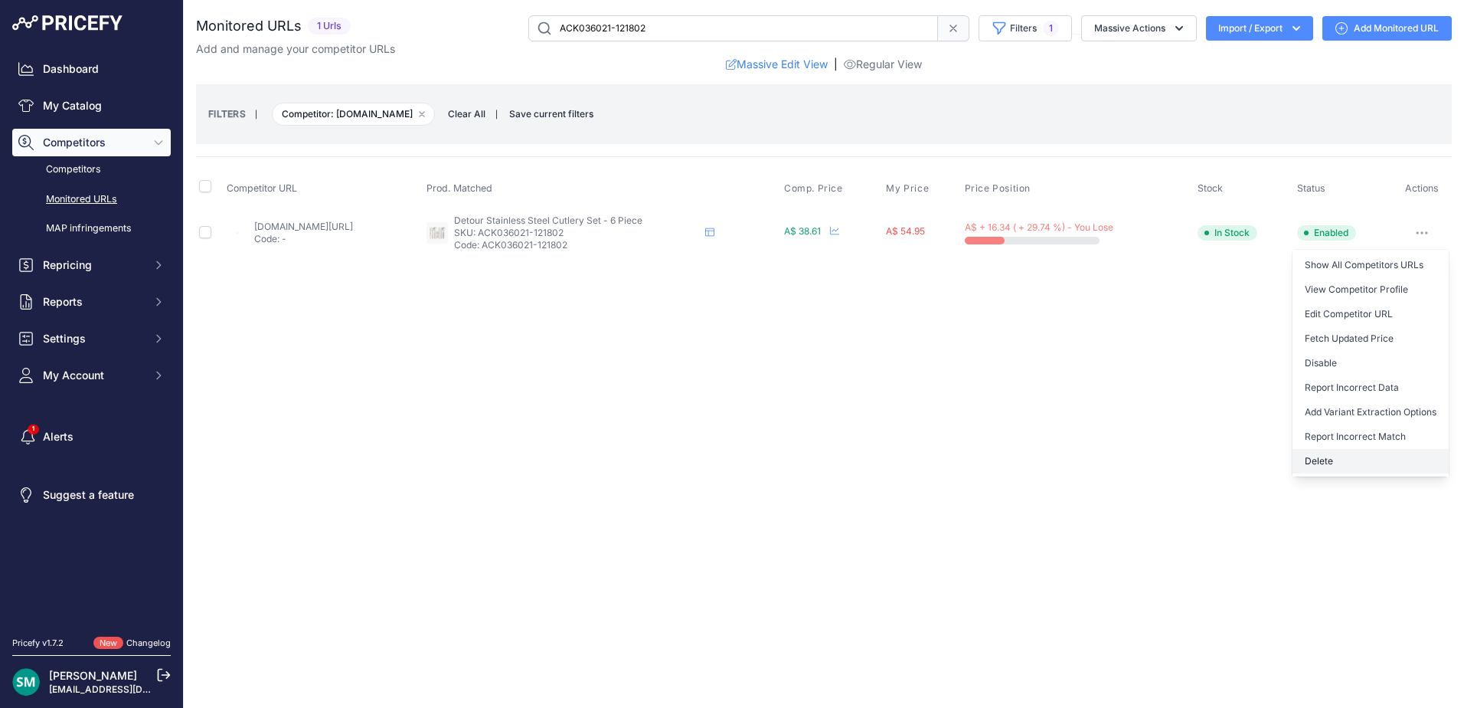
click at [1365, 464] on button "Delete" at bounding box center [1371, 461] width 156 height 25
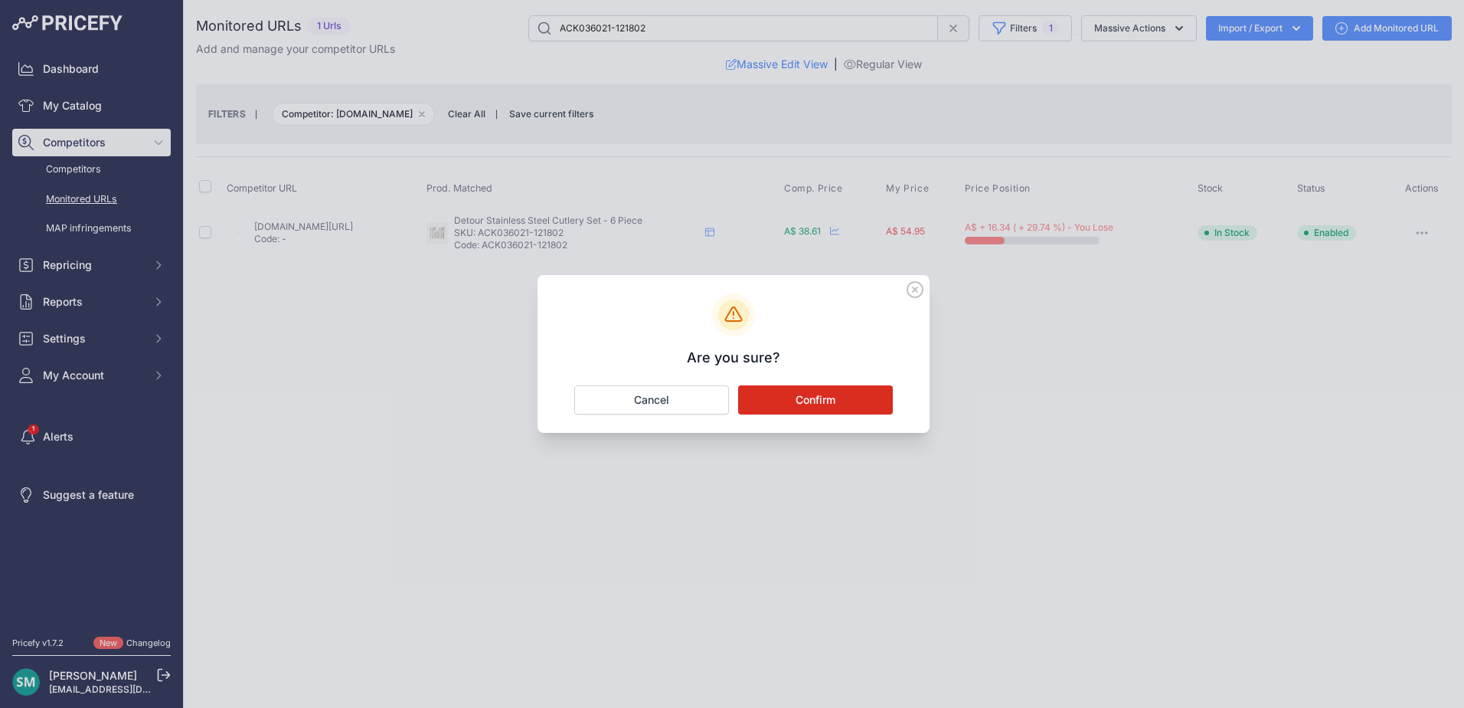
click at [801, 400] on button "Confirm" at bounding box center [815, 399] width 155 height 29
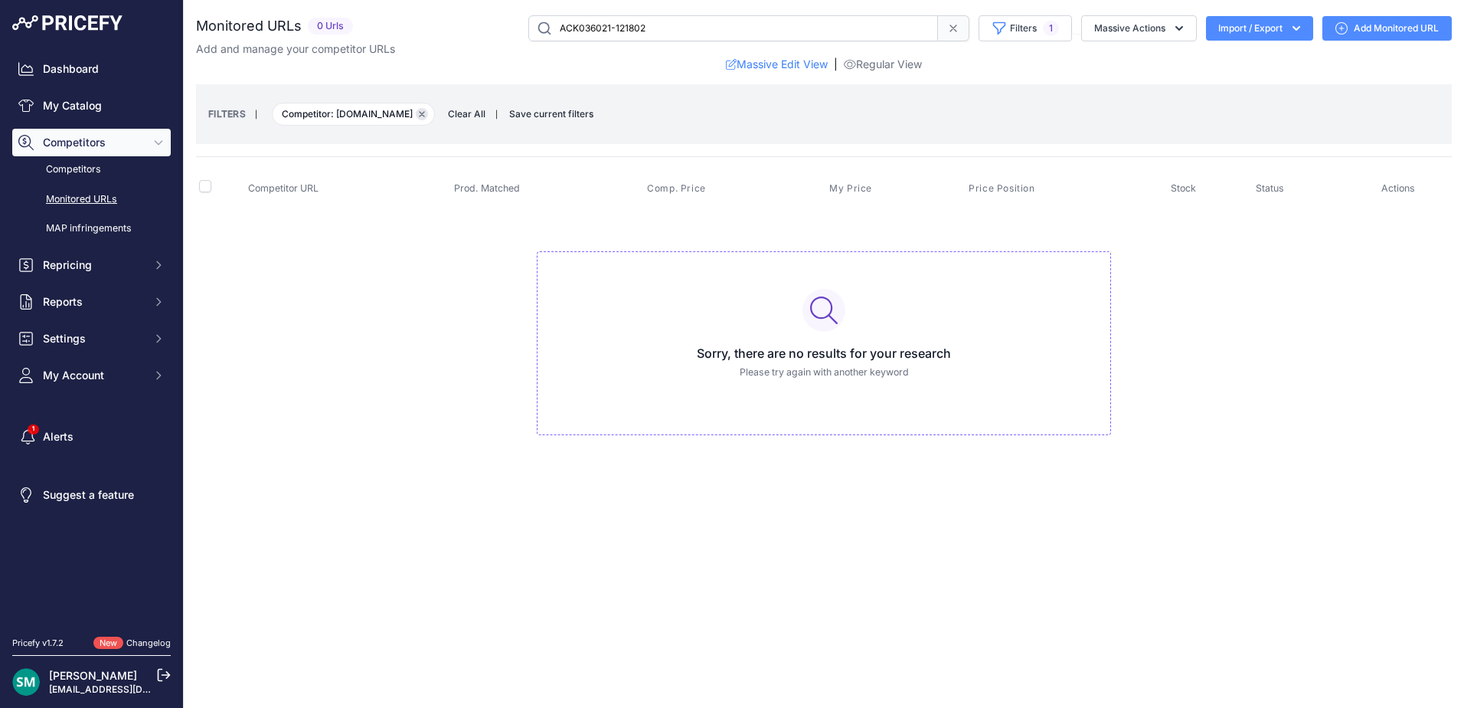
click at [424, 115] on icon "button" at bounding box center [422, 114] width 5 height 5
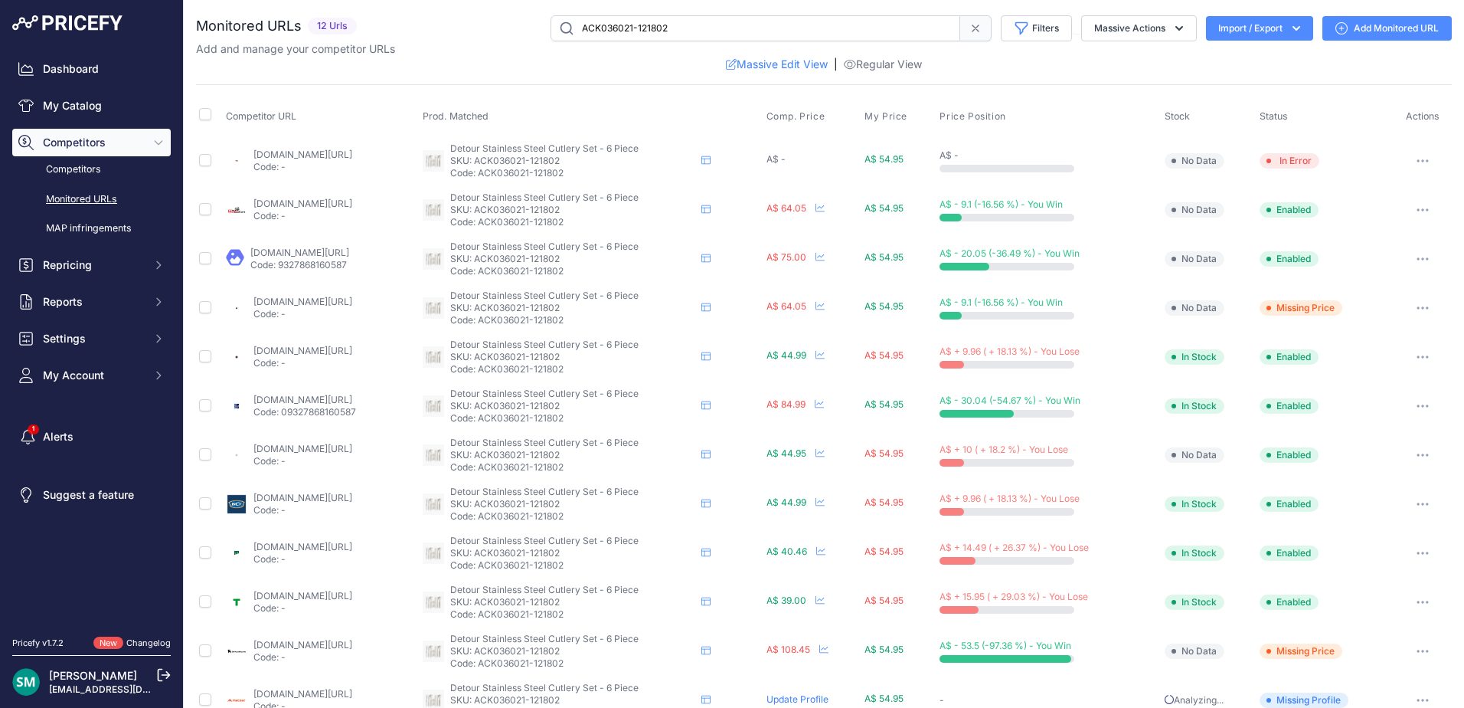
scroll to position [32, 0]
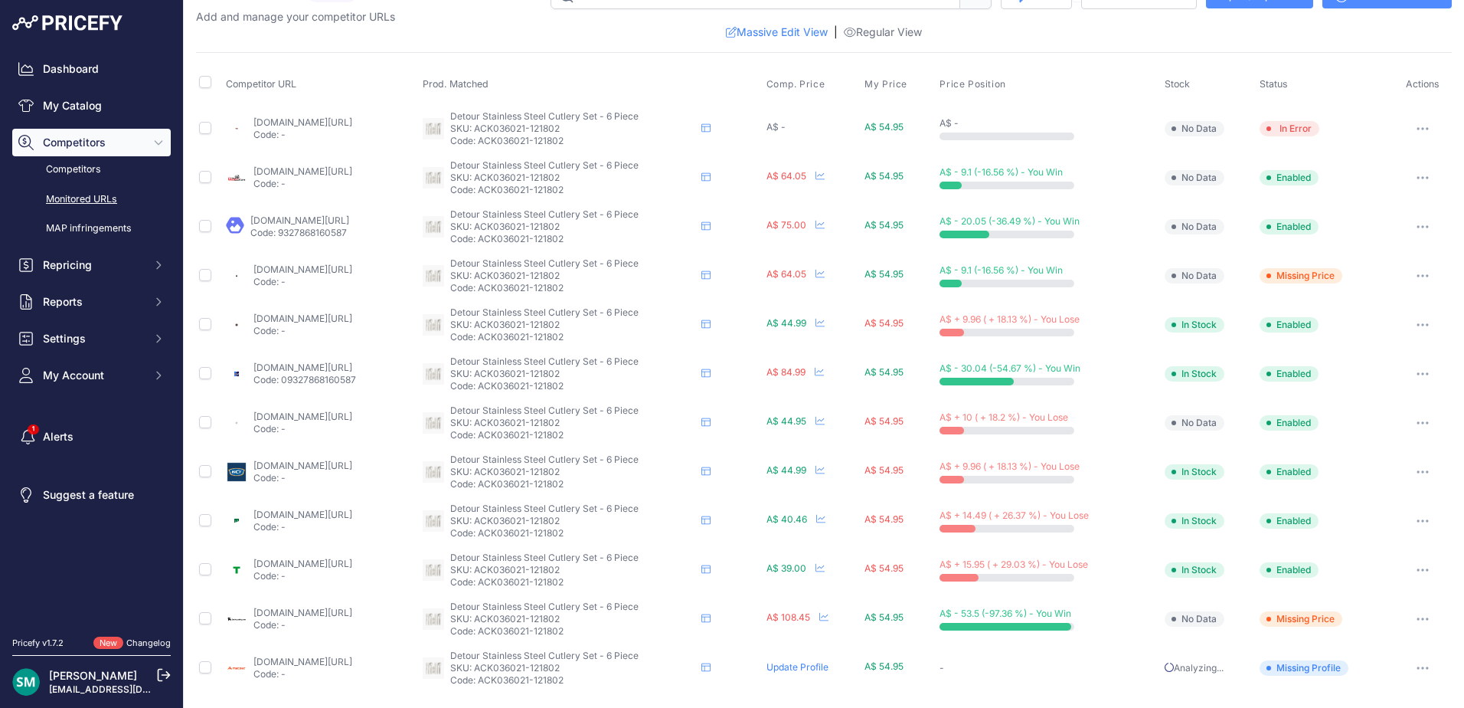
drag, startPoint x: 283, startPoint y: 471, endPoint x: 261, endPoint y: 466, distance: 21.9
drag, startPoint x: 1415, startPoint y: 320, endPoint x: 1419, endPoint y: 344, distance: 24.0
click at [1415, 320] on button "button" at bounding box center [1422, 324] width 31 height 21
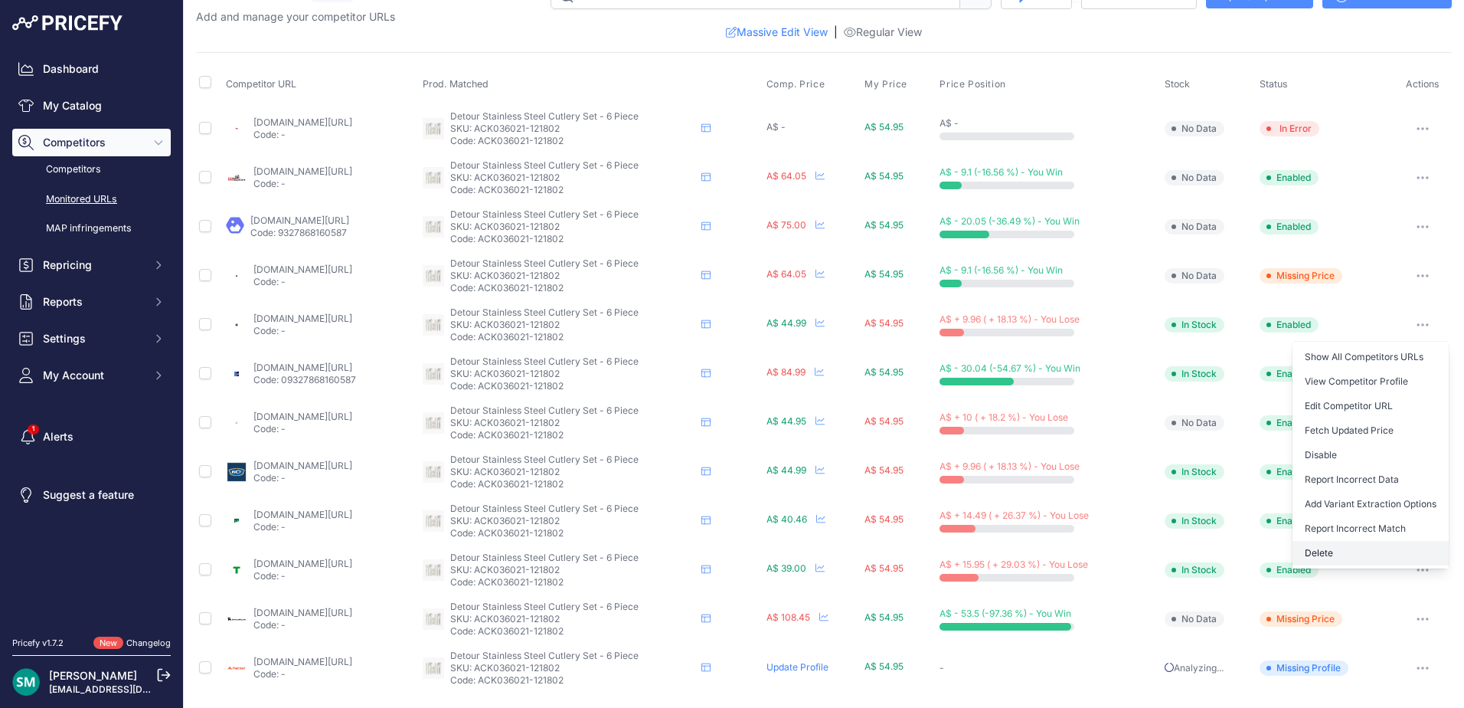
click at [1337, 550] on button "Delete" at bounding box center [1371, 553] width 156 height 25
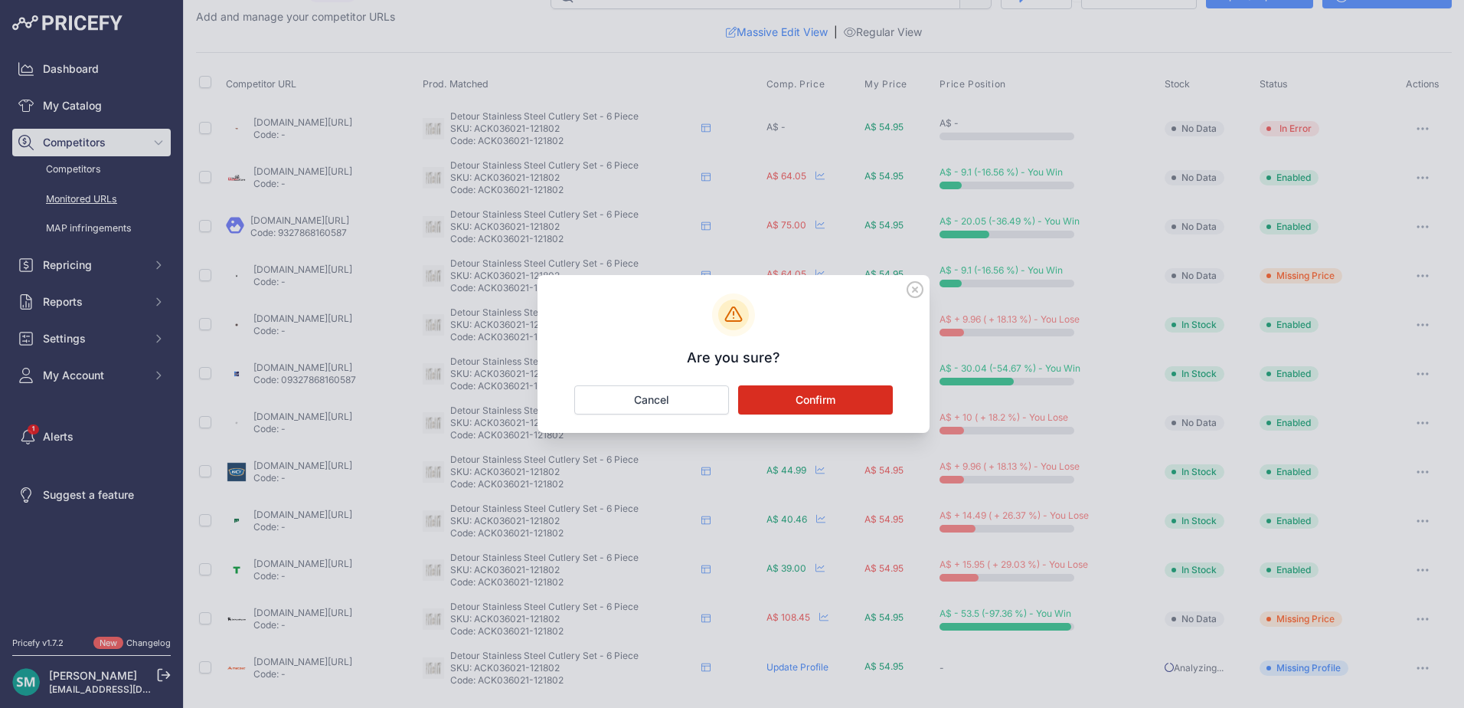
click at [787, 384] on div "Are you sure? Confirm Cancel" at bounding box center [734, 354] width 392 height 158
click at [790, 396] on button "Confirm" at bounding box center [815, 399] width 155 height 29
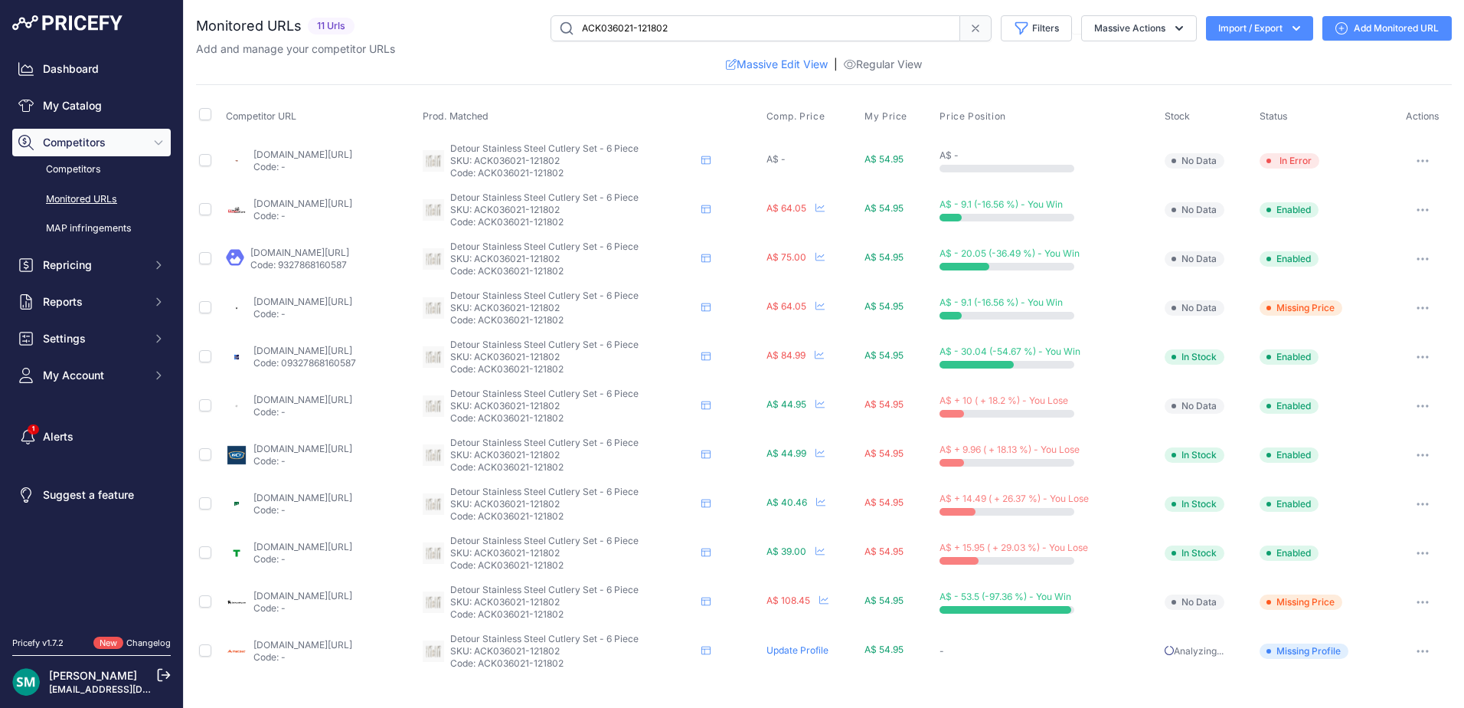
scroll to position [0, 0]
click at [1424, 409] on button "button" at bounding box center [1422, 405] width 31 height 21
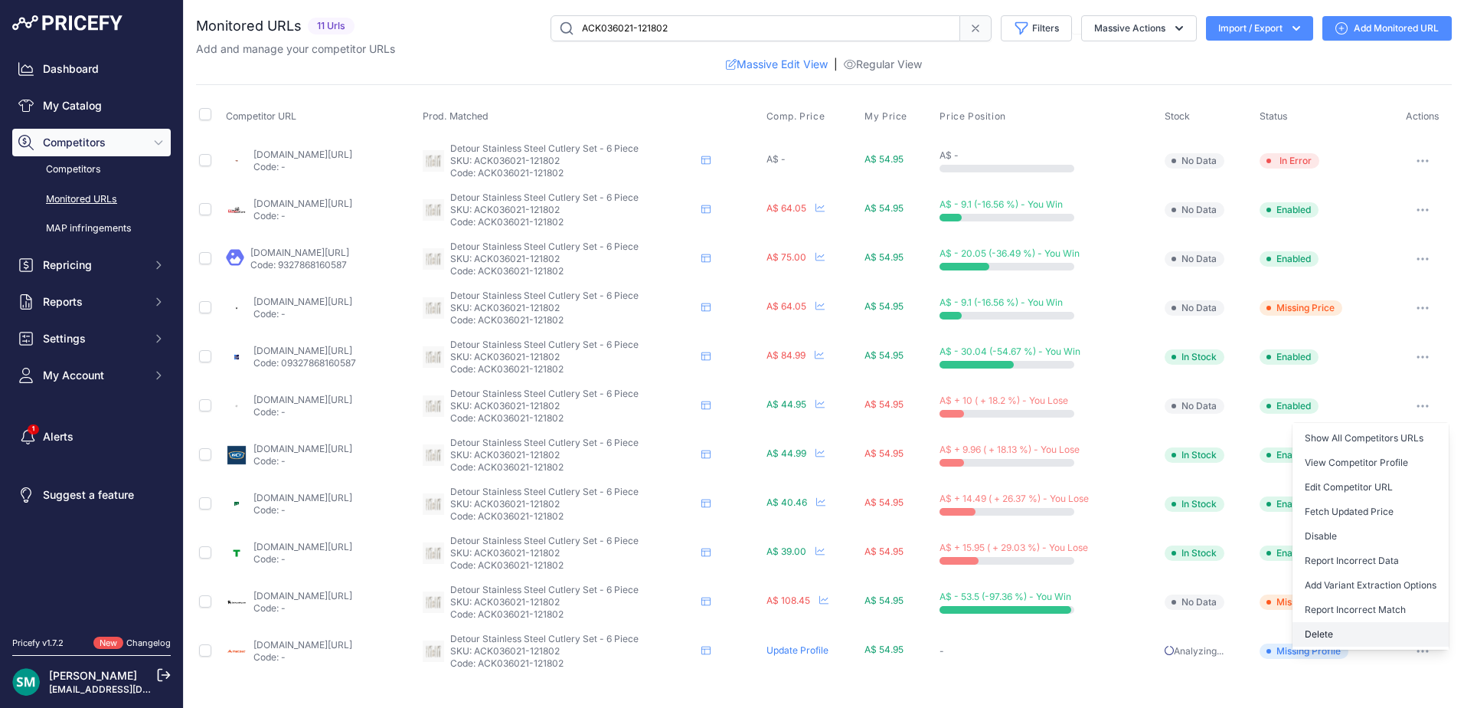
click at [1362, 630] on button "Delete" at bounding box center [1371, 634] width 156 height 25
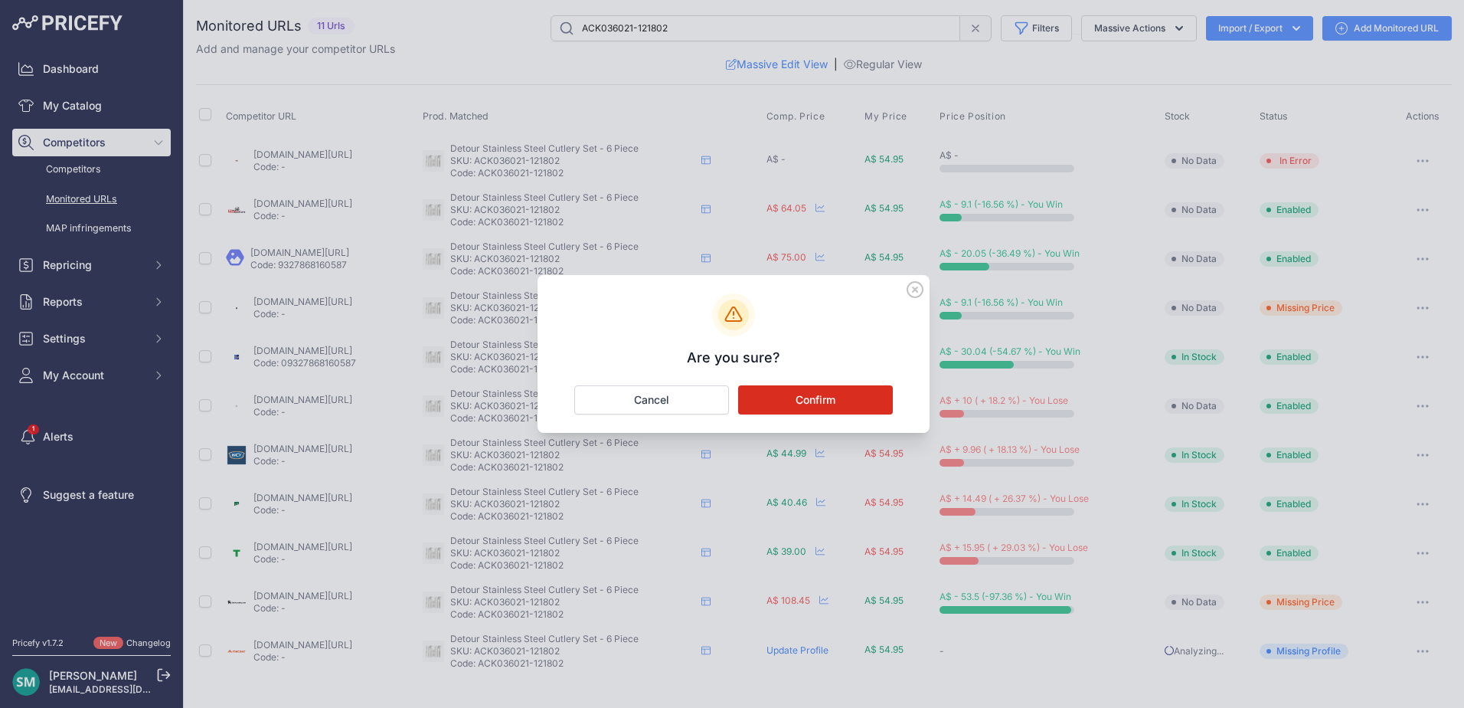
click at [793, 400] on button "Confirm" at bounding box center [815, 399] width 155 height 29
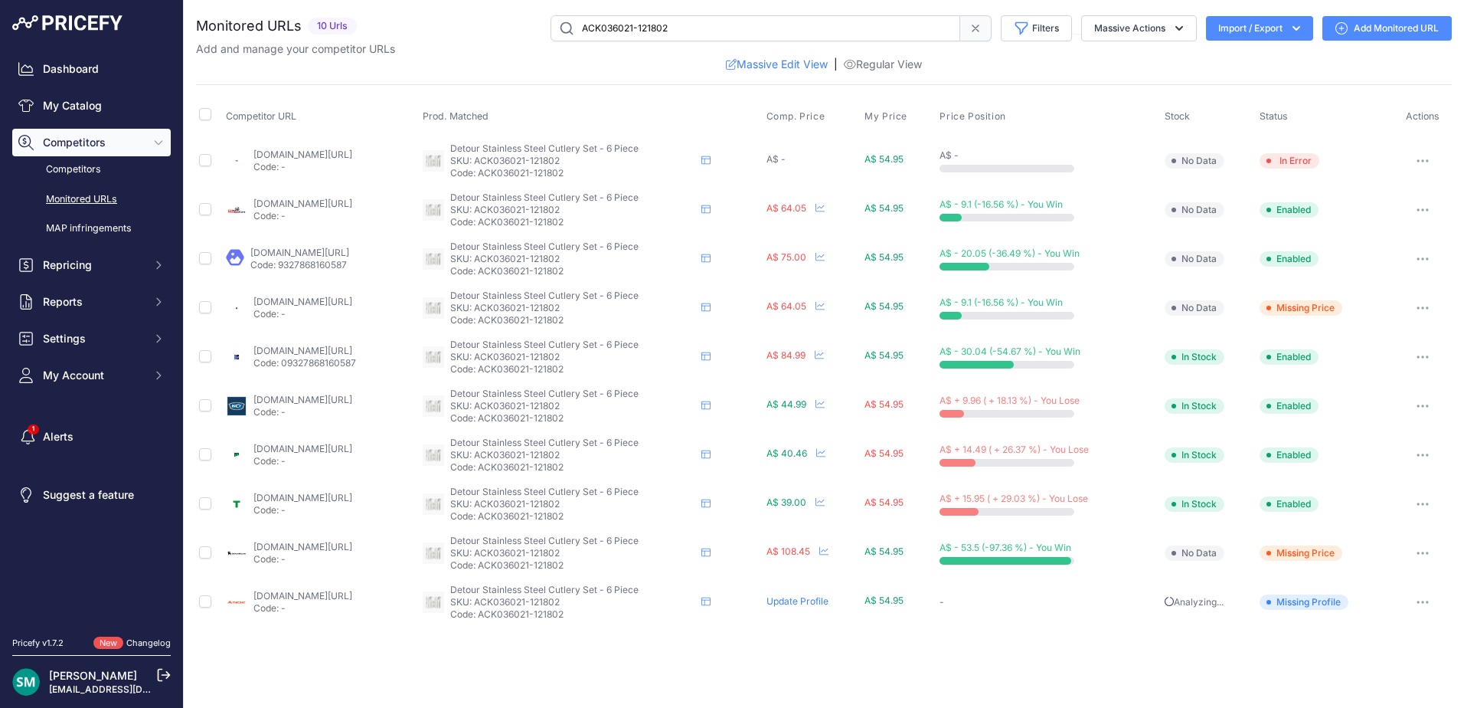
click at [1422, 410] on button "button" at bounding box center [1422, 405] width 31 height 21
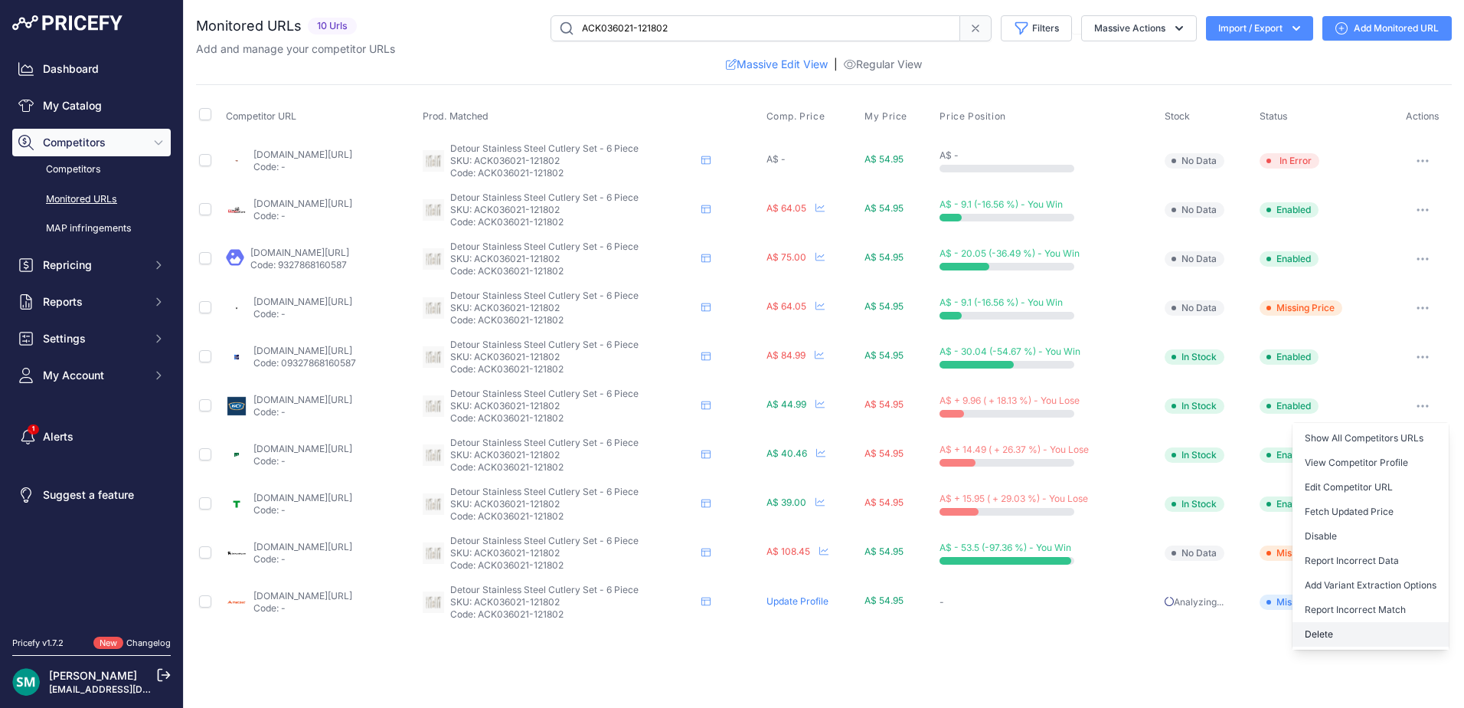
click at [1381, 635] on button "Delete" at bounding box center [1371, 634] width 156 height 25
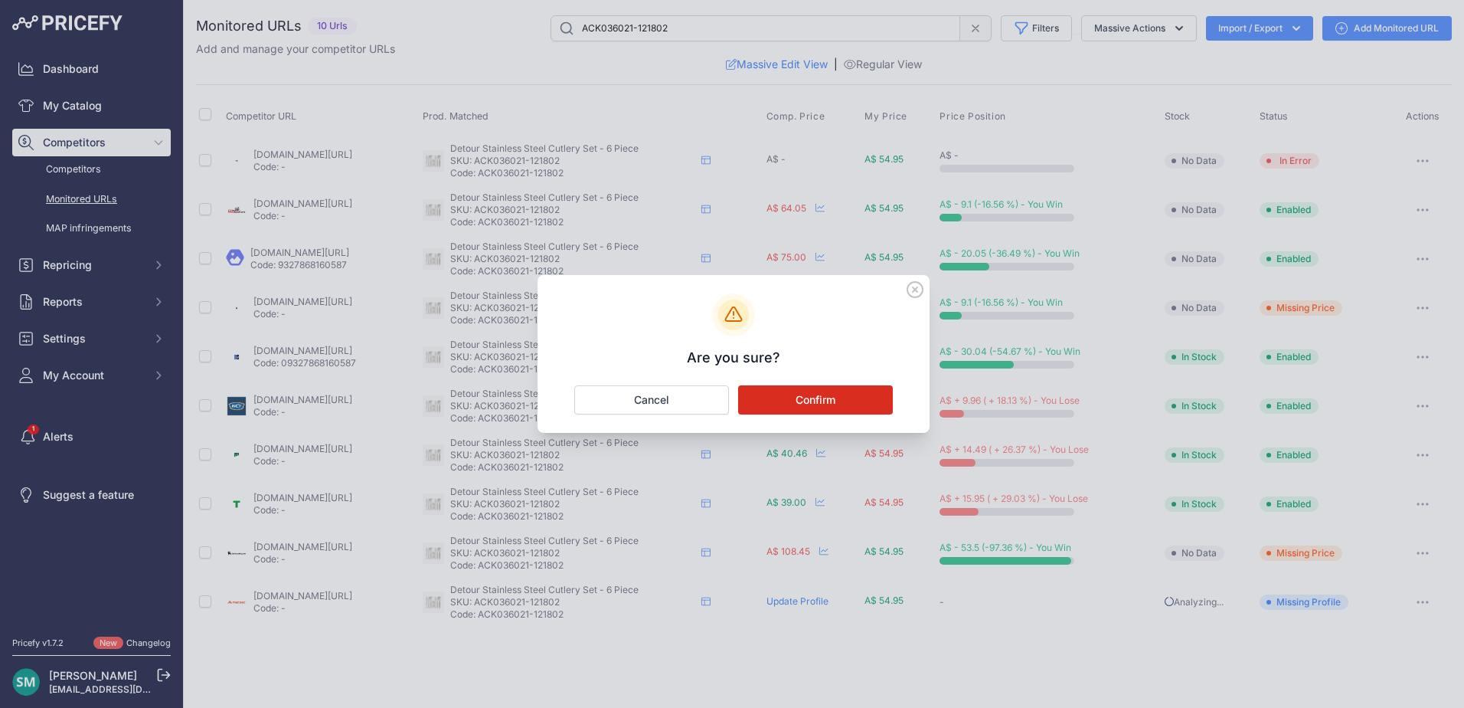
click at [754, 394] on button "Confirm" at bounding box center [815, 399] width 155 height 29
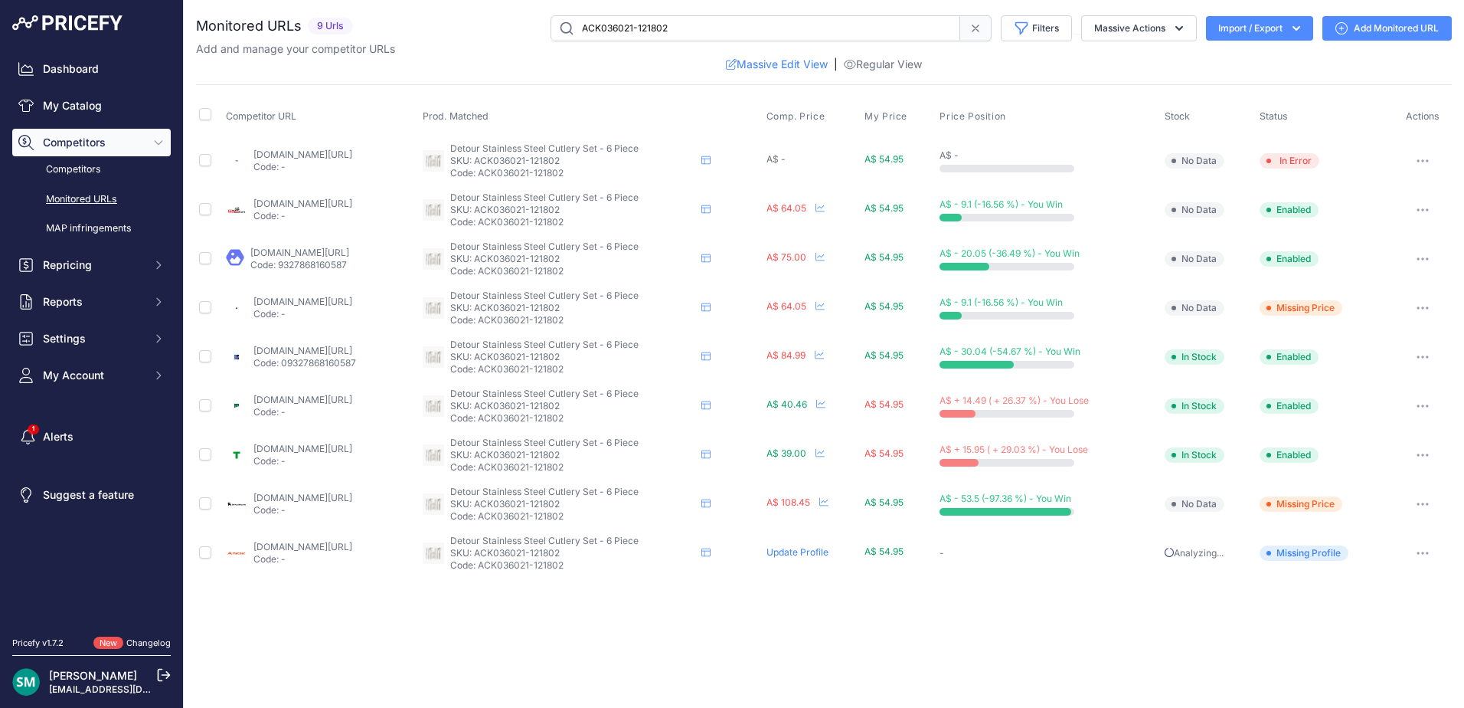
click at [1428, 407] on icon "button" at bounding box center [1428, 406] width 2 height 2
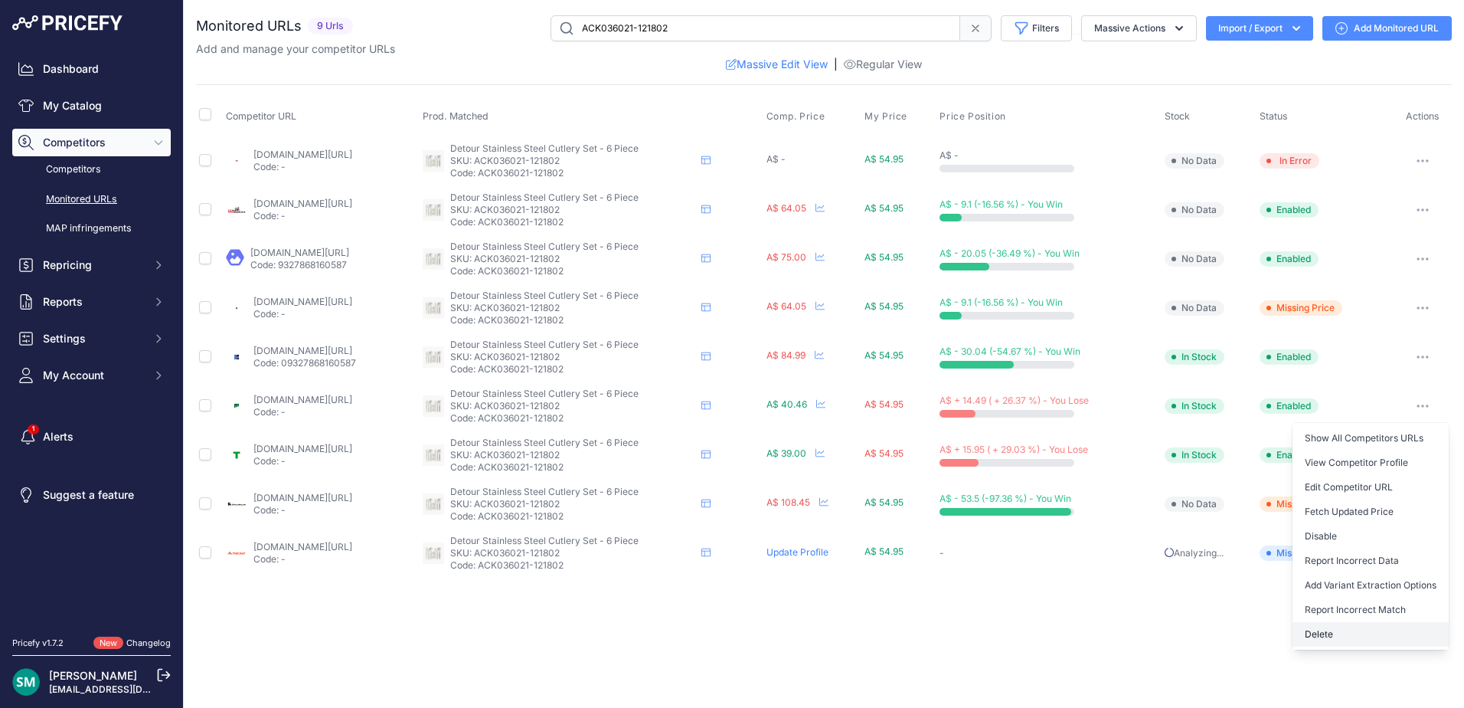
click at [1353, 633] on button "Delete" at bounding box center [1371, 634] width 156 height 25
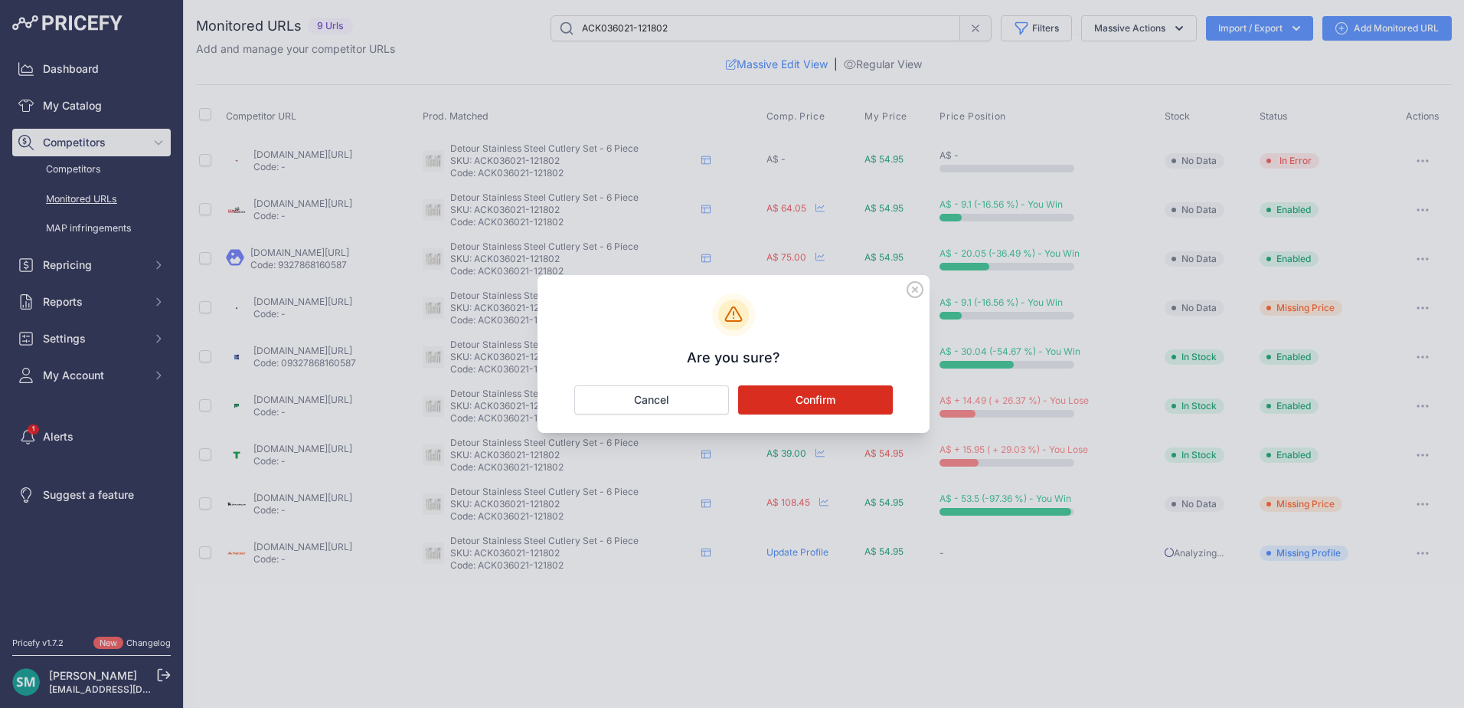
click at [840, 393] on button "Confirm" at bounding box center [815, 399] width 155 height 29
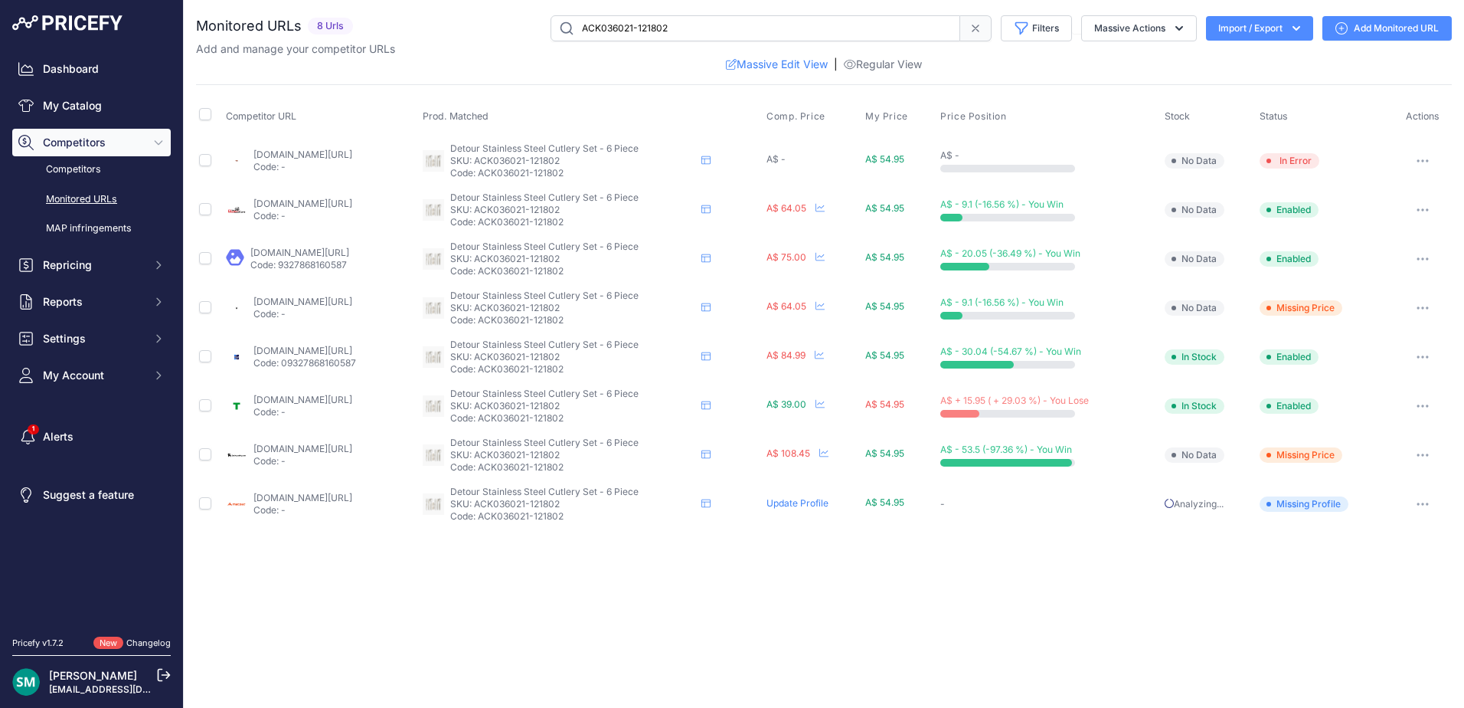
click at [1424, 400] on button "button" at bounding box center [1422, 405] width 31 height 21
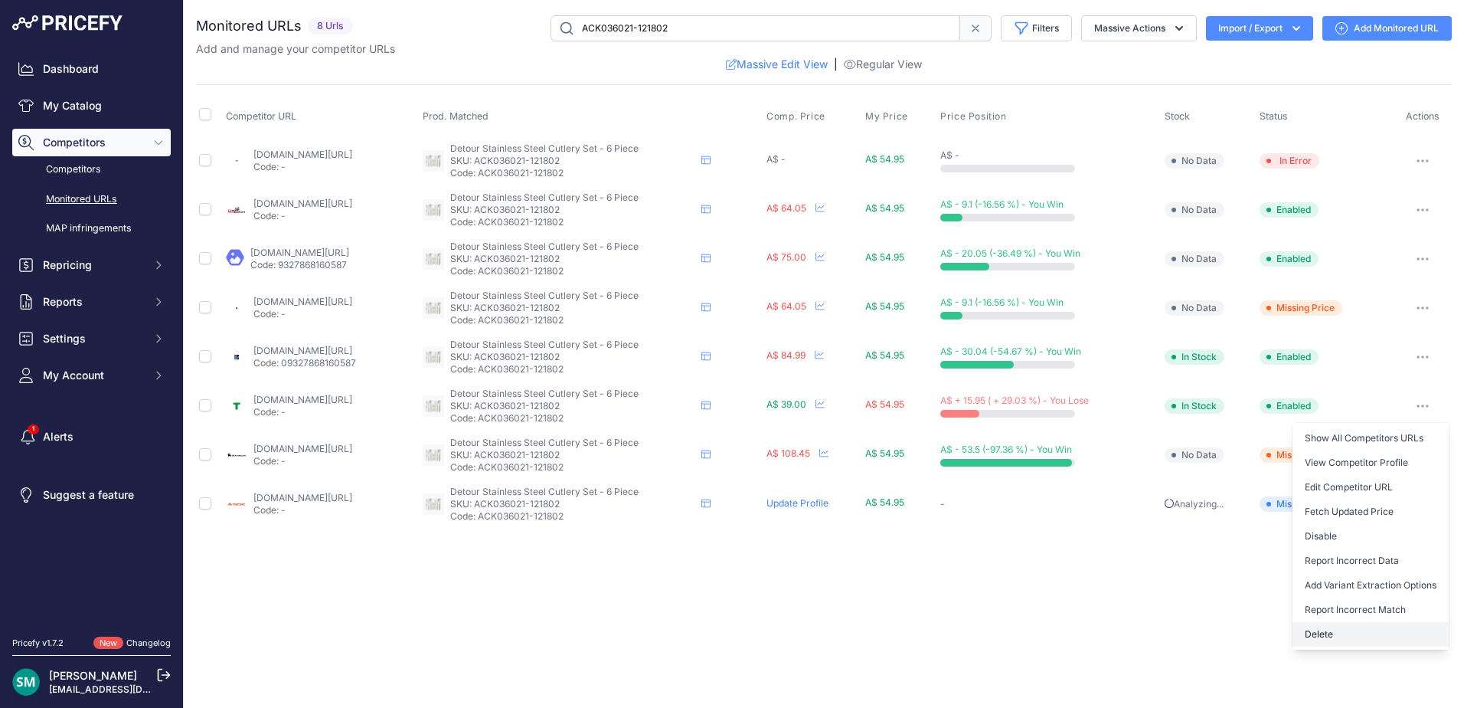
click at [1348, 631] on button "Delete" at bounding box center [1371, 634] width 156 height 25
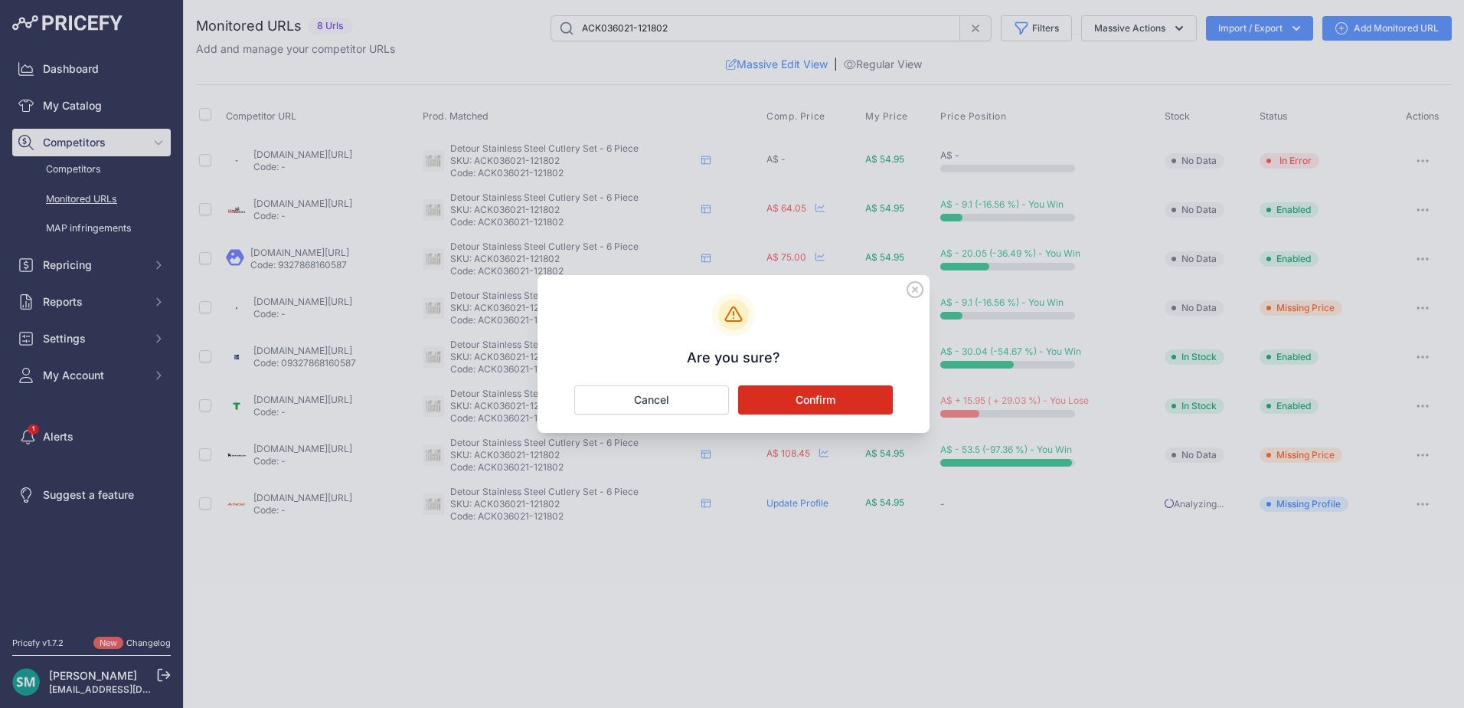
click at [877, 400] on button "Confirm" at bounding box center [815, 399] width 155 height 29
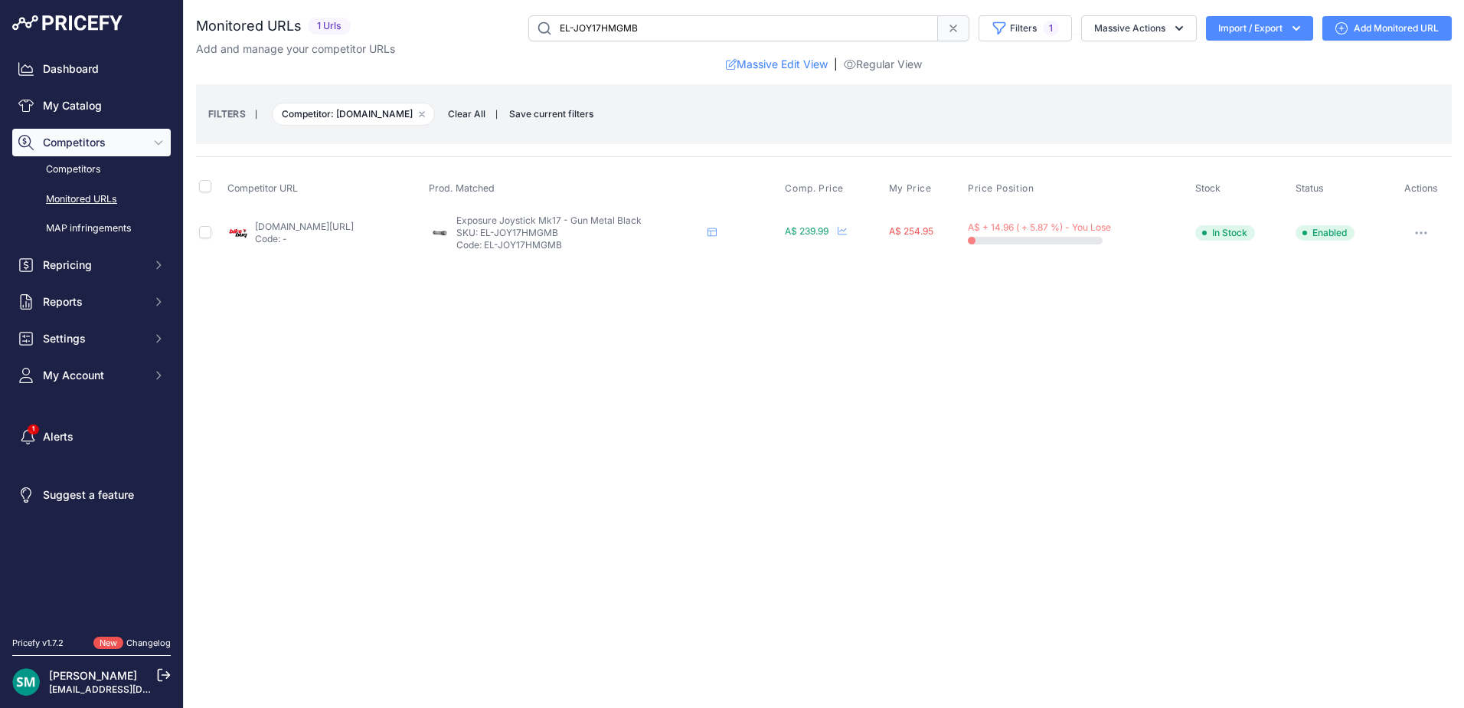
drag, startPoint x: 632, startPoint y: 234, endPoint x: 549, endPoint y: 234, distance: 82.7
click at [549, 234] on p "SKU: EL-JOY17HMGMB" at bounding box center [578, 233] width 245 height 12
copy p "EL-JOY17HMGMB"
click at [1423, 228] on button "button" at bounding box center [1421, 232] width 31 height 21
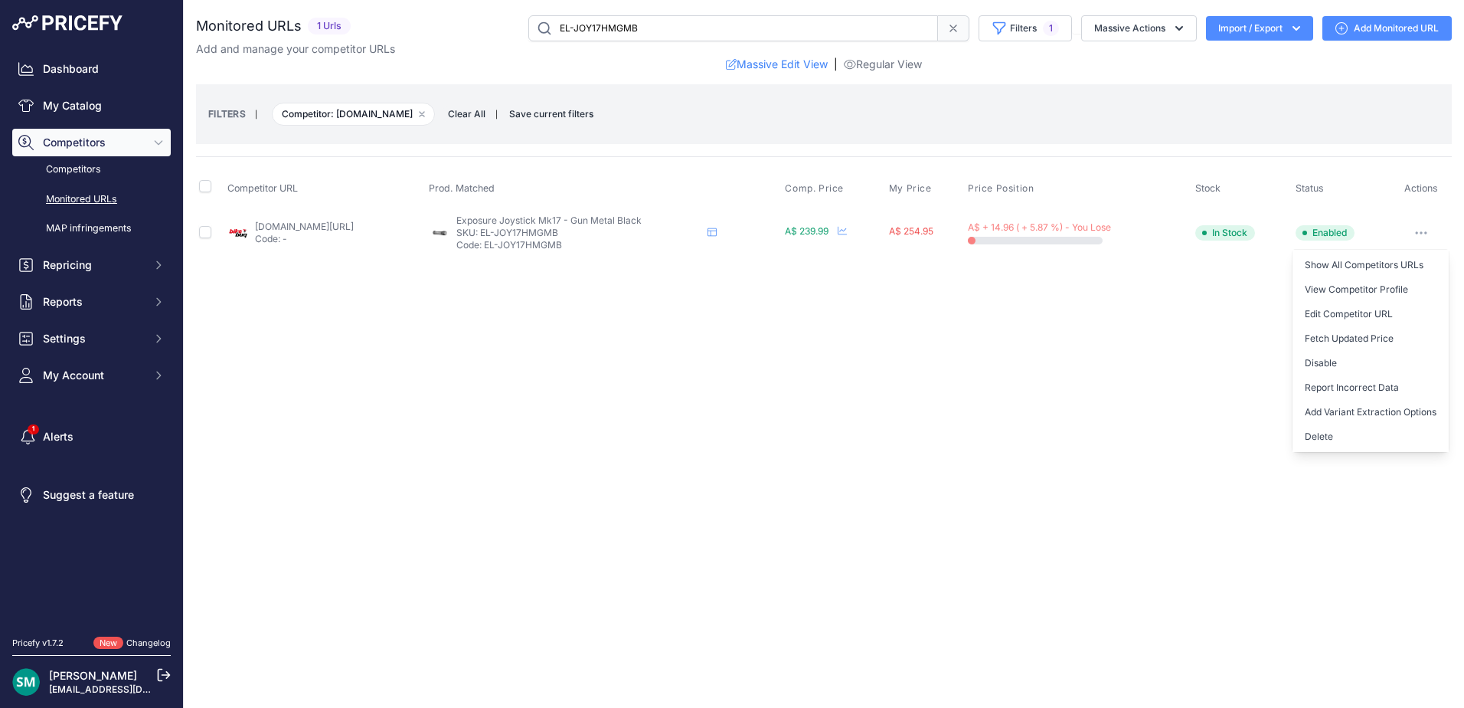
drag, startPoint x: 1358, startPoint y: 435, endPoint x: 1315, endPoint y: 453, distance: 46.4
click at [1358, 435] on button "Delete" at bounding box center [1371, 436] width 156 height 25
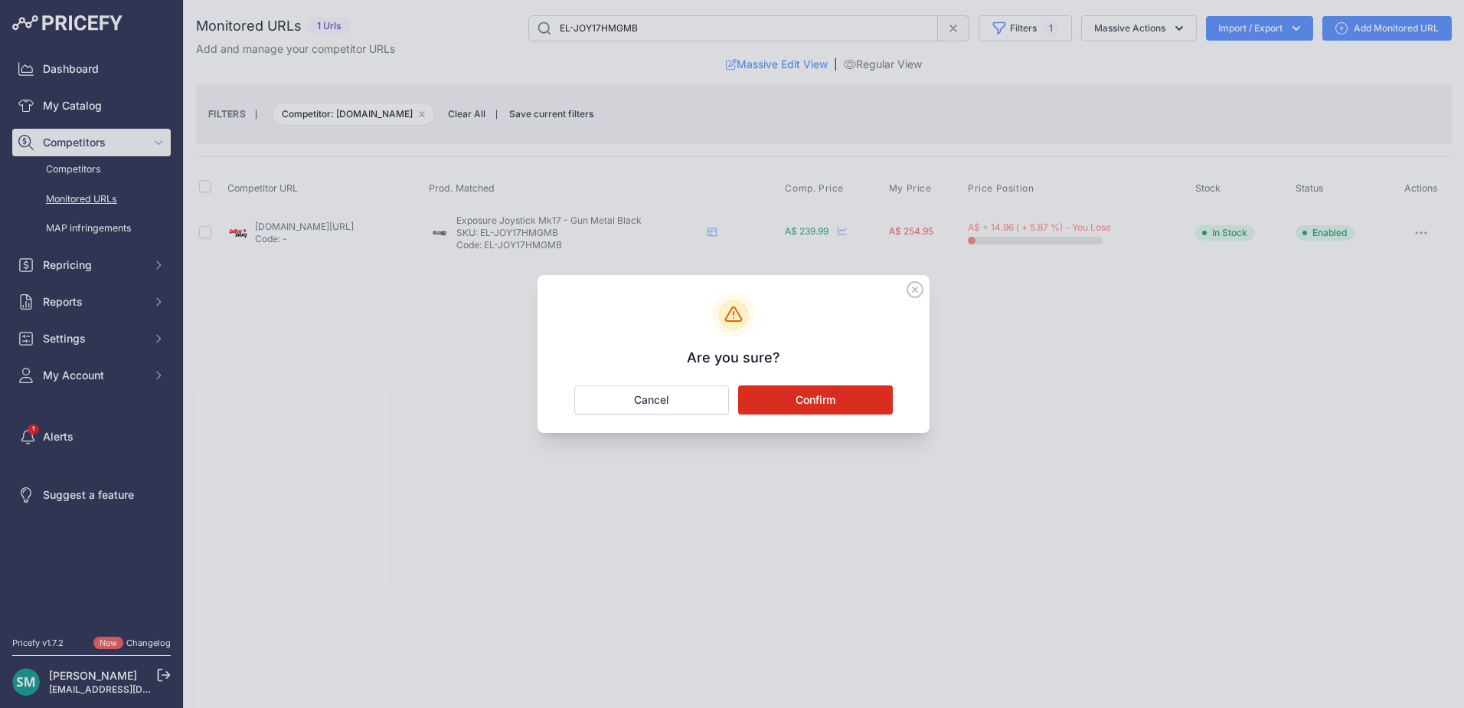
click at [799, 400] on button "Confirm" at bounding box center [815, 399] width 155 height 29
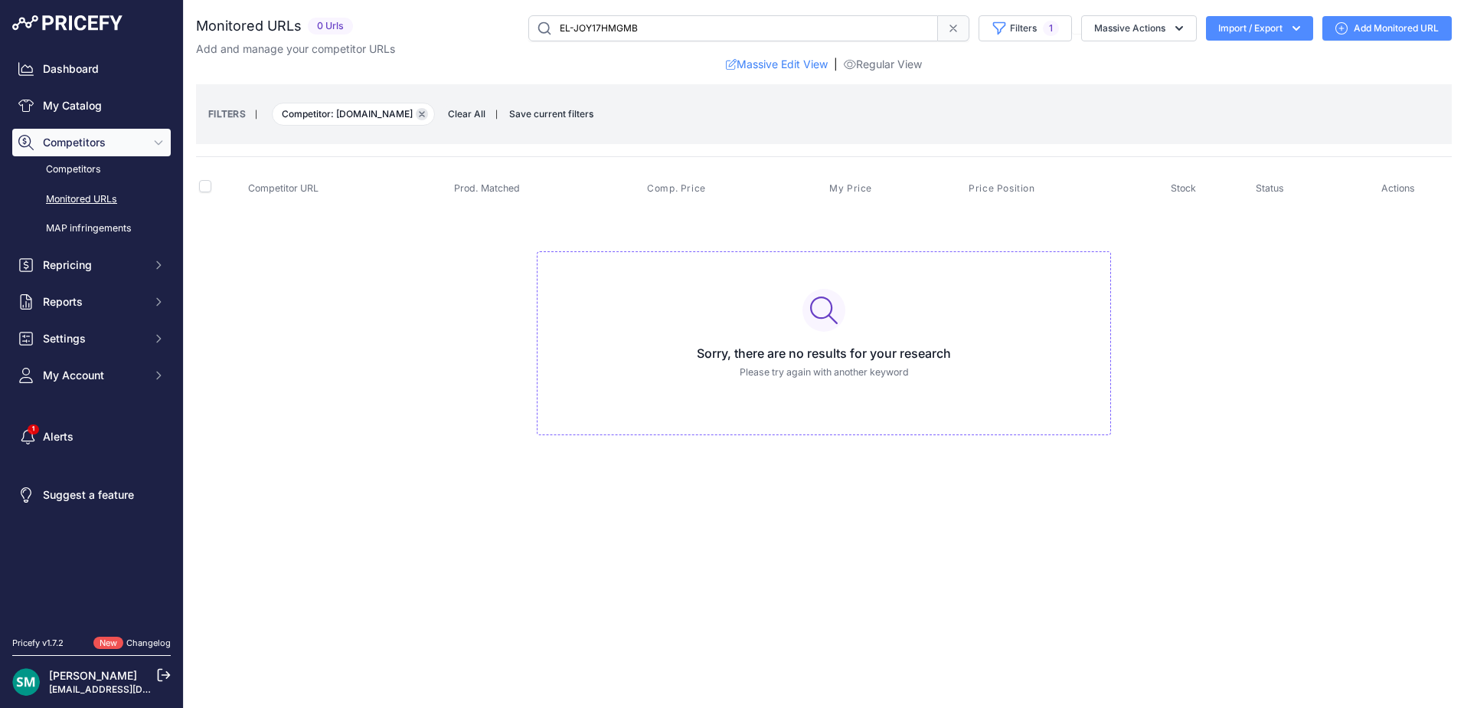
click at [416, 117] on button "Remove filter option" at bounding box center [422, 114] width 12 height 12
